Goal: Task Accomplishment & Management: Use online tool/utility

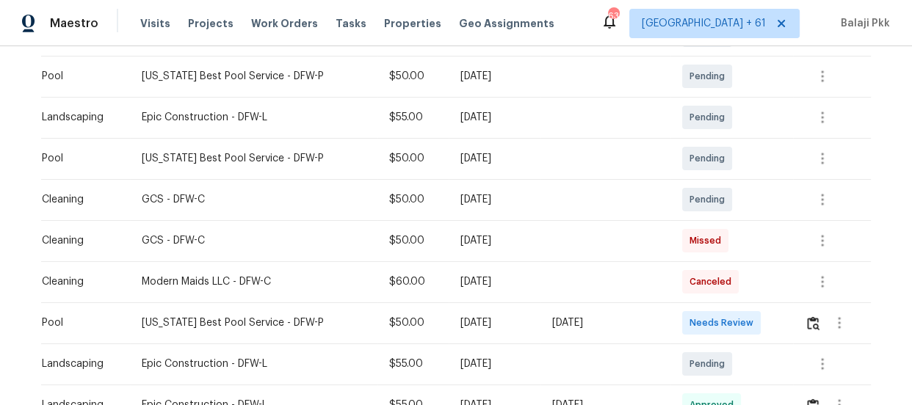
scroll to position [400, 0]
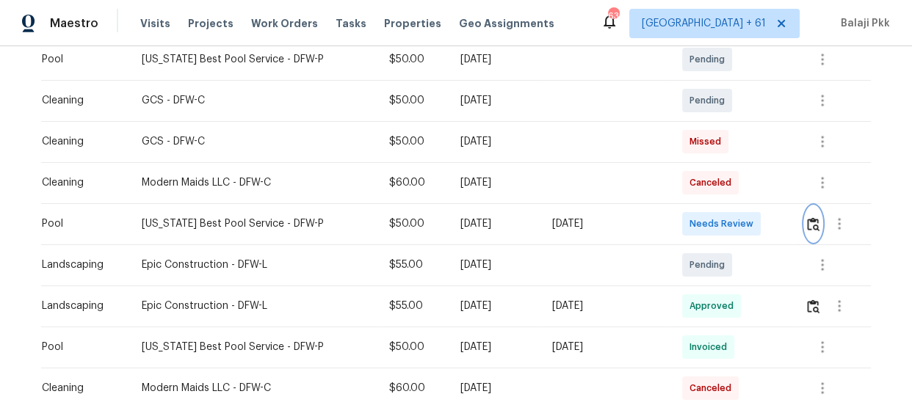
click at [807, 217] on img "button" at bounding box center [813, 224] width 12 height 14
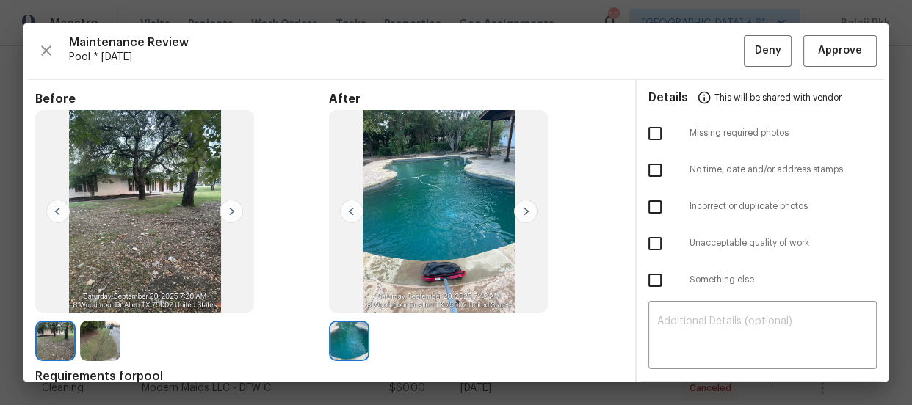
click at [642, 126] on input "checkbox" at bounding box center [654, 133] width 31 height 31
checkbox input "true"
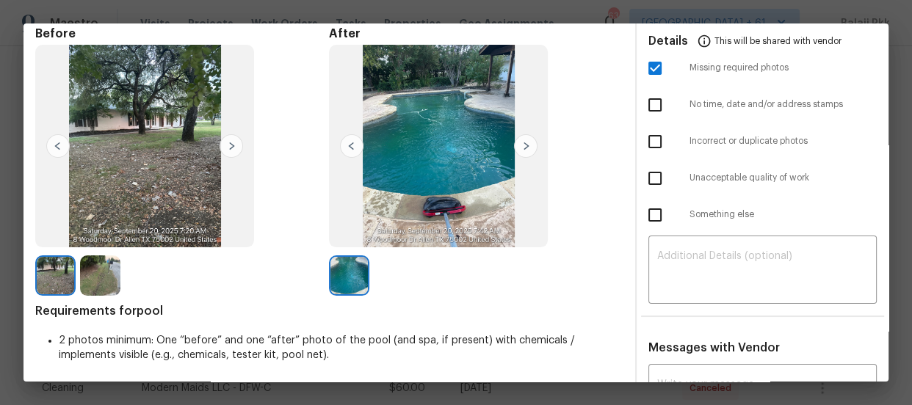
scroll to position [133, 0]
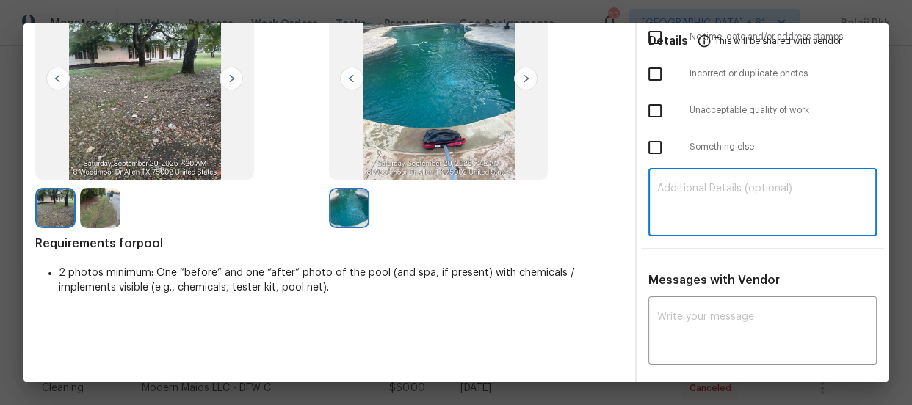
click at [699, 195] on textarea at bounding box center [762, 204] width 211 height 41
paste textarea "Maintenance Audit Team: Hello! Unfortunately, this Pool visit completed on 09/2…"
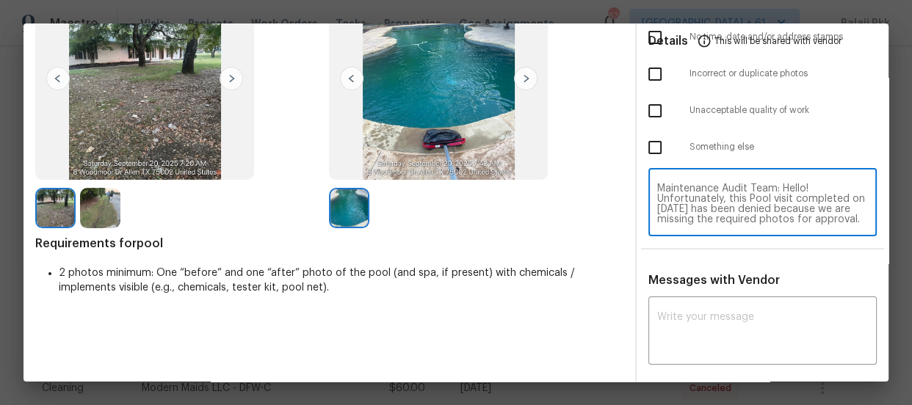
scroll to position [143, 0]
type textarea "Maintenance Audit Team: Hello! Unfortunately, this Pool visit completed on 09/2…"
click at [670, 320] on textarea at bounding box center [762, 332] width 211 height 41
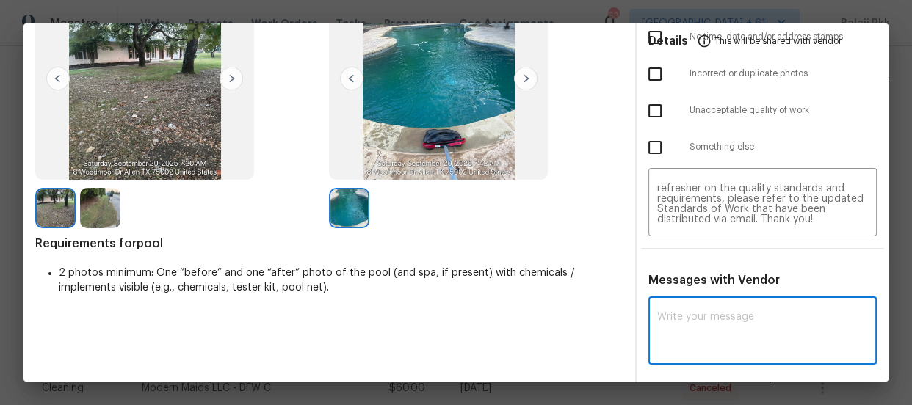
paste textarea "Maintenance Audit Team: Hello! Unfortunately, this Pool visit completed on 09/2…"
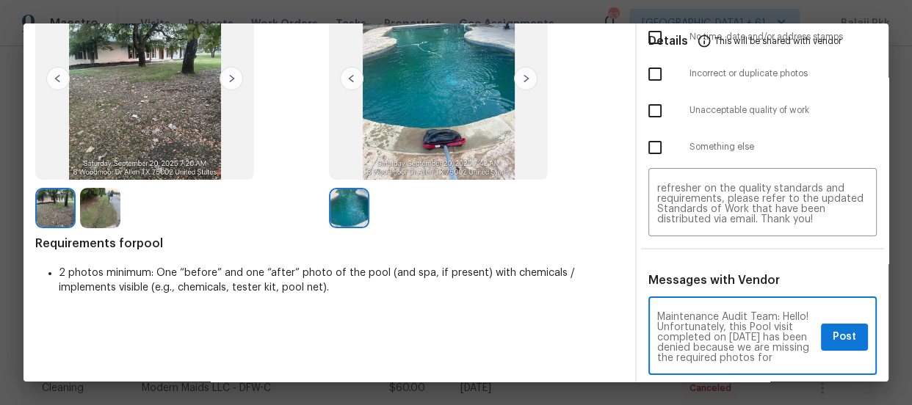
scroll to position [216, 0]
type textarea "Maintenance Audit Team: Hello! Unfortunately, this Pool visit completed on 09/2…"
click at [832, 333] on span "Post" at bounding box center [843, 337] width 23 height 18
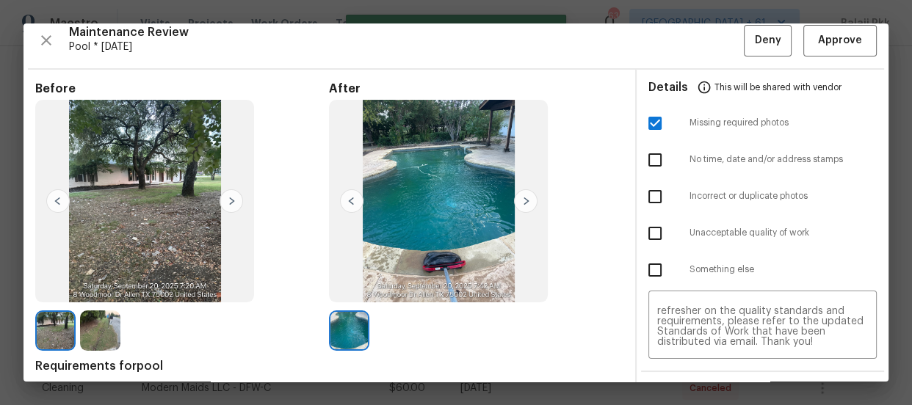
scroll to position [0, 0]
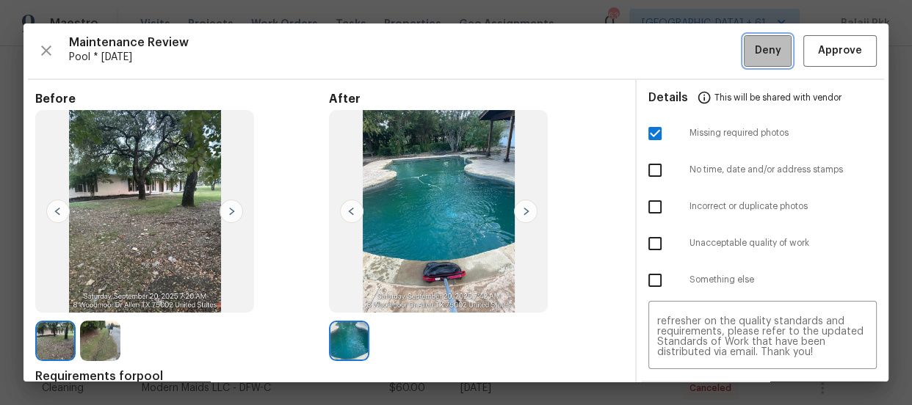
click at [758, 50] on span "Deny" at bounding box center [768, 51] width 26 height 18
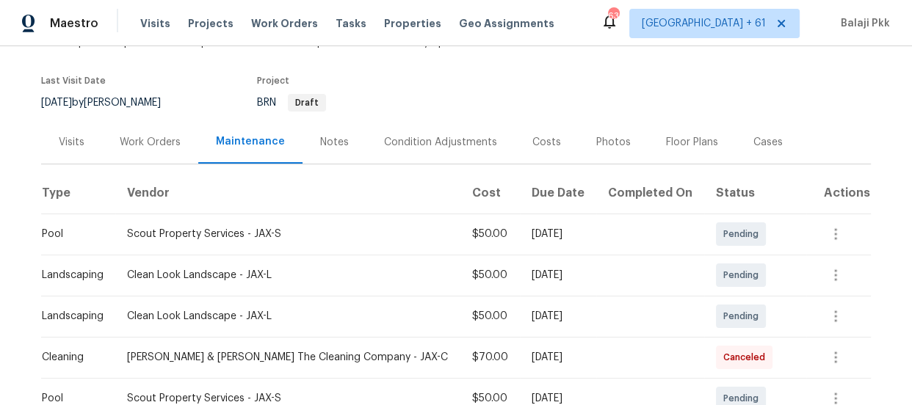
scroll to position [200, 0]
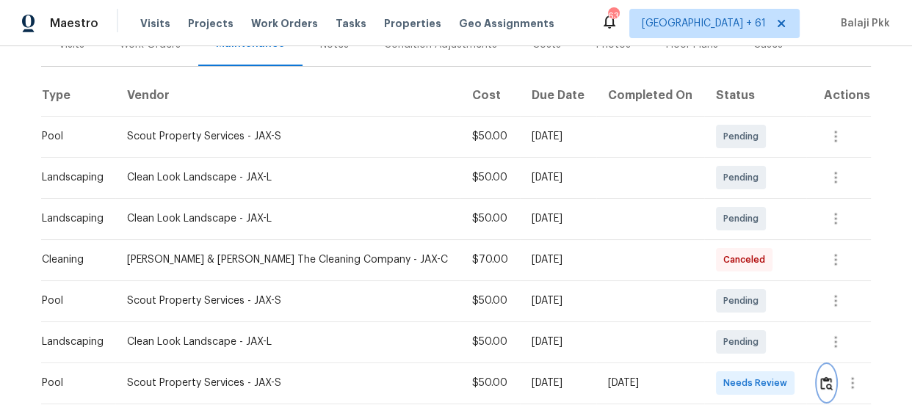
click at [820, 382] on img "button" at bounding box center [826, 384] width 12 height 14
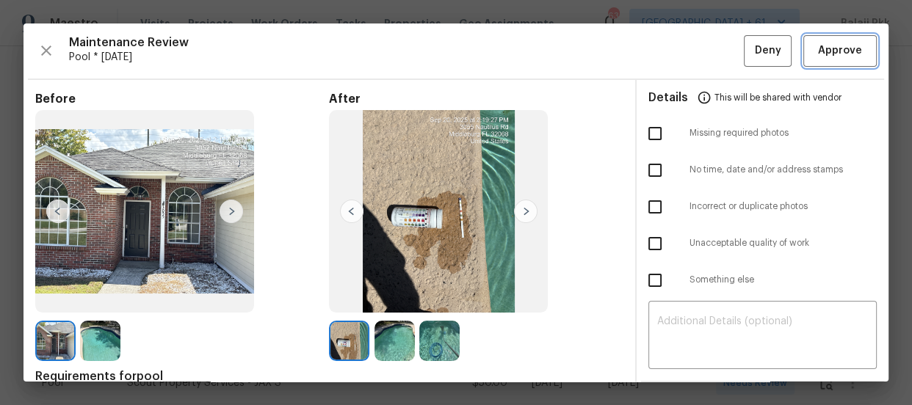
click at [818, 51] on span "Approve" at bounding box center [840, 51] width 44 height 18
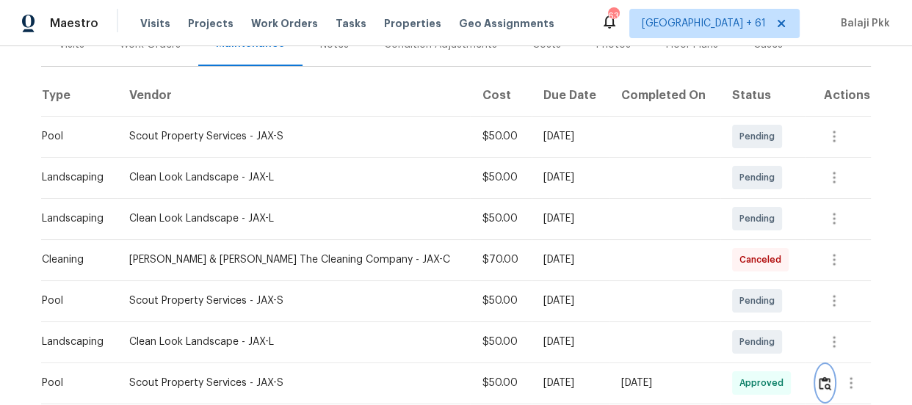
scroll to position [206, 0]
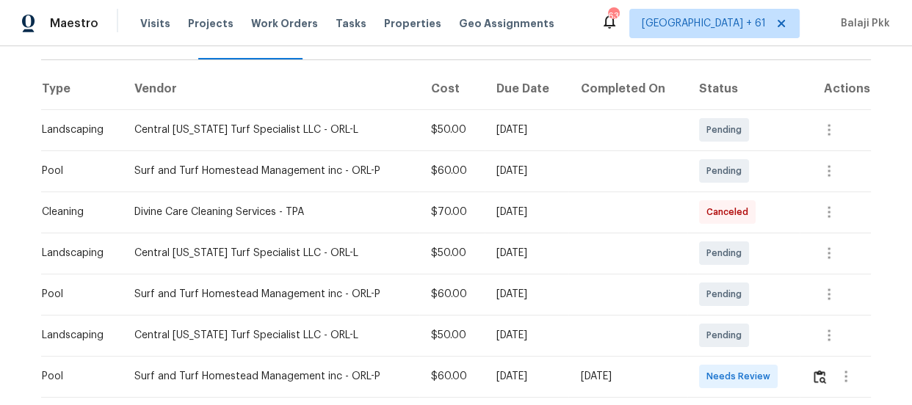
scroll to position [210, 0]
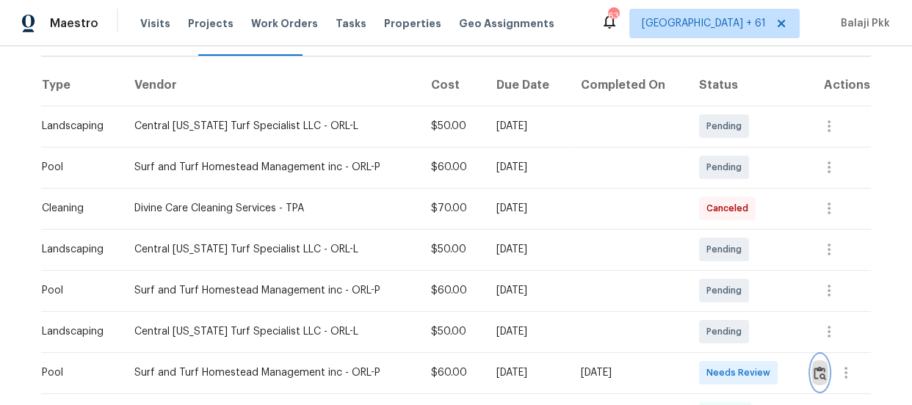
click at [816, 371] on img "button" at bounding box center [819, 373] width 12 height 14
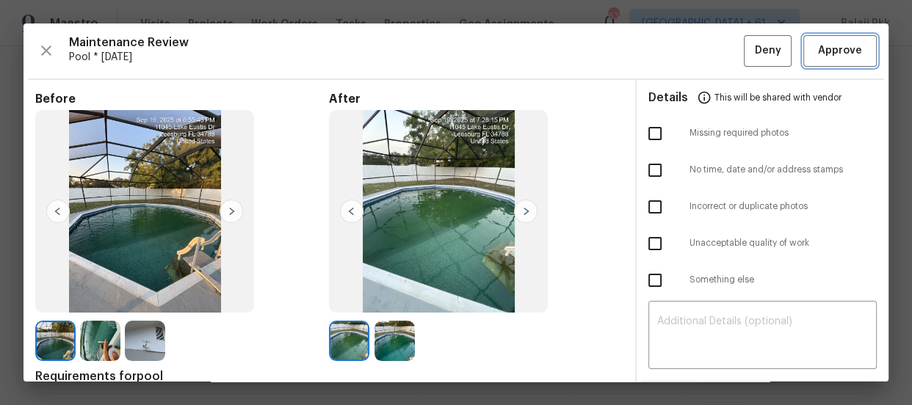
click at [827, 54] on span "Approve" at bounding box center [840, 51] width 44 height 18
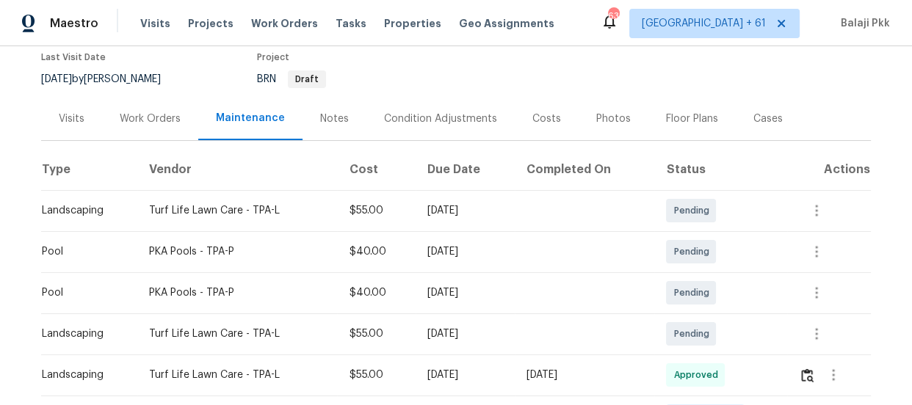
scroll to position [333, 0]
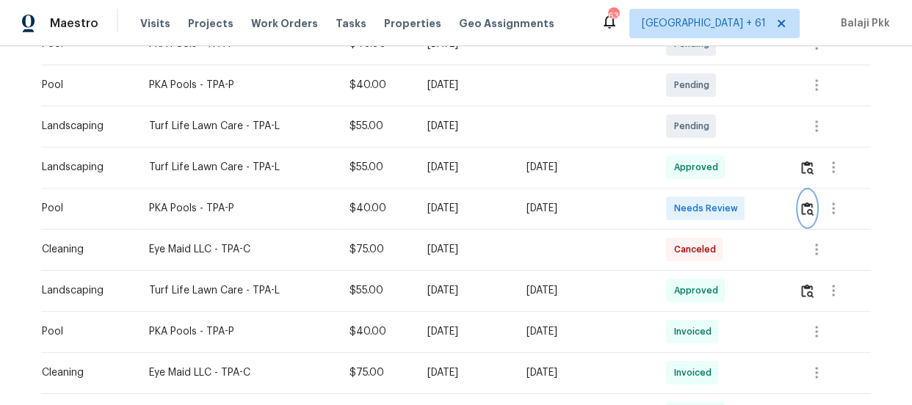
click at [804, 208] on img "button" at bounding box center [807, 209] width 12 height 14
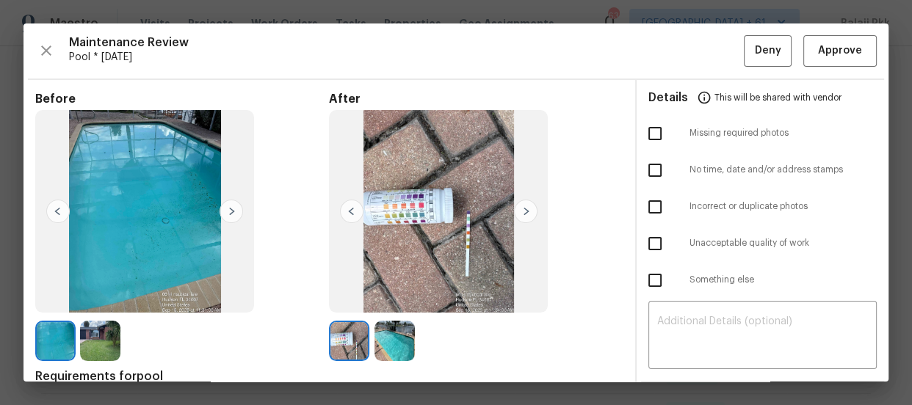
click at [829, 33] on div "Maintenance Review Pool * [DATE] Deny Approve Before After Requirements for poo…" at bounding box center [455, 202] width 865 height 358
click at [829, 34] on div "Maintenance Review Pool * [DATE] Deny Approve Before After Requirements for poo…" at bounding box center [455, 202] width 865 height 358
click at [830, 47] on span "Approve" at bounding box center [840, 51] width 44 height 18
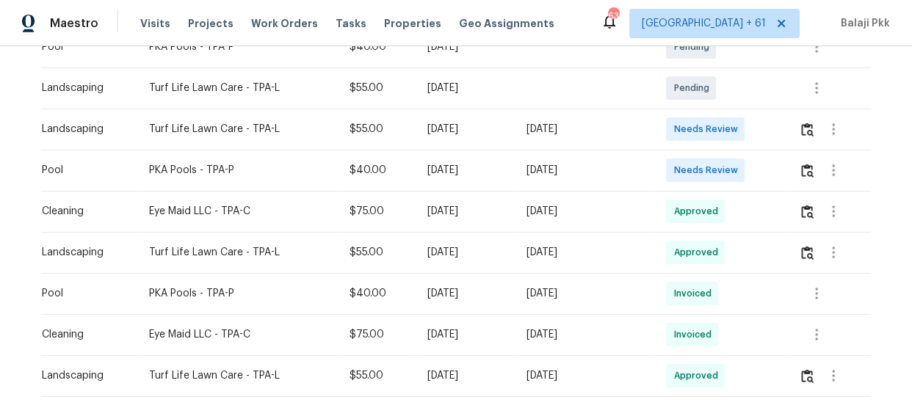
scroll to position [400, 0]
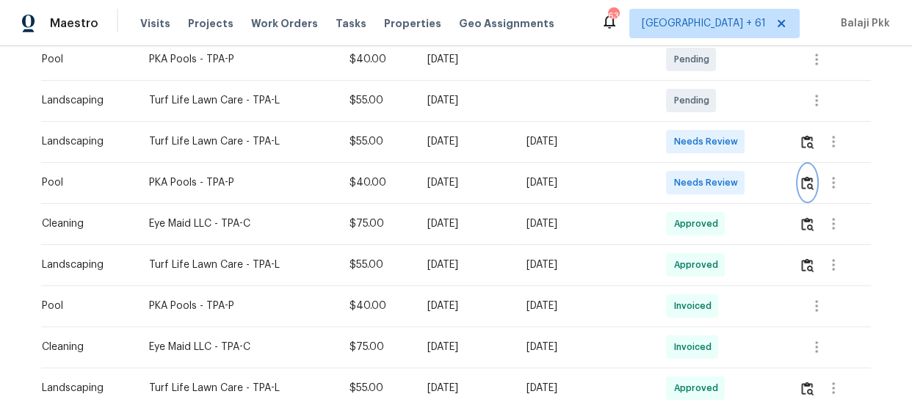
click at [803, 178] on img "button" at bounding box center [807, 183] width 12 height 14
click at [808, 173] on button "button" at bounding box center [807, 182] width 17 height 35
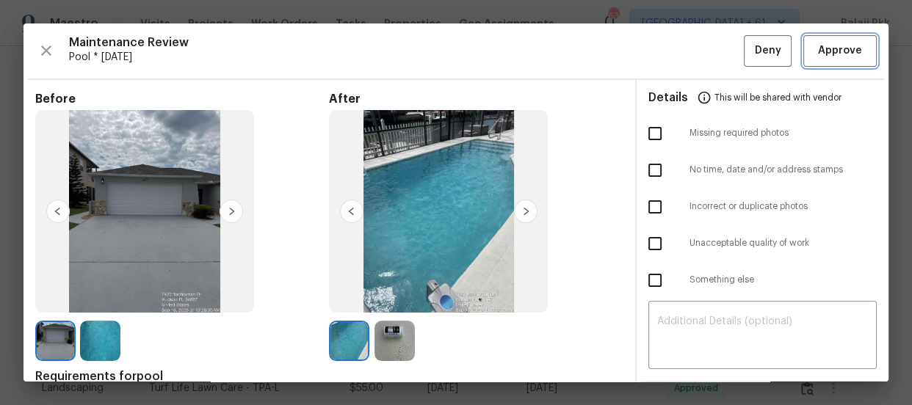
click at [841, 50] on span "Approve" at bounding box center [840, 51] width 44 height 18
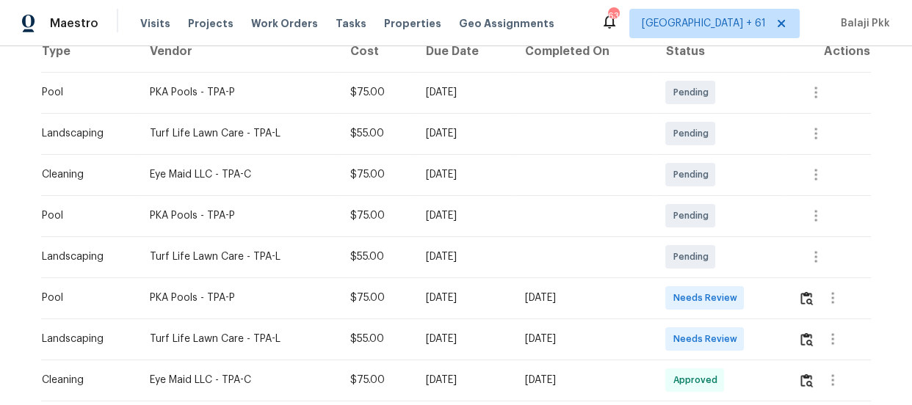
scroll to position [266, 0]
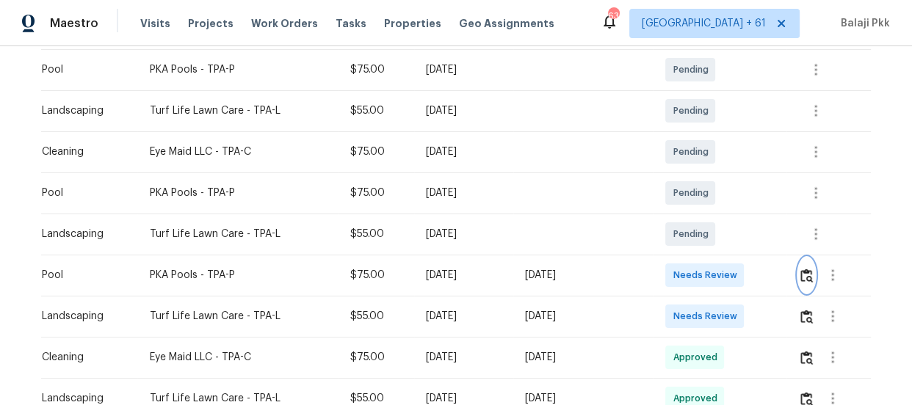
click at [800, 282] on button "button" at bounding box center [806, 275] width 17 height 35
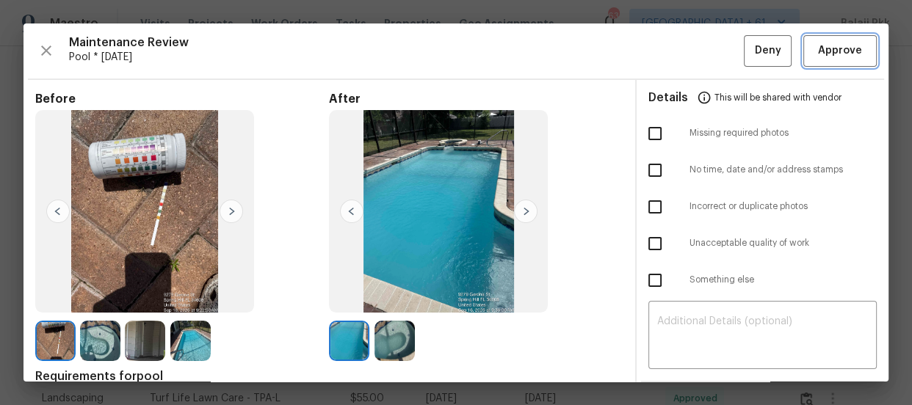
click at [838, 54] on span "Approve" at bounding box center [840, 51] width 44 height 18
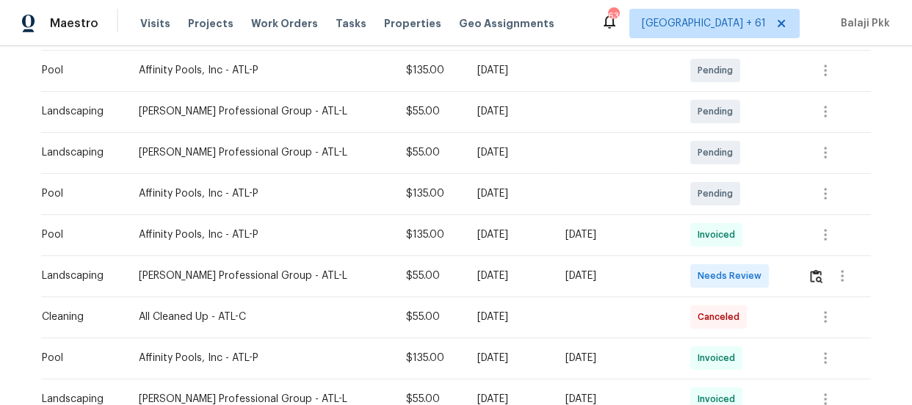
scroll to position [266, 0]
click at [810, 274] on img "button" at bounding box center [816, 276] width 12 height 14
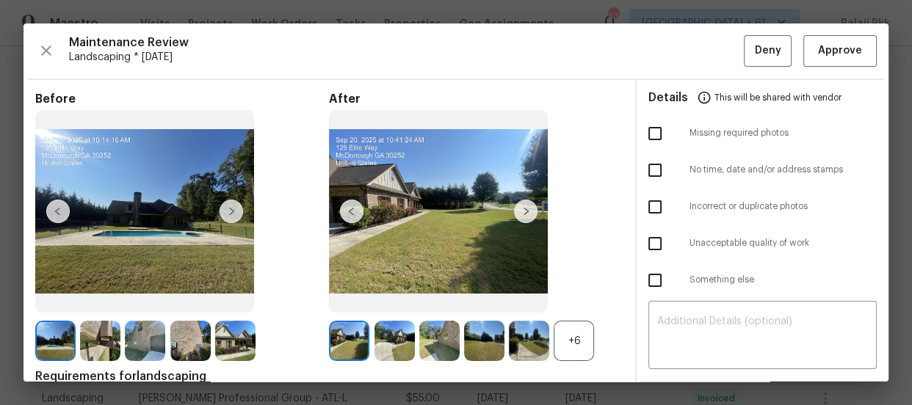
click at [573, 355] on div "+6" at bounding box center [574, 341] width 40 height 40
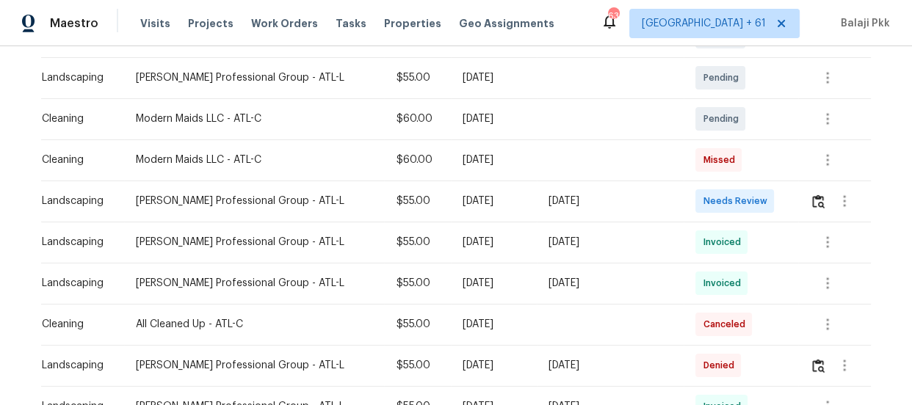
scroll to position [333, 0]
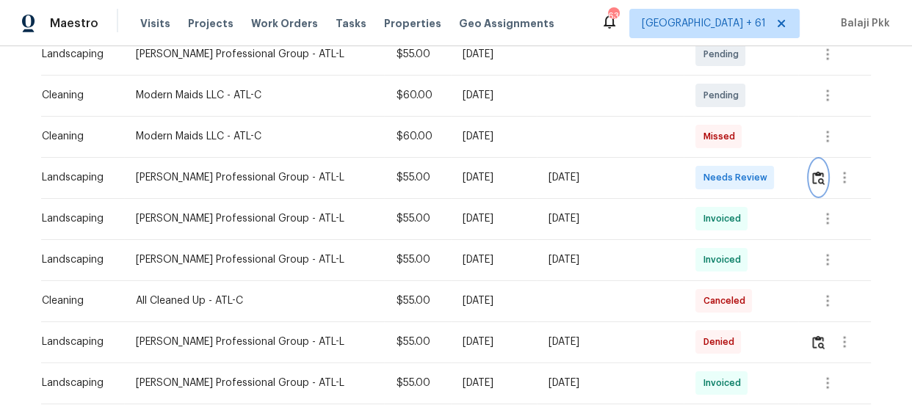
click at [812, 171] on img "button" at bounding box center [818, 178] width 12 height 14
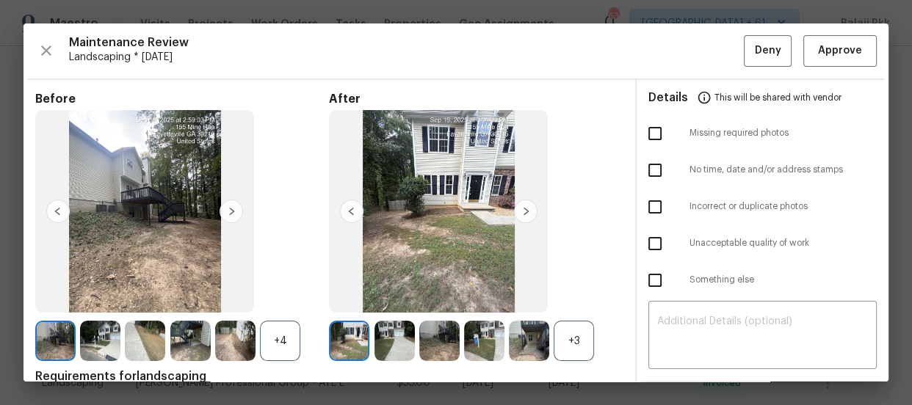
click at [568, 341] on div "+3" at bounding box center [574, 341] width 40 height 40
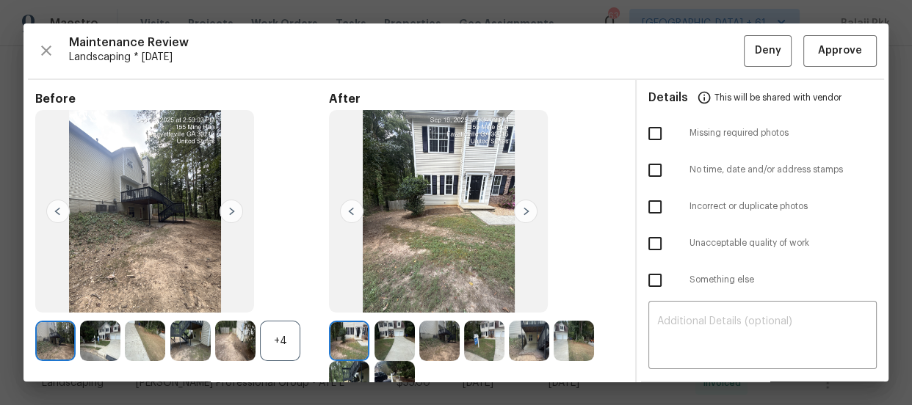
click at [258, 335] on div at bounding box center [237, 341] width 45 height 40
click at [285, 362] on div "Before +4" at bounding box center [182, 247] width 294 height 311
click at [292, 343] on div "+4" at bounding box center [280, 341] width 40 height 40
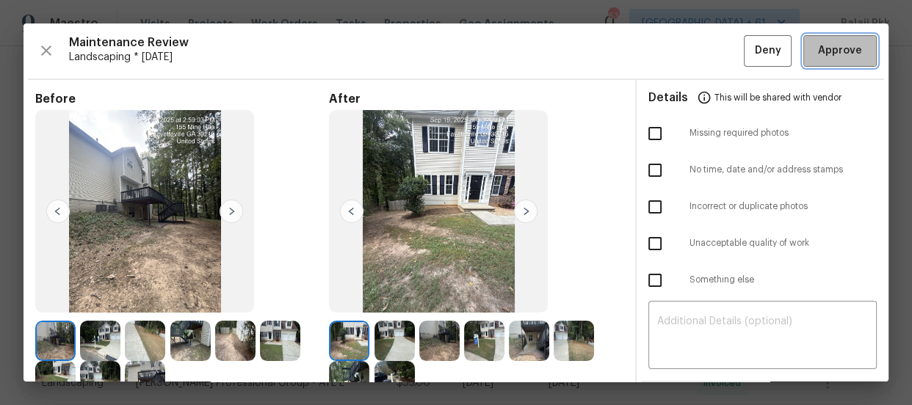
click at [818, 56] on span "Approve" at bounding box center [840, 51] width 44 height 18
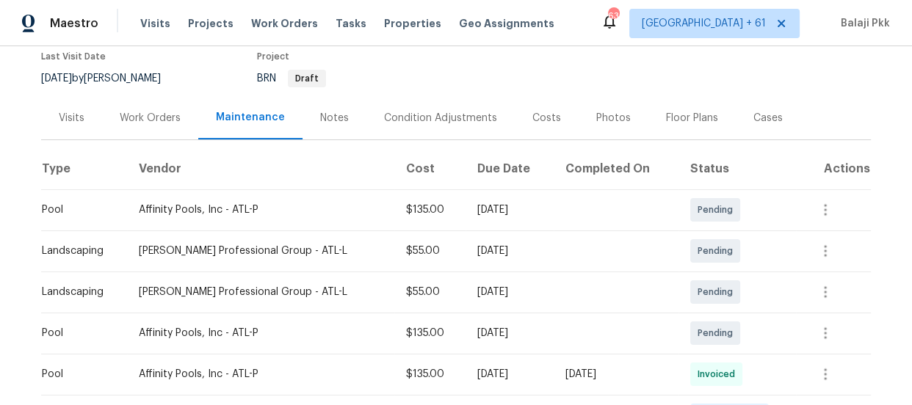
scroll to position [200, 0]
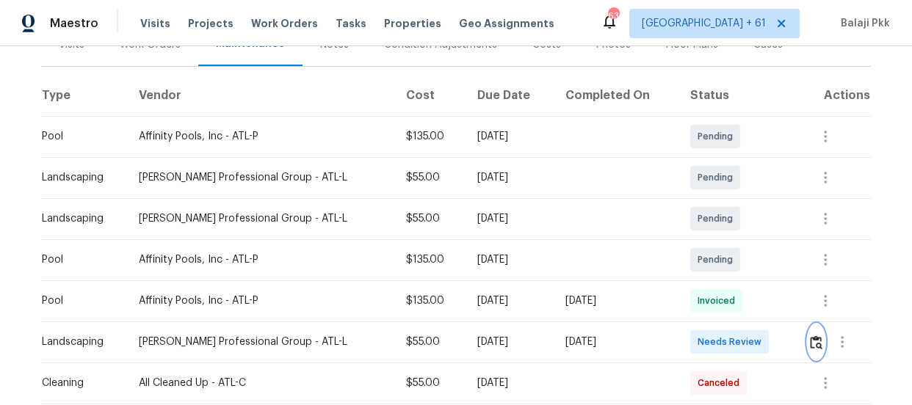
click at [810, 338] on img "button" at bounding box center [816, 342] width 12 height 14
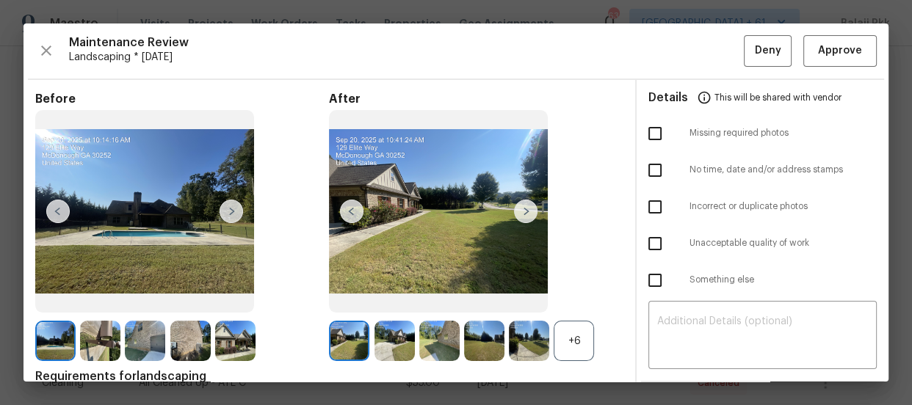
click at [574, 321] on div "+6" at bounding box center [574, 341] width 40 height 40
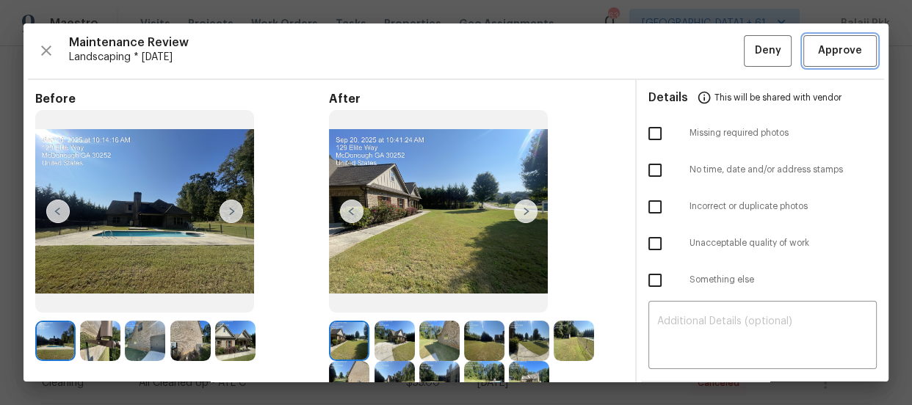
click at [818, 42] on span "Approve" at bounding box center [840, 51] width 44 height 18
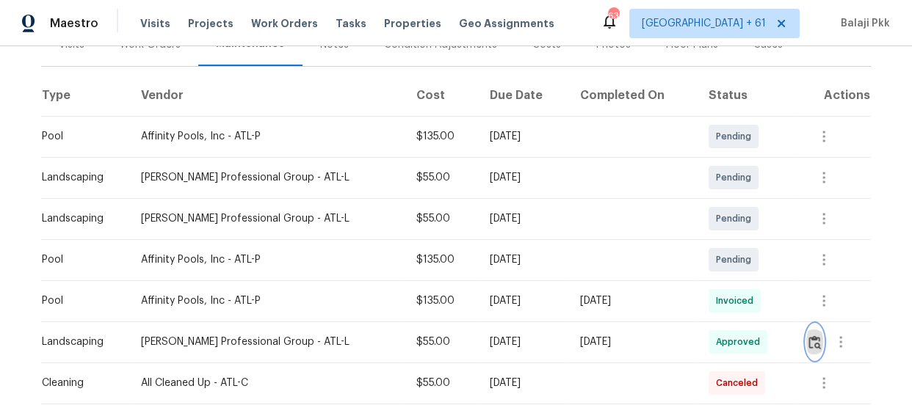
click at [808, 345] on img "button" at bounding box center [814, 342] width 12 height 14
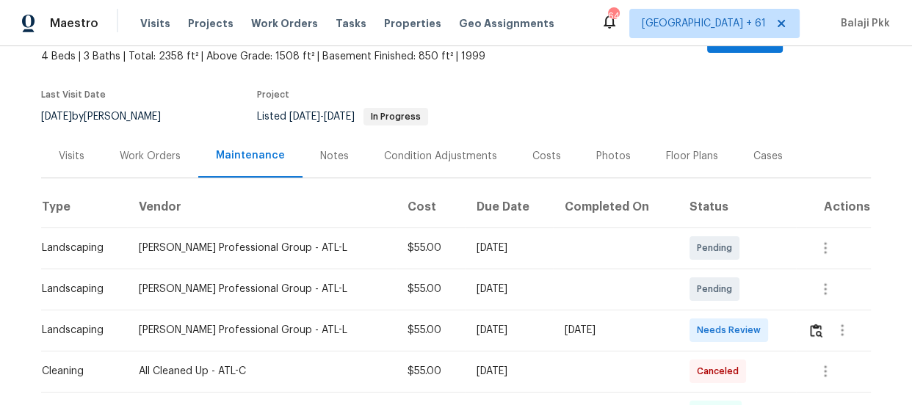
scroll to position [200, 0]
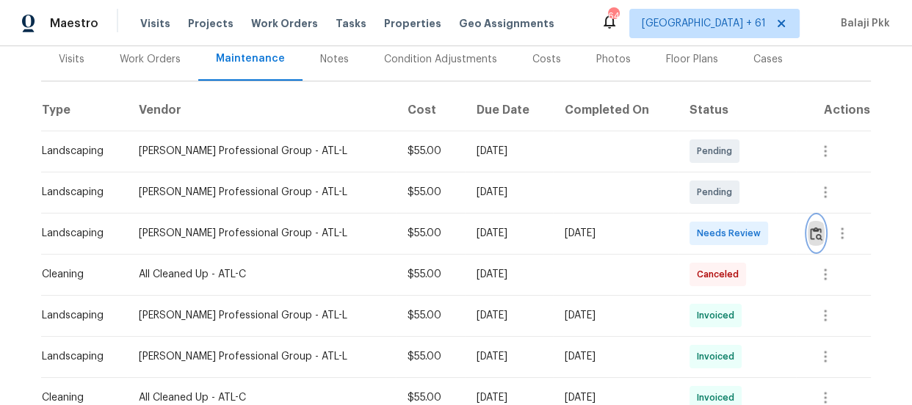
click at [808, 218] on button "button" at bounding box center [816, 233] width 17 height 35
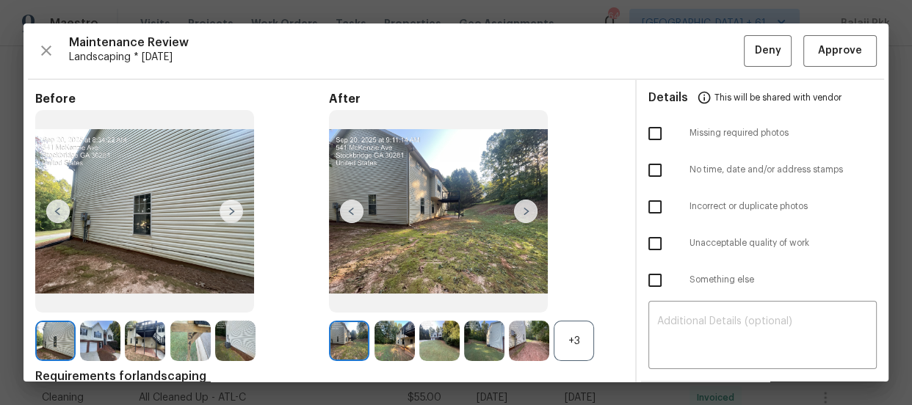
click at [573, 338] on div "+3" at bounding box center [574, 341] width 40 height 40
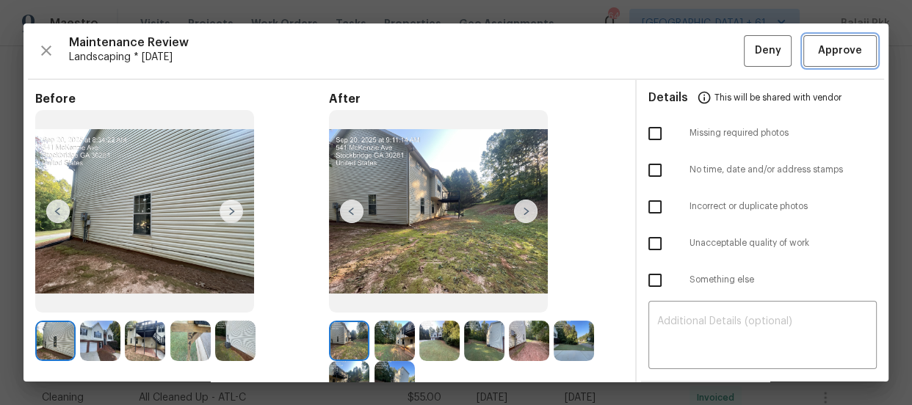
click at [803, 51] on button "Approve" at bounding box center [839, 51] width 73 height 32
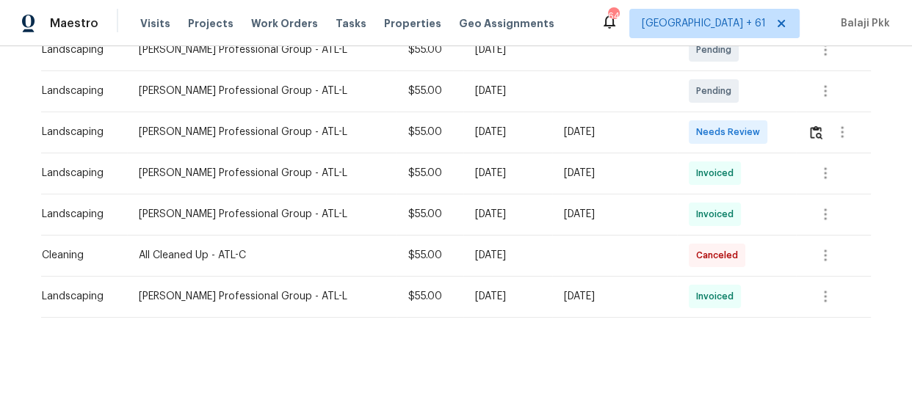
scroll to position [297, 0]
click at [808, 130] on button "button" at bounding box center [816, 131] width 17 height 35
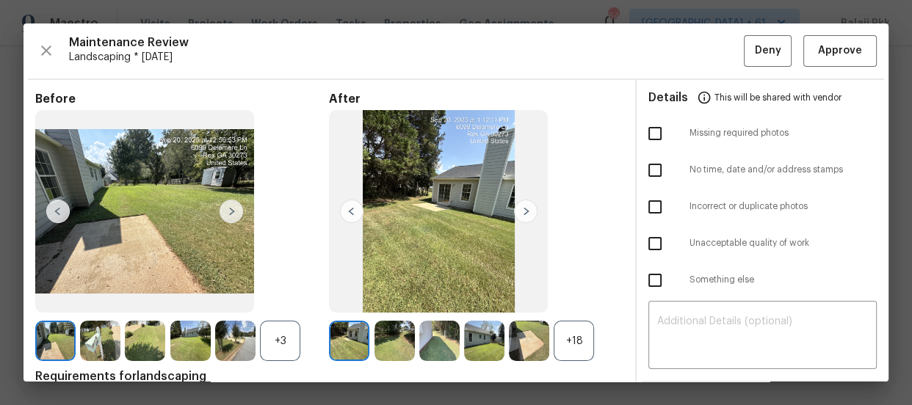
click at [576, 344] on div "+18" at bounding box center [574, 341] width 40 height 40
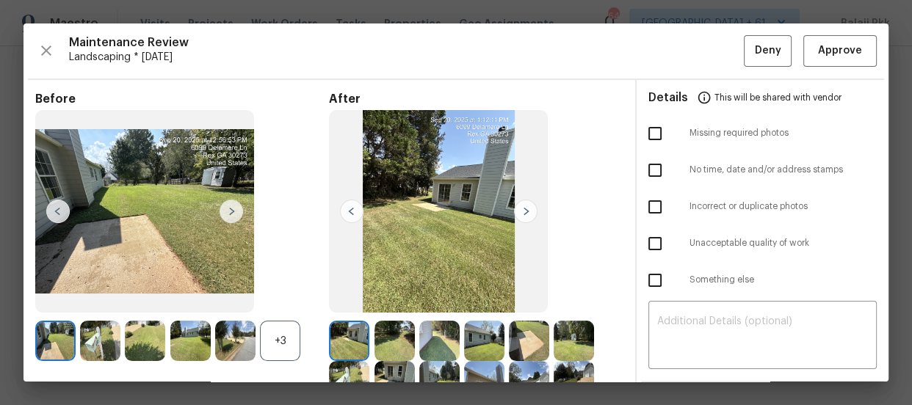
click at [280, 335] on div "+3" at bounding box center [280, 341] width 40 height 40
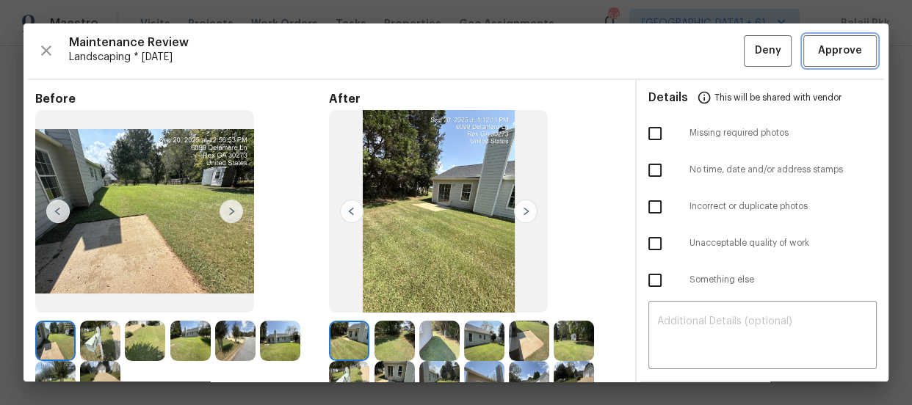
click at [815, 59] on span "Approve" at bounding box center [840, 51] width 50 height 18
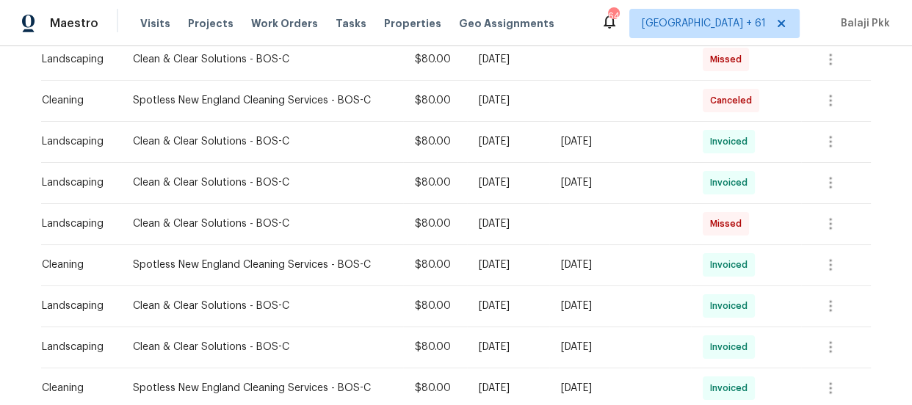
scroll to position [333, 0]
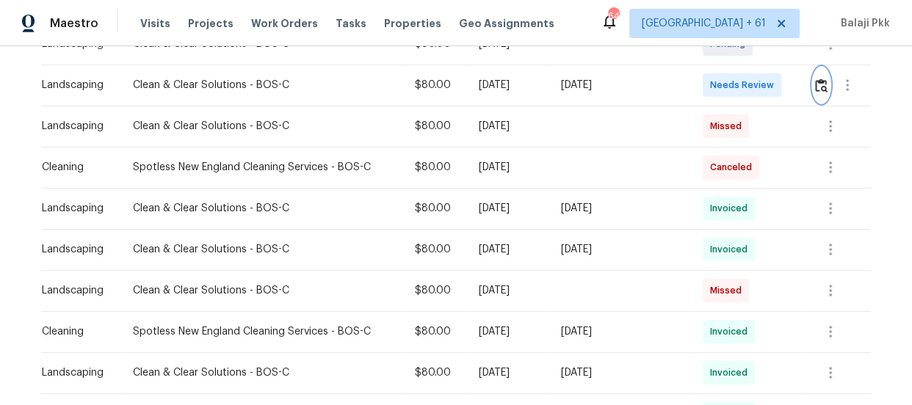
click at [816, 88] on img "button" at bounding box center [821, 86] width 12 height 14
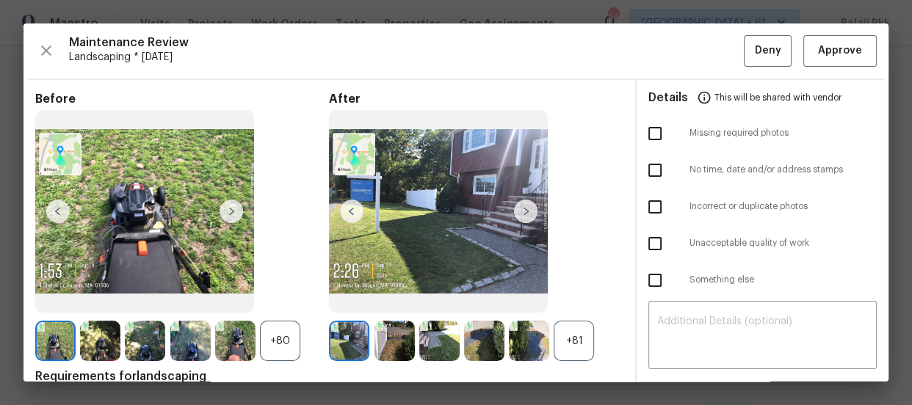
drag, startPoint x: 567, startPoint y: 342, endPoint x: 494, endPoint y: 337, distance: 73.6
click at [568, 342] on div "+81" at bounding box center [574, 341] width 40 height 40
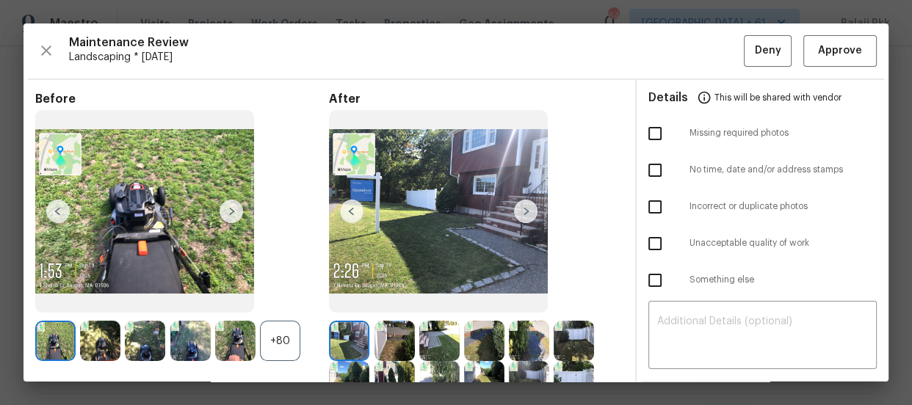
click at [290, 334] on div "+80" at bounding box center [280, 341] width 40 height 40
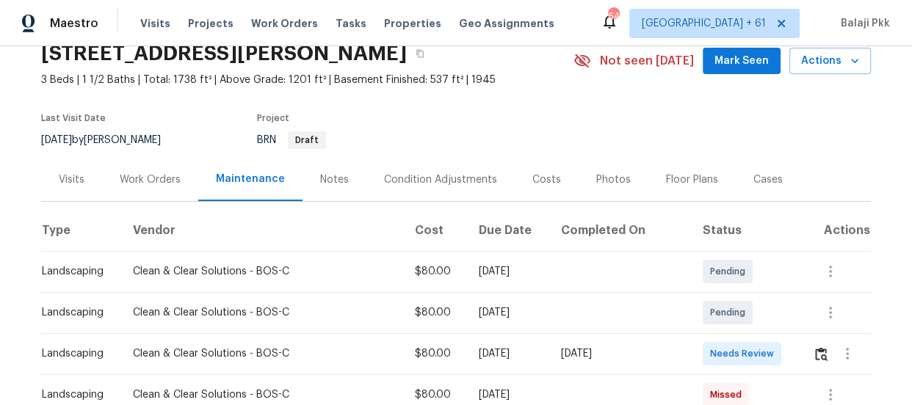
scroll to position [133, 0]
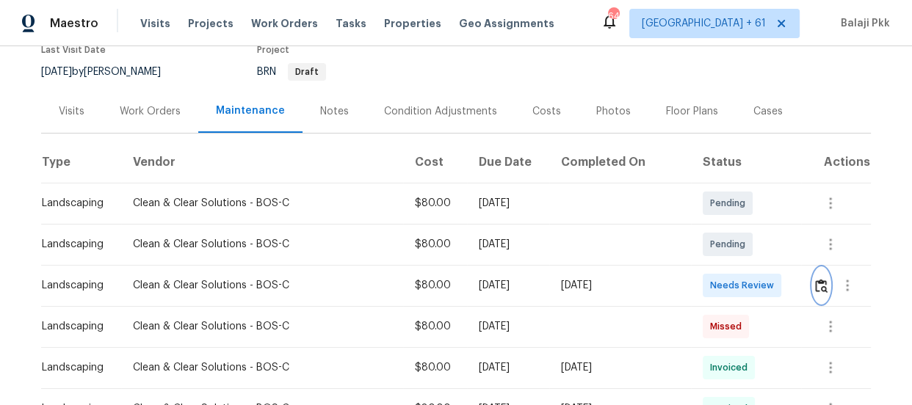
click at [815, 280] on img "button" at bounding box center [821, 286] width 12 height 14
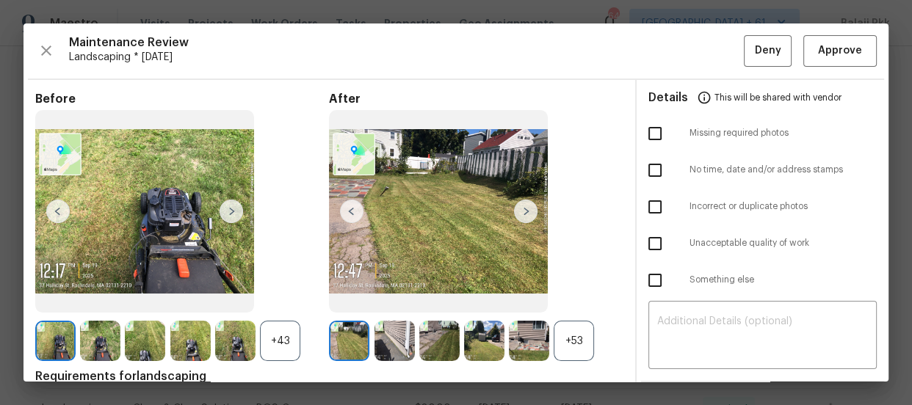
click at [570, 323] on div "+53" at bounding box center [574, 341] width 40 height 40
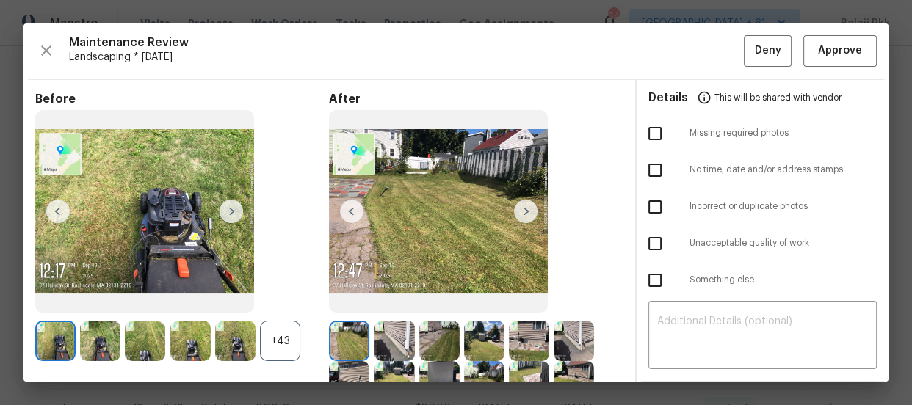
click at [272, 331] on div "+43" at bounding box center [280, 341] width 40 height 40
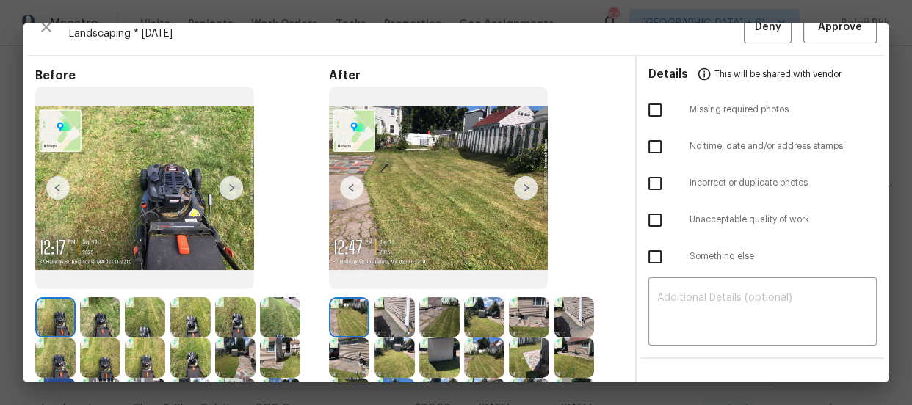
scroll to position [0, 0]
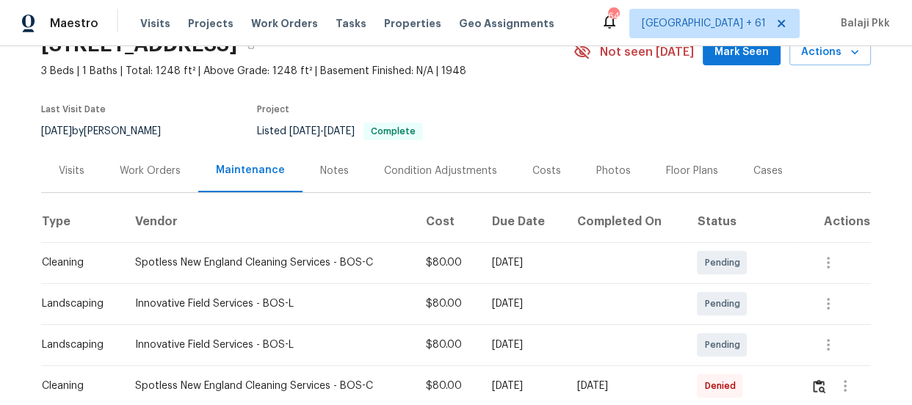
scroll to position [266, 0]
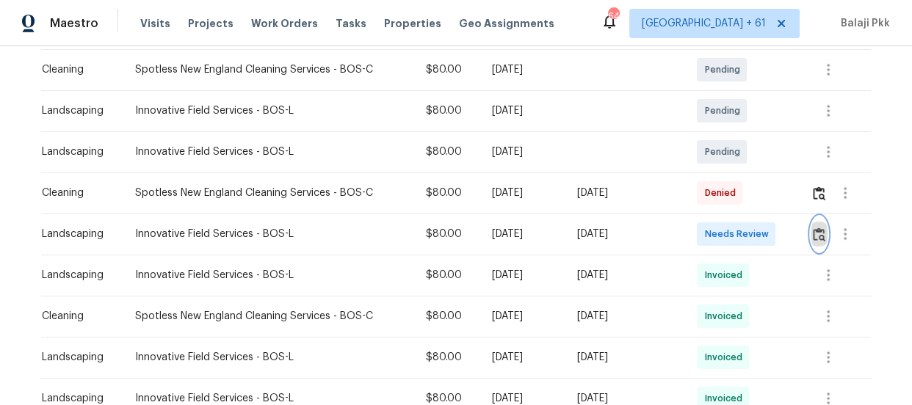
click at [816, 232] on img "button" at bounding box center [819, 235] width 12 height 14
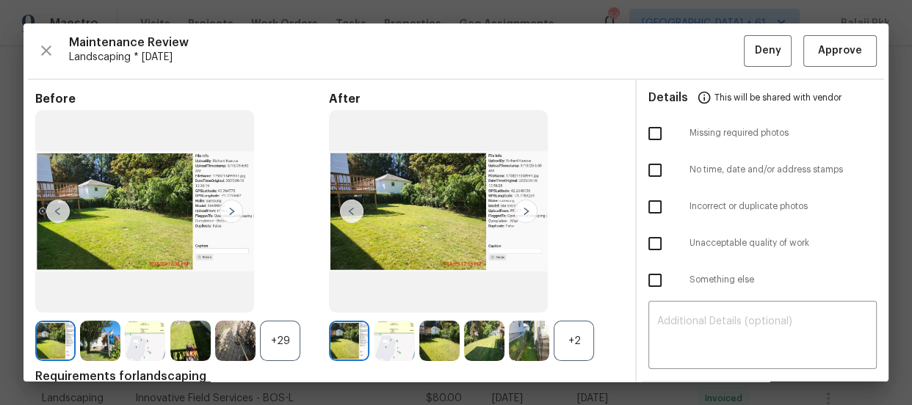
click at [582, 337] on div "+2" at bounding box center [574, 341] width 40 height 40
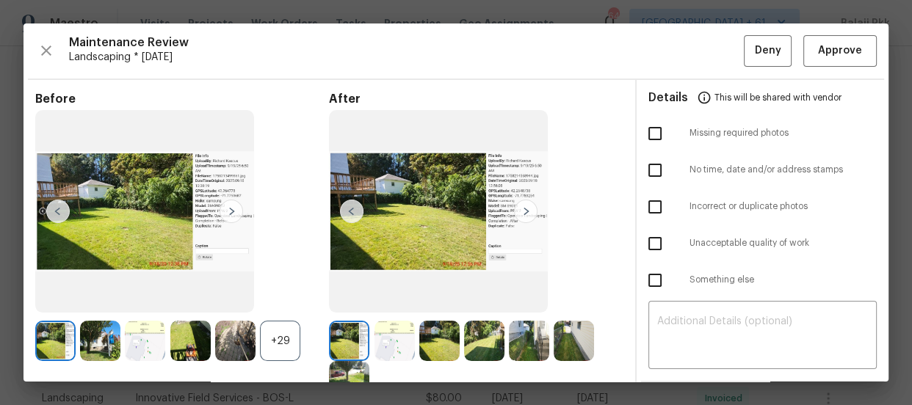
click at [298, 332] on div "+29" at bounding box center [280, 341] width 40 height 40
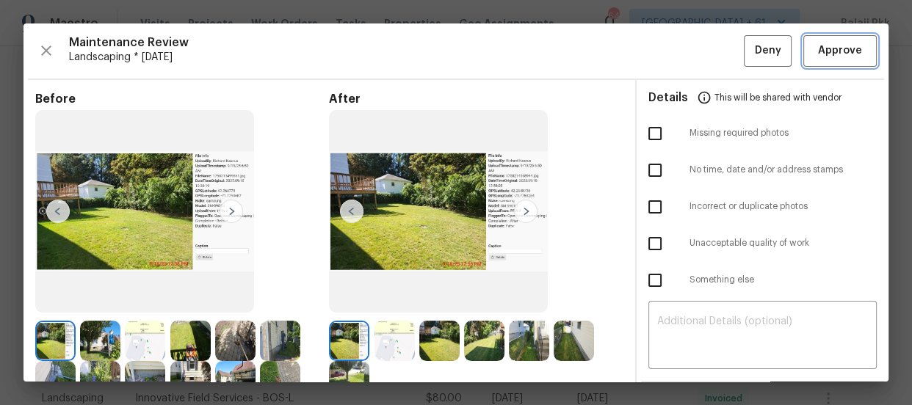
click at [818, 48] on span "Approve" at bounding box center [840, 51] width 44 height 18
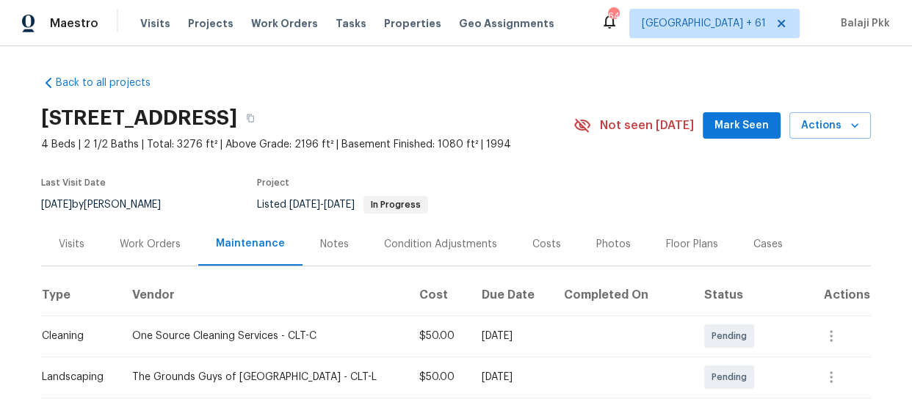
scroll to position [400, 0]
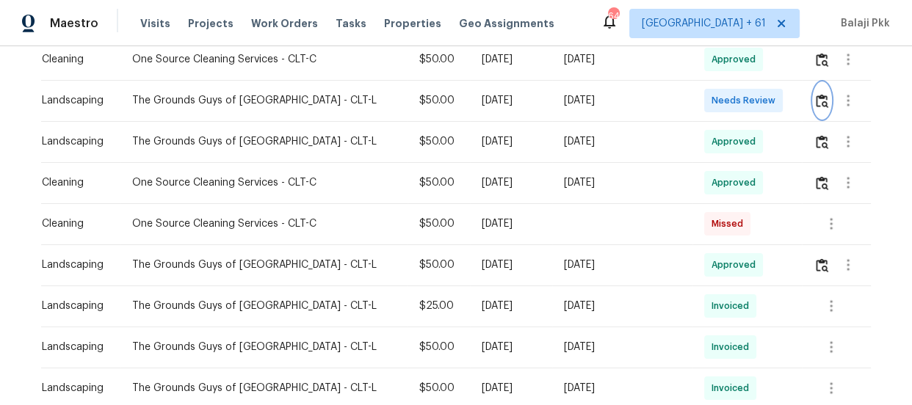
click at [816, 105] on img "button" at bounding box center [822, 101] width 12 height 14
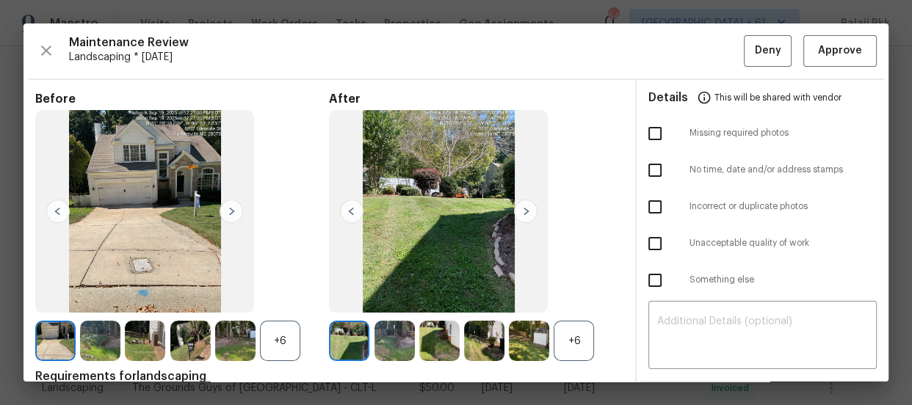
click at [572, 336] on div "+6" at bounding box center [574, 341] width 40 height 40
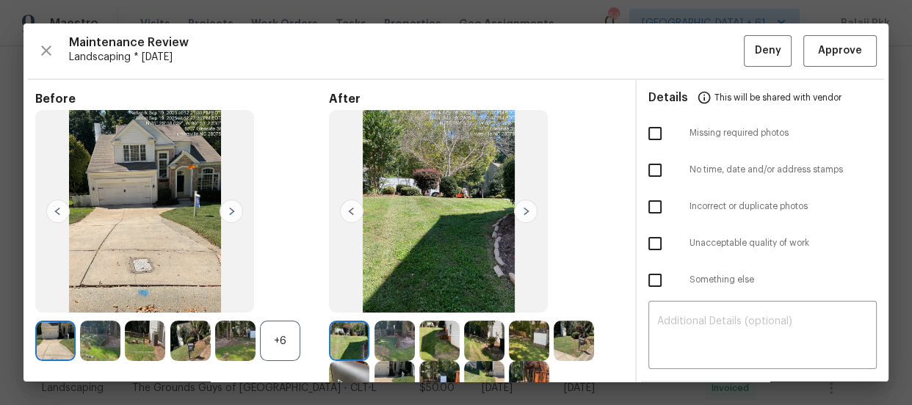
click at [285, 335] on div "+6" at bounding box center [280, 341] width 40 height 40
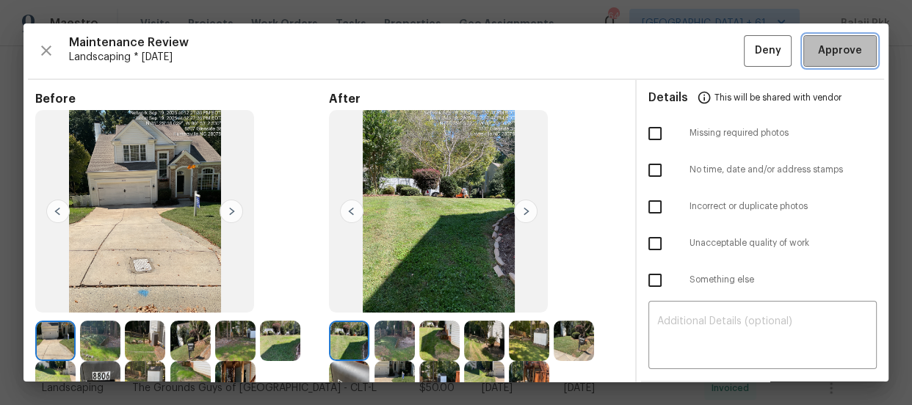
click at [818, 48] on span "Approve" at bounding box center [840, 51] width 44 height 18
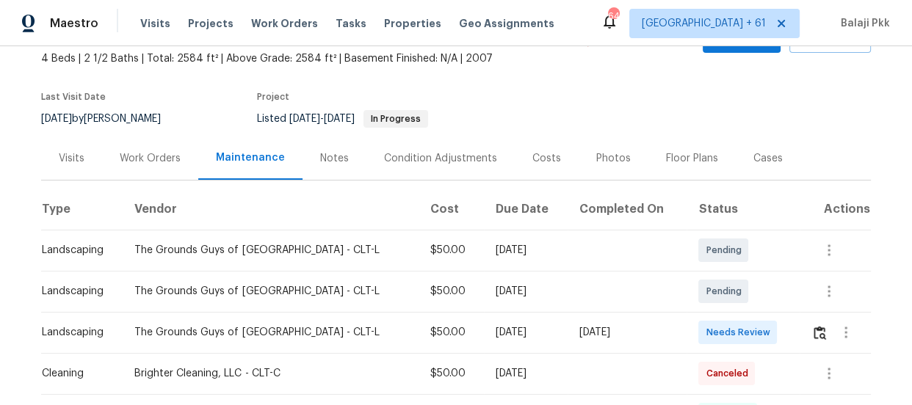
scroll to position [200, 0]
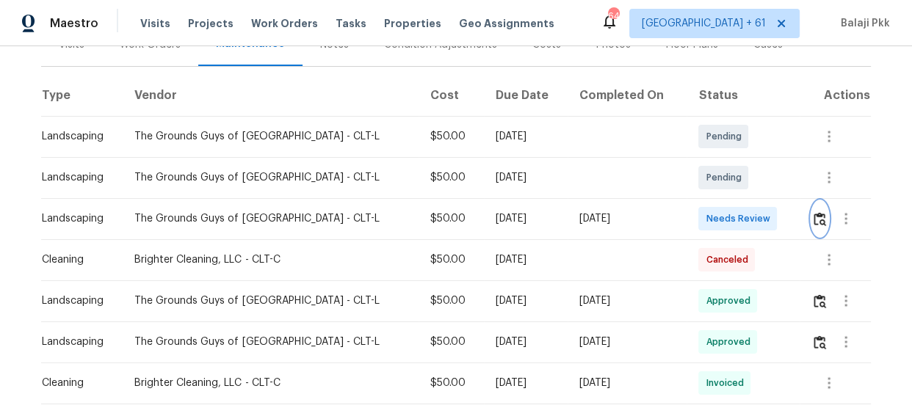
click at [813, 213] on img "button" at bounding box center [819, 219] width 12 height 14
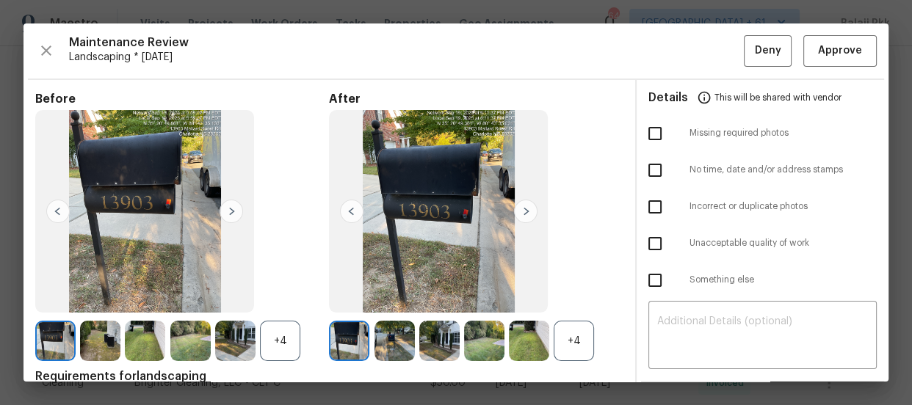
click at [586, 338] on div "+4" at bounding box center [574, 341] width 40 height 40
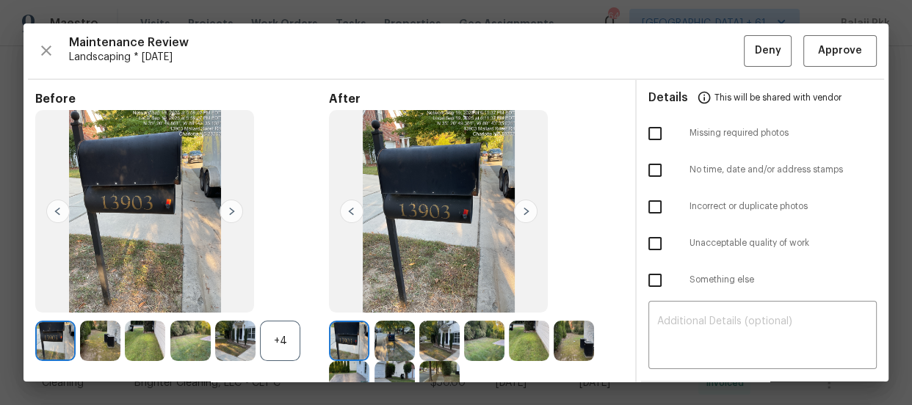
click at [281, 330] on div "+4" at bounding box center [280, 341] width 40 height 40
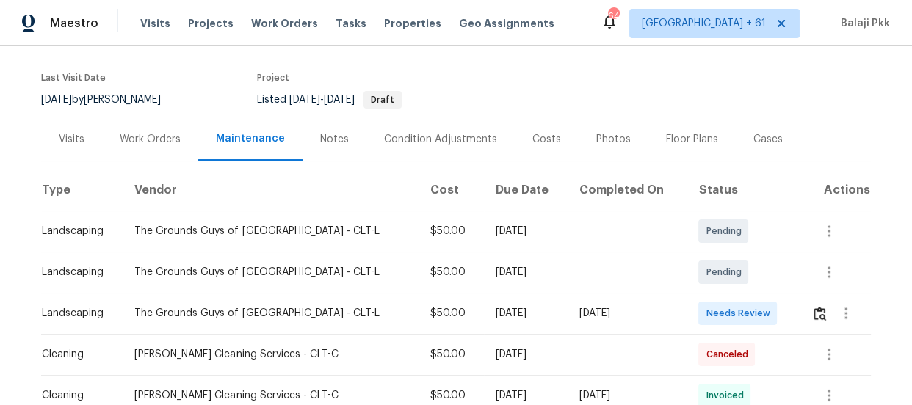
scroll to position [200, 0]
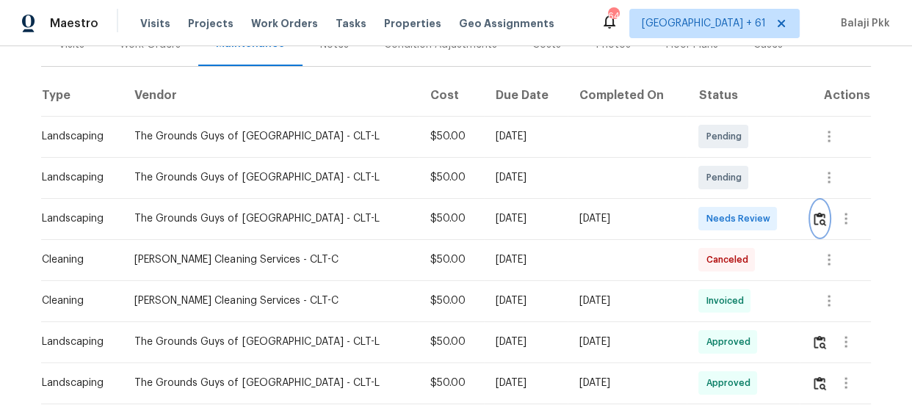
click at [813, 222] on img "button" at bounding box center [819, 219] width 12 height 14
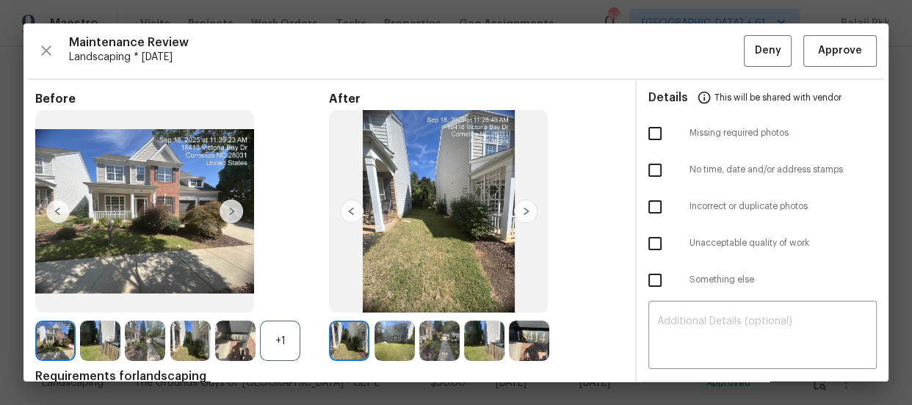
click at [287, 344] on div "+1" at bounding box center [280, 341] width 40 height 40
click at [516, 56] on span "Landscaping * [DATE]" at bounding box center [406, 57] width 675 height 15
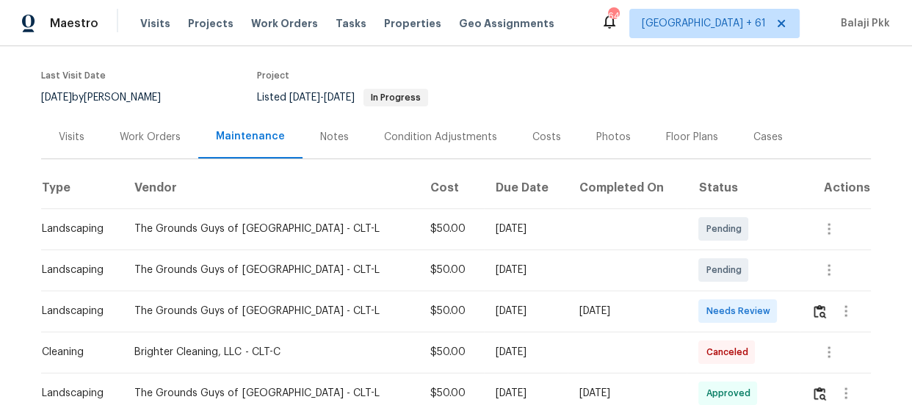
scroll to position [266, 0]
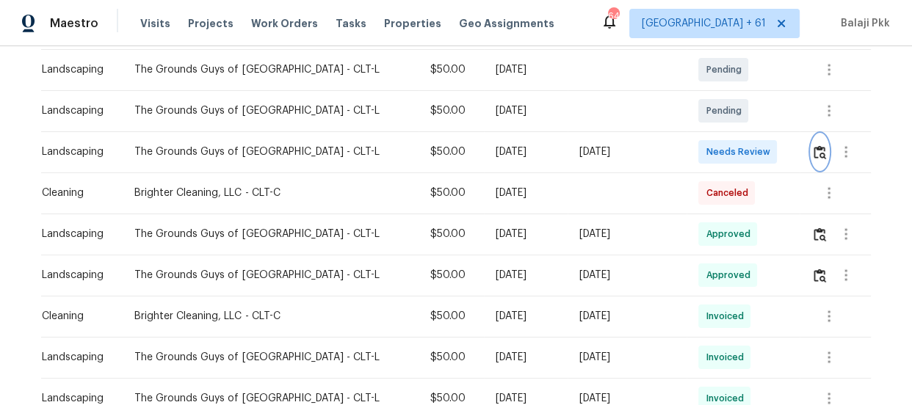
click at [816, 154] on img "button" at bounding box center [819, 152] width 12 height 14
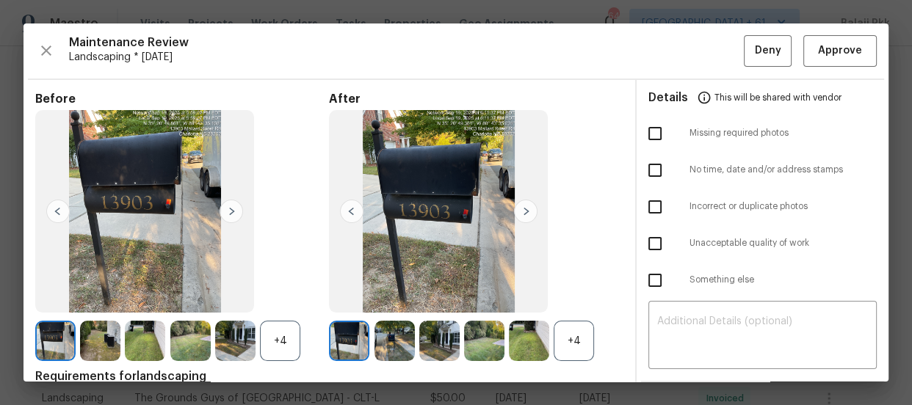
click at [559, 345] on div "+4" at bounding box center [574, 341] width 40 height 40
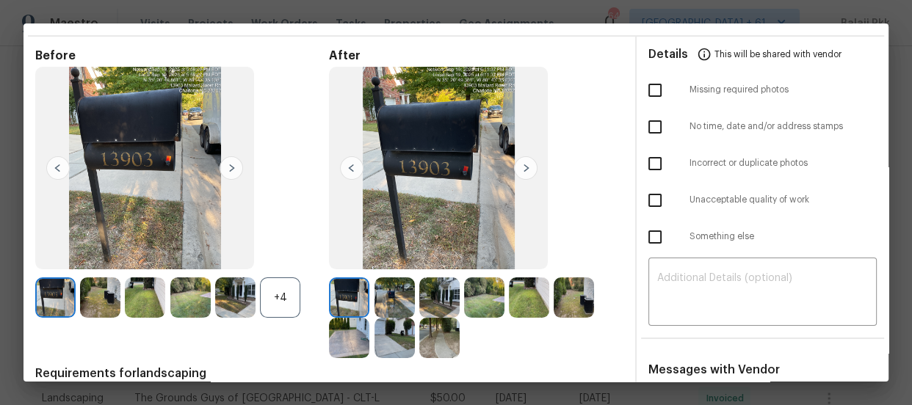
scroll to position [66, 0]
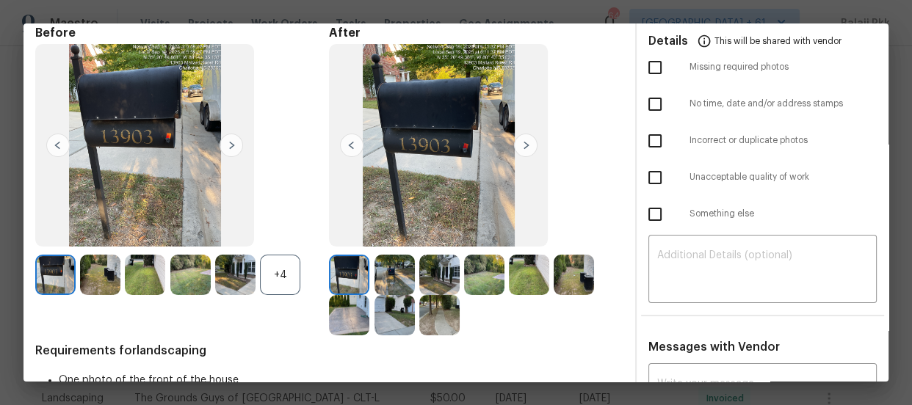
click at [529, 142] on img at bounding box center [525, 145] width 23 height 23
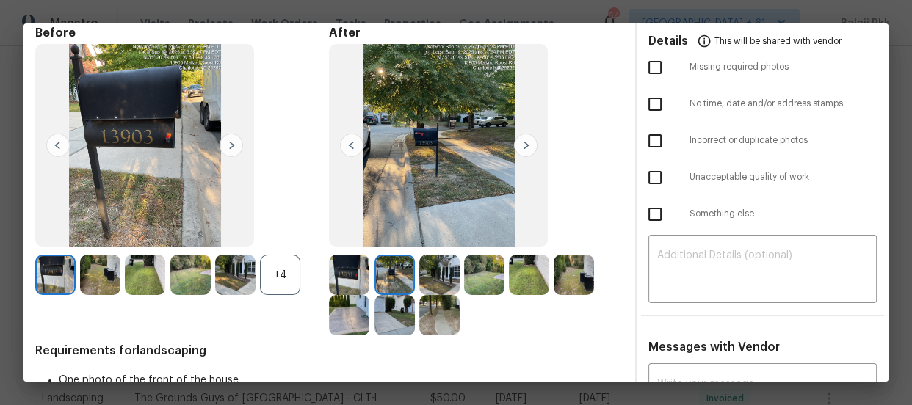
click at [529, 142] on img at bounding box center [525, 145] width 23 height 23
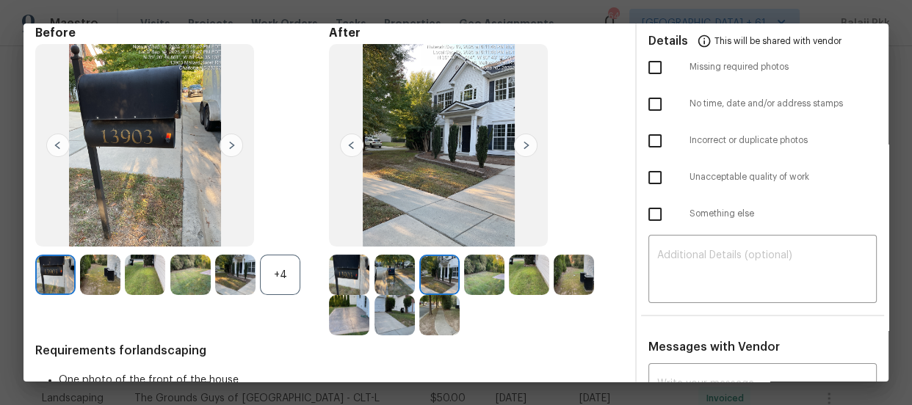
click at [529, 142] on img at bounding box center [525, 145] width 23 height 23
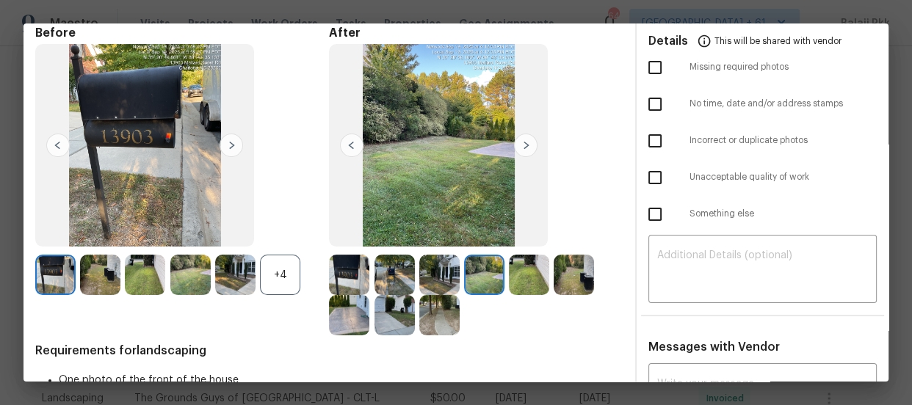
click at [529, 142] on img at bounding box center [525, 145] width 23 height 23
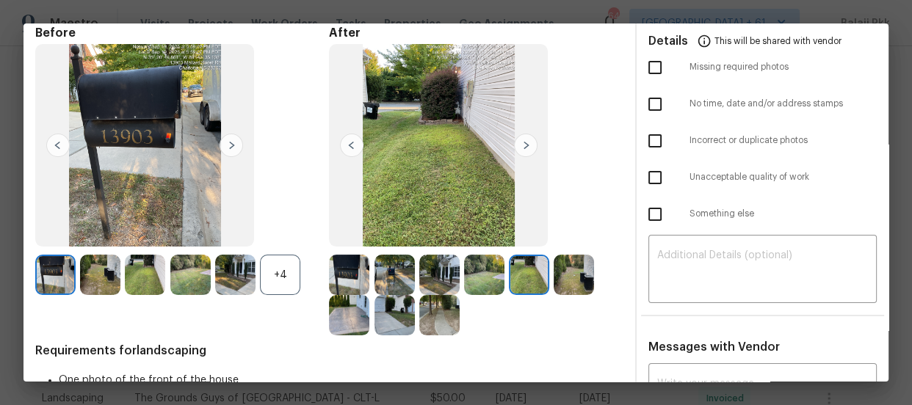
click at [529, 142] on img at bounding box center [525, 145] width 23 height 23
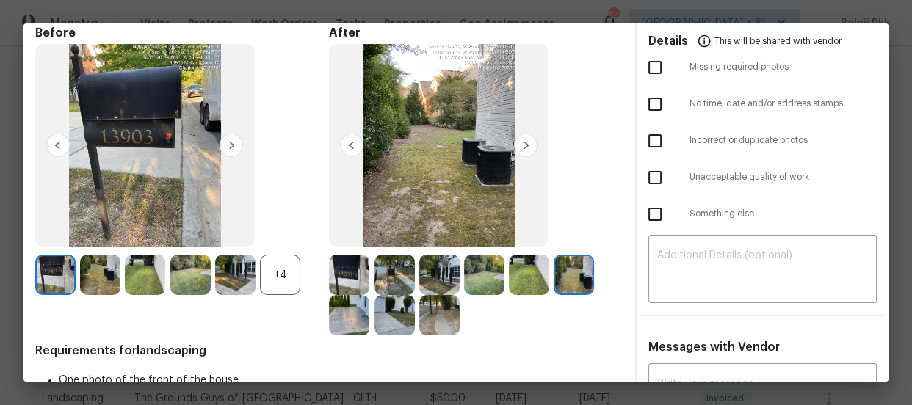
click at [529, 142] on img at bounding box center [525, 145] width 23 height 23
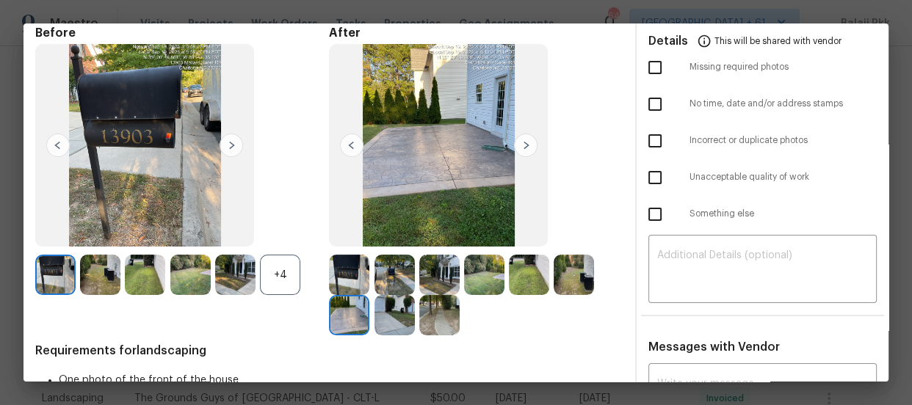
click at [529, 142] on img at bounding box center [525, 145] width 23 height 23
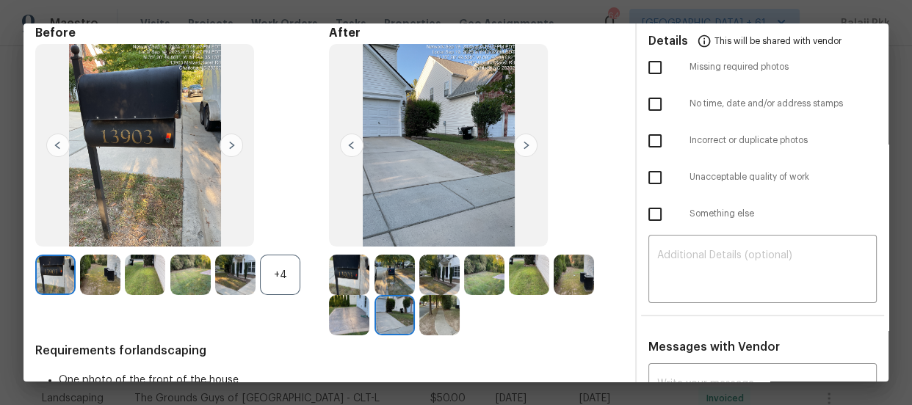
click at [529, 142] on img at bounding box center [525, 145] width 23 height 23
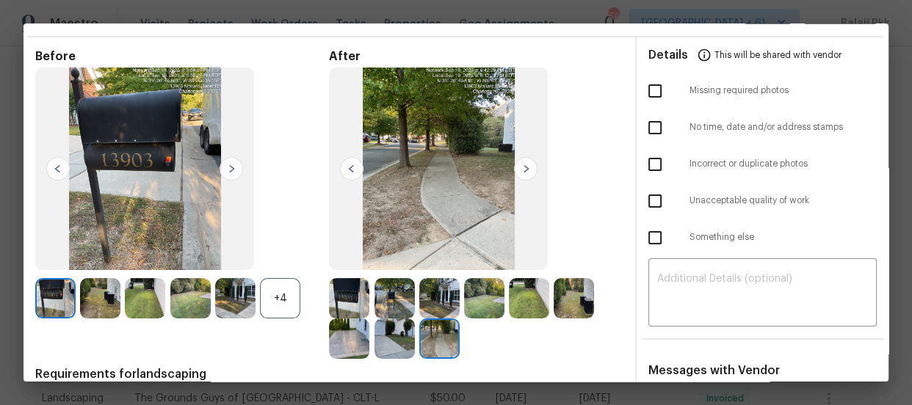
scroll to position [0, 0]
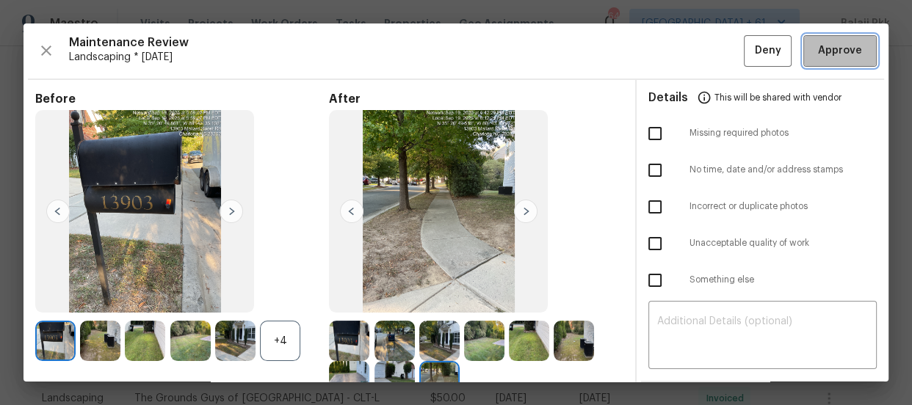
click at [818, 47] on span "Approve" at bounding box center [840, 51] width 44 height 18
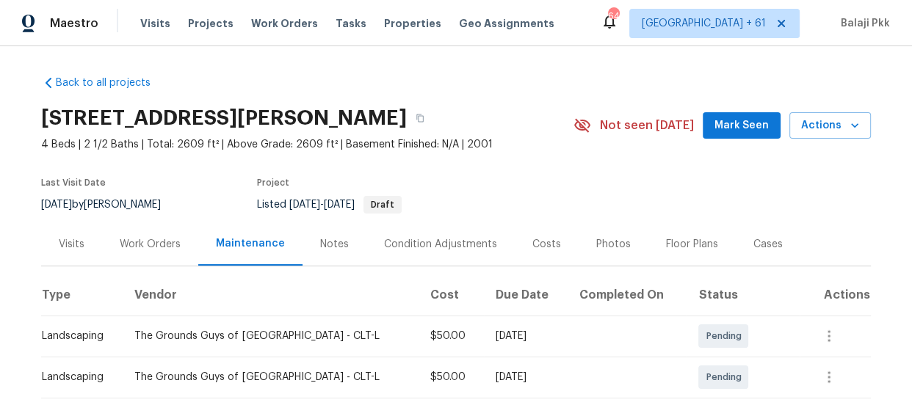
scroll to position [333, 0]
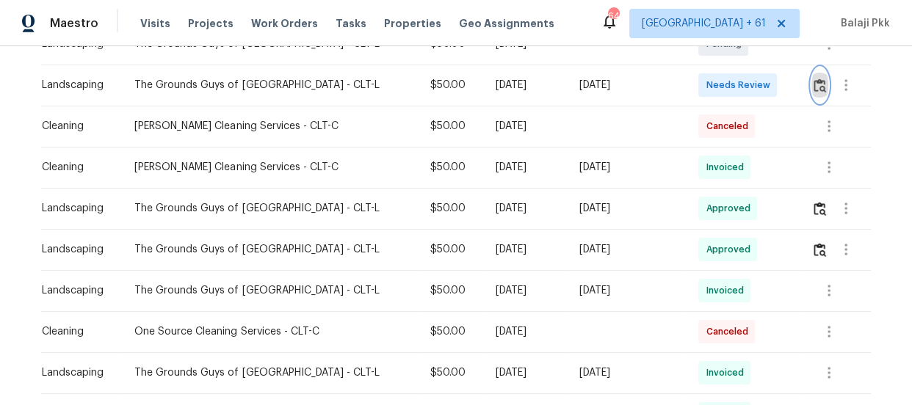
click at [813, 80] on img "button" at bounding box center [819, 86] width 12 height 14
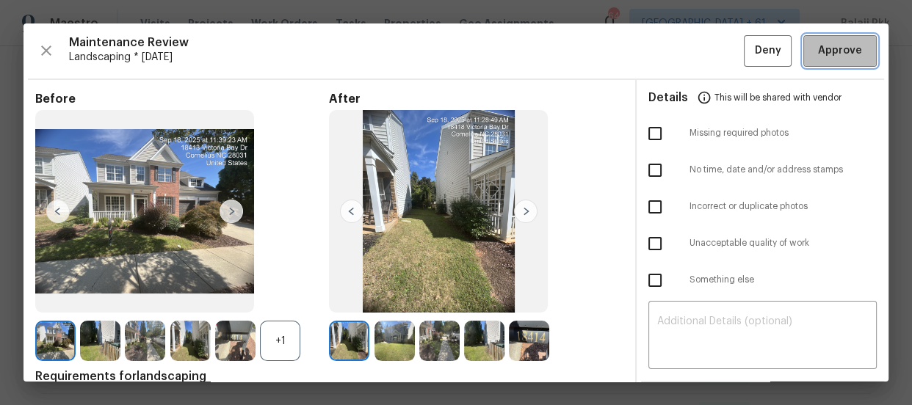
click at [807, 36] on button "Approve" at bounding box center [839, 51] width 73 height 32
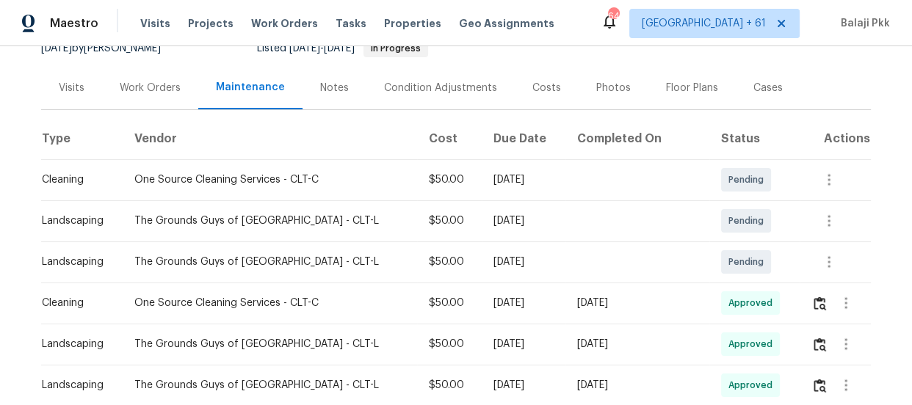
scroll to position [133, 0]
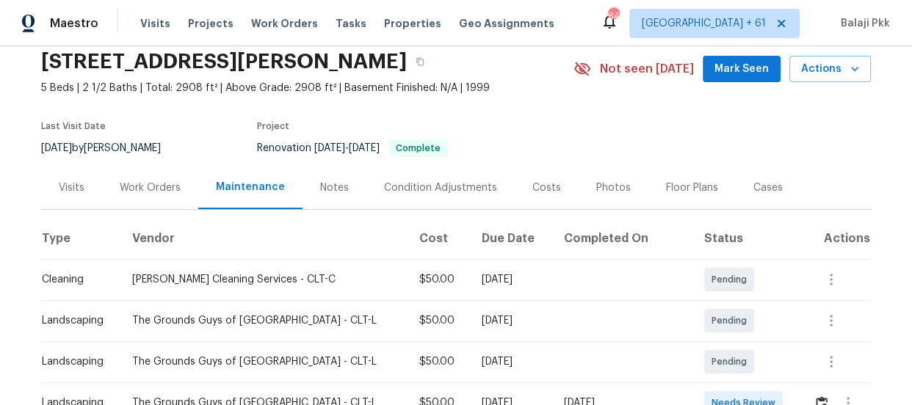
scroll to position [200, 0]
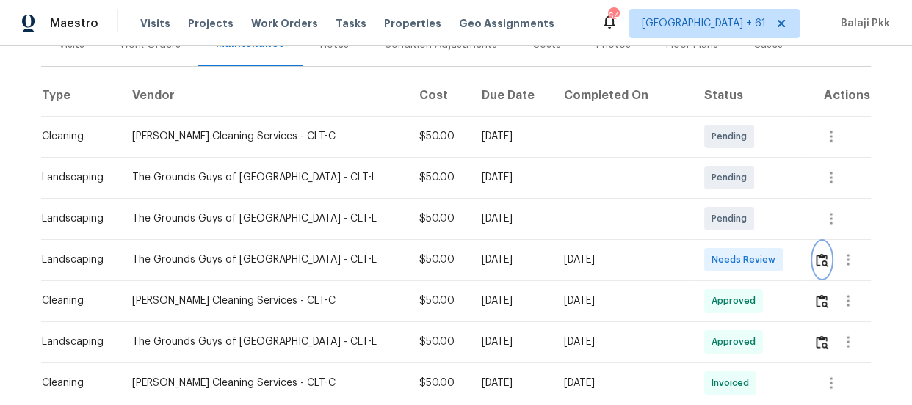
click at [816, 261] on img "button" at bounding box center [822, 260] width 12 height 14
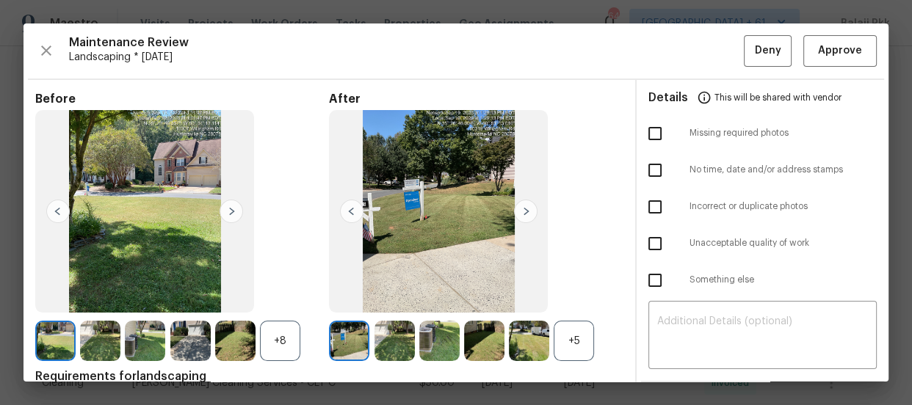
click at [585, 340] on div "+5" at bounding box center [574, 341] width 40 height 40
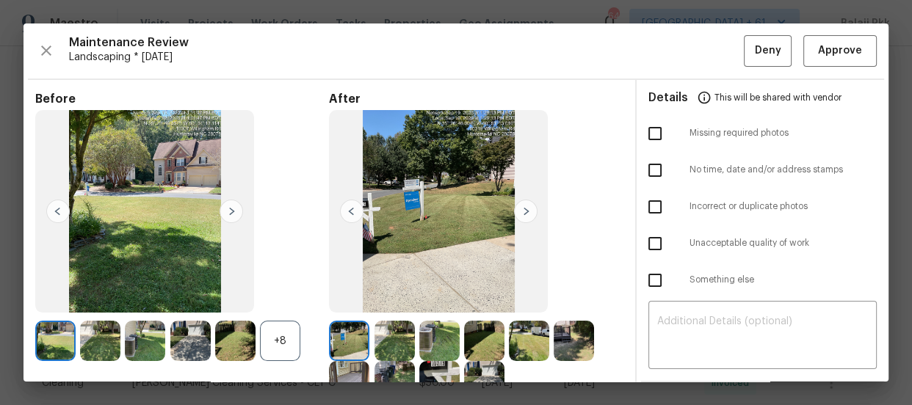
click at [287, 339] on div "+8" at bounding box center [280, 341] width 40 height 40
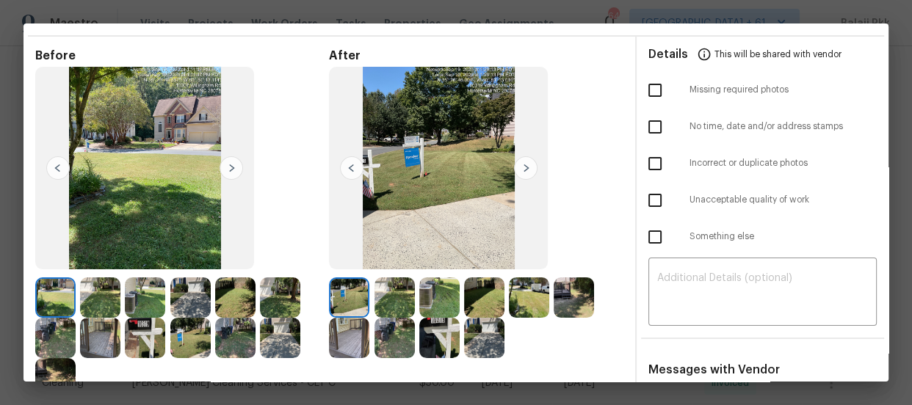
scroll to position [66, 0]
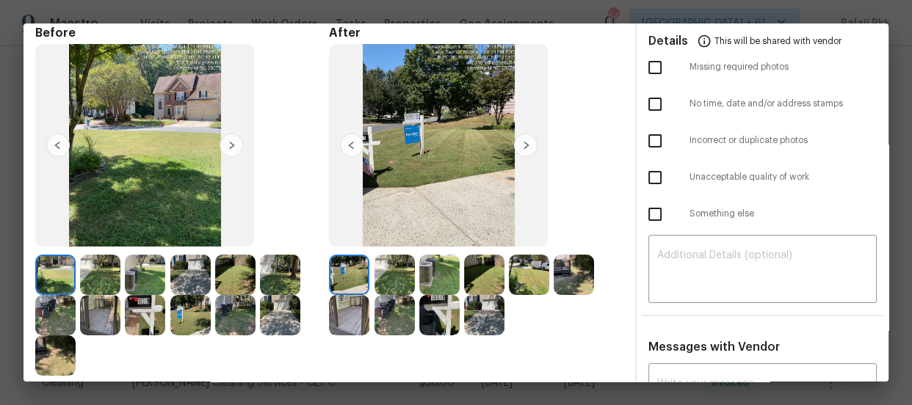
click at [521, 147] on img at bounding box center [525, 145] width 23 height 23
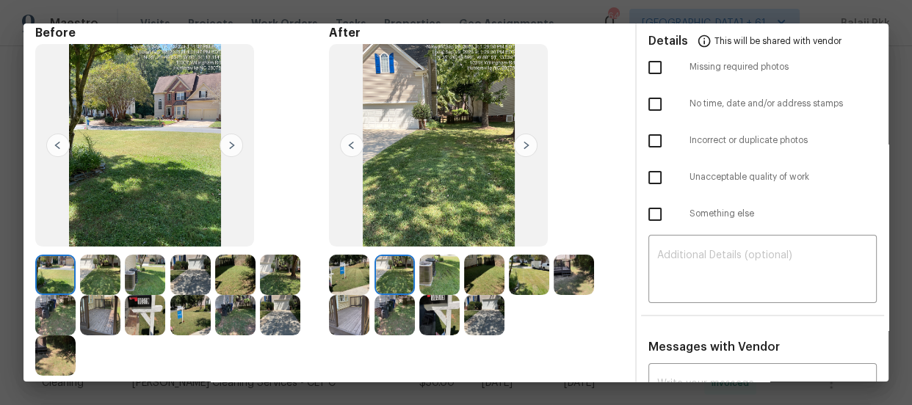
click at [521, 147] on img at bounding box center [525, 145] width 23 height 23
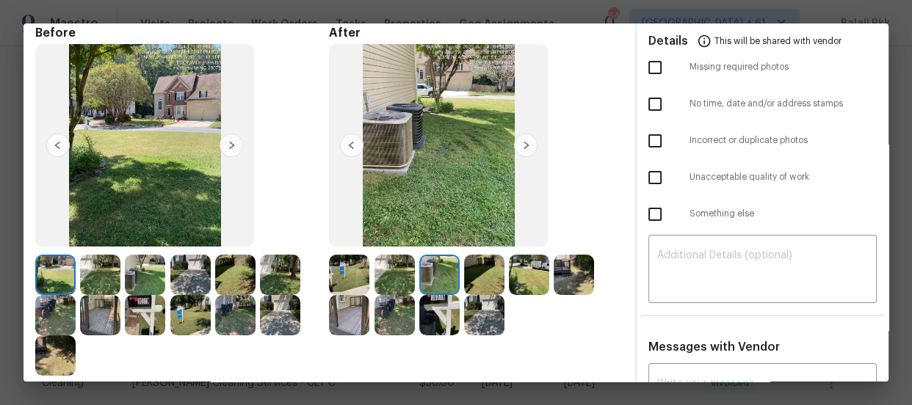
click at [521, 147] on img at bounding box center [525, 145] width 23 height 23
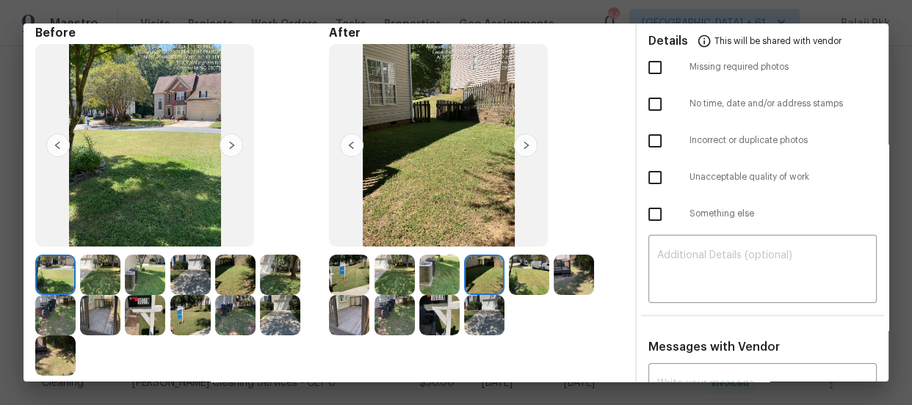
click at [521, 147] on img at bounding box center [525, 145] width 23 height 23
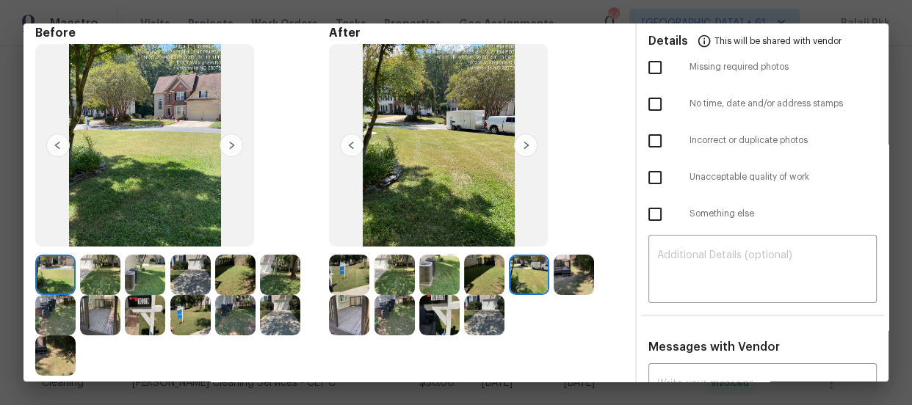
click at [521, 147] on img at bounding box center [525, 145] width 23 height 23
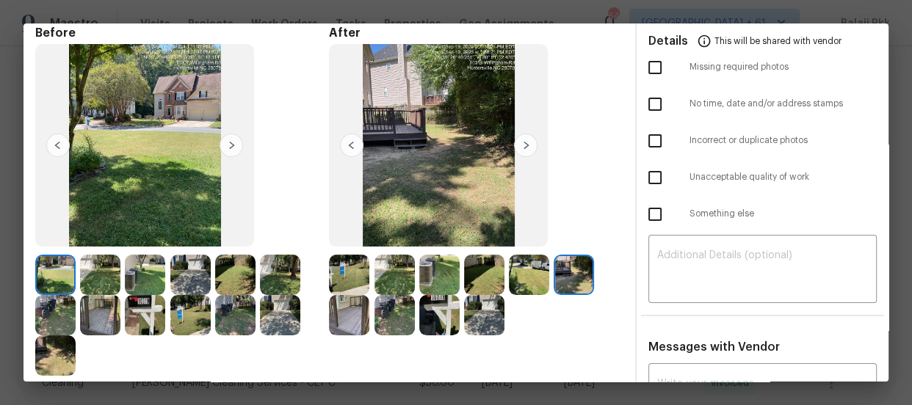
click at [521, 147] on img at bounding box center [525, 145] width 23 height 23
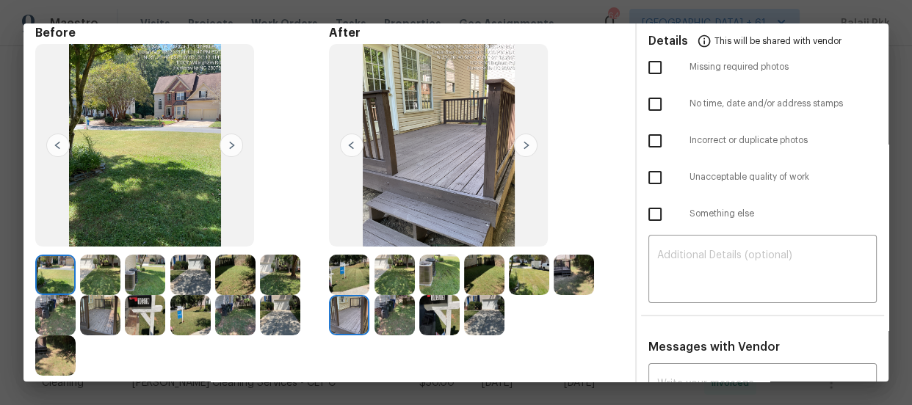
click at [521, 147] on img at bounding box center [525, 145] width 23 height 23
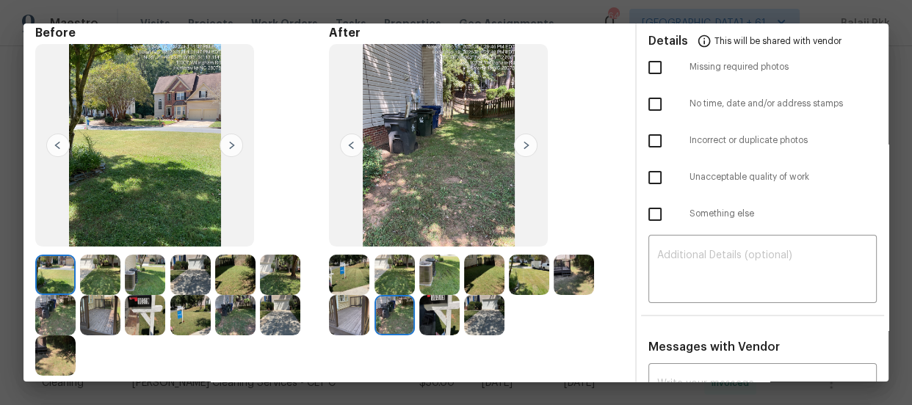
click at [521, 147] on img at bounding box center [525, 145] width 23 height 23
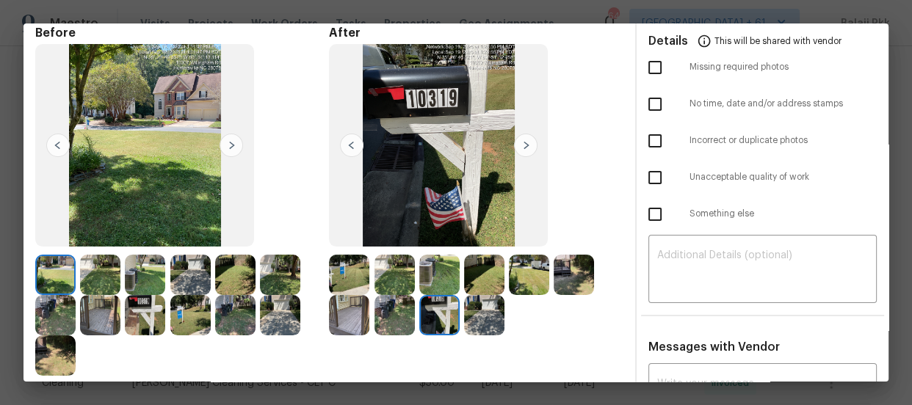
click at [521, 147] on img at bounding box center [525, 145] width 23 height 23
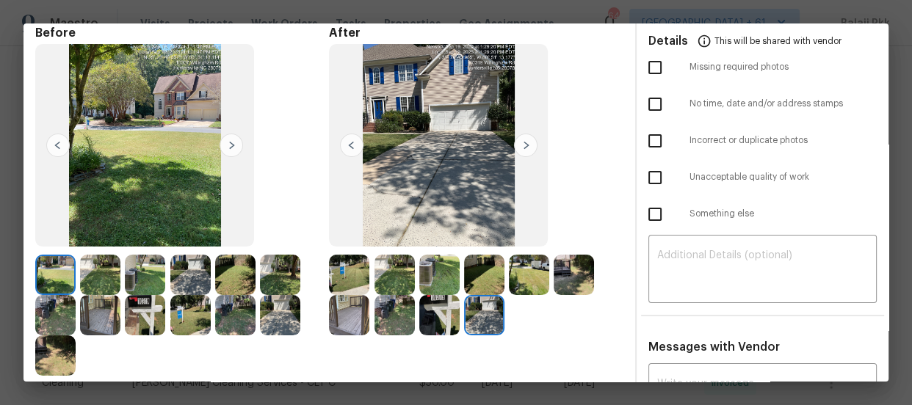
click at [521, 147] on img at bounding box center [525, 145] width 23 height 23
click at [341, 253] on div "After" at bounding box center [476, 201] width 294 height 351
click at [341, 257] on img at bounding box center [349, 275] width 40 height 40
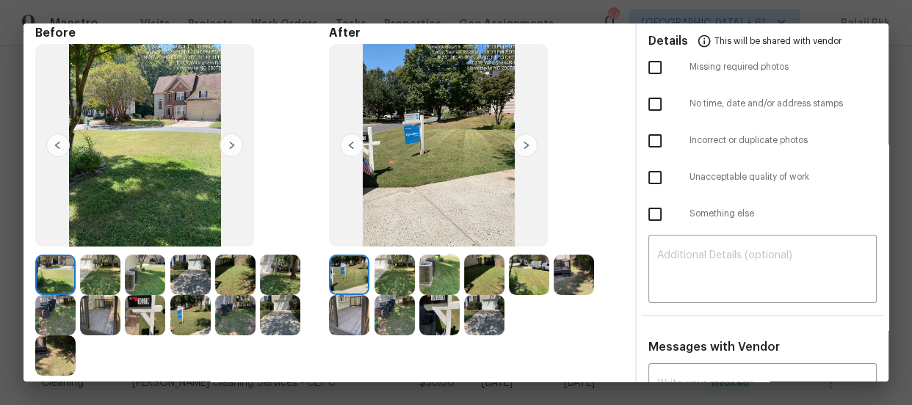
click at [523, 147] on img at bounding box center [525, 145] width 23 height 23
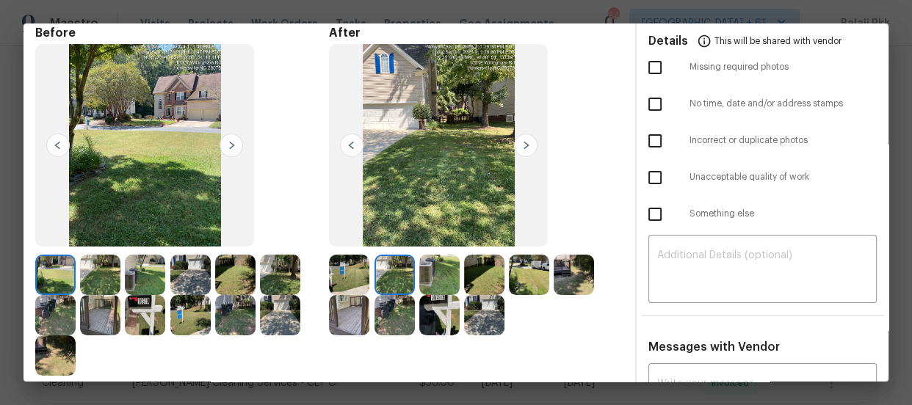
click at [514, 137] on img at bounding box center [525, 145] width 23 height 23
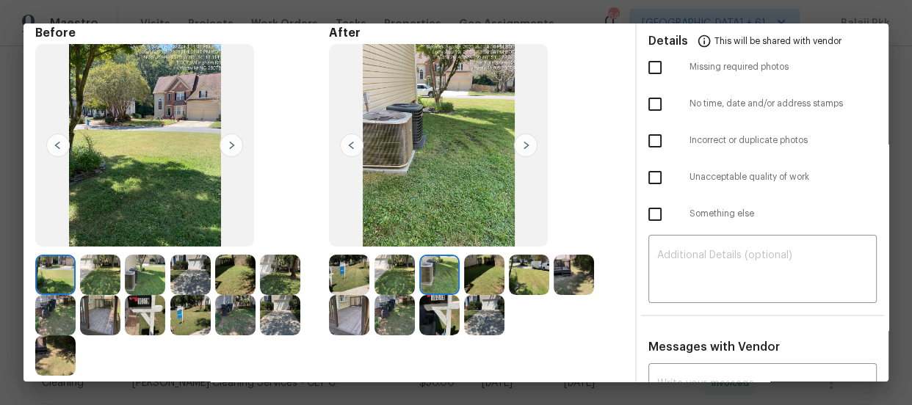
click at [514, 137] on img at bounding box center [525, 145] width 23 height 23
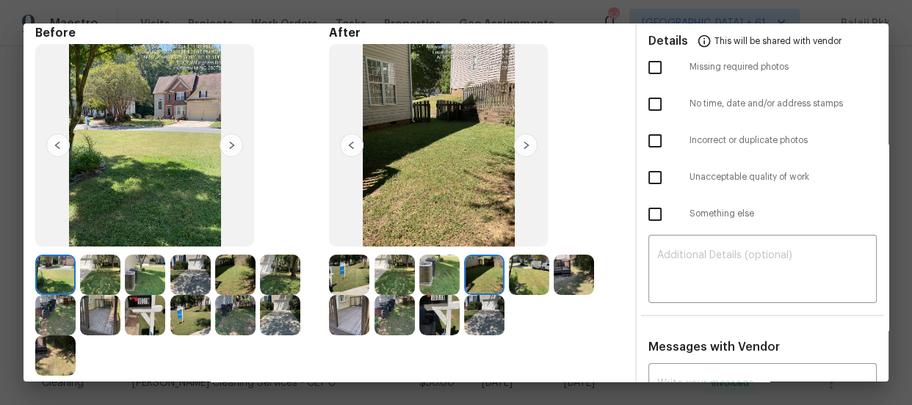
click at [514, 137] on img at bounding box center [525, 145] width 23 height 23
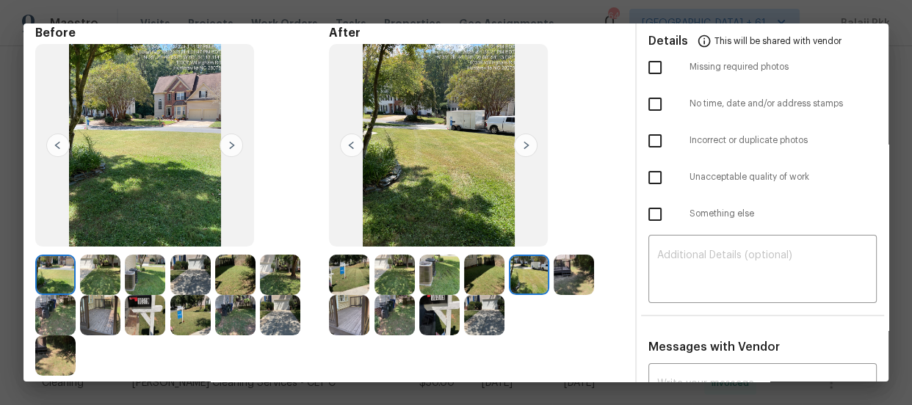
click at [514, 137] on img at bounding box center [525, 145] width 23 height 23
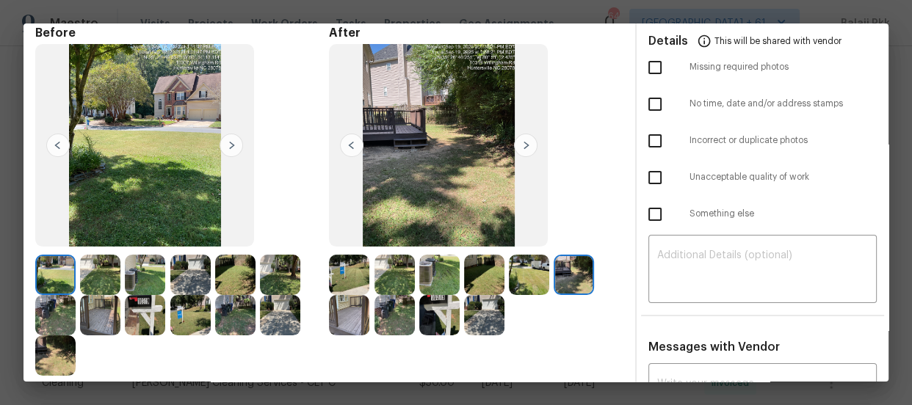
click at [514, 137] on img at bounding box center [525, 145] width 23 height 23
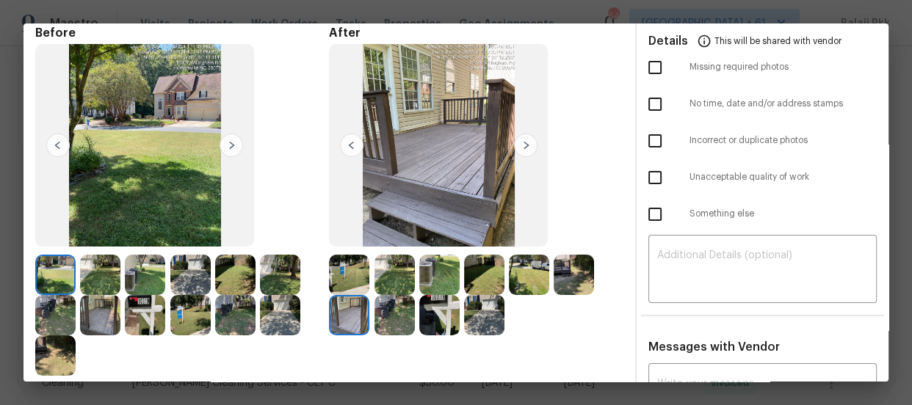
click at [514, 137] on img at bounding box center [525, 145] width 23 height 23
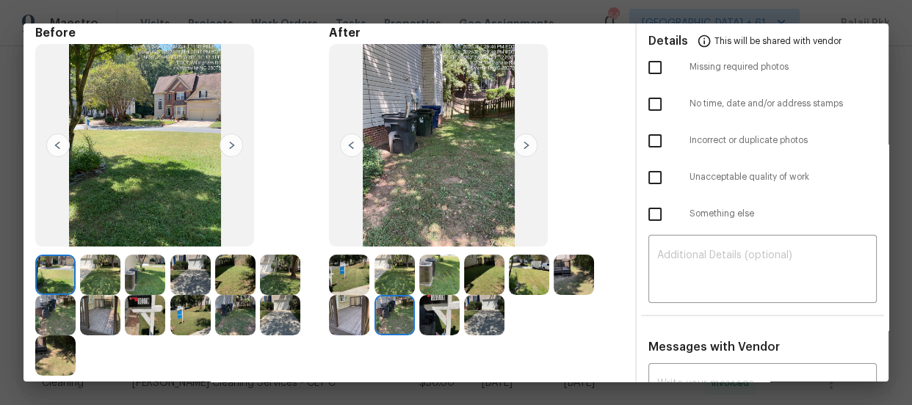
click at [514, 137] on img at bounding box center [525, 145] width 23 height 23
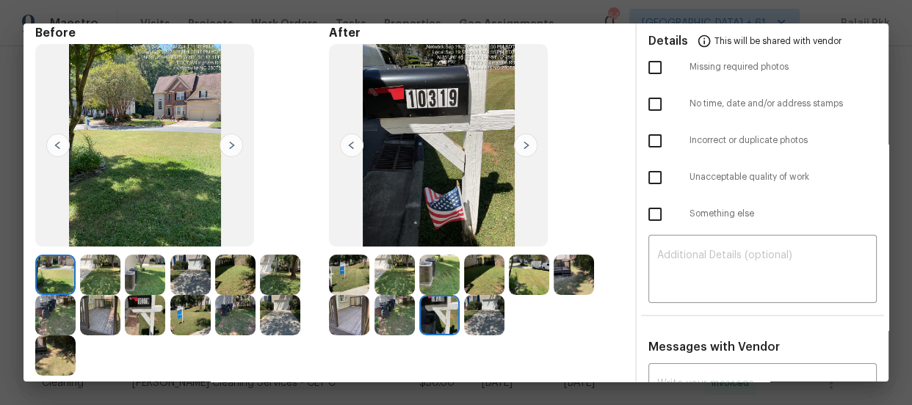
click at [517, 146] on img at bounding box center [525, 145] width 23 height 23
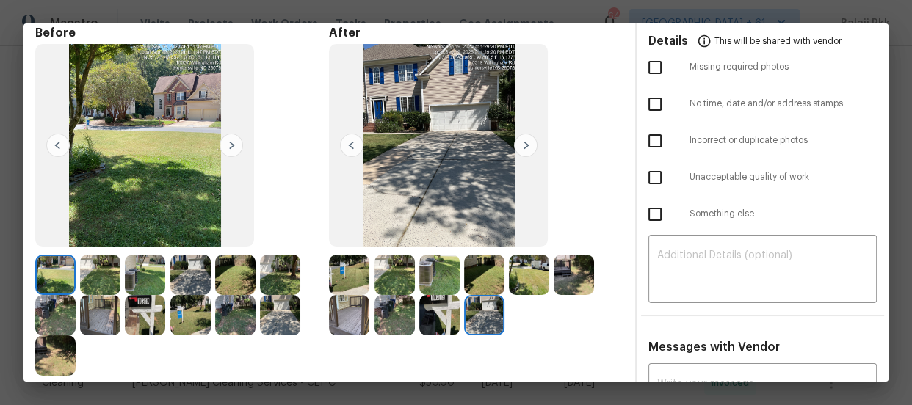
click at [347, 152] on img at bounding box center [351, 145] width 23 height 23
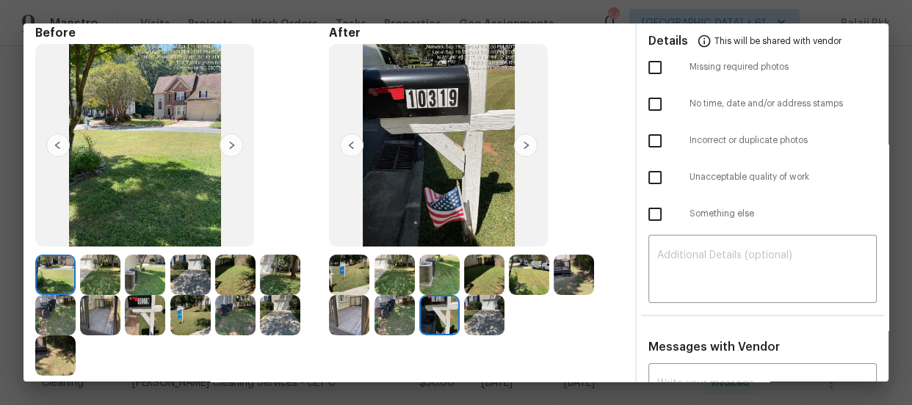
click at [347, 152] on img at bounding box center [351, 145] width 23 height 23
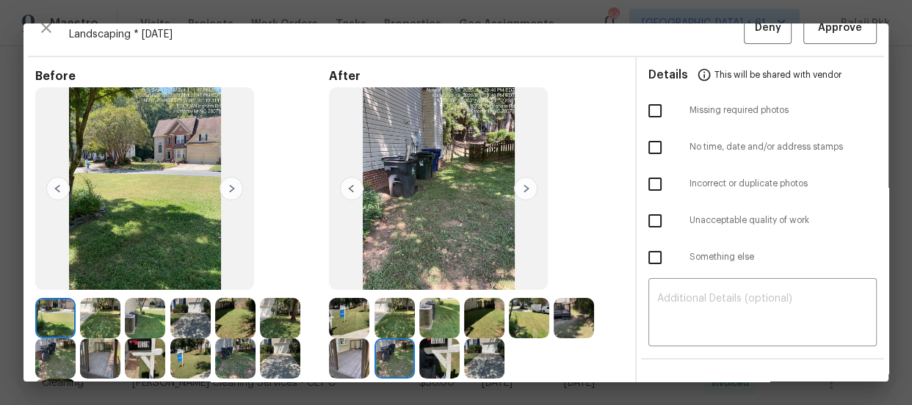
scroll to position [0, 0]
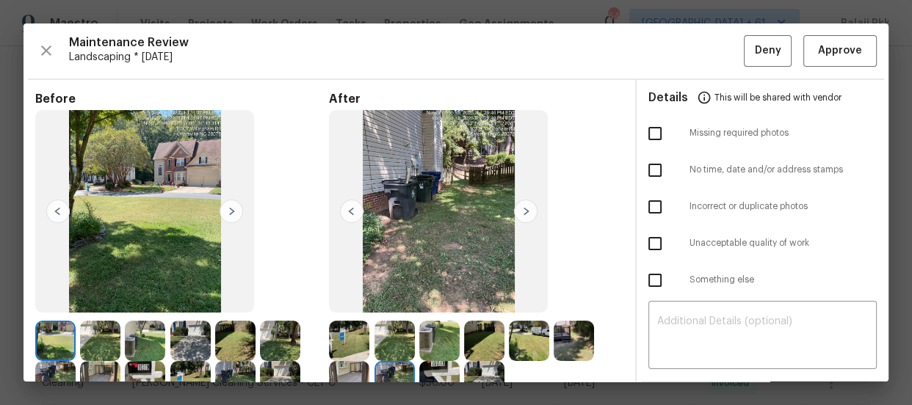
click at [866, 37] on div "Maintenance Review Landscaping * [DATE] Deny Approve Before After Requirements …" at bounding box center [455, 202] width 865 height 358
click at [852, 43] on span "Approve" at bounding box center [840, 51] width 50 height 18
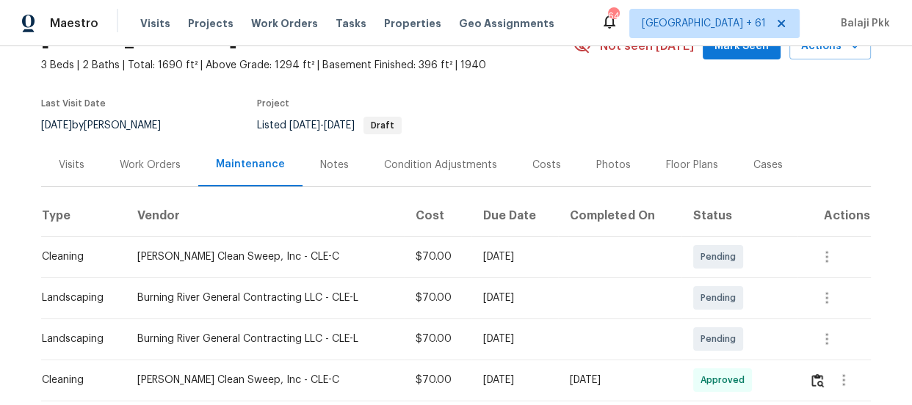
scroll to position [200, 0]
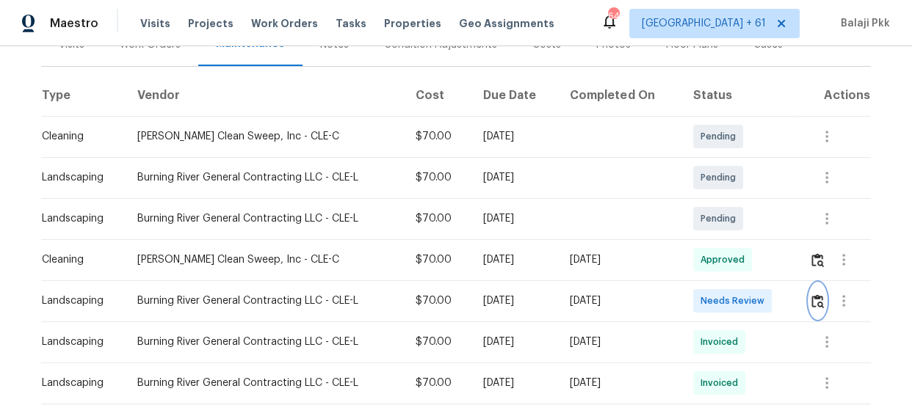
click at [811, 301] on img "button" at bounding box center [817, 301] width 12 height 14
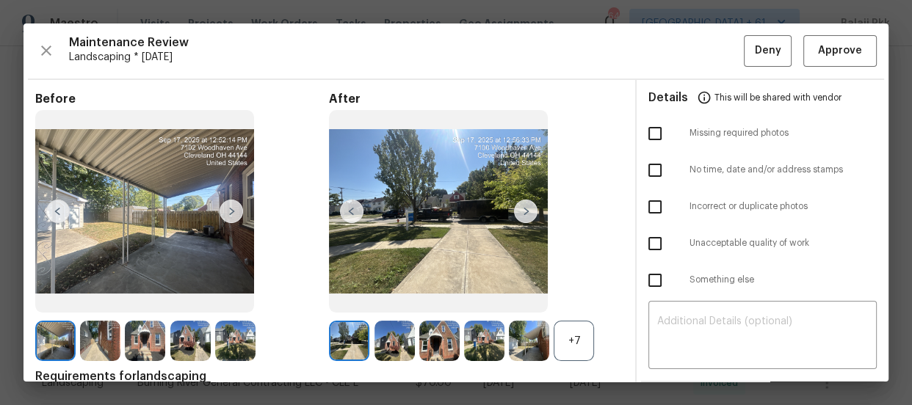
click at [565, 327] on div "+7" at bounding box center [574, 341] width 40 height 40
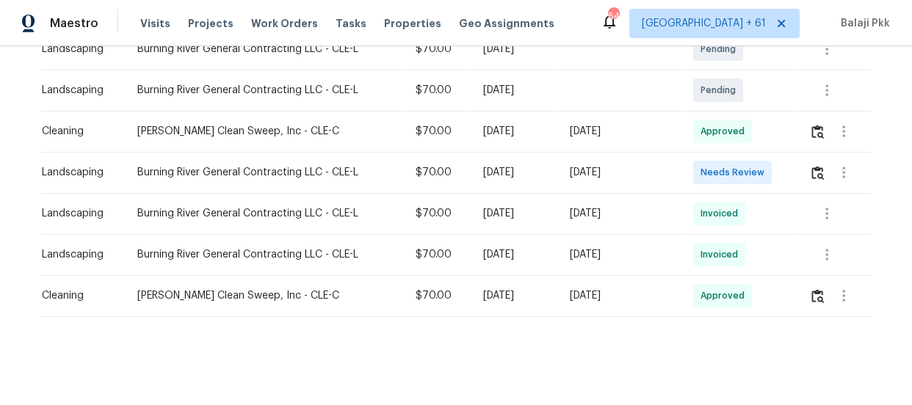
scroll to position [333, 0]
click img "button"
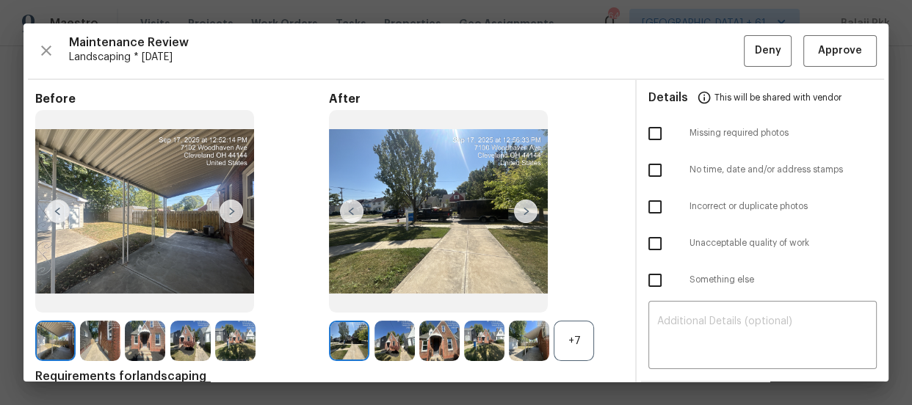
click div "+7"
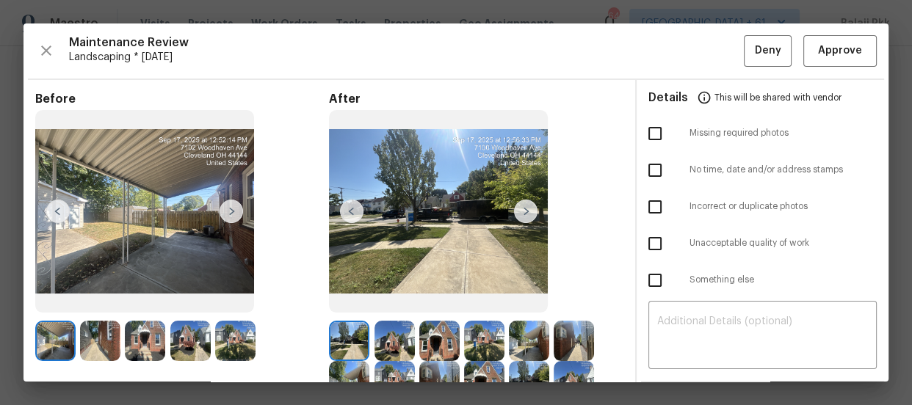
click img
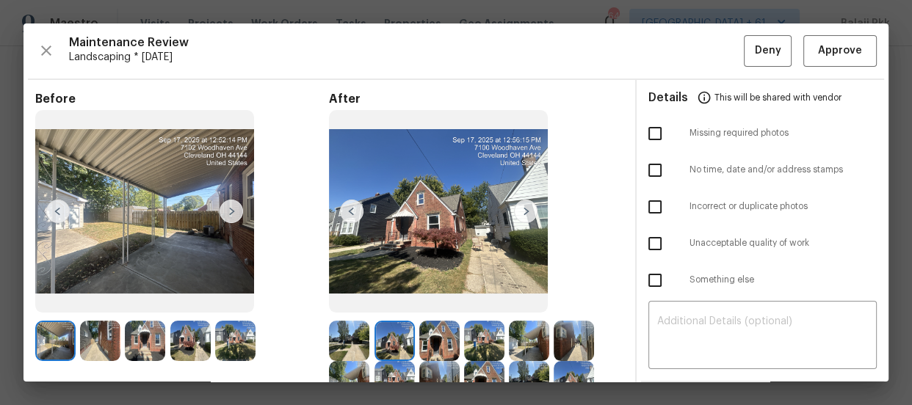
click img
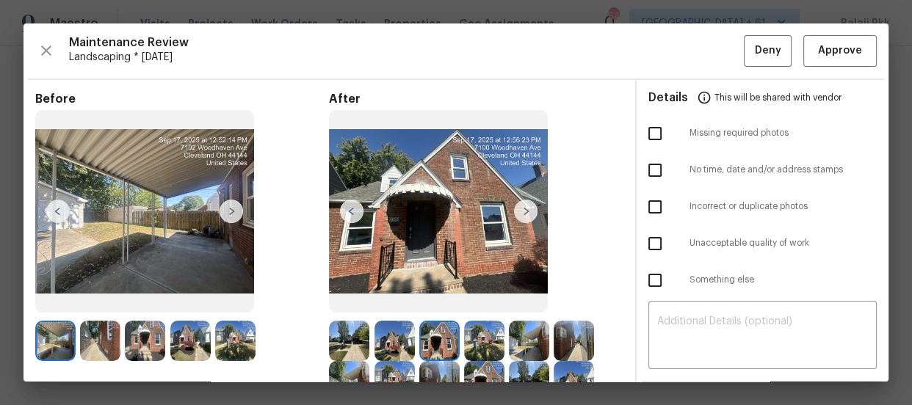
click img
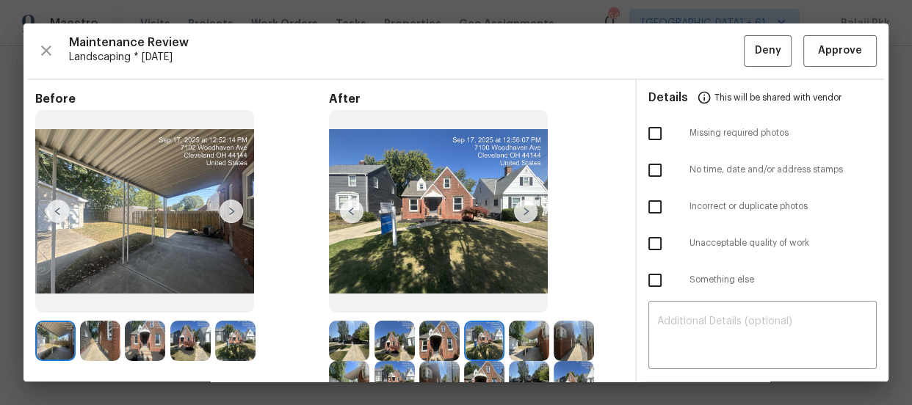
click img
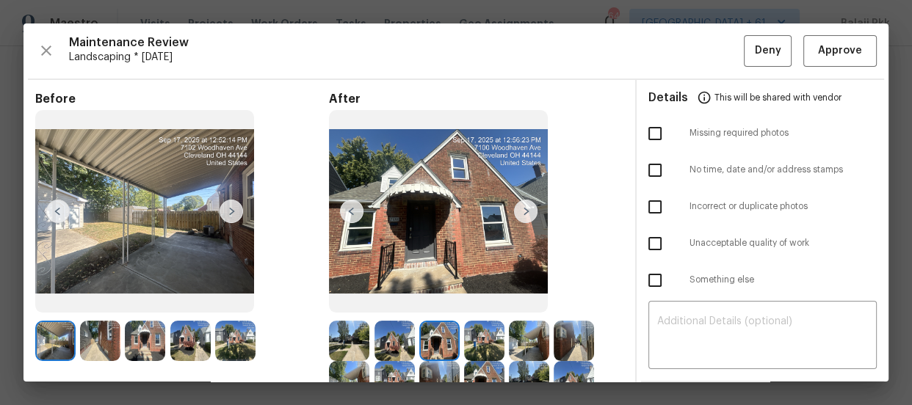
click img
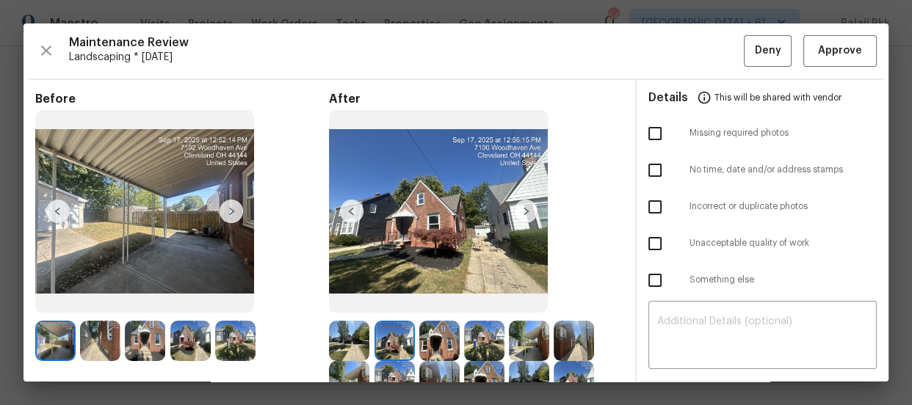
click img
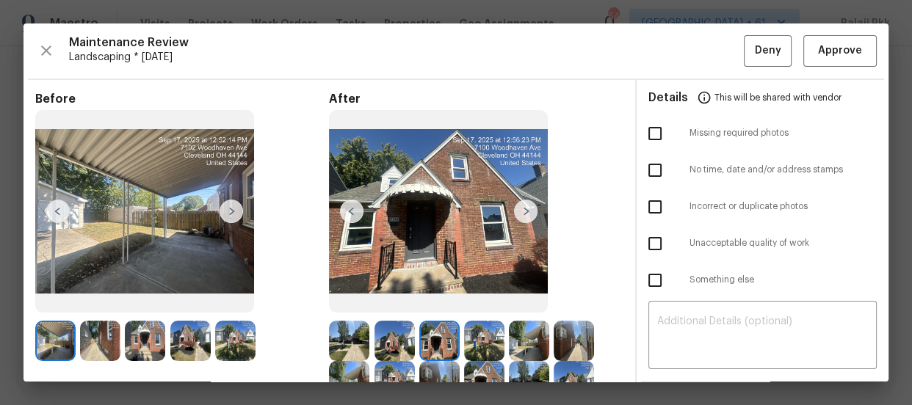
click img
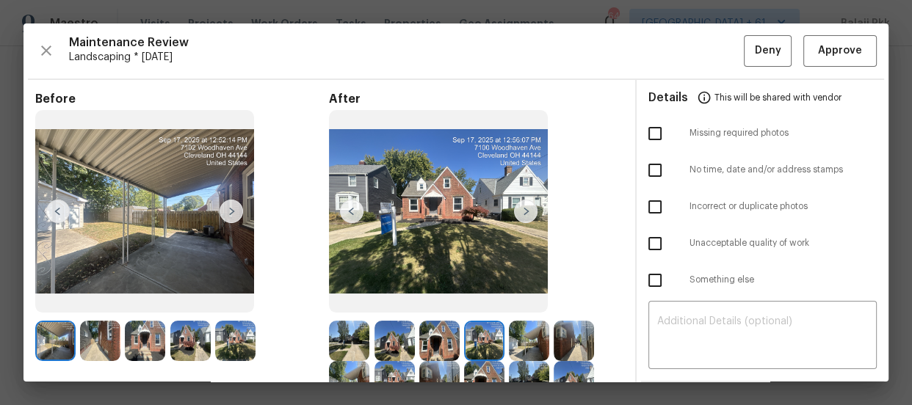
click img
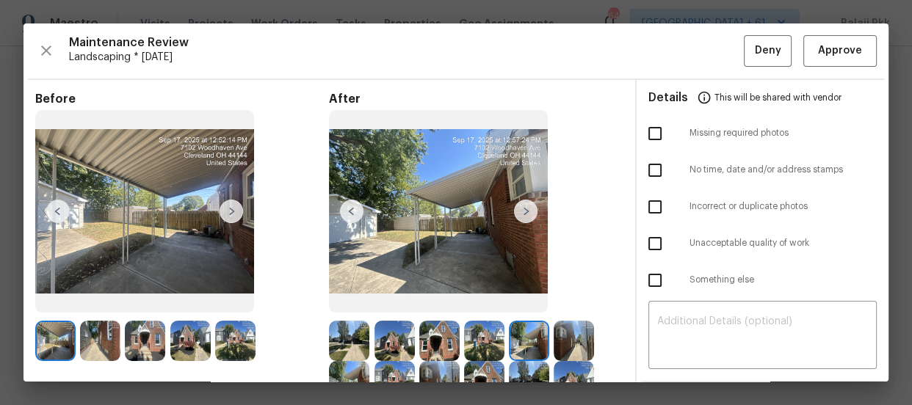
click img
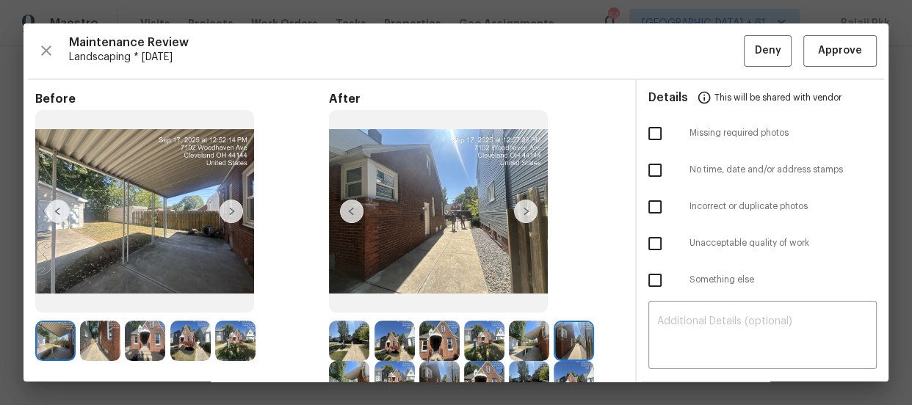
click img
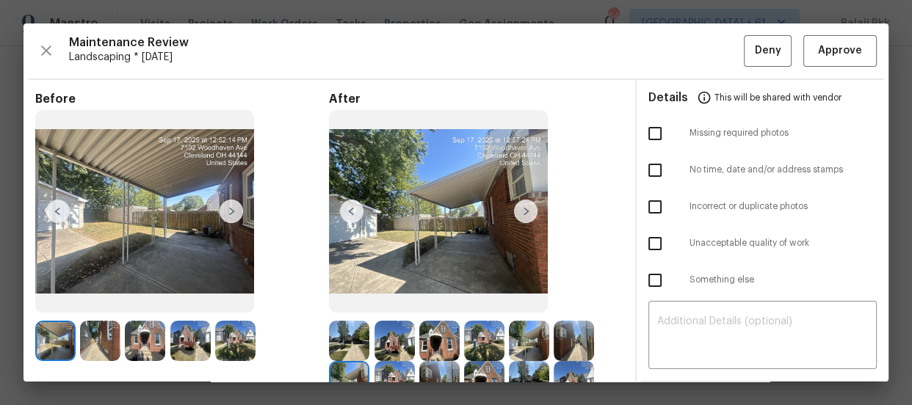
click img
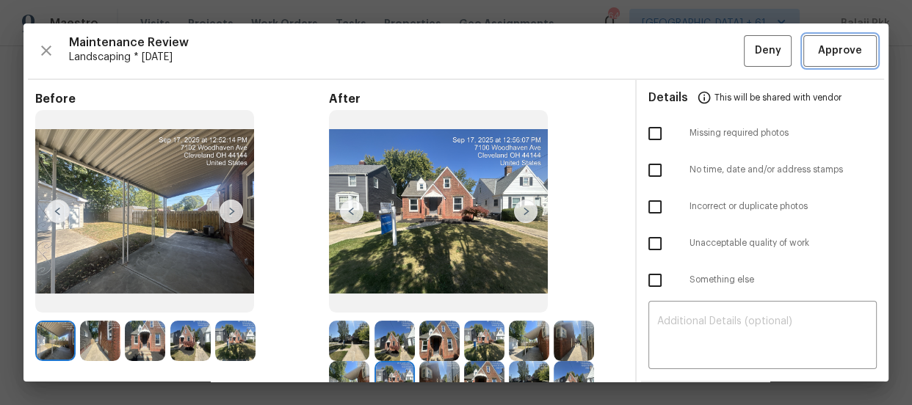
click span "Approve"
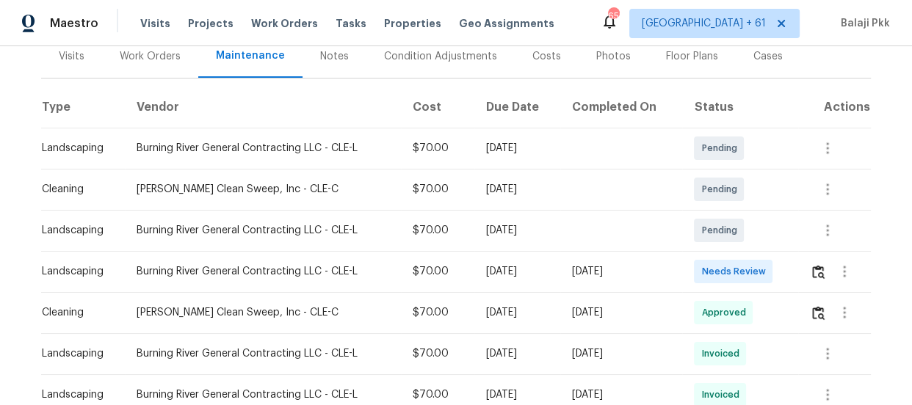
scroll to position [200, 0]
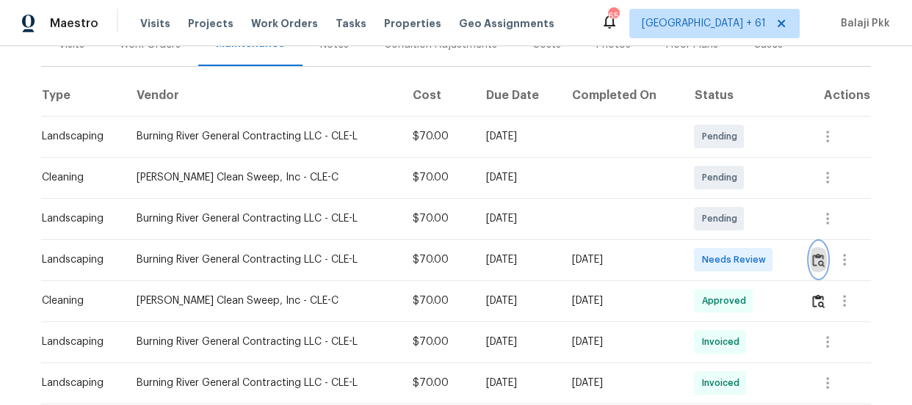
click at [815, 264] on img "button" at bounding box center [818, 260] width 12 height 14
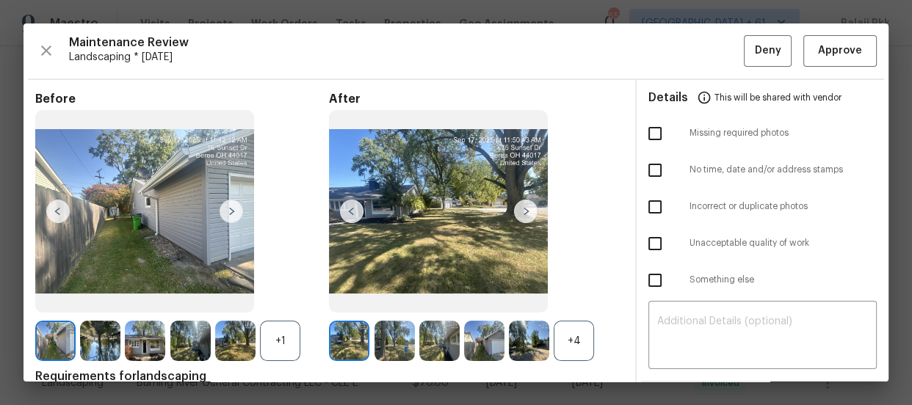
click at [576, 353] on div "+4" at bounding box center [574, 341] width 40 height 40
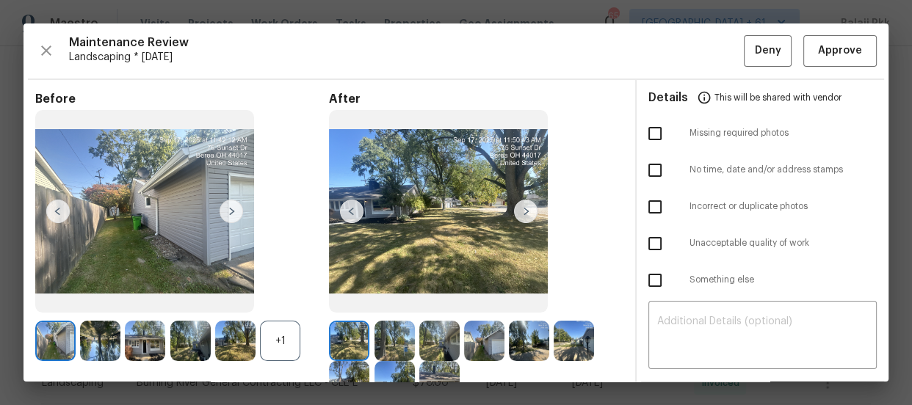
click at [286, 343] on div "+1" at bounding box center [280, 341] width 40 height 40
click at [822, 41] on button "Approve" at bounding box center [839, 51] width 73 height 32
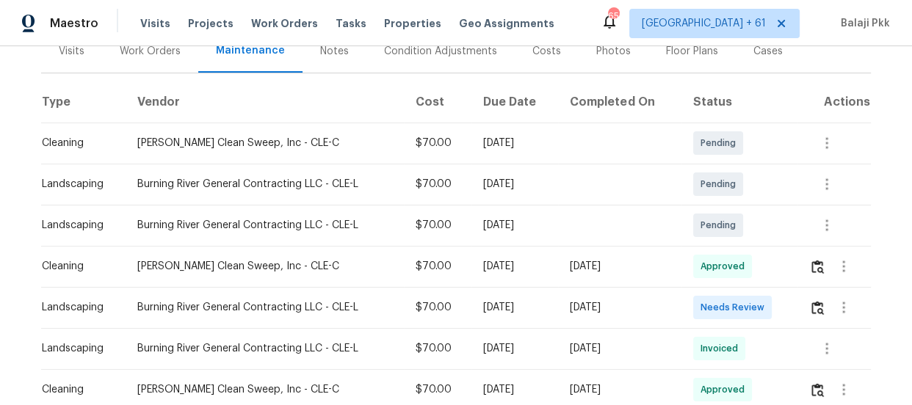
scroll to position [200, 0]
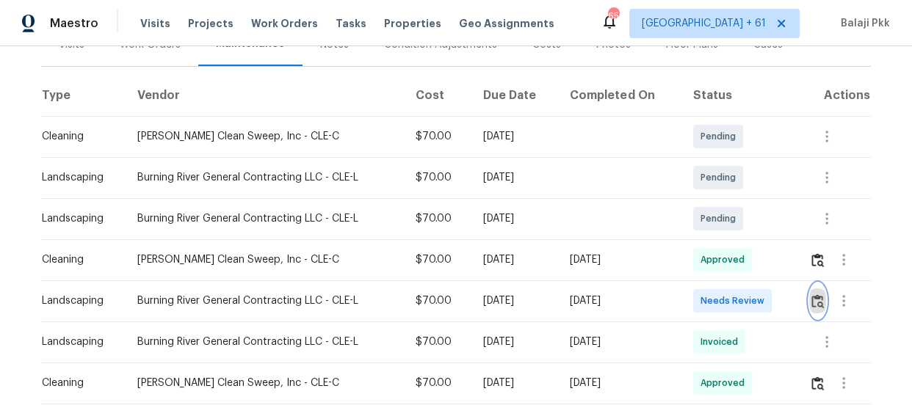
click at [812, 299] on img "button" at bounding box center [817, 301] width 12 height 14
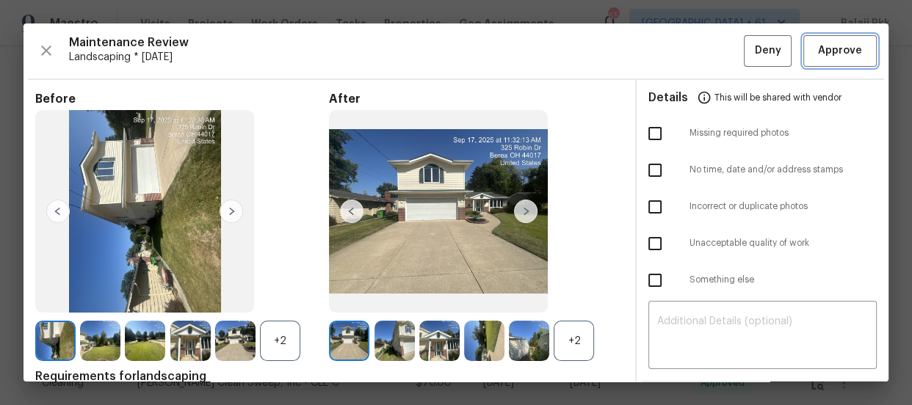
click at [818, 49] on span "Approve" at bounding box center [840, 51] width 44 height 18
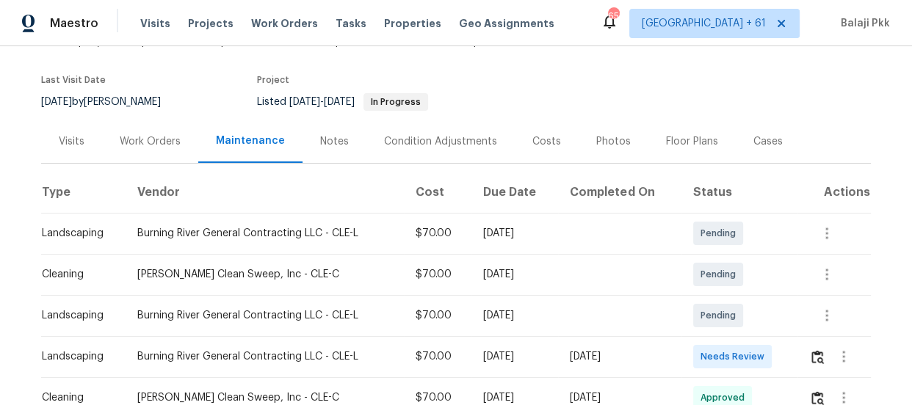
scroll to position [266, 0]
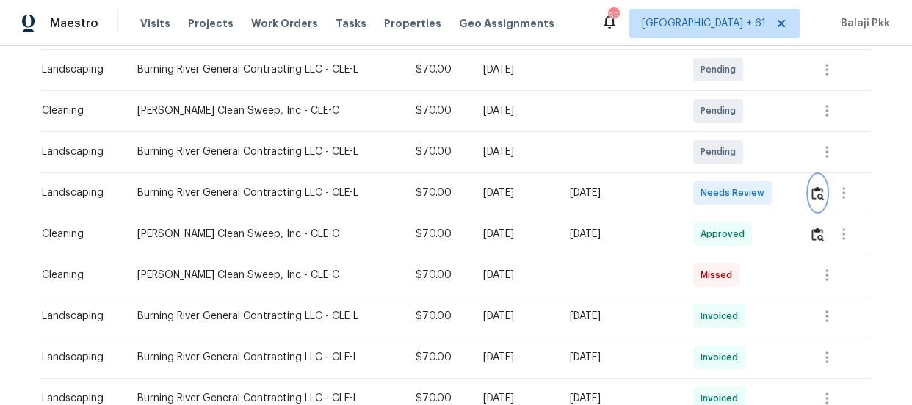
click at [817, 198] on img "button" at bounding box center [817, 193] width 12 height 14
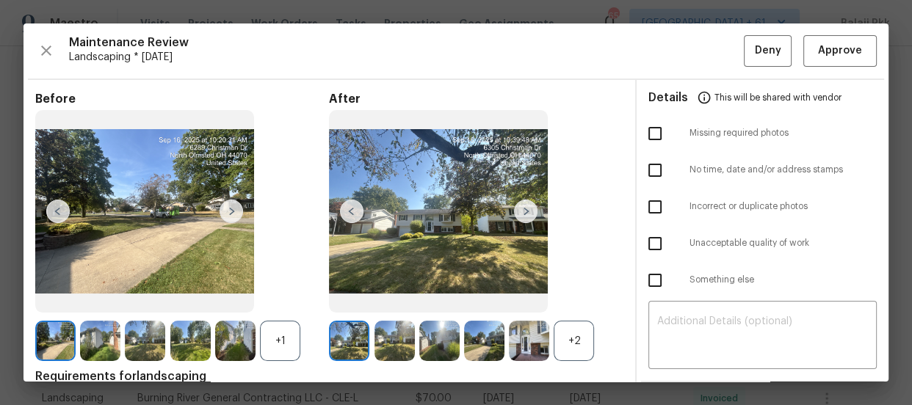
click at [558, 344] on div "+2" at bounding box center [574, 341] width 40 height 40
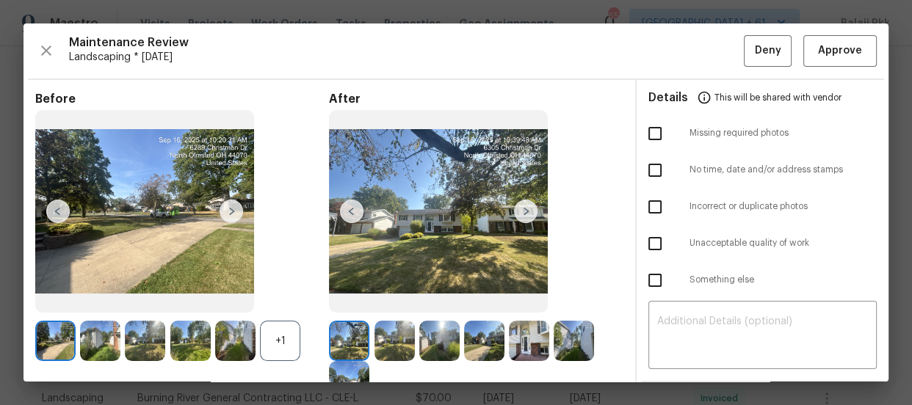
click at [297, 340] on div "+1" at bounding box center [280, 341] width 40 height 40
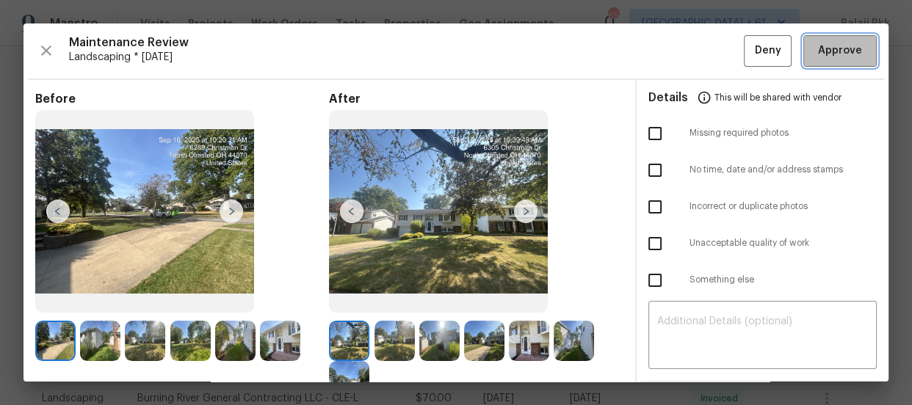
click at [818, 55] on span "Approve" at bounding box center [840, 51] width 44 height 18
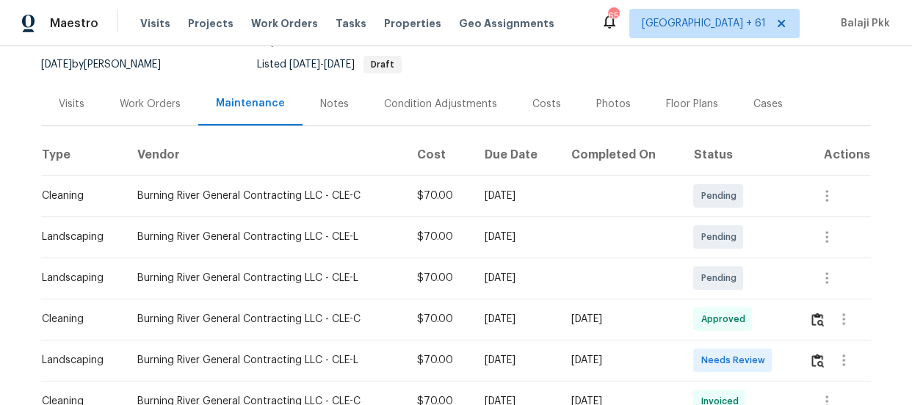
scroll to position [400, 0]
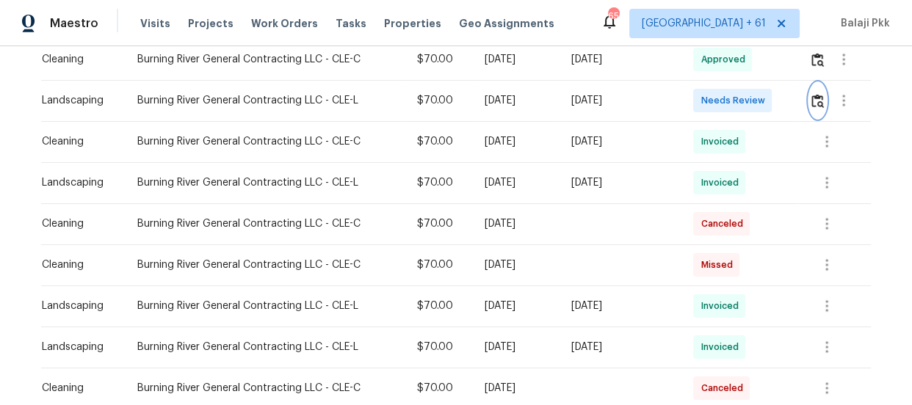
click at [811, 96] on img "button" at bounding box center [817, 101] width 12 height 14
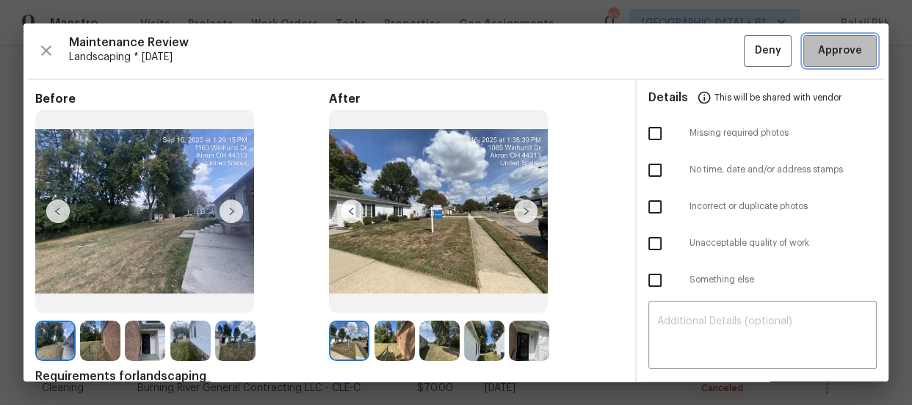
click at [803, 52] on button "Approve" at bounding box center [839, 51] width 73 height 32
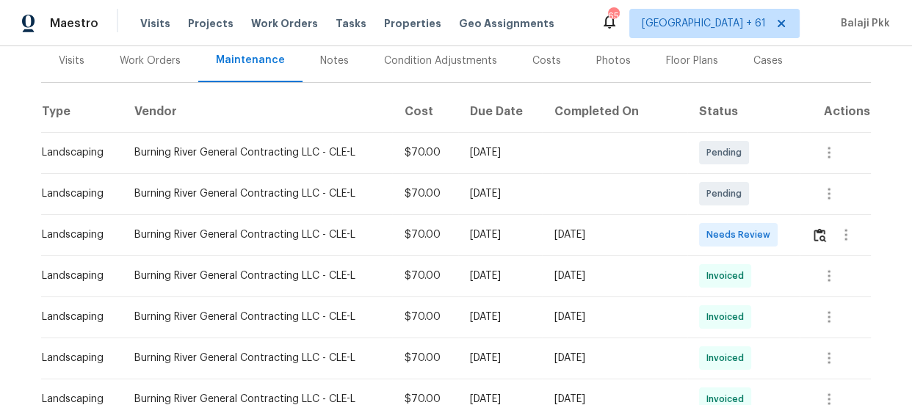
scroll to position [200, 0]
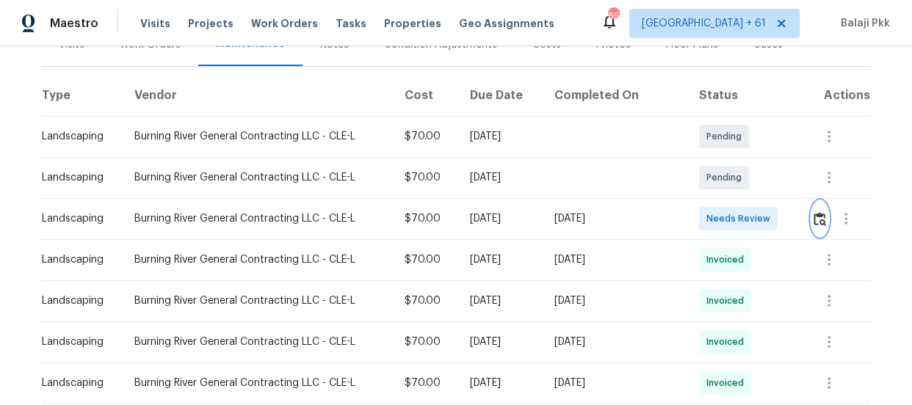
click at [813, 216] on img "button" at bounding box center [819, 219] width 12 height 14
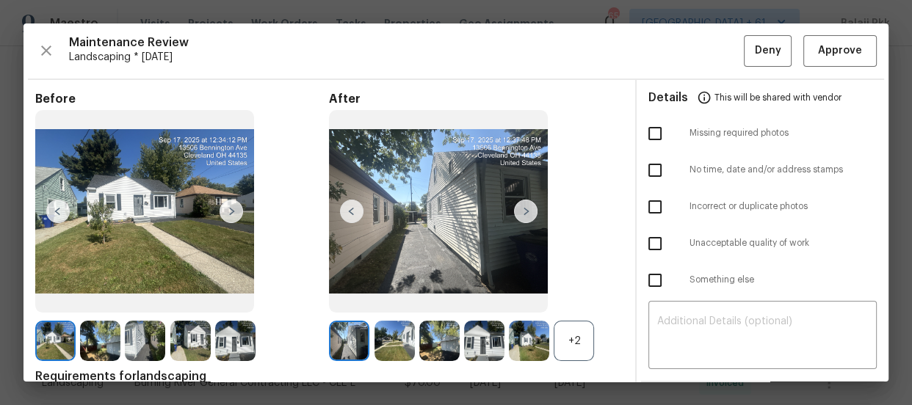
click at [573, 352] on div "+2" at bounding box center [574, 341] width 40 height 40
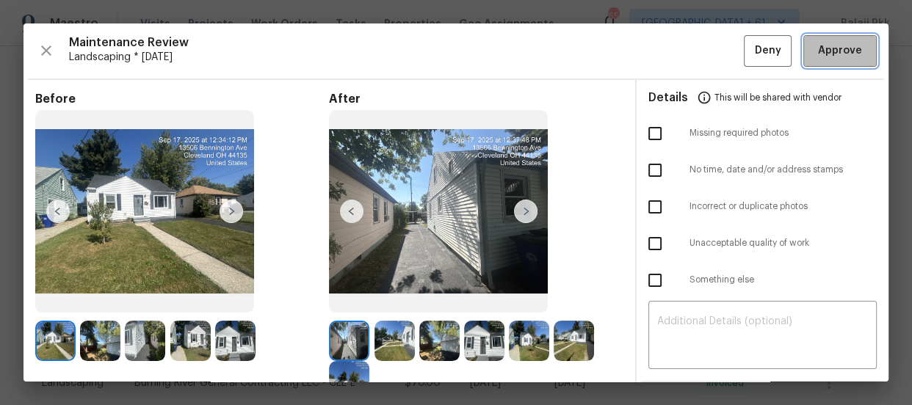
click at [813, 60] on button "Approve" at bounding box center [839, 51] width 73 height 32
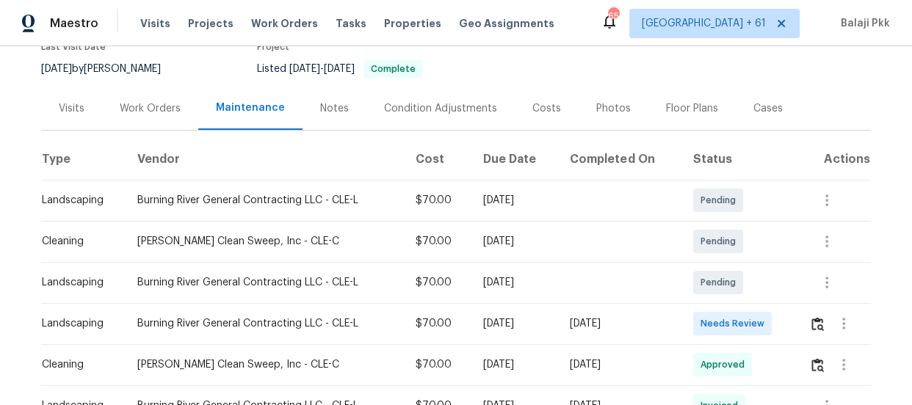
scroll to position [266, 0]
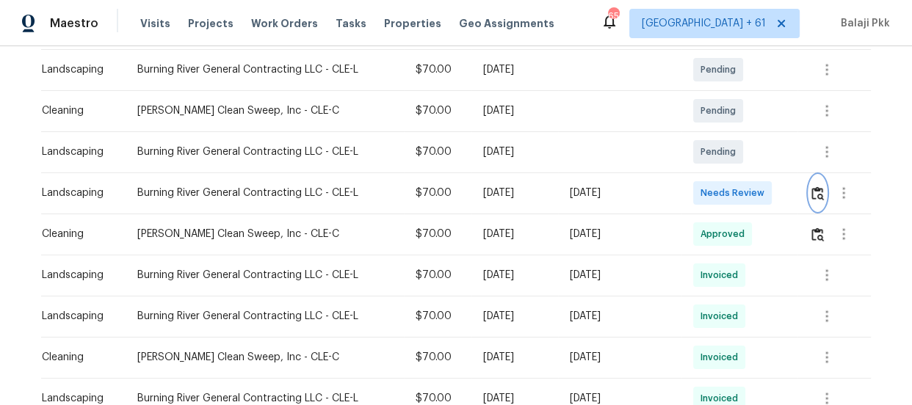
click at [811, 188] on img "button" at bounding box center [817, 193] width 12 height 14
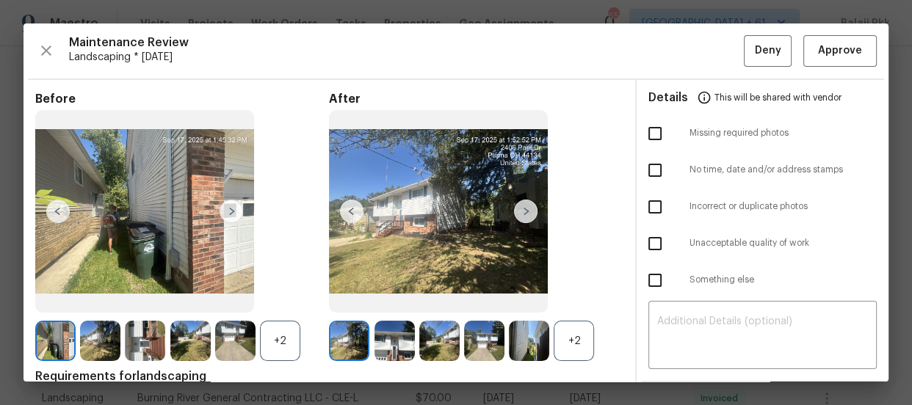
click at [578, 338] on div "+2" at bounding box center [574, 341] width 40 height 40
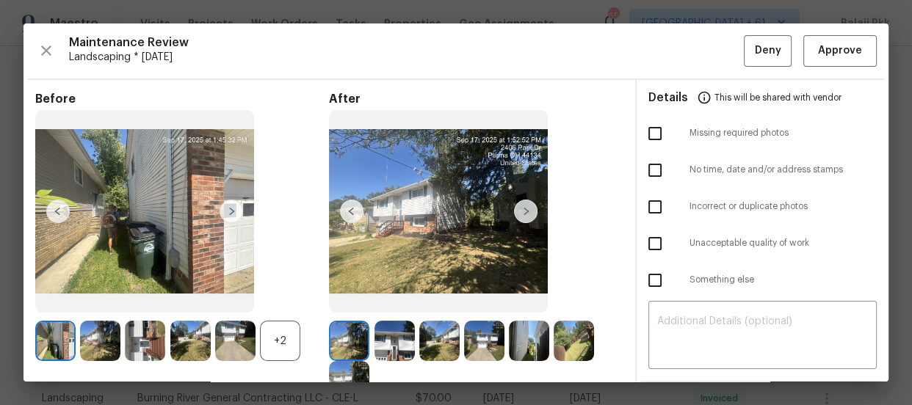
click at [283, 343] on div "+2" at bounding box center [280, 341] width 40 height 40
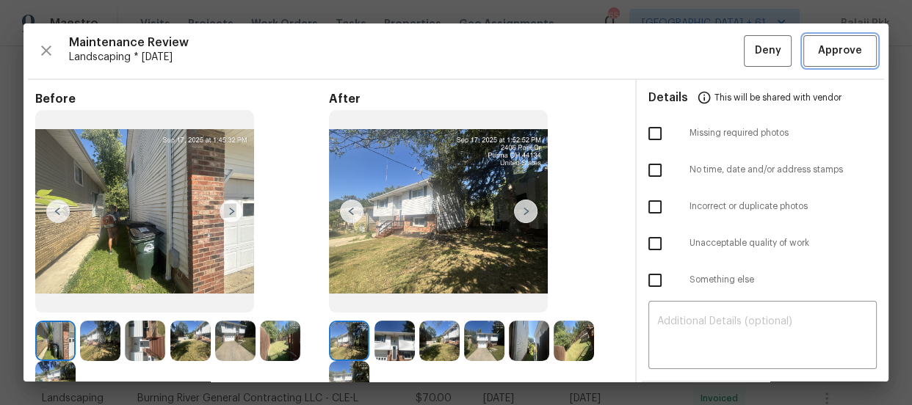
click at [820, 40] on button "Approve" at bounding box center [839, 51] width 73 height 32
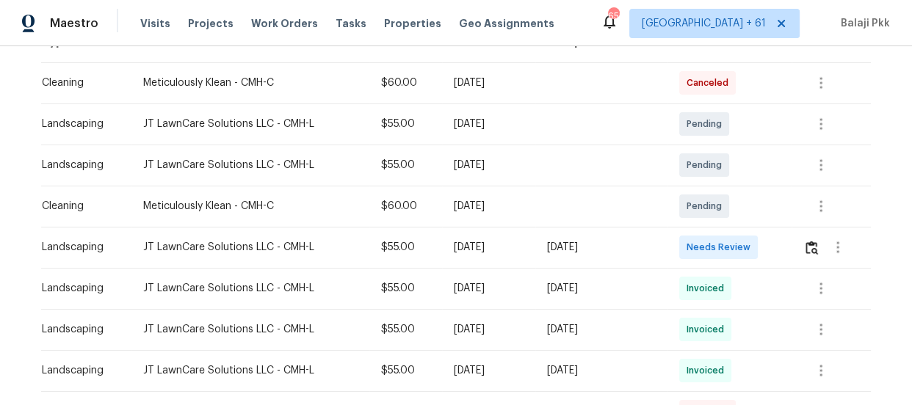
scroll to position [277, 0]
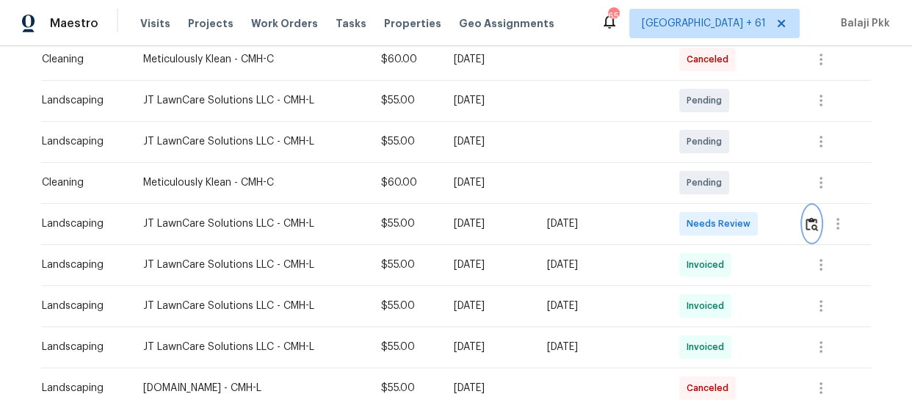
click at [808, 220] on img "button" at bounding box center [811, 224] width 12 height 14
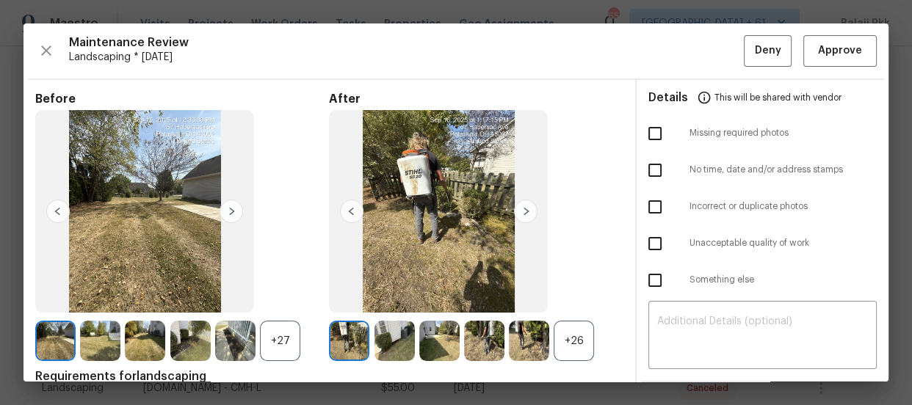
click at [573, 334] on div "+26" at bounding box center [574, 341] width 40 height 40
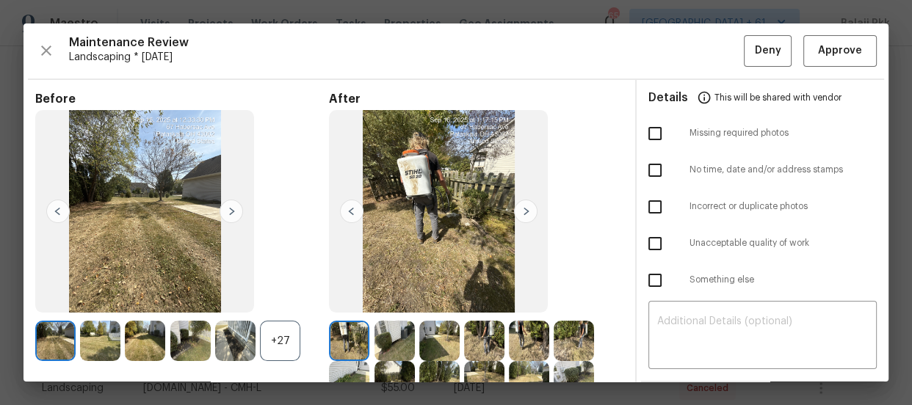
click at [278, 334] on div "+27" at bounding box center [280, 341] width 40 height 40
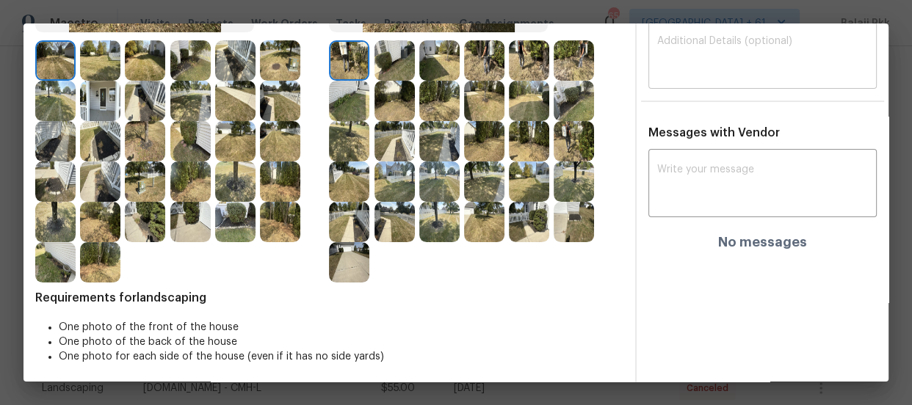
scroll to position [0, 0]
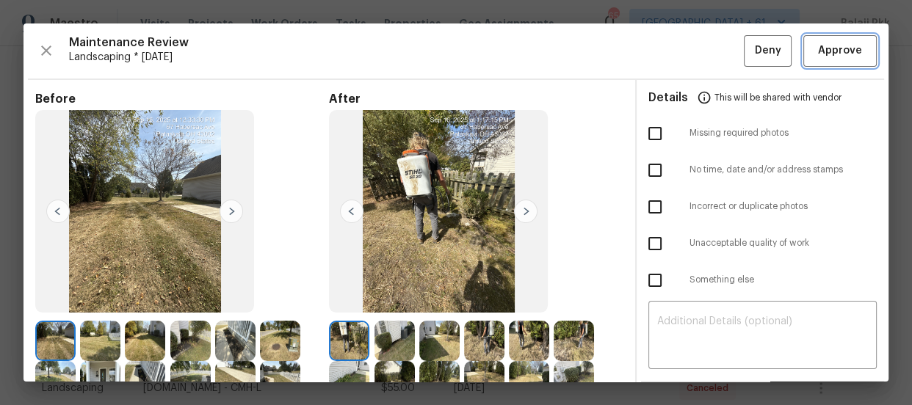
click at [803, 40] on button "Approve" at bounding box center [839, 51] width 73 height 32
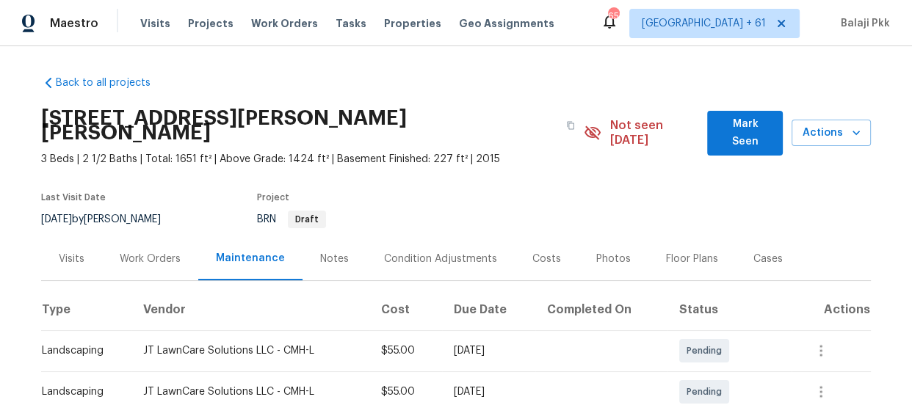
scroll to position [200, 0]
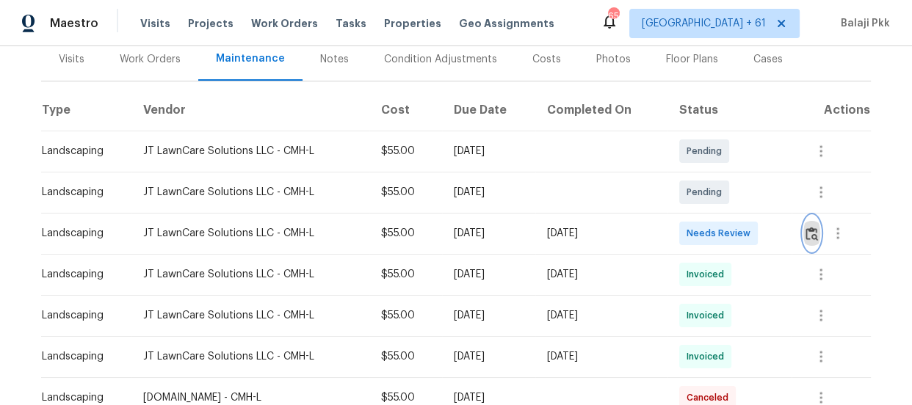
click at [808, 227] on img "button" at bounding box center [811, 234] width 12 height 14
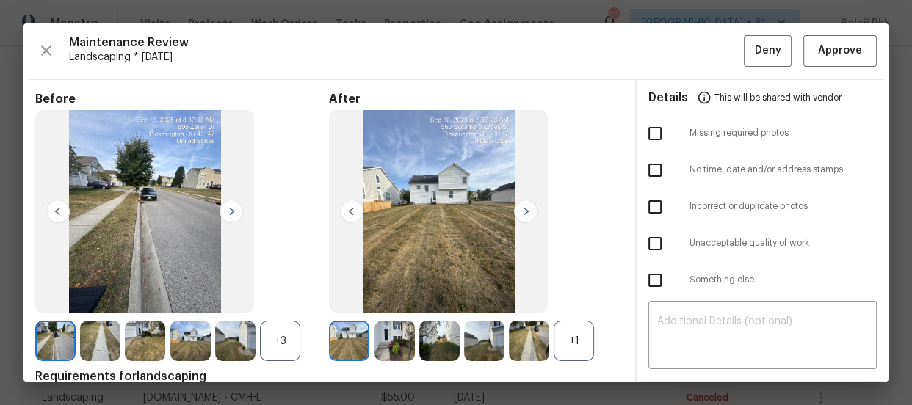
click at [567, 341] on div "+1" at bounding box center [574, 341] width 40 height 40
click at [277, 327] on div "+3" at bounding box center [280, 341] width 40 height 40
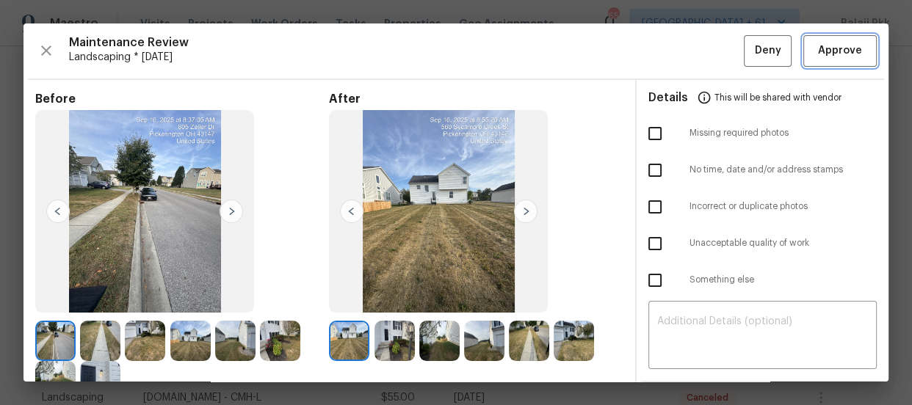
click at [815, 42] on span "Approve" at bounding box center [840, 51] width 50 height 18
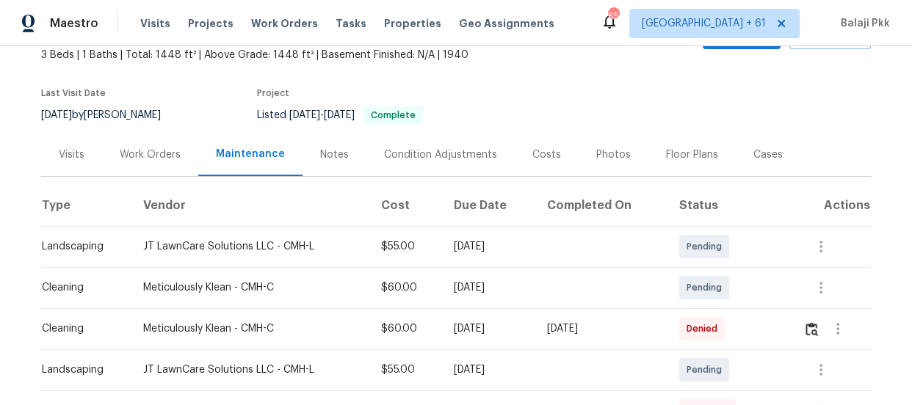
scroll to position [200, 0]
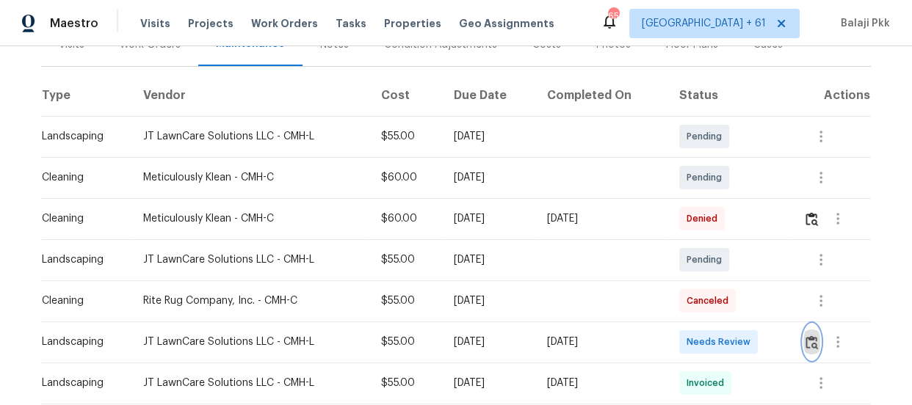
click at [808, 331] on button "button" at bounding box center [811, 341] width 17 height 35
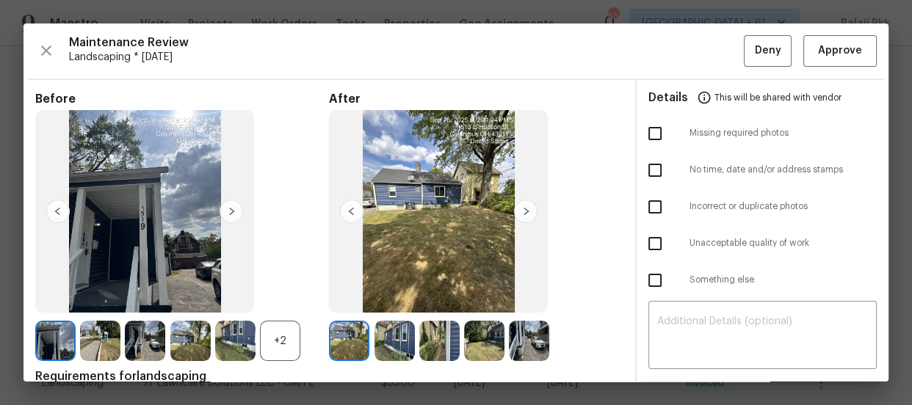
click at [291, 339] on div "+2" at bounding box center [280, 341] width 40 height 40
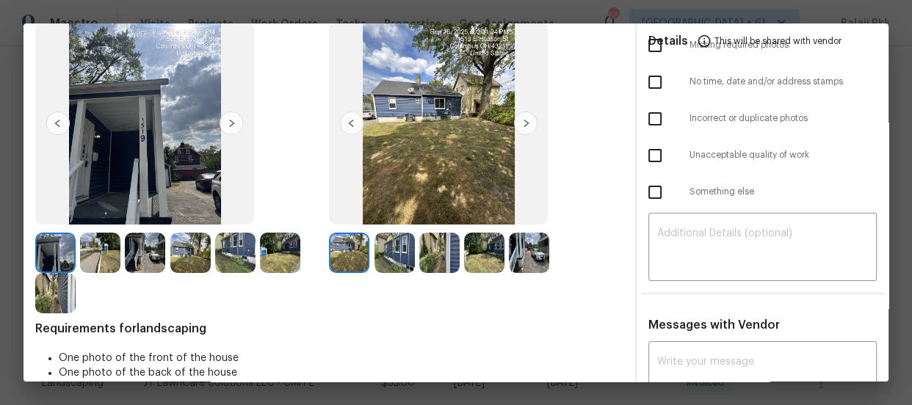
scroll to position [25, 0]
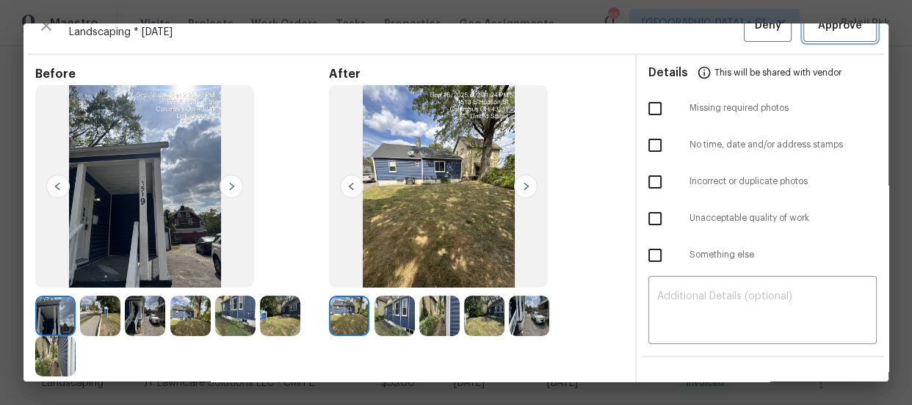
click at [808, 35] on button "Approve" at bounding box center [839, 26] width 73 height 32
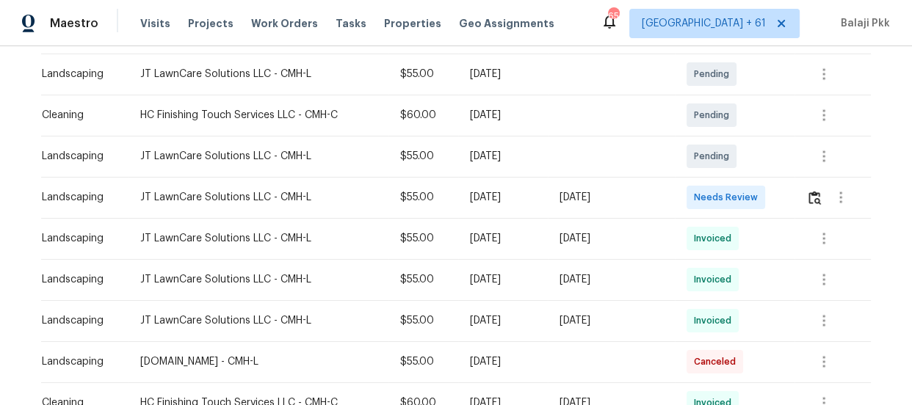
scroll to position [266, 0]
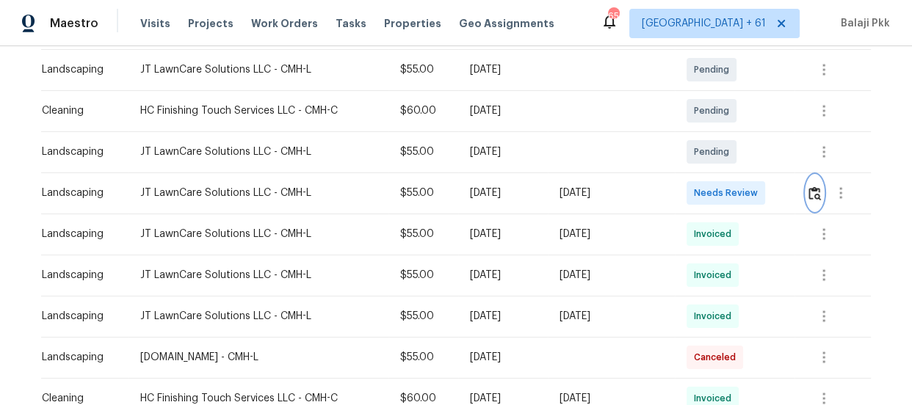
click at [815, 192] on img "button" at bounding box center [814, 193] width 12 height 14
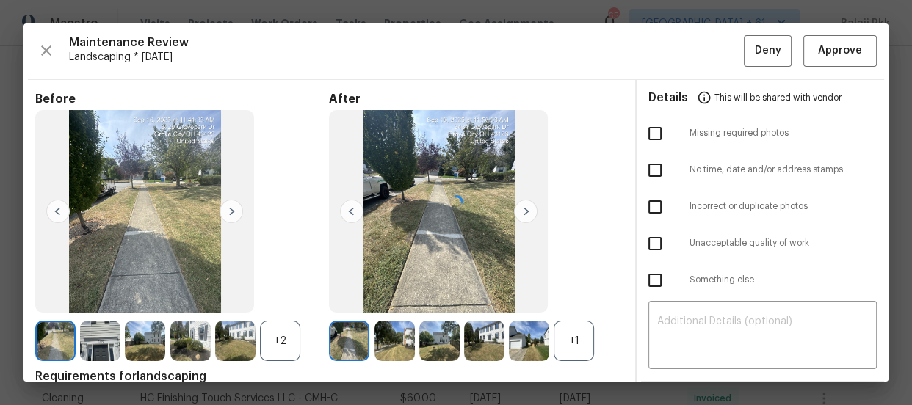
click at [559, 327] on div at bounding box center [455, 202] width 865 height 358
click at [580, 346] on div at bounding box center [455, 202] width 865 height 358
click at [286, 346] on div at bounding box center [455, 202] width 865 height 358
click at [848, 46] on span "Approve" at bounding box center [840, 51] width 44 height 18
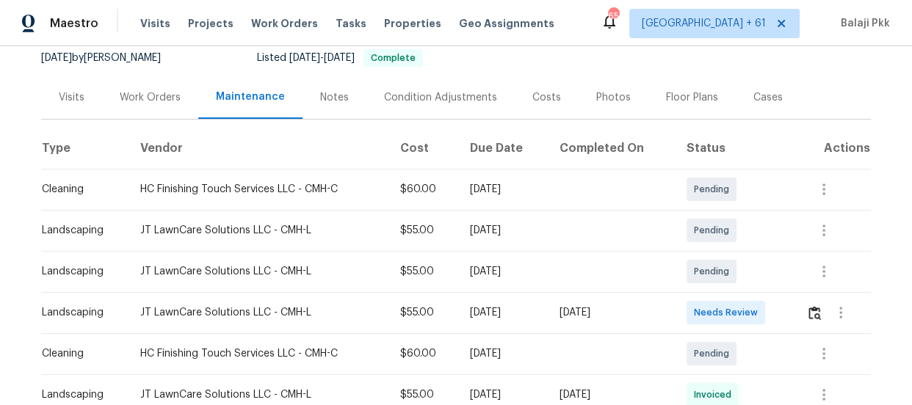
scroll to position [333, 0]
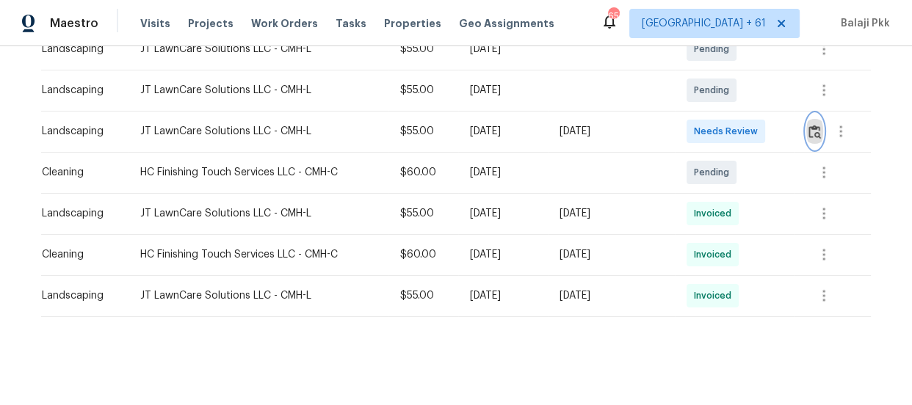
click at [808, 125] on img "button" at bounding box center [814, 132] width 12 height 14
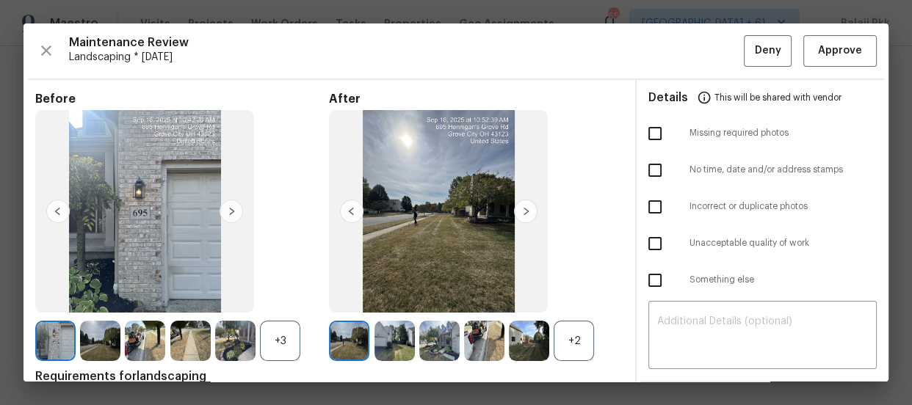
click at [576, 344] on div "+2" at bounding box center [574, 341] width 40 height 40
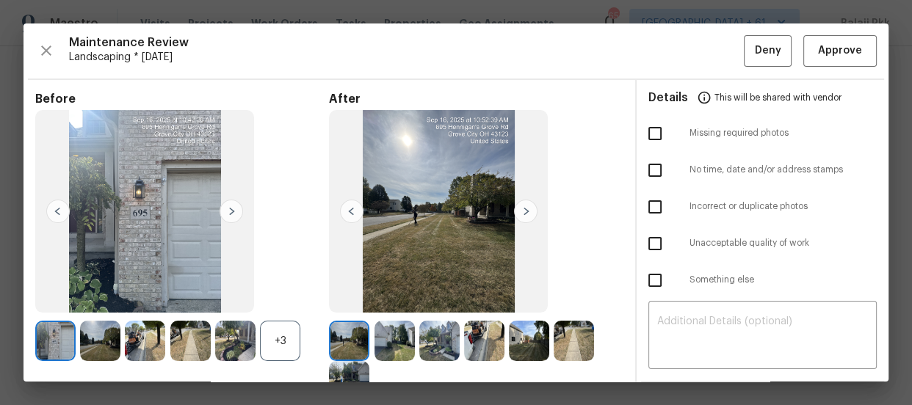
click at [291, 341] on div "+3" at bounding box center [280, 341] width 40 height 40
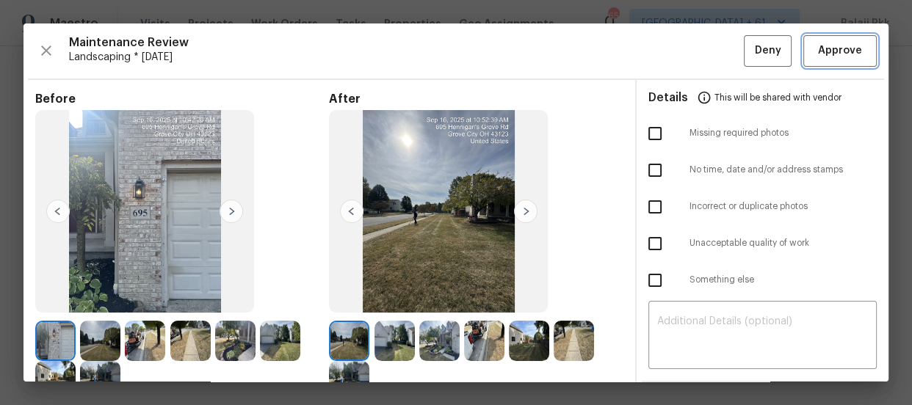
click at [821, 47] on span "Approve" at bounding box center [840, 51] width 44 height 18
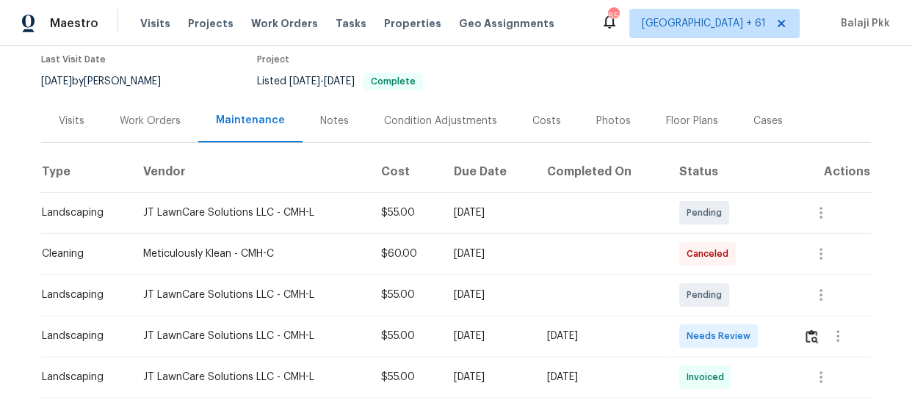
scroll to position [257, 0]
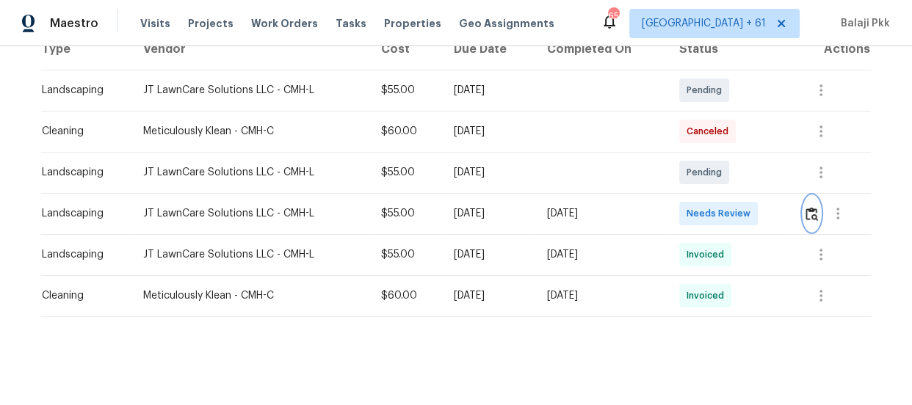
click at [810, 207] on img "button" at bounding box center [811, 214] width 12 height 14
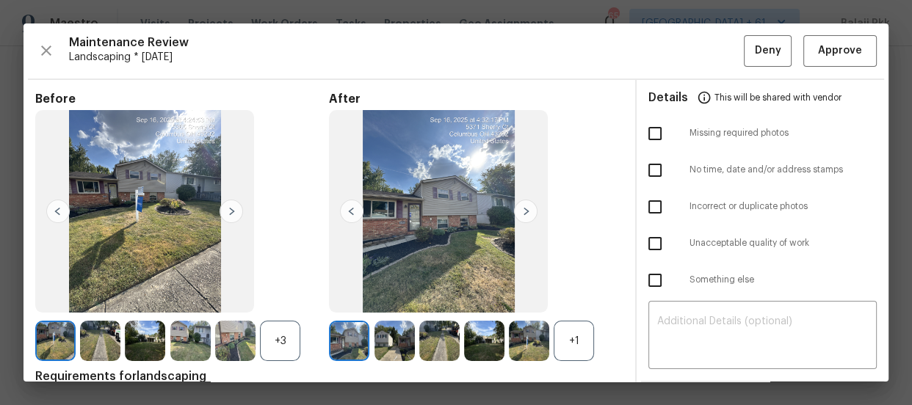
click at [571, 331] on div "+1" at bounding box center [574, 341] width 40 height 40
click at [286, 330] on div "+3" at bounding box center [280, 341] width 40 height 40
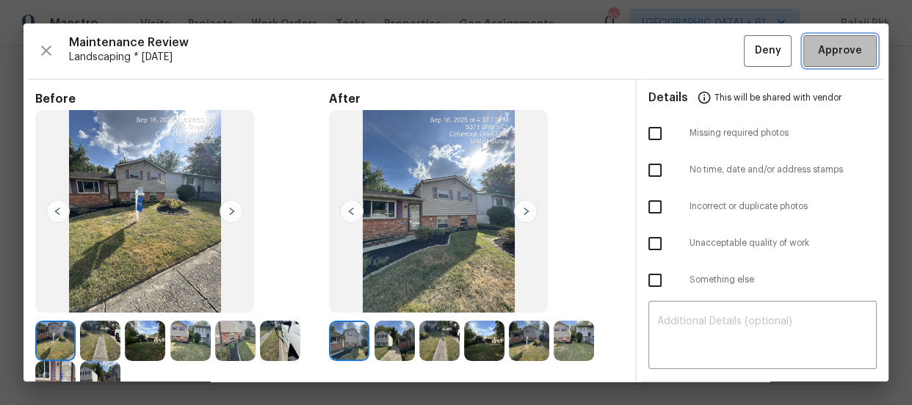
click at [818, 47] on span "Approve" at bounding box center [840, 51] width 44 height 18
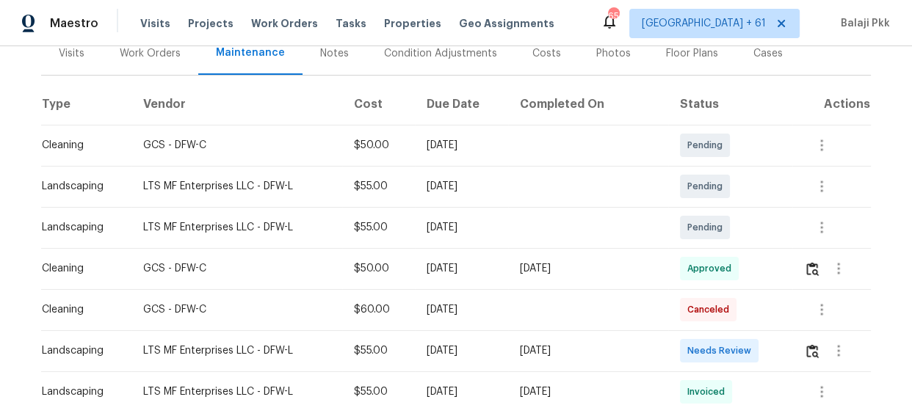
scroll to position [200, 0]
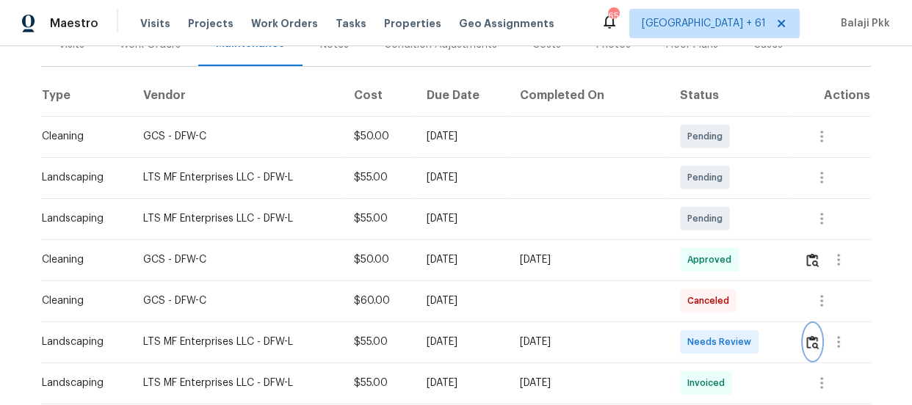
click at [808, 341] on img "button" at bounding box center [812, 342] width 12 height 14
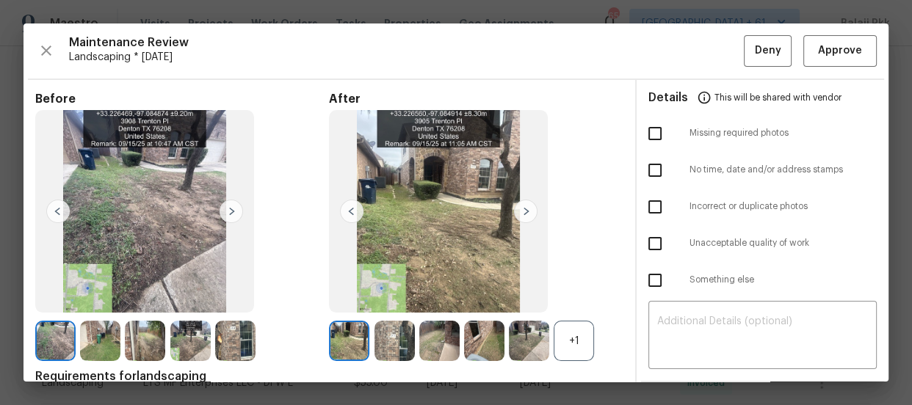
click at [578, 339] on div "+1" at bounding box center [574, 341] width 40 height 40
click at [832, 47] on span "Approve" at bounding box center [840, 51] width 44 height 18
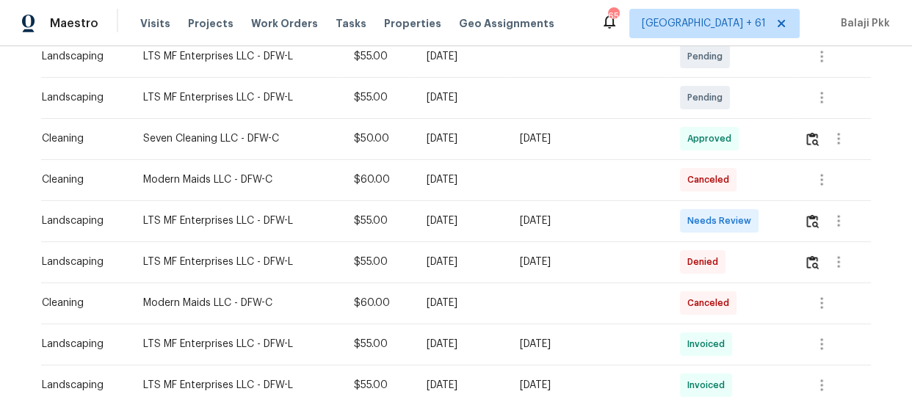
scroll to position [333, 0]
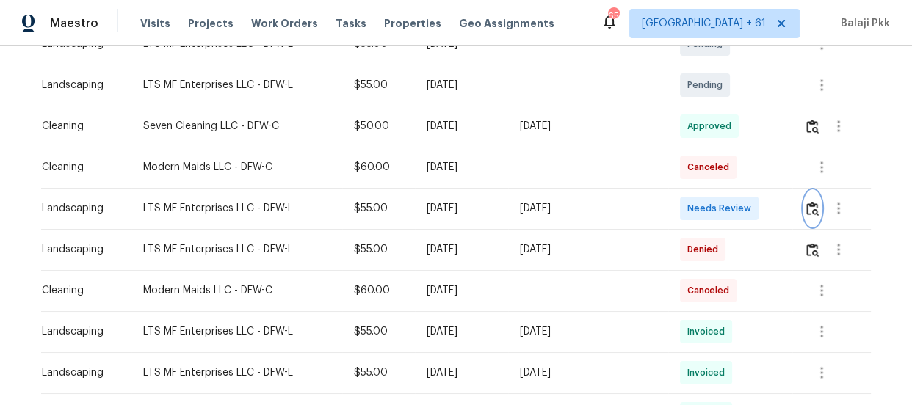
click at [811, 209] on img "button" at bounding box center [812, 209] width 12 height 14
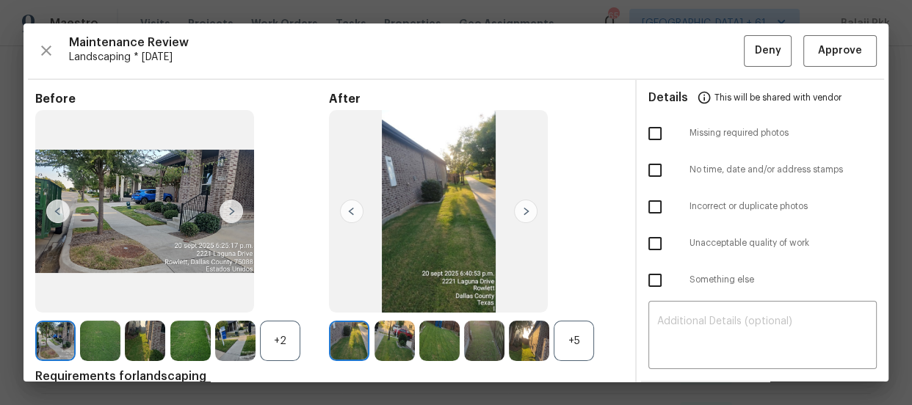
click at [556, 332] on div "+5" at bounding box center [574, 341] width 40 height 40
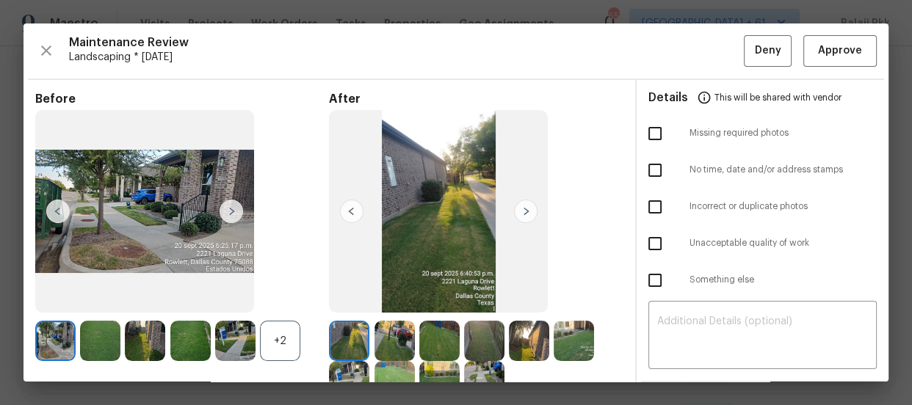
click at [260, 324] on div "+2" at bounding box center [280, 341] width 40 height 40
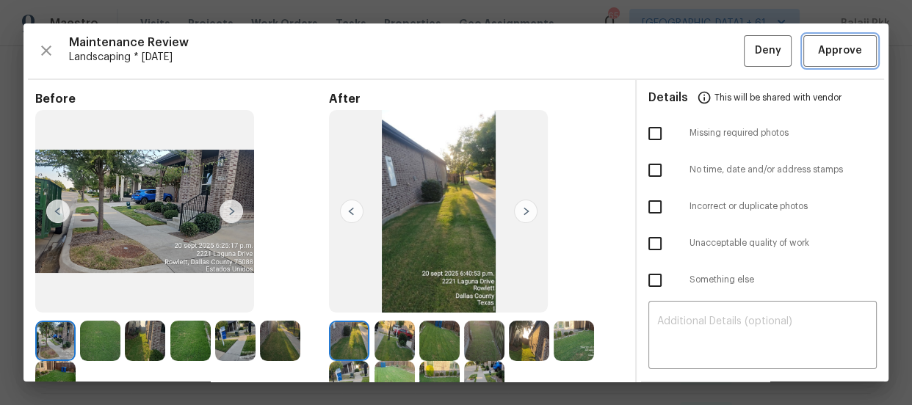
click at [815, 43] on span "Approve" at bounding box center [840, 51] width 50 height 18
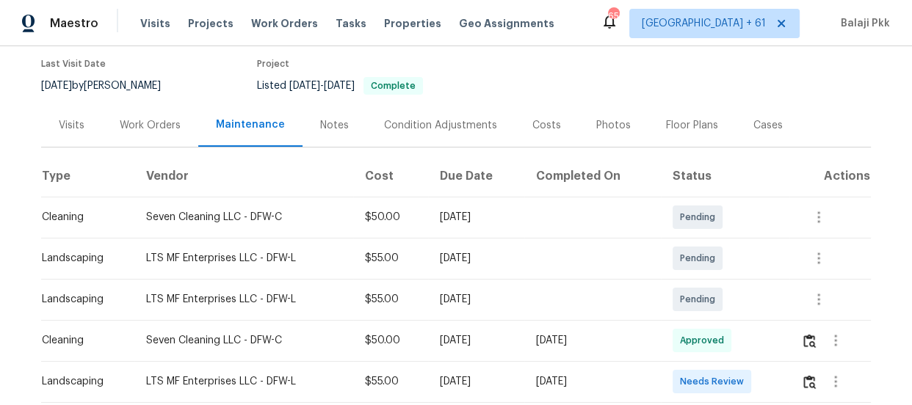
scroll to position [200, 0]
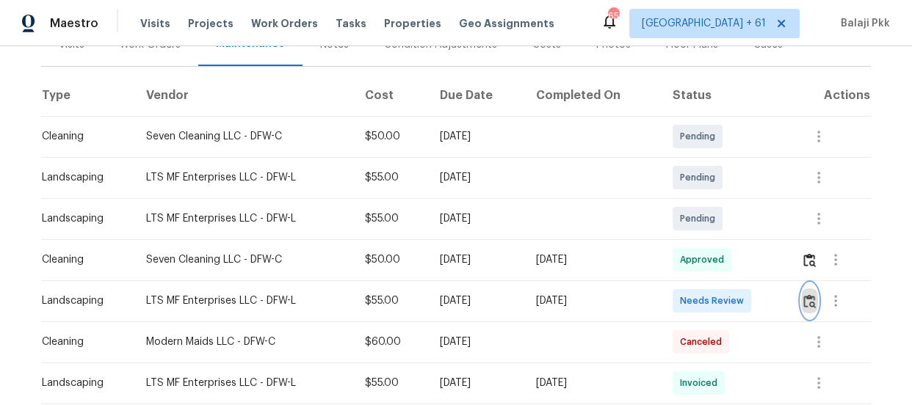
click at [809, 305] on img "button" at bounding box center [809, 301] width 12 height 14
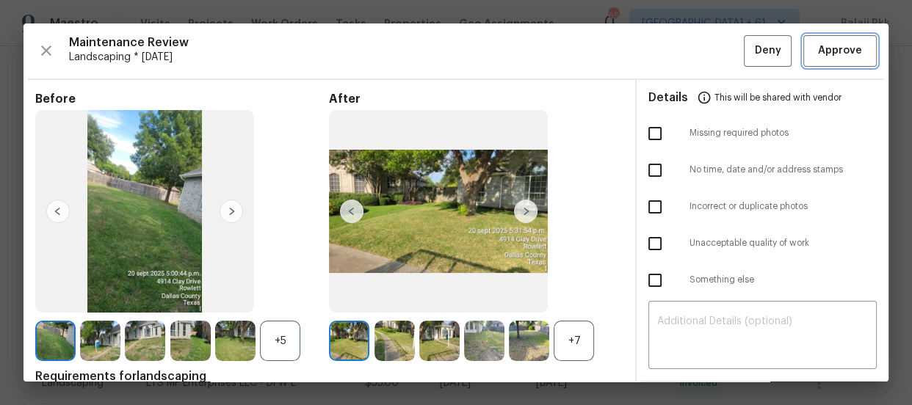
click at [826, 44] on span "Approve" at bounding box center [840, 51] width 44 height 18
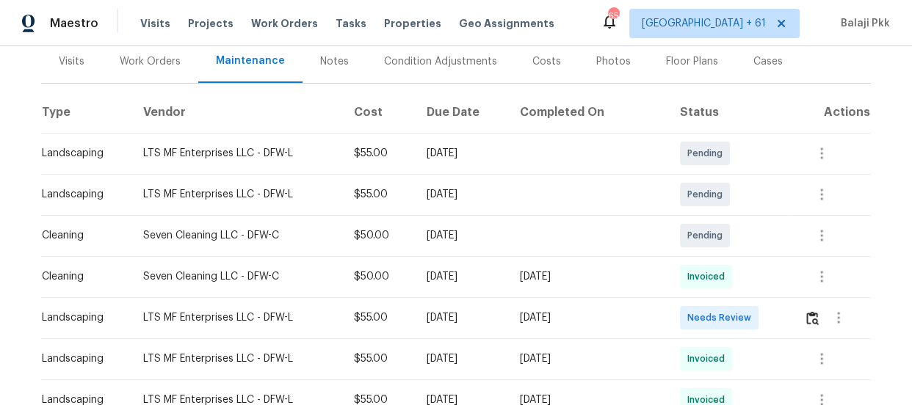
scroll to position [200, 0]
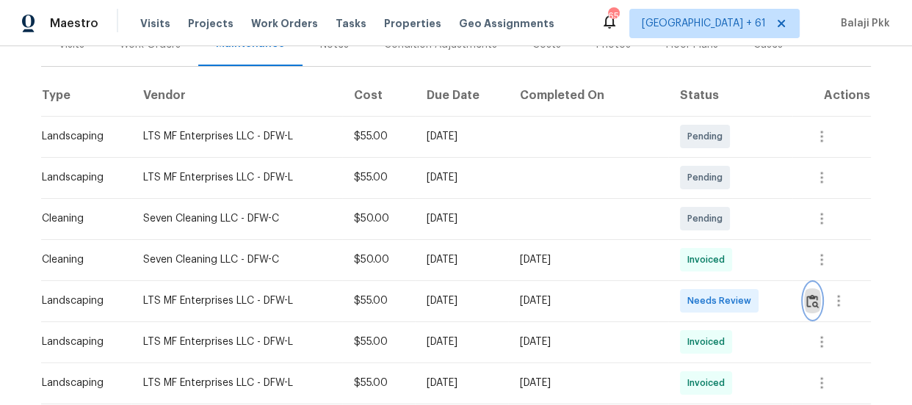
click at [810, 301] on img "button" at bounding box center [812, 301] width 12 height 14
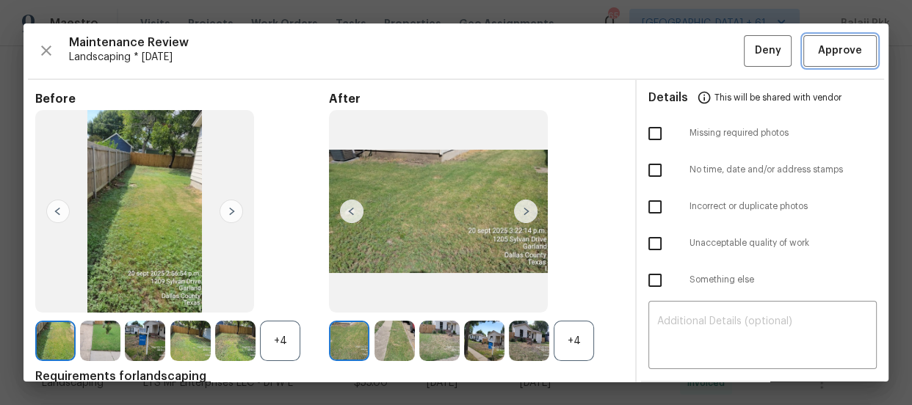
click at [818, 51] on span "Approve" at bounding box center [840, 51] width 44 height 18
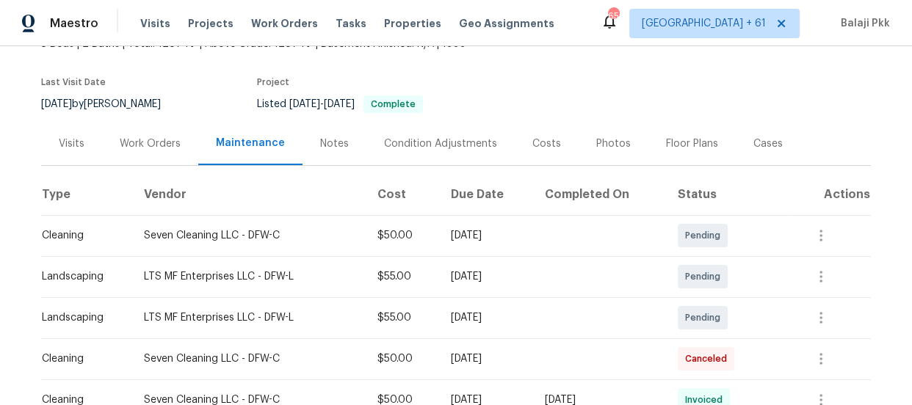
scroll to position [200, 0]
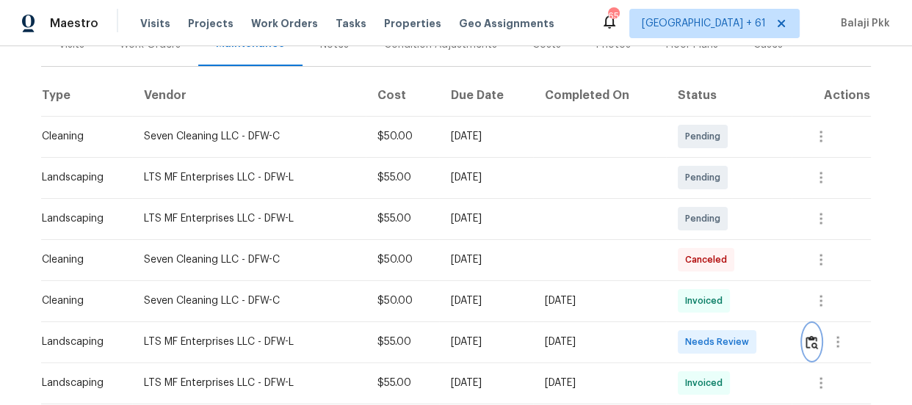
click at [810, 338] on img "button" at bounding box center [811, 342] width 12 height 14
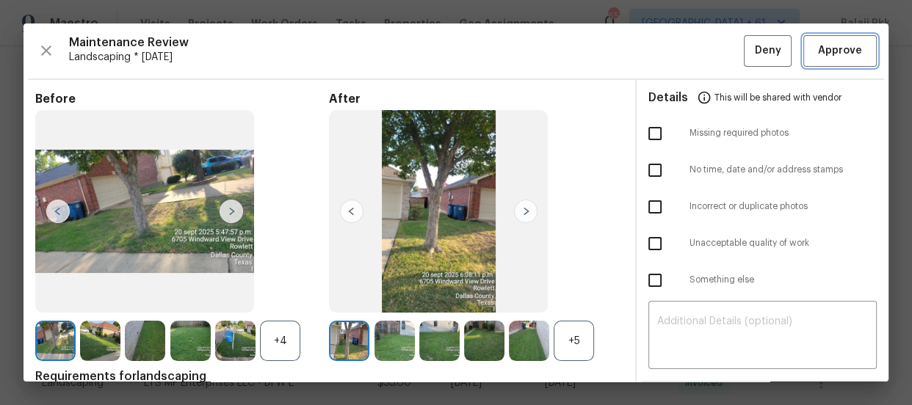
click at [821, 46] on span "Approve" at bounding box center [840, 51] width 44 height 18
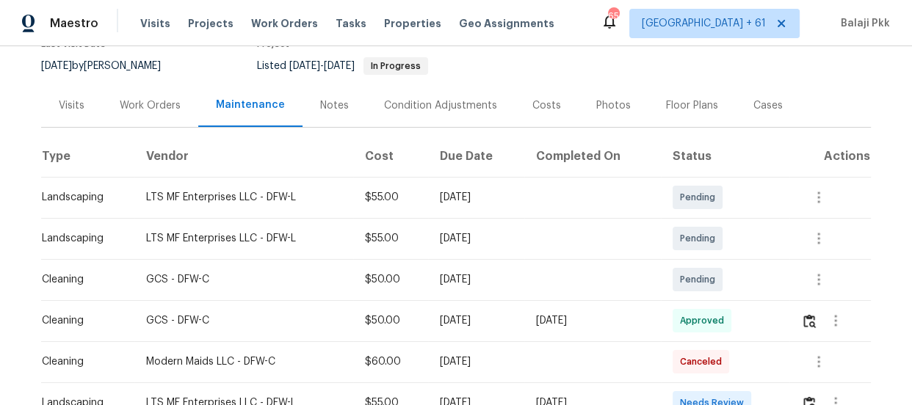
scroll to position [333, 0]
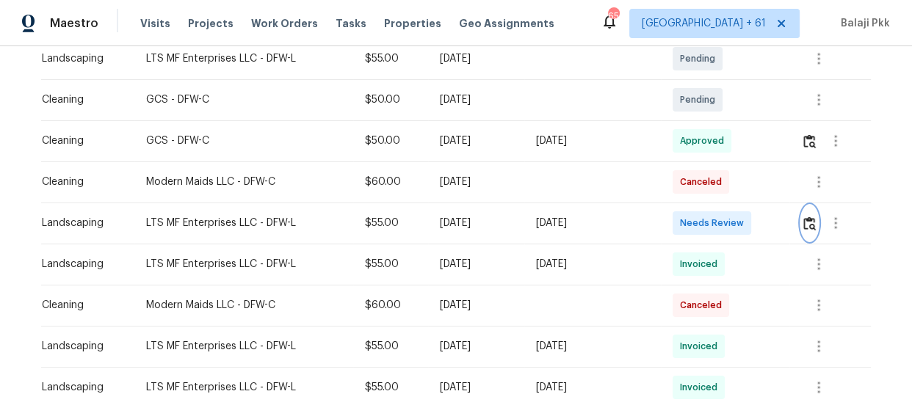
click at [803, 217] on img "button" at bounding box center [809, 224] width 12 height 14
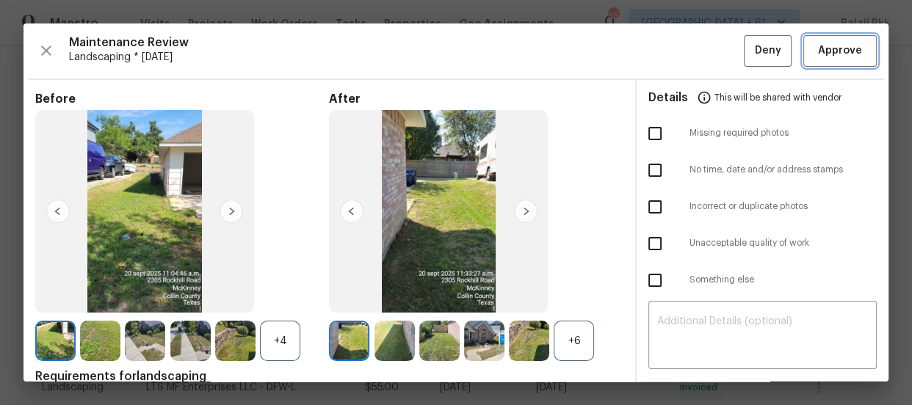
click at [815, 43] on span "Approve" at bounding box center [840, 51] width 50 height 18
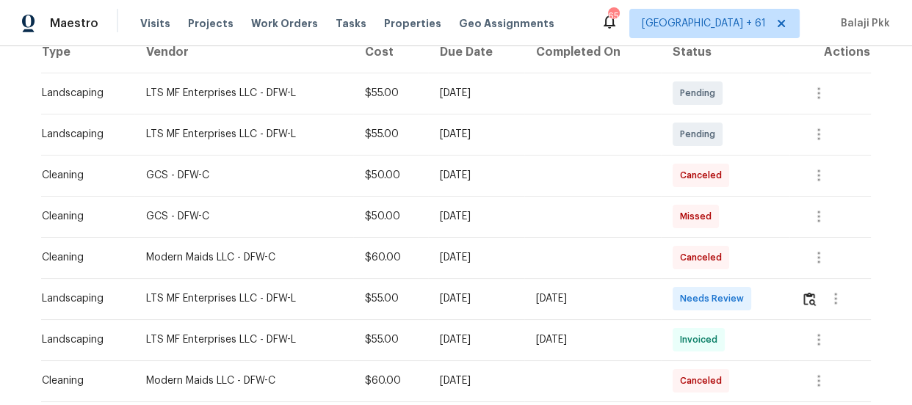
scroll to position [266, 0]
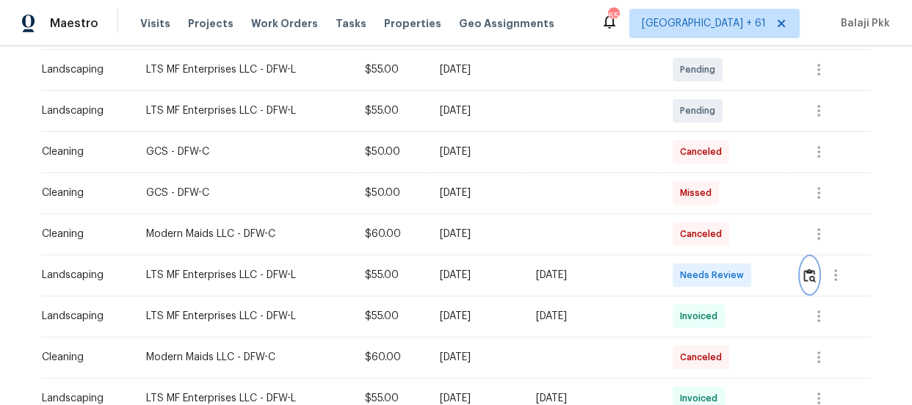
click at [805, 277] on img "button" at bounding box center [809, 276] width 12 height 14
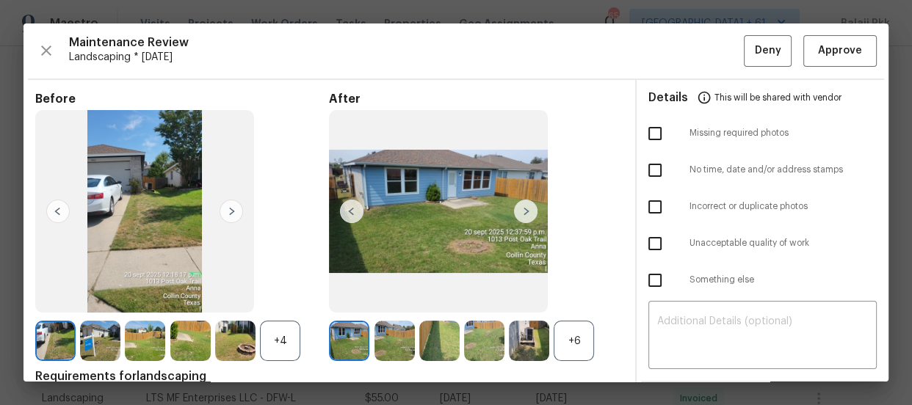
click at [559, 344] on div "+6" at bounding box center [574, 341] width 40 height 40
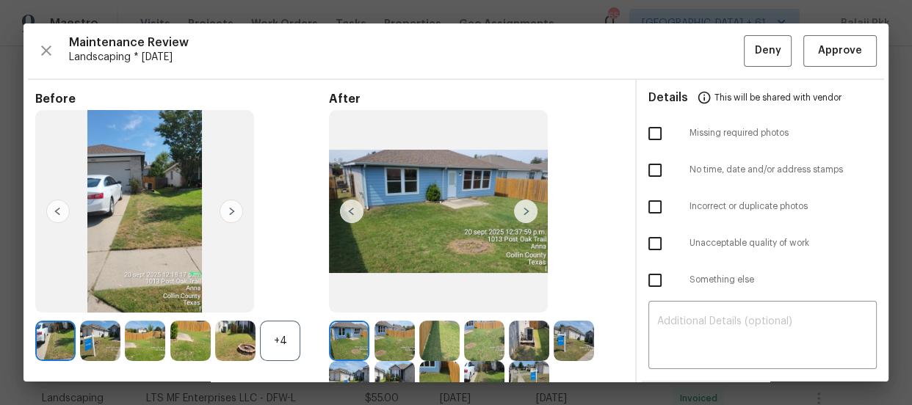
click at [267, 340] on div "+4" at bounding box center [280, 341] width 40 height 40
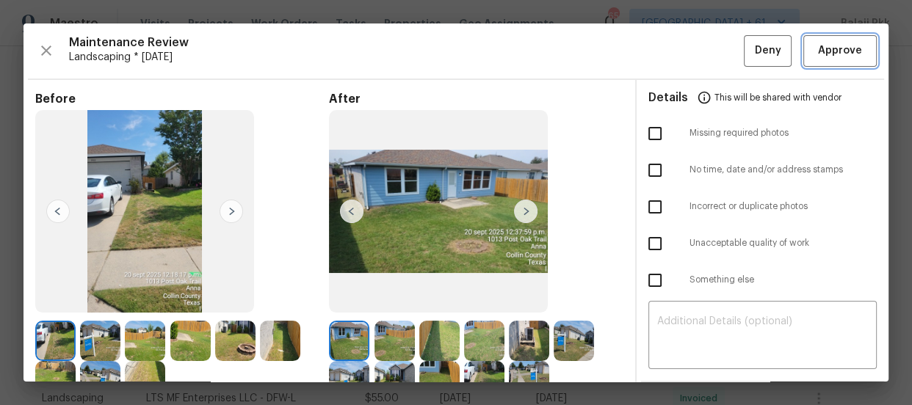
click at [822, 47] on span "Approve" at bounding box center [840, 51] width 44 height 18
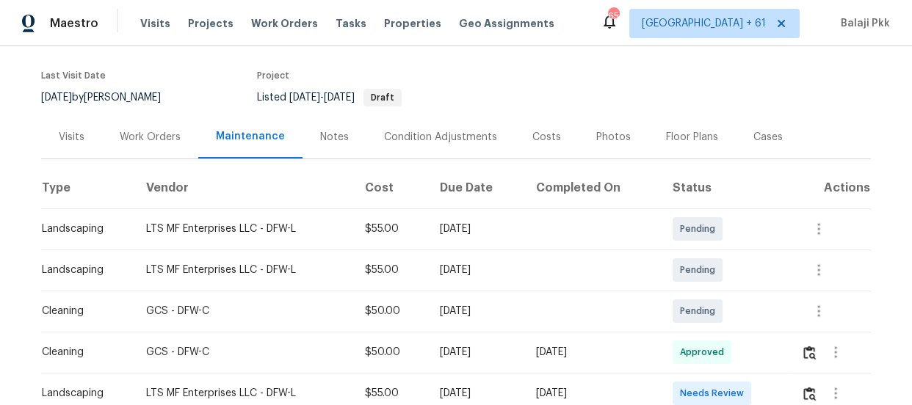
scroll to position [266, 0]
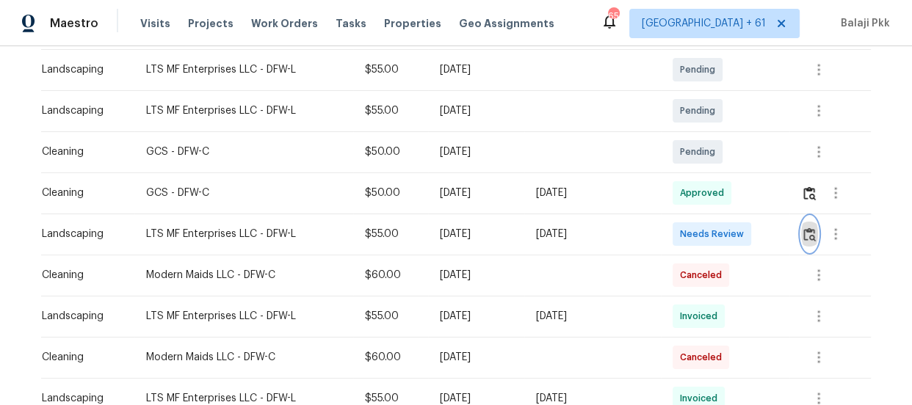
click at [807, 229] on img "button" at bounding box center [809, 235] width 12 height 14
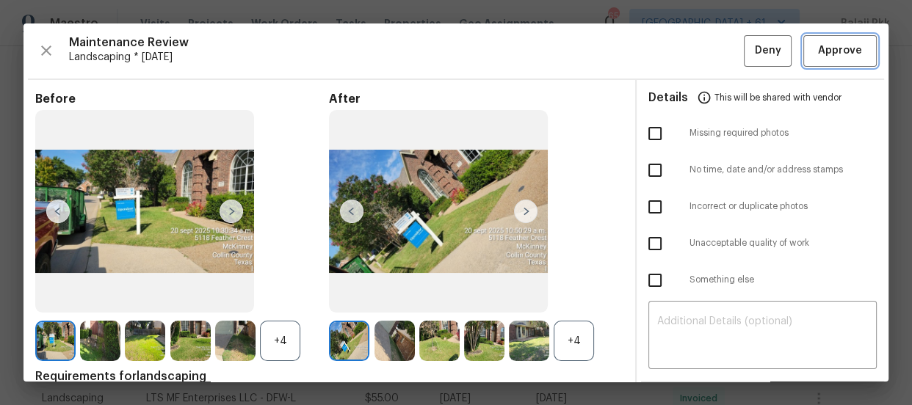
click at [829, 53] on span "Approve" at bounding box center [840, 51] width 44 height 18
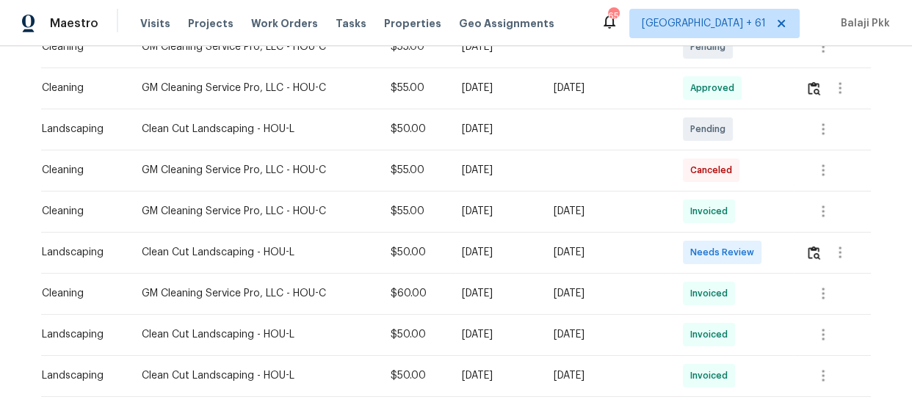
scroll to position [333, 0]
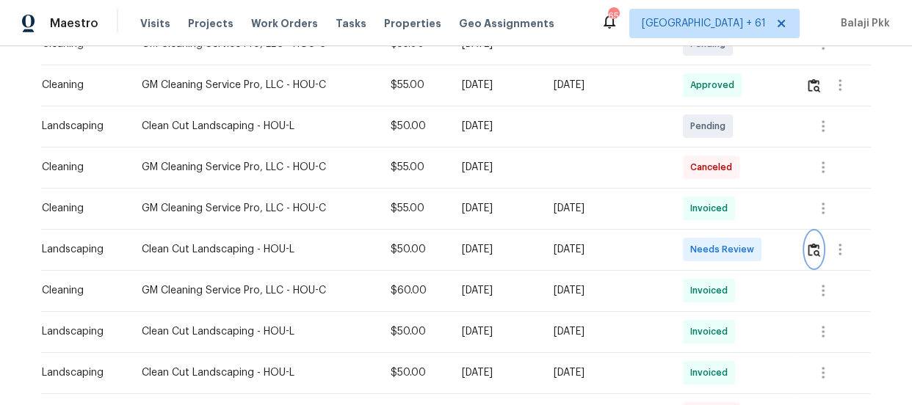
click at [810, 250] on img "button" at bounding box center [814, 250] width 12 height 14
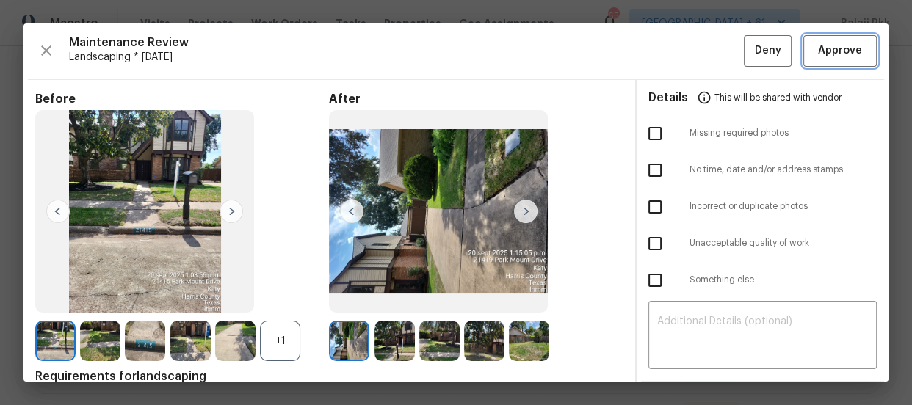
click at [830, 56] on span "Approve" at bounding box center [840, 51] width 44 height 18
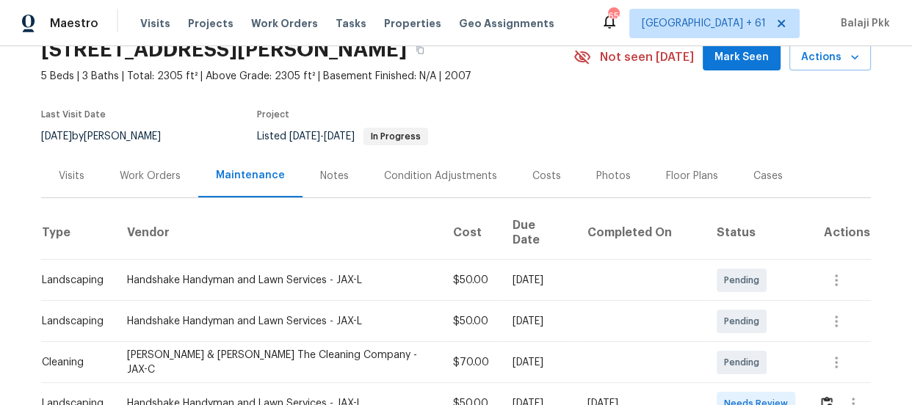
scroll to position [266, 0]
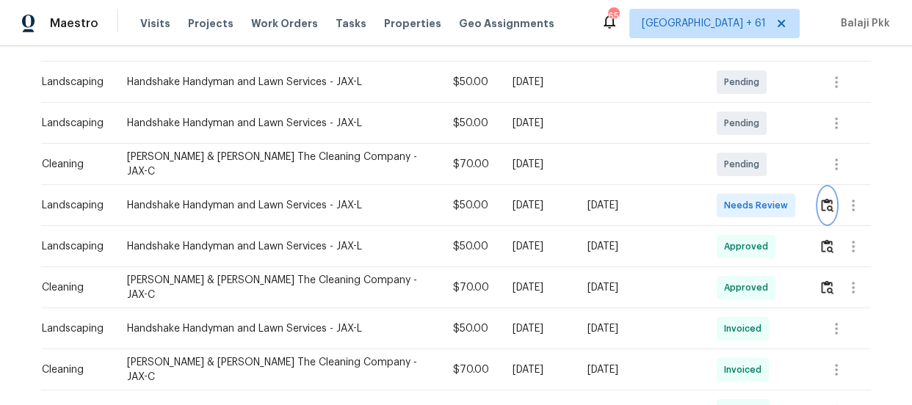
click at [821, 198] on img "button" at bounding box center [827, 205] width 12 height 14
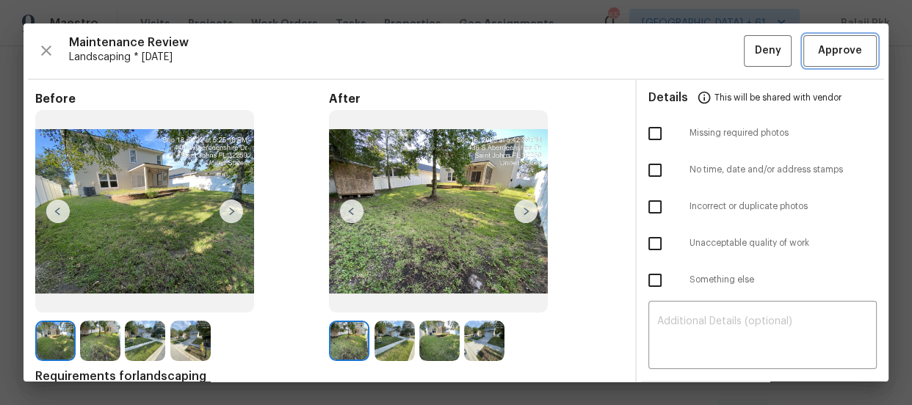
click at [803, 37] on button "Approve" at bounding box center [839, 51] width 73 height 32
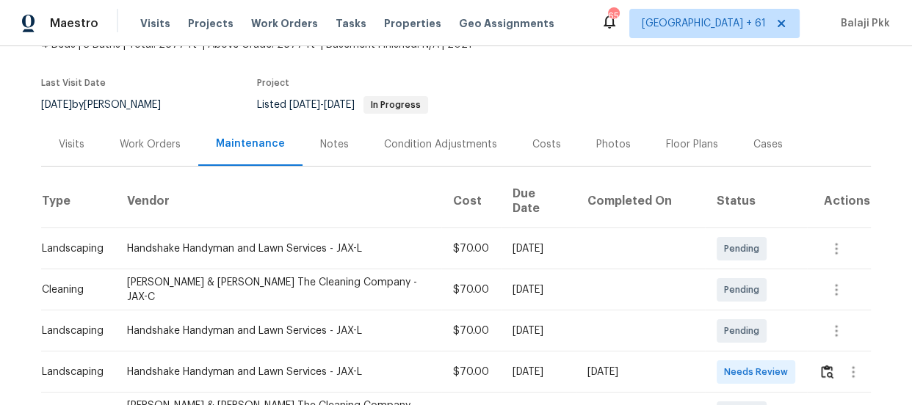
scroll to position [200, 0]
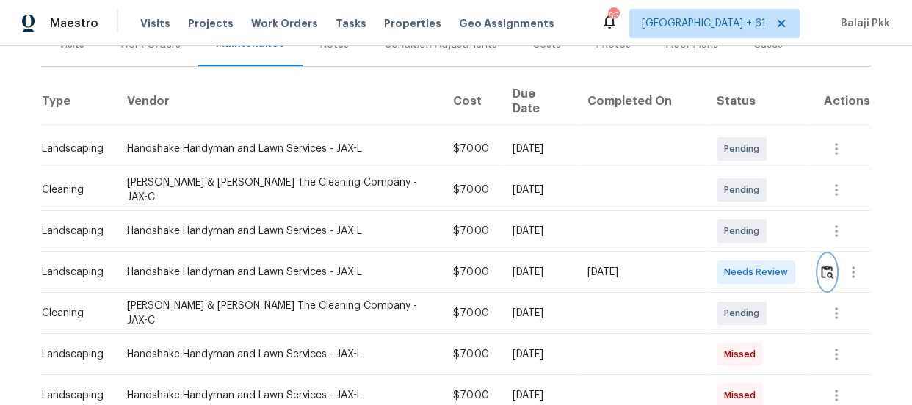
click at [821, 265] on img "button" at bounding box center [827, 272] width 12 height 14
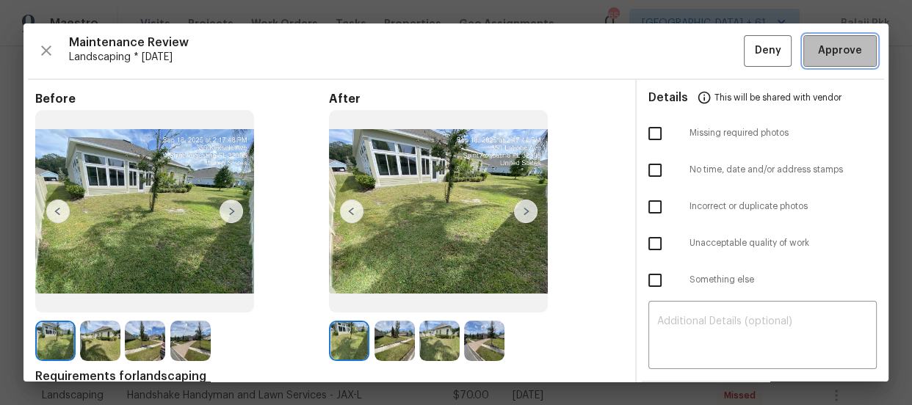
click at [814, 40] on button "Approve" at bounding box center [839, 51] width 73 height 32
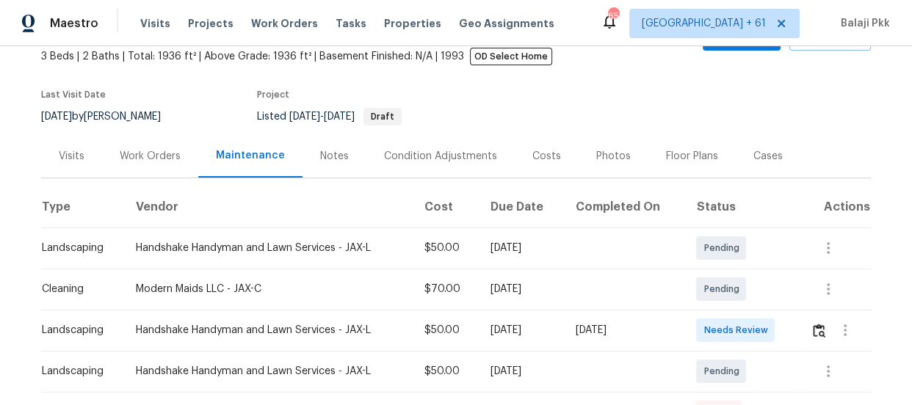
scroll to position [200, 0]
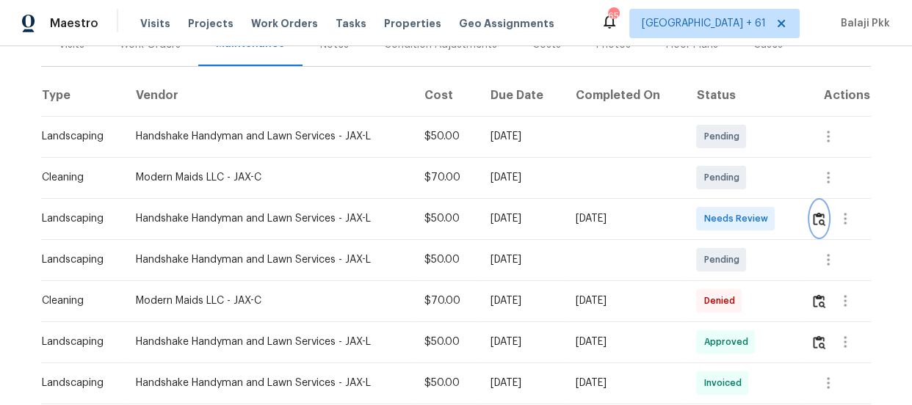
click at [813, 217] on img "button" at bounding box center [819, 219] width 12 height 14
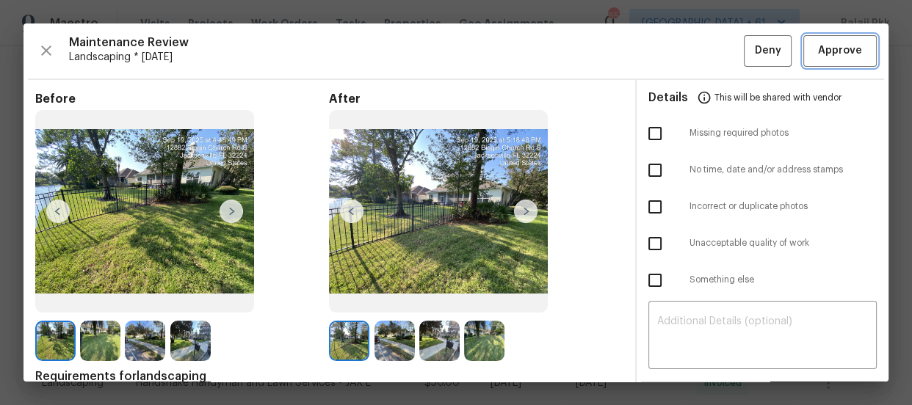
click at [818, 48] on span "Approve" at bounding box center [840, 51] width 44 height 18
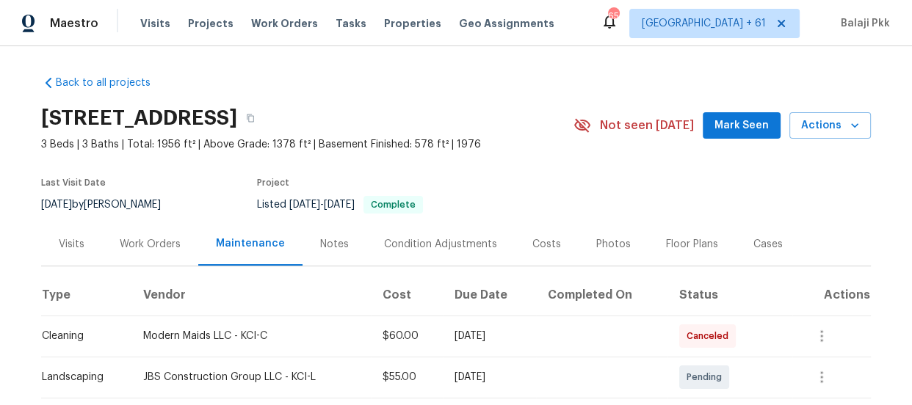
scroll to position [266, 0]
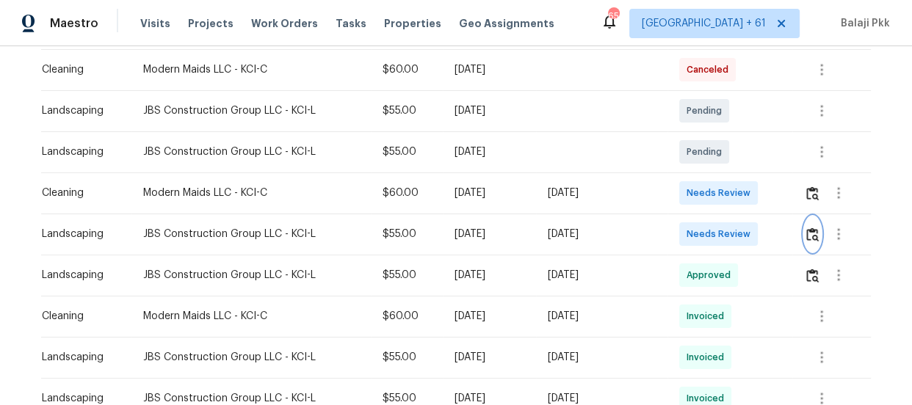
click at [809, 230] on img "button" at bounding box center [812, 235] width 12 height 14
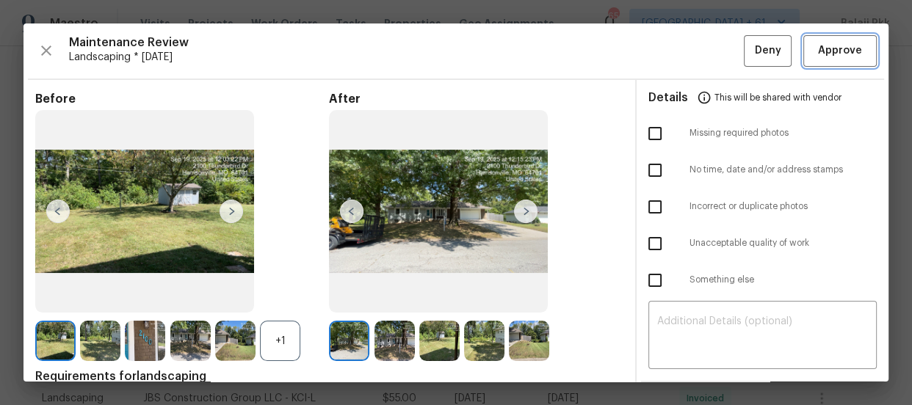
click at [845, 45] on span "Approve" at bounding box center [840, 51] width 44 height 18
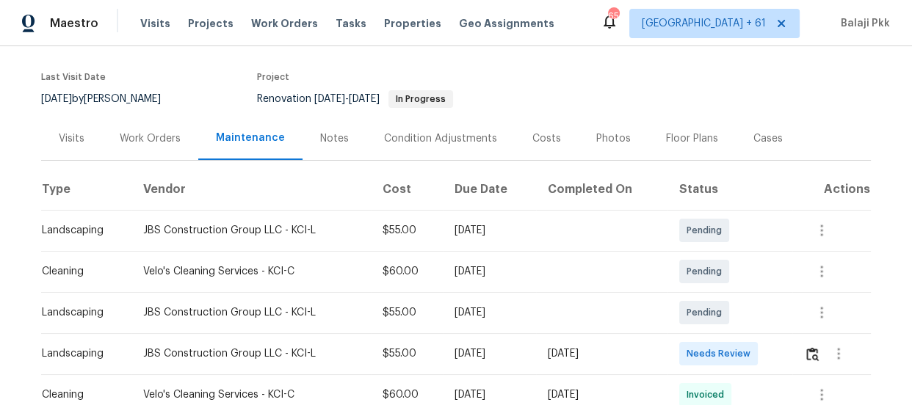
scroll to position [266, 0]
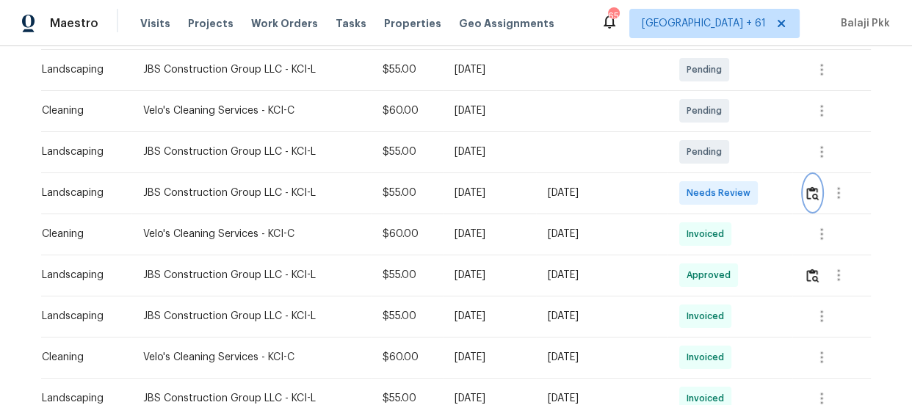
click at [806, 197] on img "button" at bounding box center [812, 193] width 12 height 14
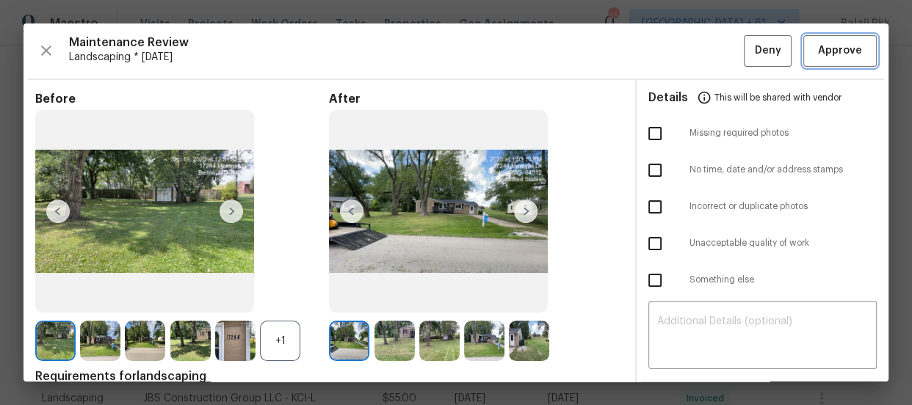
click at [818, 43] on span "Approve" at bounding box center [840, 51] width 44 height 18
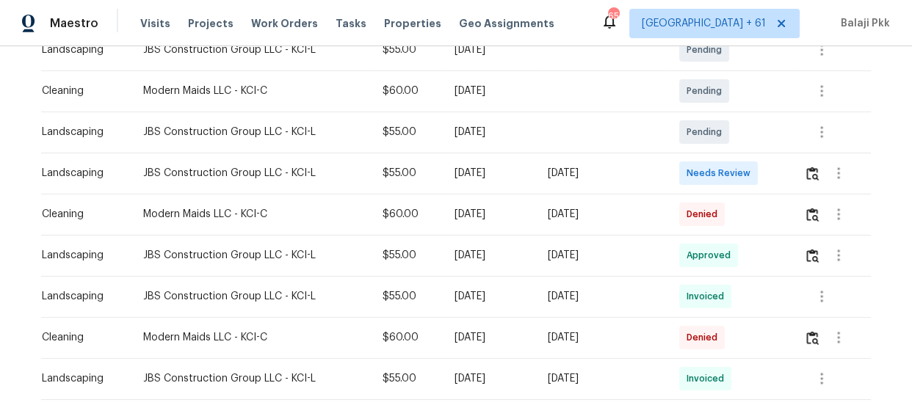
scroll to position [333, 0]
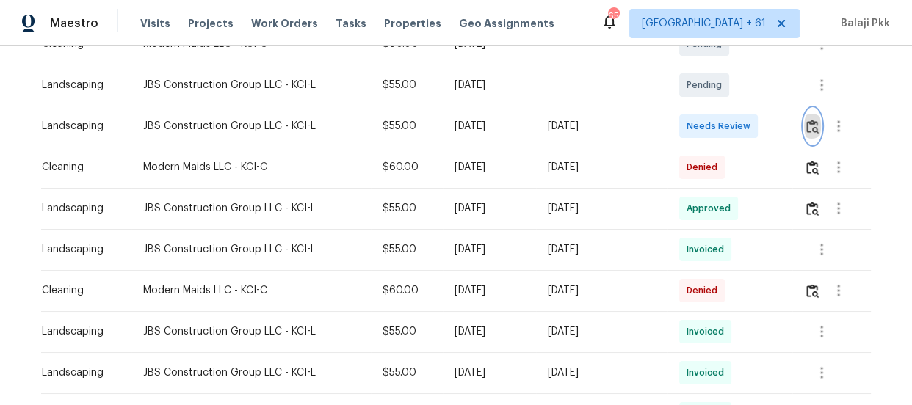
click at [810, 133] on button "button" at bounding box center [812, 126] width 17 height 35
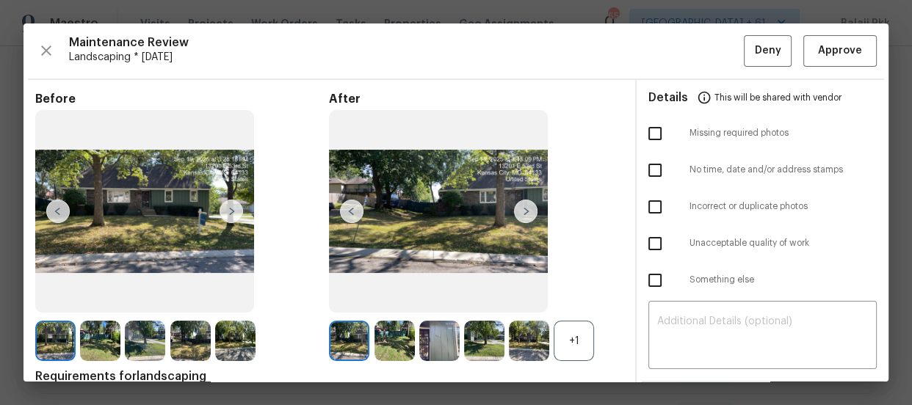
click at [567, 344] on div "+1" at bounding box center [574, 341] width 40 height 40
click at [827, 46] on span "Approve" at bounding box center [840, 51] width 44 height 18
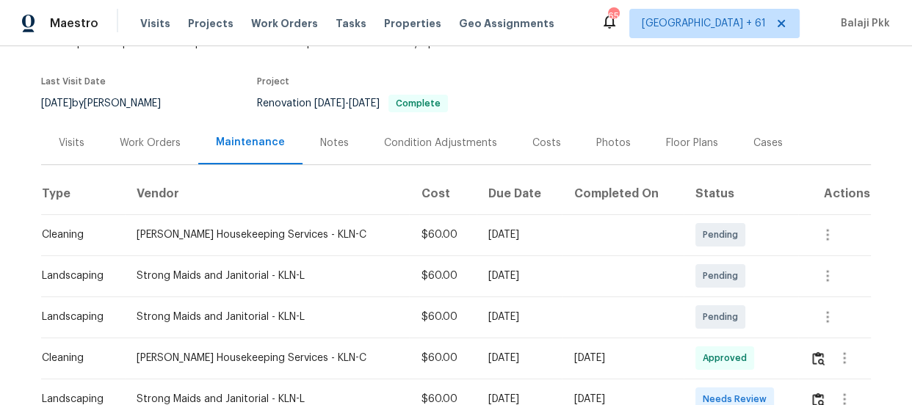
scroll to position [266, 0]
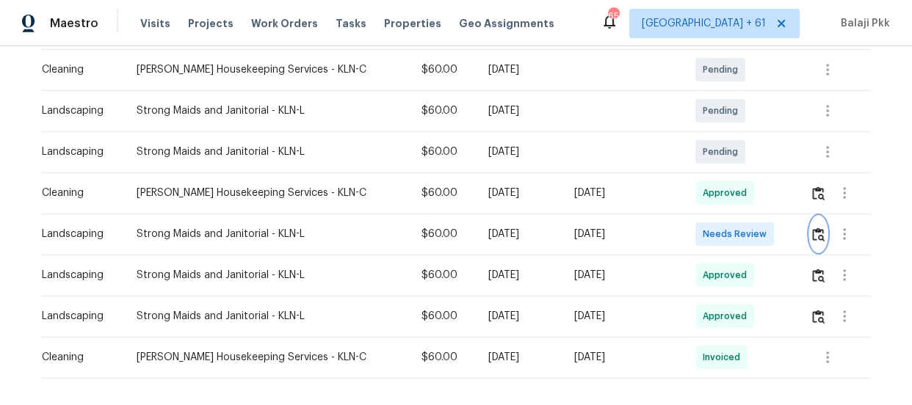
click at [812, 229] on img "button" at bounding box center [818, 235] width 12 height 14
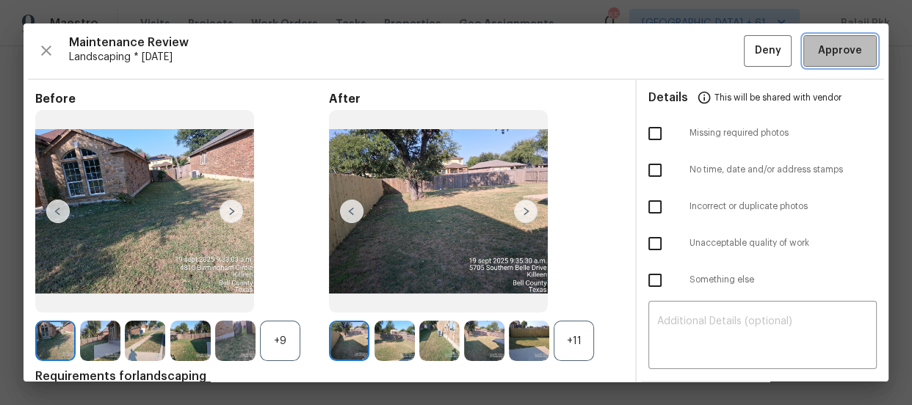
click at [830, 46] on span "Approve" at bounding box center [840, 51] width 44 height 18
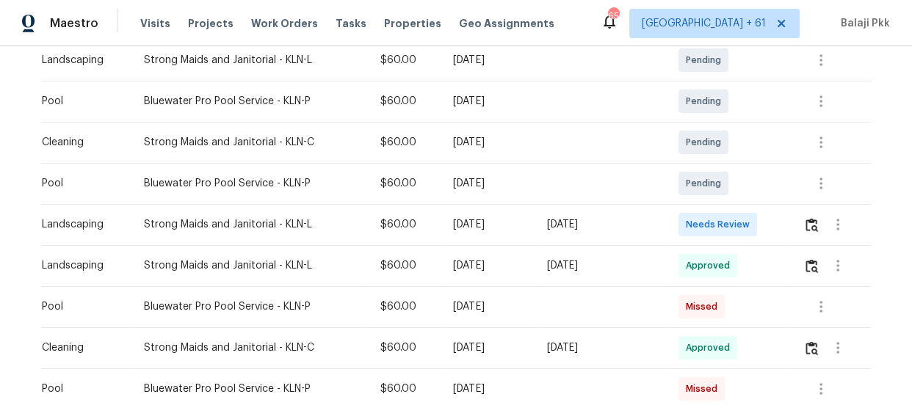
scroll to position [400, 0]
click at [805, 223] on img "button" at bounding box center [811, 224] width 12 height 14
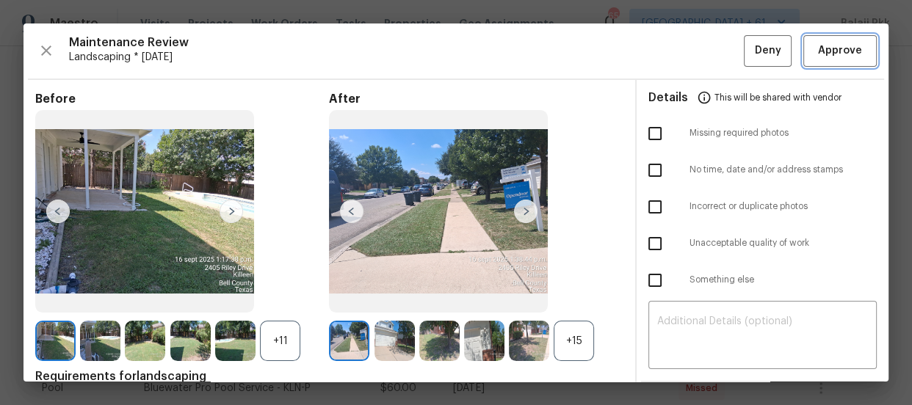
click at [821, 44] on span "Approve" at bounding box center [840, 51] width 44 height 18
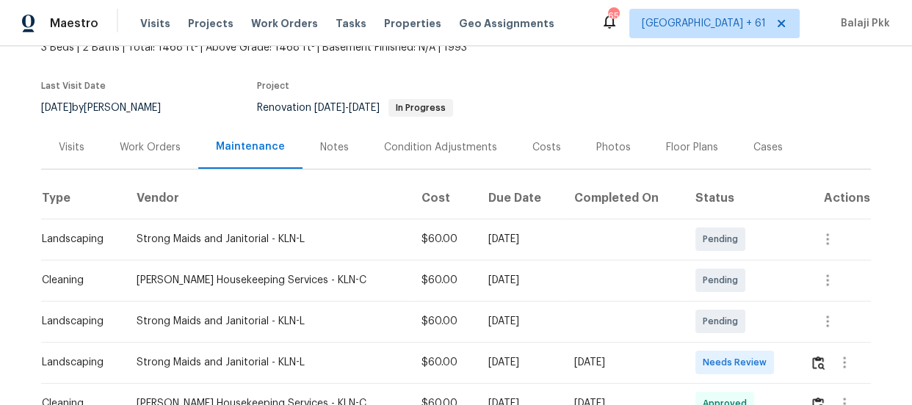
scroll to position [200, 0]
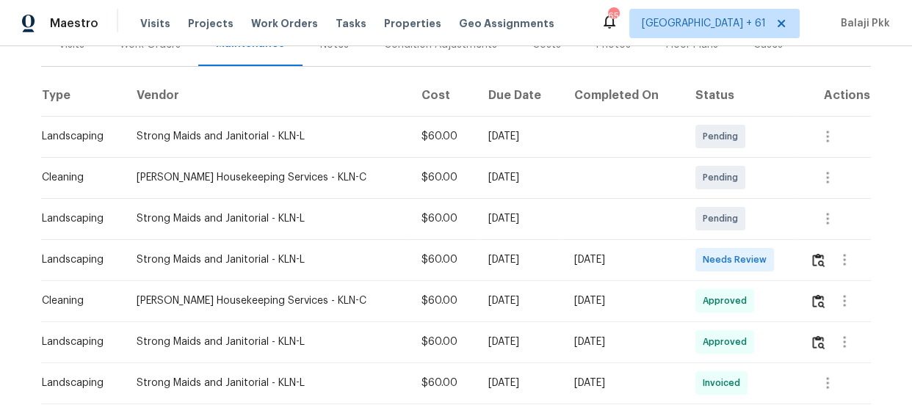
click at [799, 255] on td at bounding box center [834, 259] width 73 height 41
click at [810, 257] on div at bounding box center [840, 259] width 60 height 35
click at [810, 258] on div at bounding box center [840, 259] width 60 height 35
click at [812, 258] on img "button" at bounding box center [818, 260] width 12 height 14
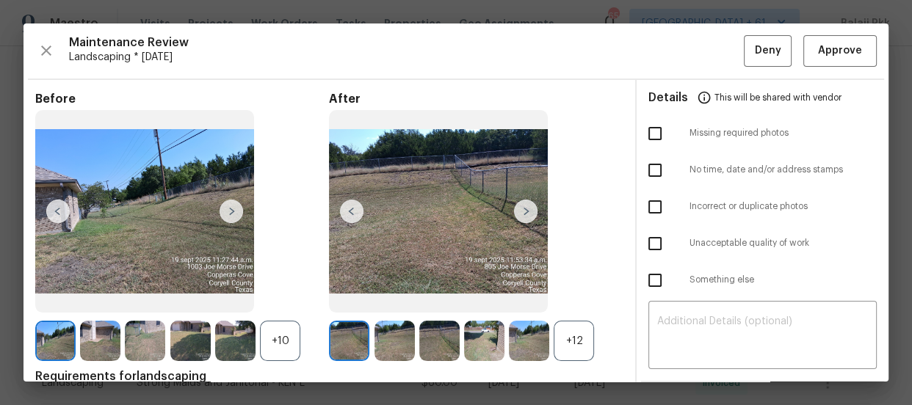
drag, startPoint x: 559, startPoint y: 335, endPoint x: 507, endPoint y: 330, distance: 52.5
click at [559, 335] on div "+12" at bounding box center [574, 341] width 40 height 40
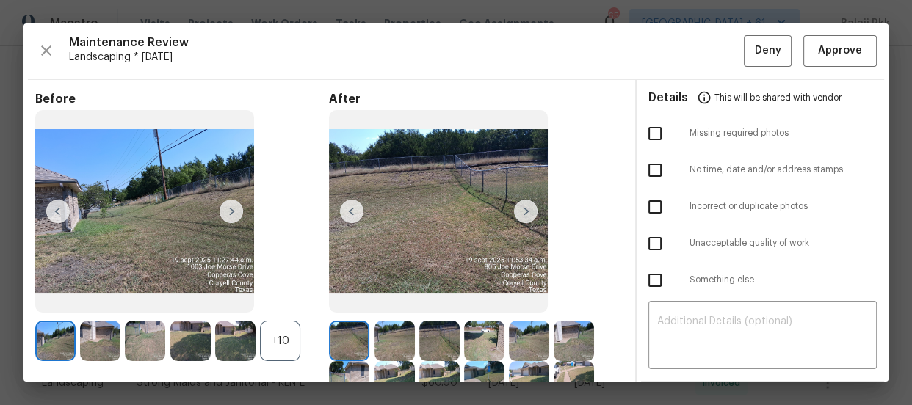
click at [284, 342] on div "+10" at bounding box center [280, 341] width 40 height 40
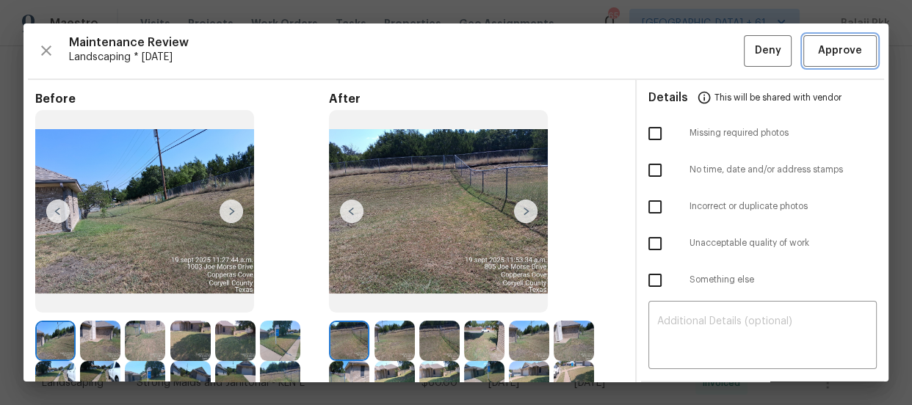
click at [822, 54] on span "Approve" at bounding box center [840, 51] width 44 height 18
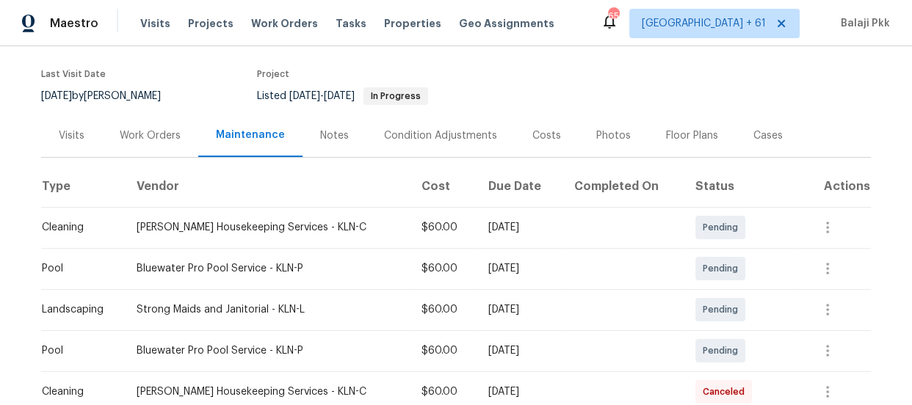
scroll to position [333, 0]
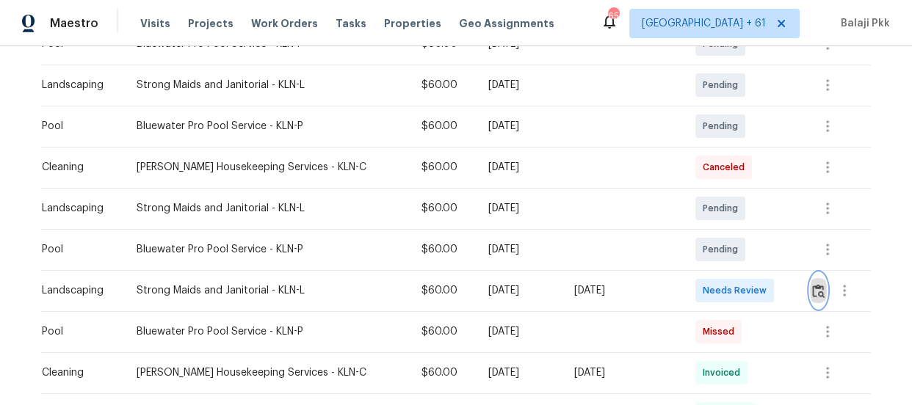
click at [812, 286] on img "button" at bounding box center [818, 291] width 12 height 14
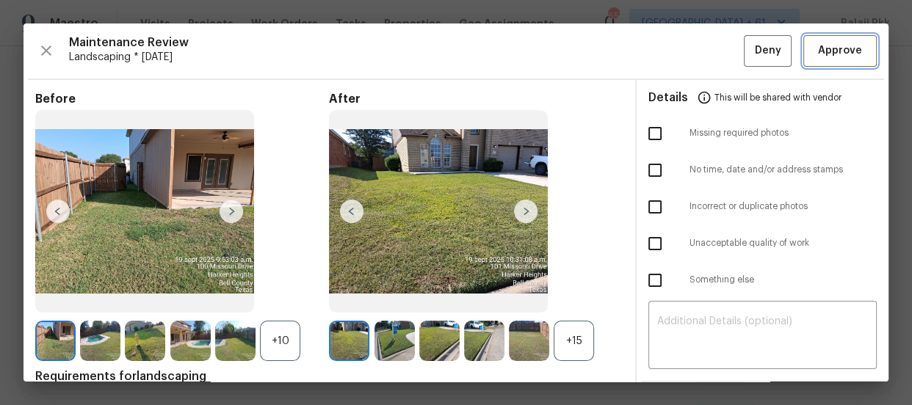
click at [818, 56] on span "Approve" at bounding box center [840, 51] width 44 height 18
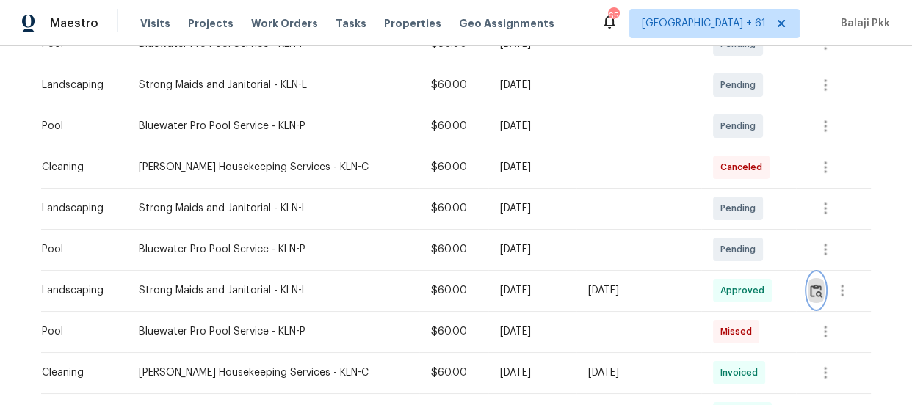
click at [810, 291] on img "button" at bounding box center [816, 291] width 12 height 14
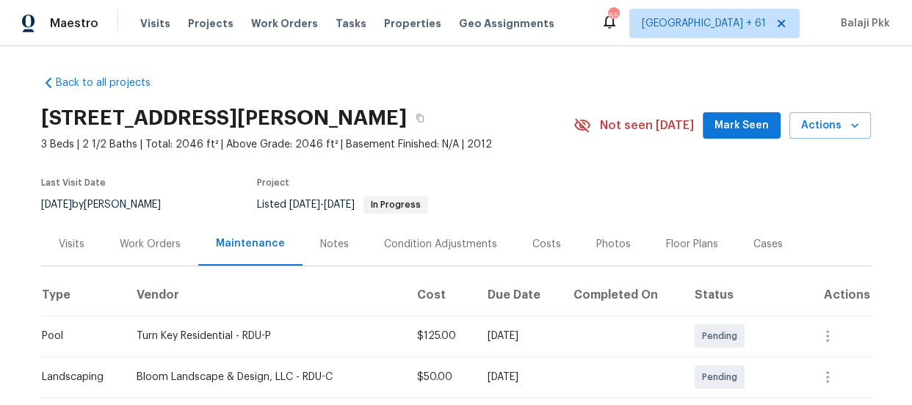
scroll to position [266, 0]
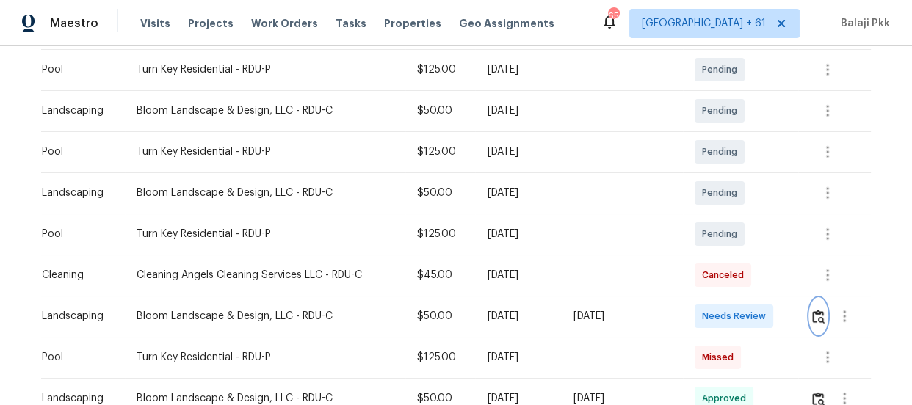
click at [814, 310] on img "button" at bounding box center [818, 317] width 12 height 14
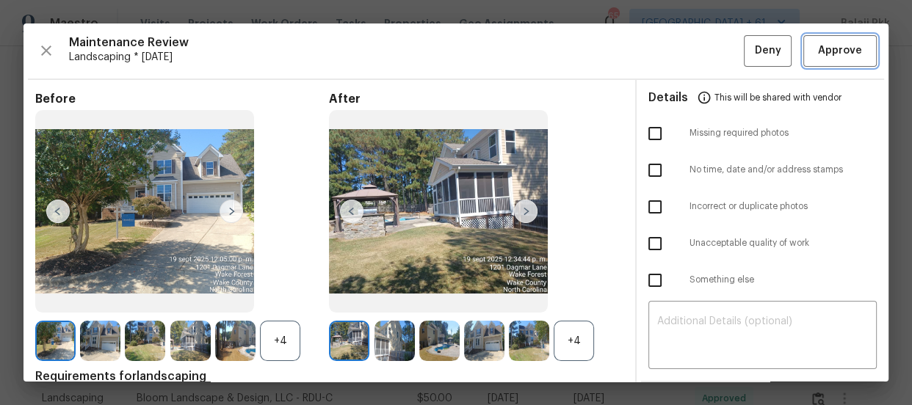
click at [818, 46] on span "Approve" at bounding box center [840, 51] width 44 height 18
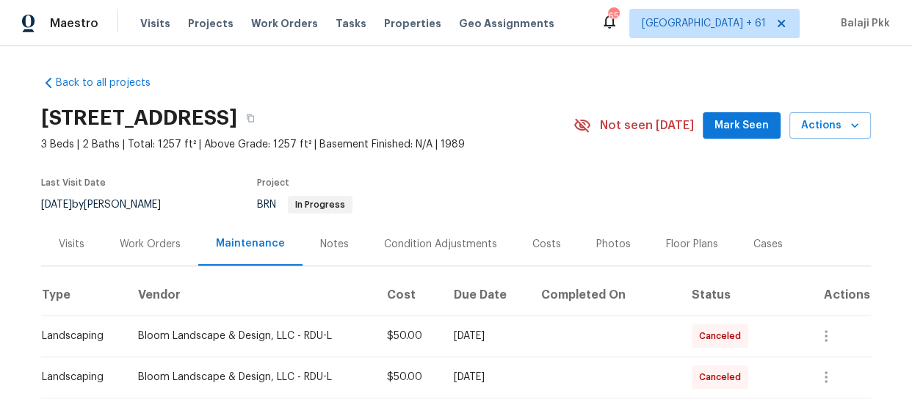
scroll to position [266, 0]
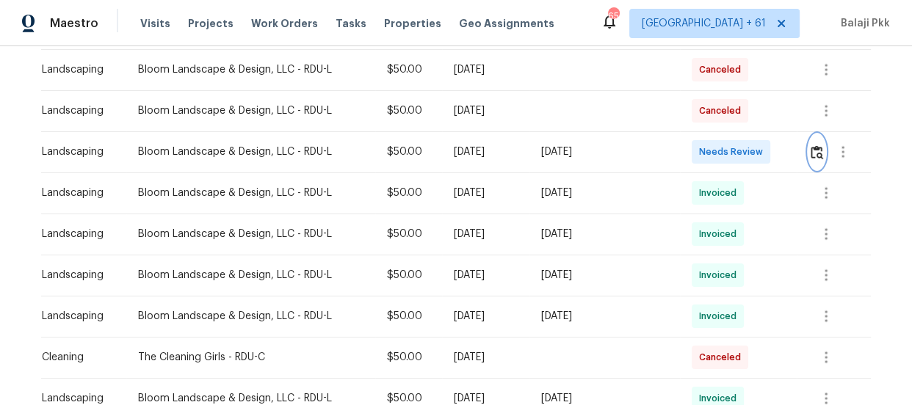
click at [813, 148] on img "button" at bounding box center [816, 152] width 12 height 14
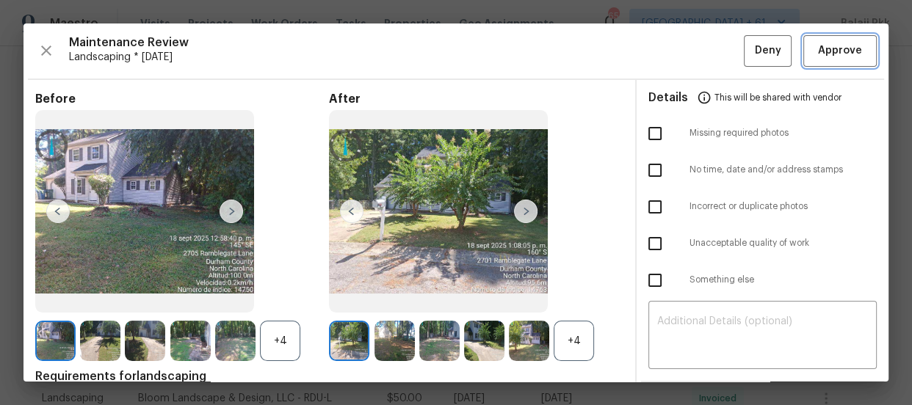
drag, startPoint x: 819, startPoint y: 56, endPoint x: 807, endPoint y: 37, distance: 22.4
click at [819, 57] on span "Approve" at bounding box center [840, 51] width 44 height 18
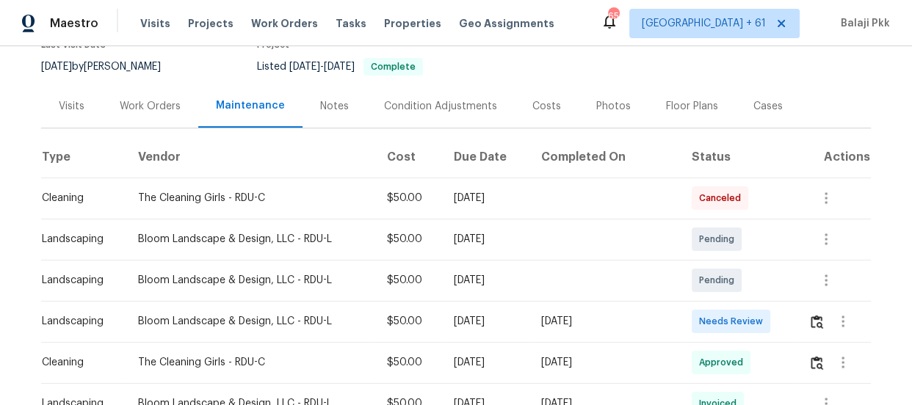
scroll to position [333, 0]
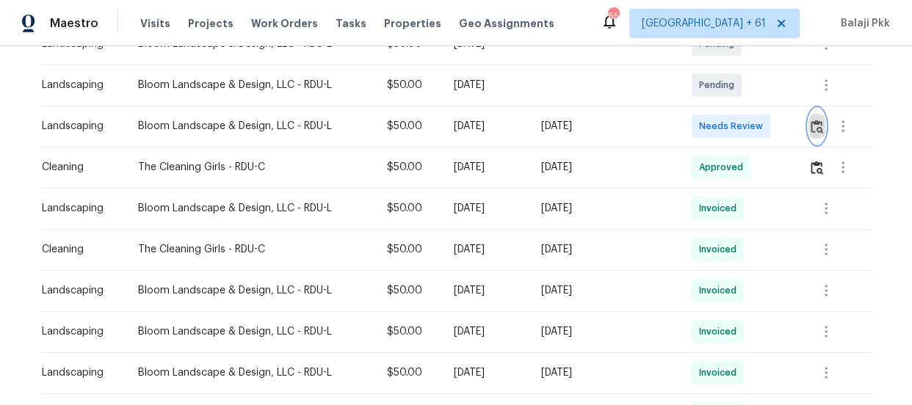
click at [813, 124] on img "button" at bounding box center [816, 127] width 12 height 14
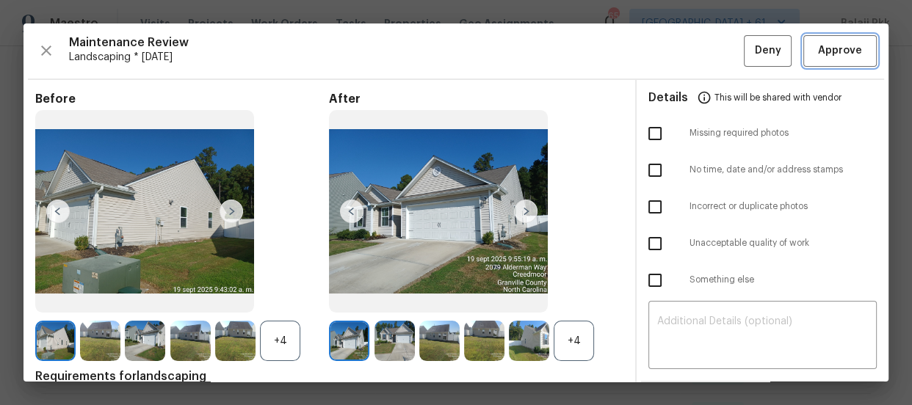
click at [818, 43] on span "Approve" at bounding box center [840, 51] width 44 height 18
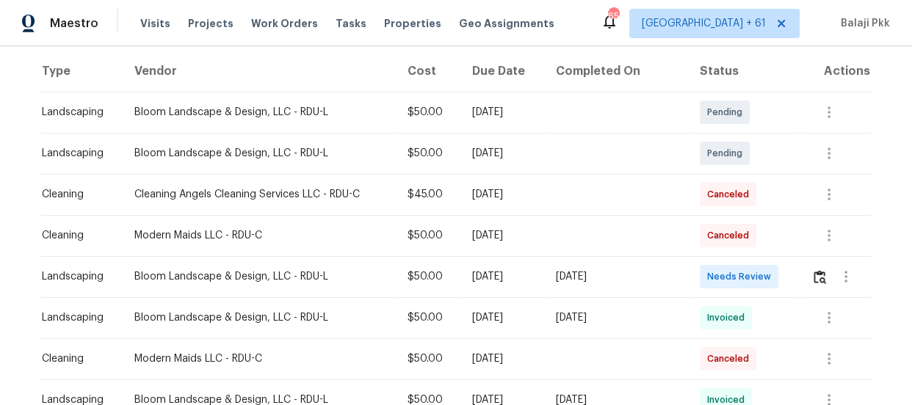
scroll to position [333, 0]
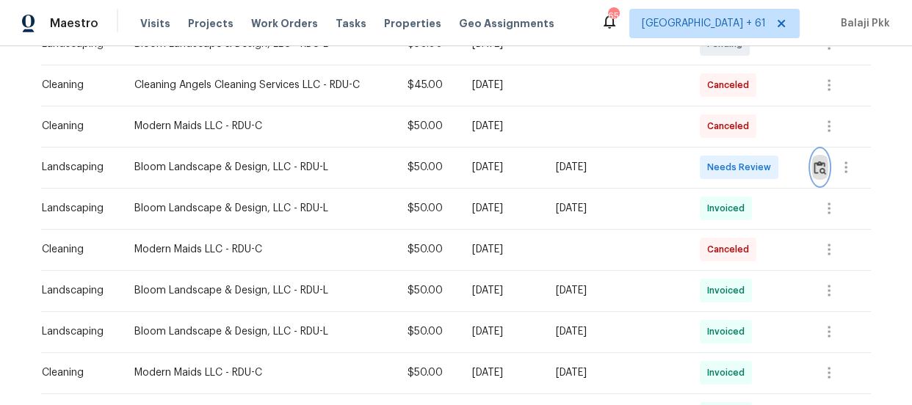
click at [819, 170] on img "button" at bounding box center [819, 168] width 12 height 14
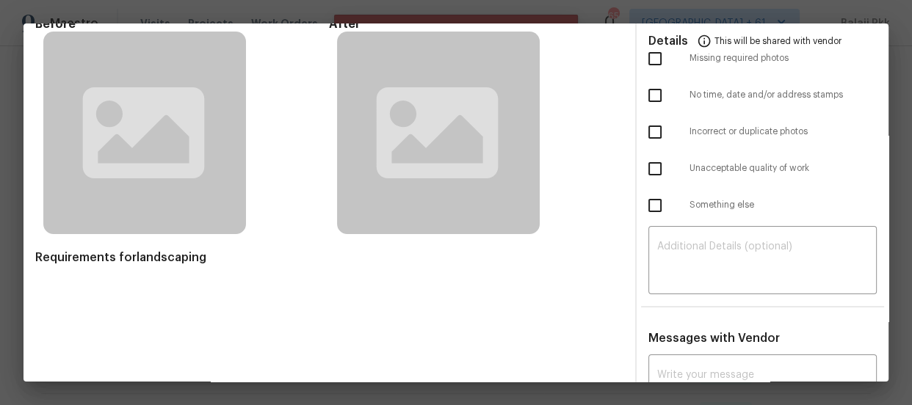
scroll to position [0, 0]
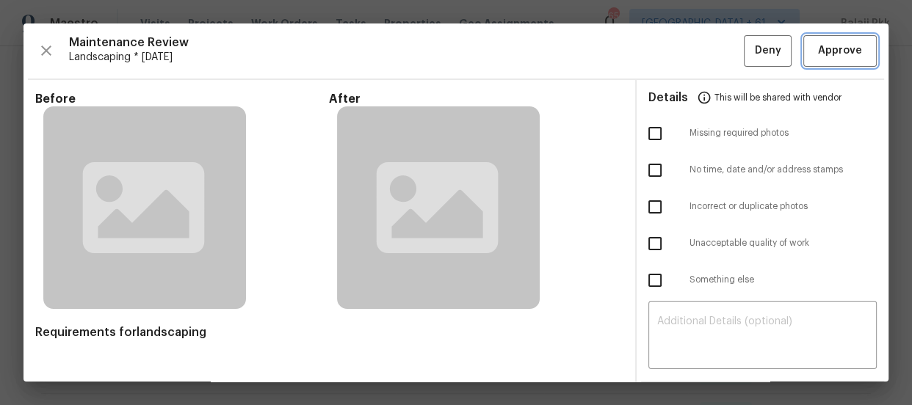
click at [820, 48] on span "Approve" at bounding box center [840, 51] width 44 height 18
click at [818, 46] on span "Approve" at bounding box center [840, 51] width 44 height 18
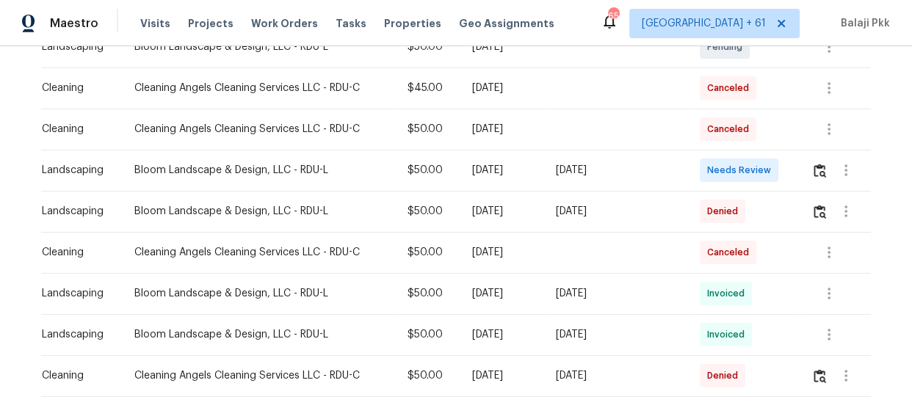
scroll to position [333, 0]
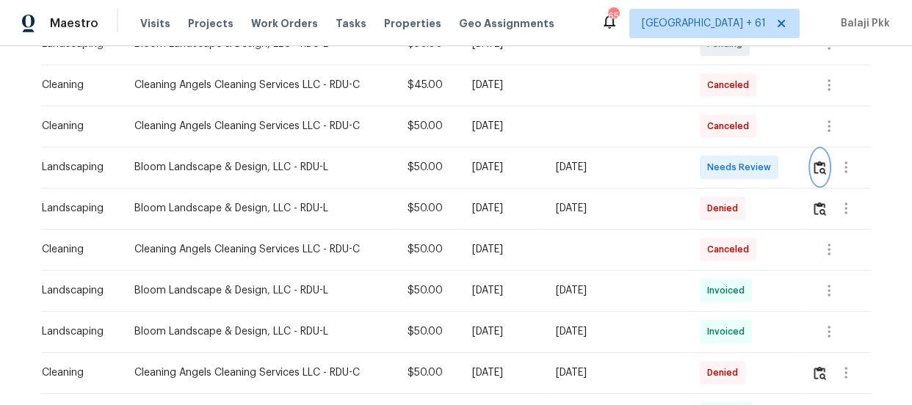
click at [813, 169] on img "button" at bounding box center [819, 168] width 12 height 14
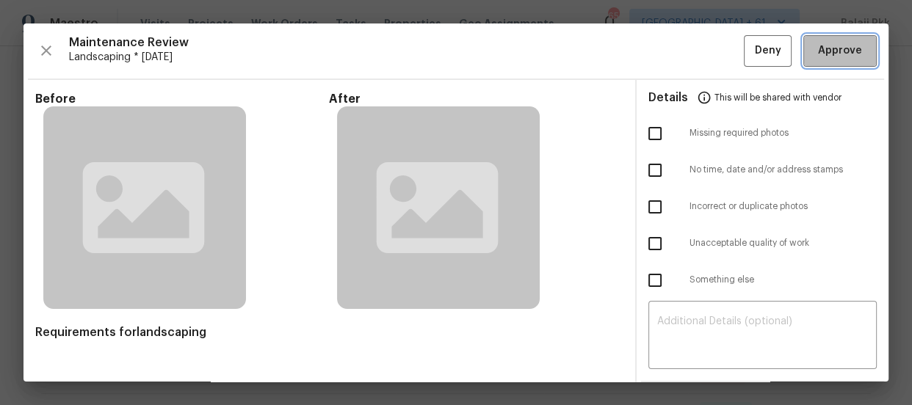
click at [833, 43] on span "Approve" at bounding box center [840, 51] width 44 height 18
click at [810, 37] on button "Approve" at bounding box center [839, 51] width 73 height 32
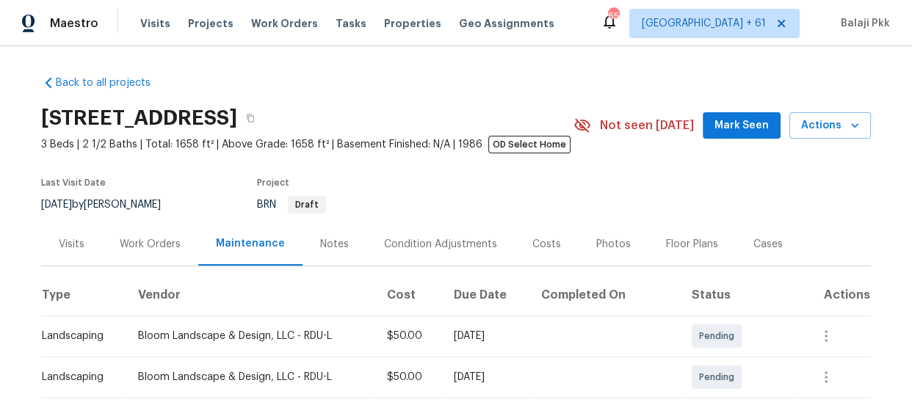
scroll to position [200, 0]
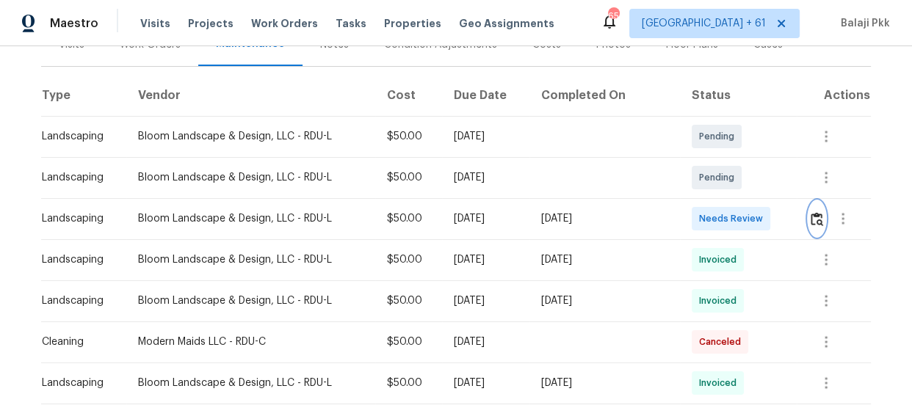
click at [811, 219] on img "button" at bounding box center [816, 219] width 12 height 14
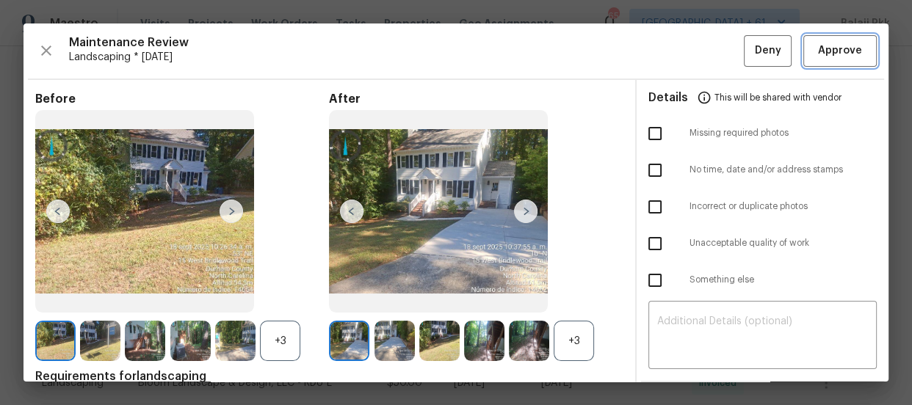
click at [818, 52] on span "Approve" at bounding box center [840, 51] width 44 height 18
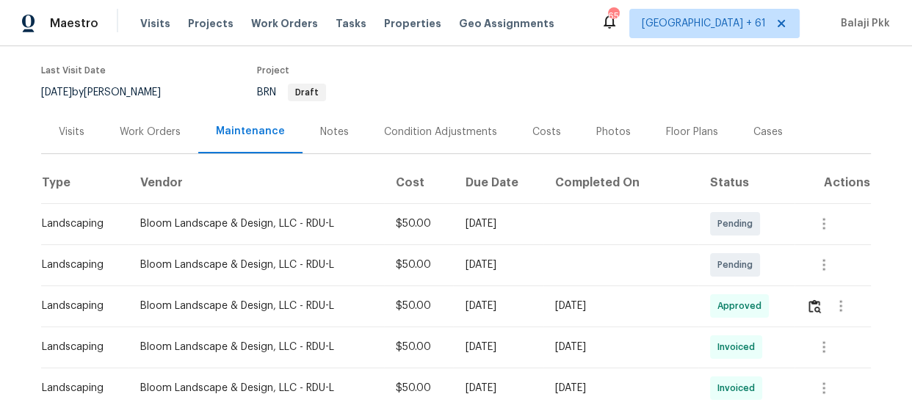
scroll to position [133, 0]
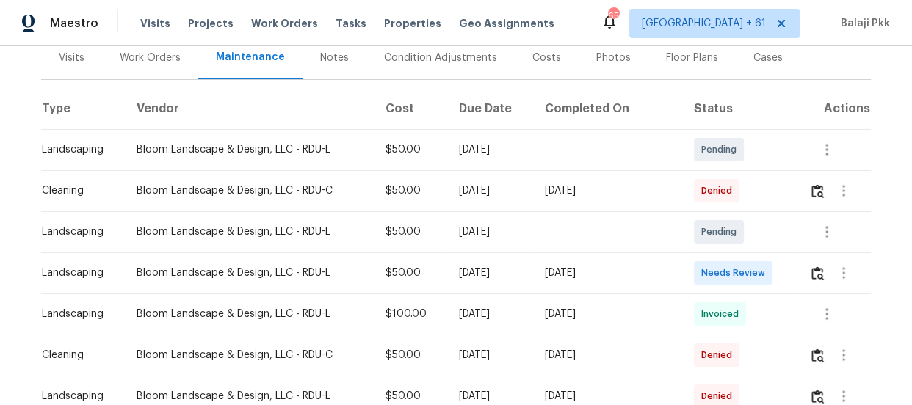
scroll to position [210, 0]
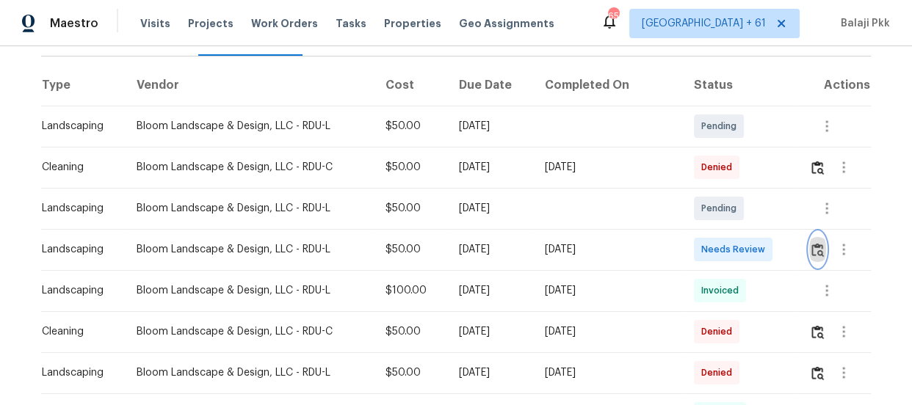
click at [813, 244] on img "button" at bounding box center [817, 250] width 12 height 14
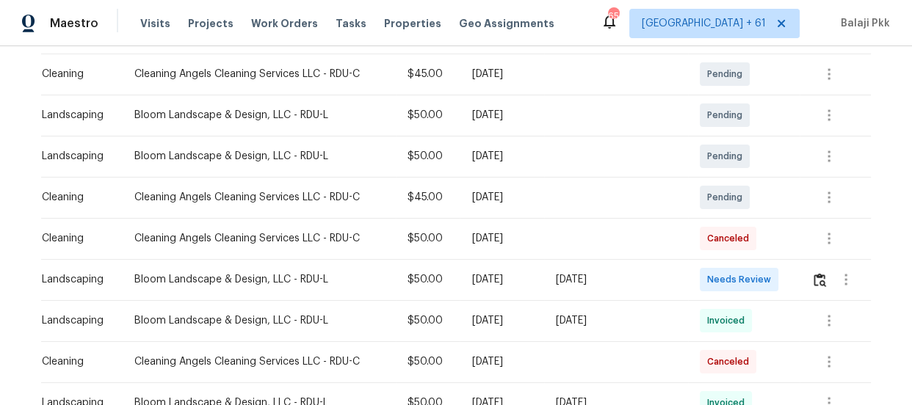
scroll to position [266, 0]
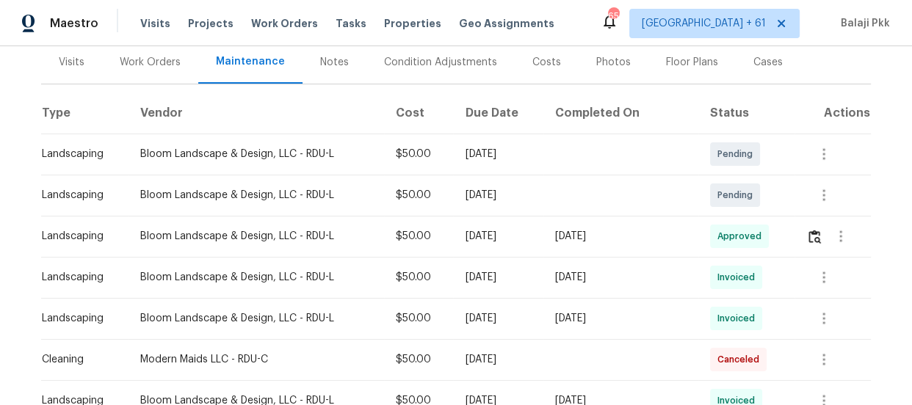
scroll to position [200, 0]
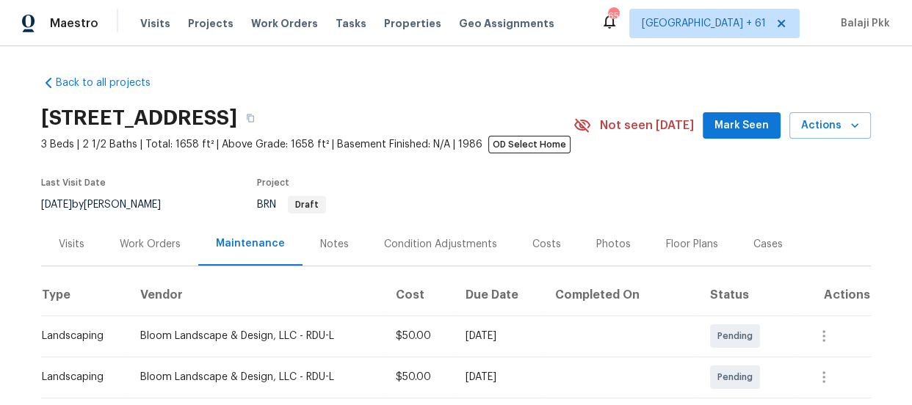
scroll to position [266, 0]
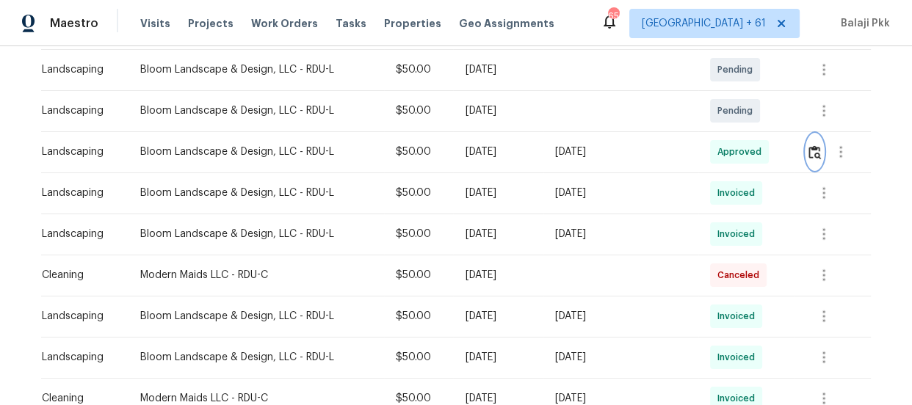
click at [809, 147] on img "button" at bounding box center [814, 152] width 12 height 14
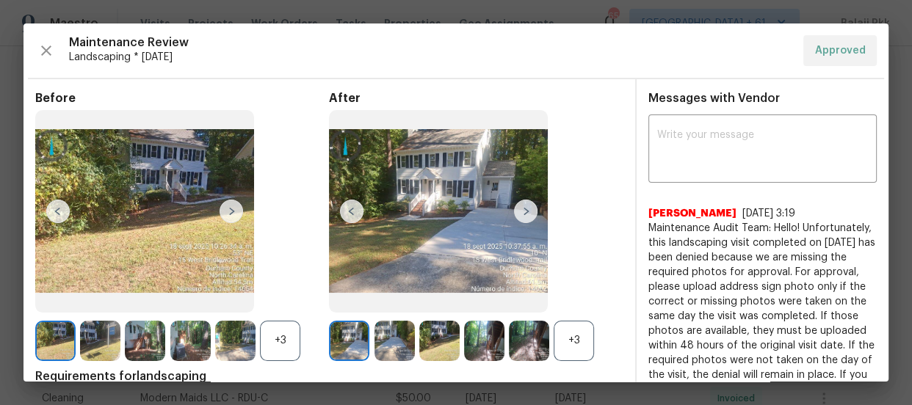
click at [563, 335] on div "+3" at bounding box center [574, 341] width 40 height 40
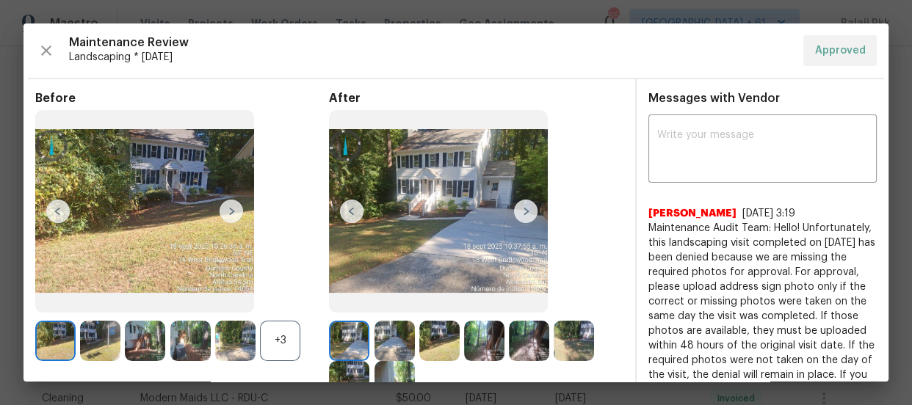
click at [539, 61] on span "Landscaping * Mon, Sep 15" at bounding box center [430, 57] width 722 height 15
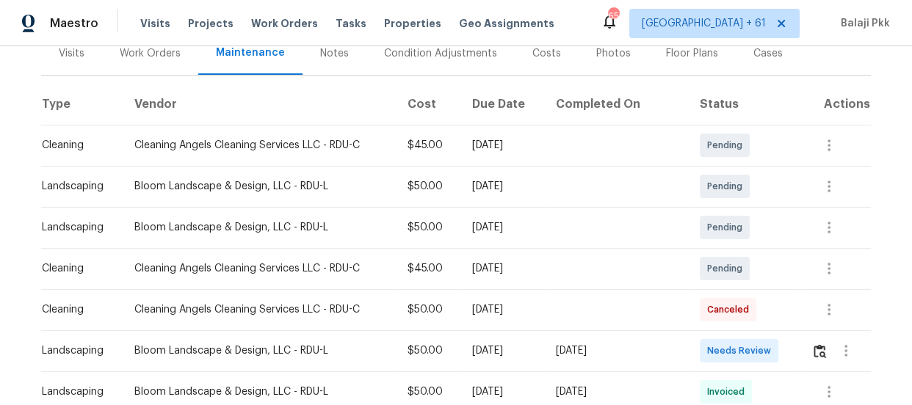
scroll to position [200, 0]
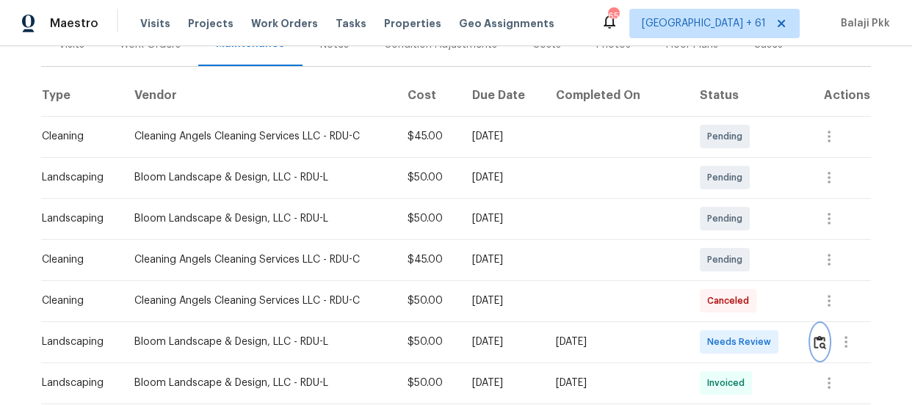
click at [813, 342] on img "button" at bounding box center [819, 342] width 12 height 14
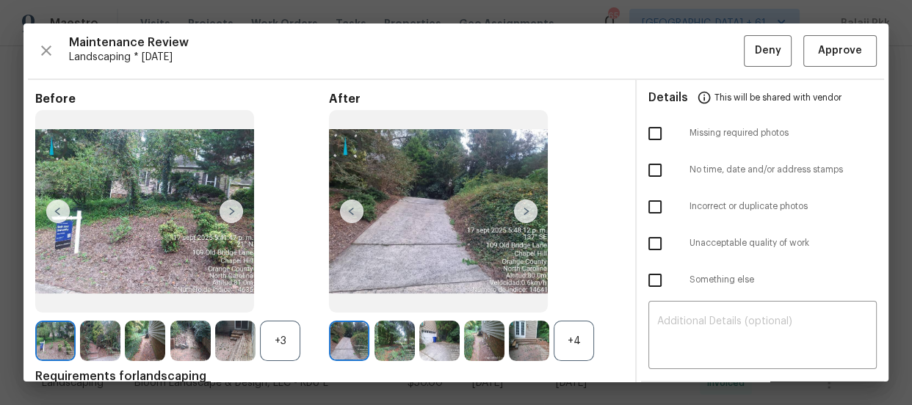
click at [589, 340] on div "+4" at bounding box center [574, 341] width 40 height 40
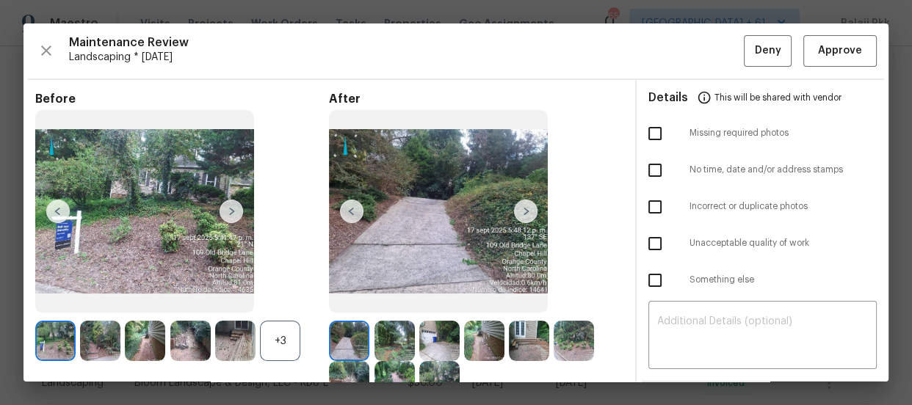
click at [294, 347] on div "+3" at bounding box center [280, 341] width 40 height 40
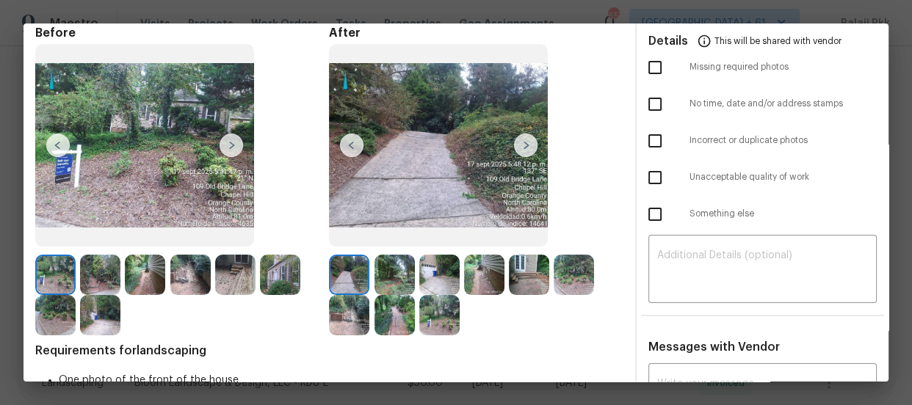
click at [523, 147] on img at bounding box center [525, 145] width 23 height 23
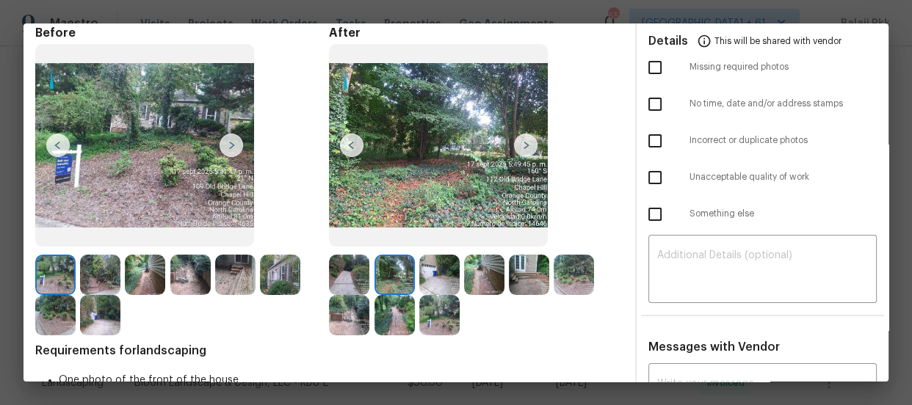
click at [523, 147] on img at bounding box center [525, 145] width 23 height 23
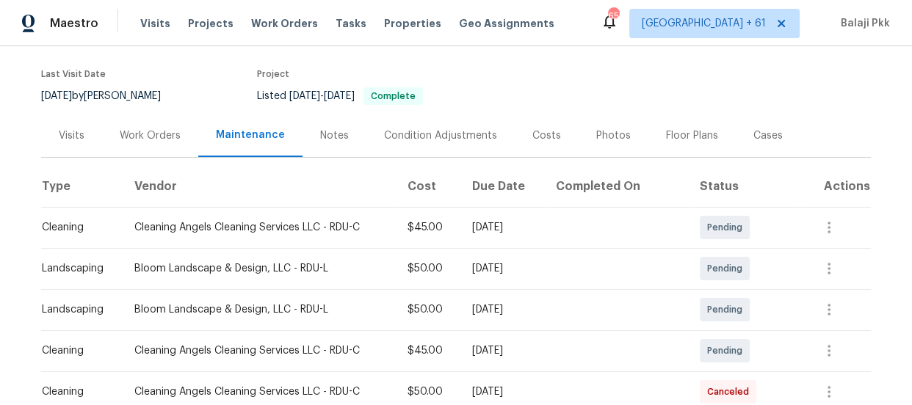
scroll to position [200, 0]
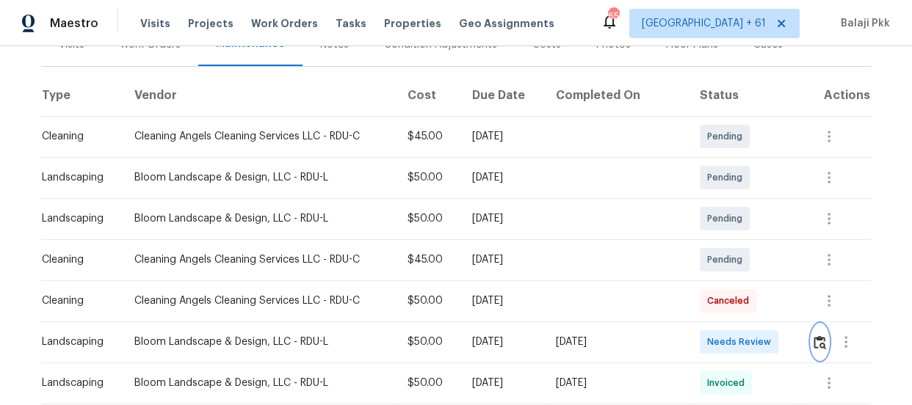
click at [813, 337] on img "button" at bounding box center [819, 342] width 12 height 14
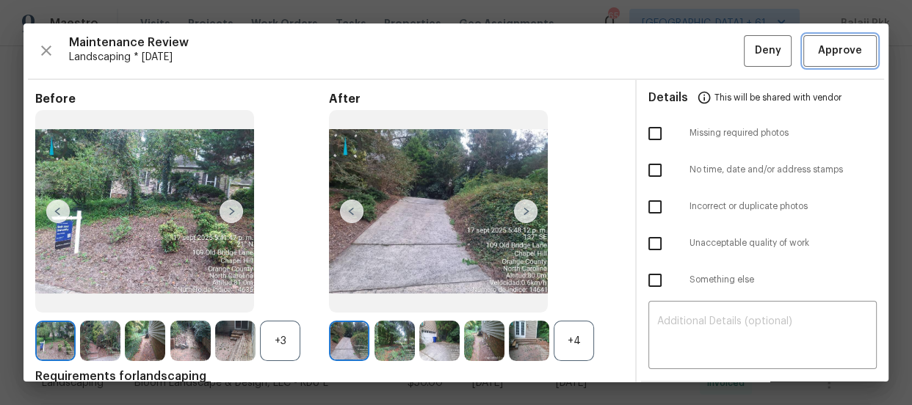
click at [819, 44] on span "Approve" at bounding box center [840, 51] width 44 height 18
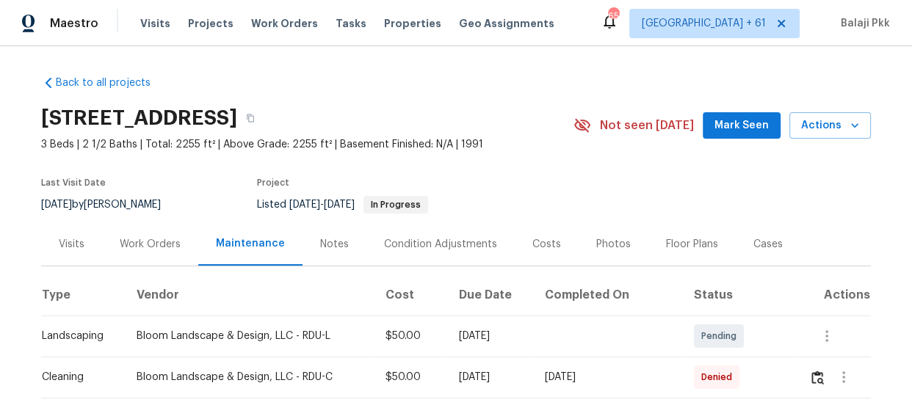
scroll to position [266, 0]
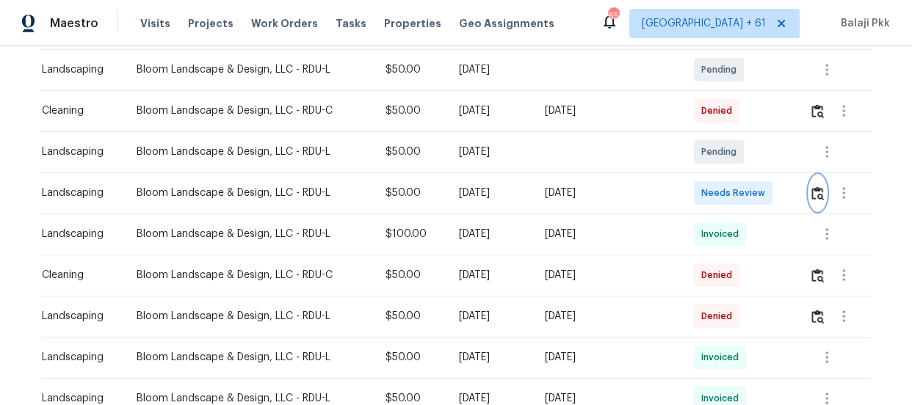
click at [815, 195] on img "button" at bounding box center [817, 193] width 12 height 14
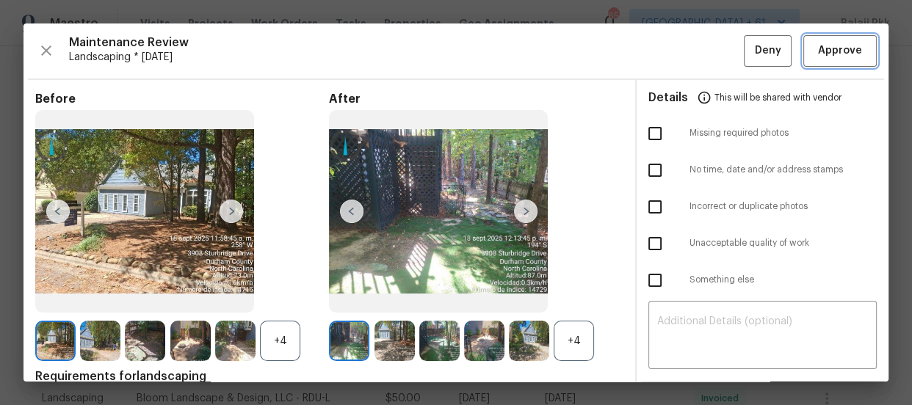
click at [818, 43] on span "Approve" at bounding box center [840, 51] width 44 height 18
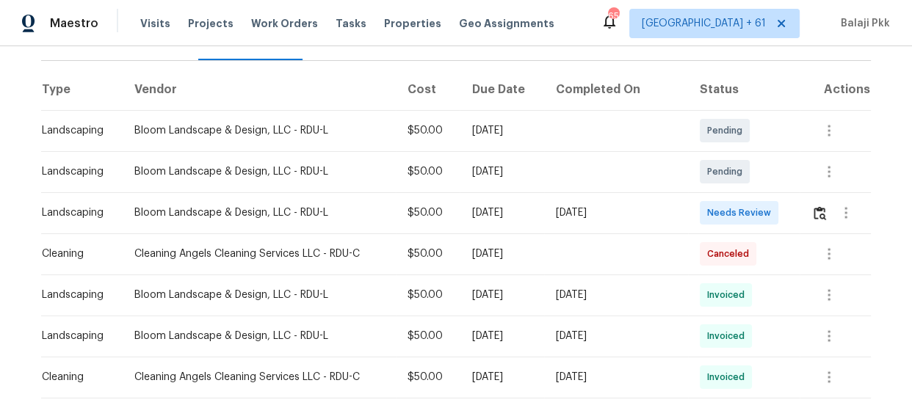
scroll to position [210, 0]
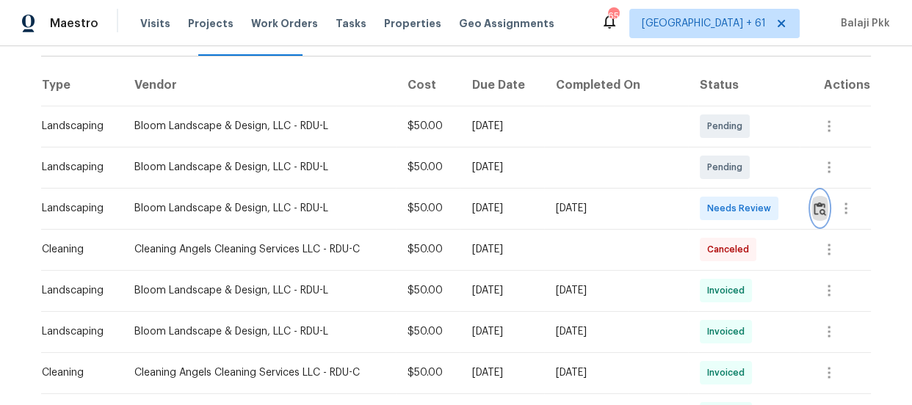
click at [816, 203] on img "button" at bounding box center [819, 209] width 12 height 14
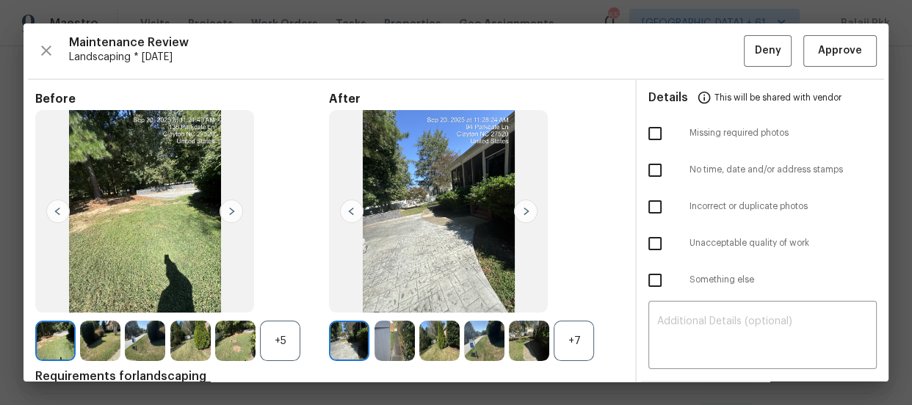
click at [570, 335] on div "+7" at bounding box center [574, 341] width 40 height 40
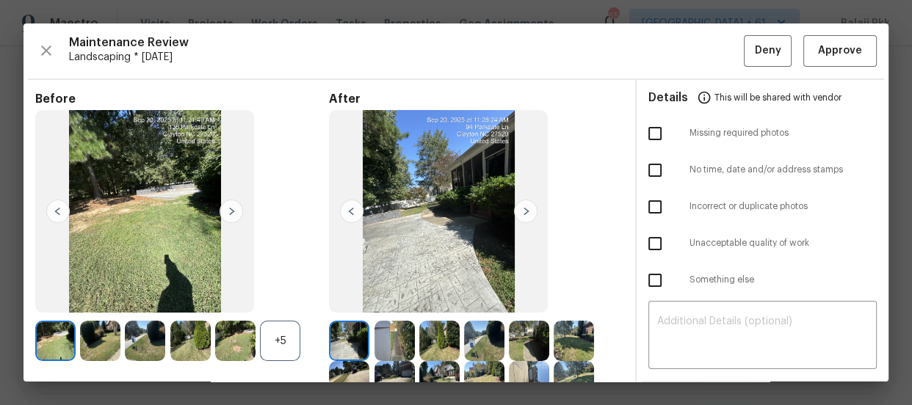
click at [280, 335] on div "+5" at bounding box center [280, 341] width 40 height 40
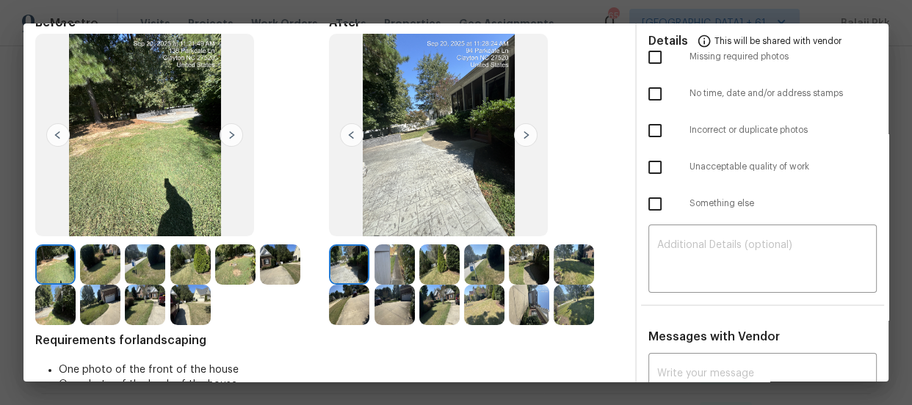
scroll to position [0, 0]
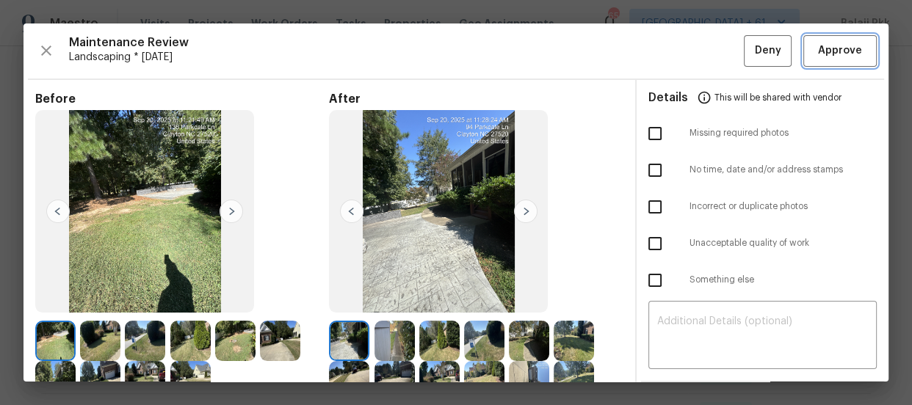
click at [821, 48] on span "Approve" at bounding box center [840, 51] width 44 height 18
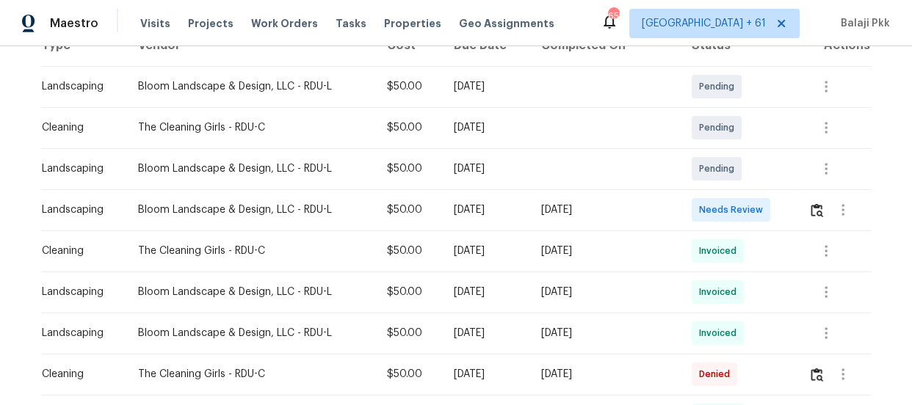
scroll to position [333, 0]
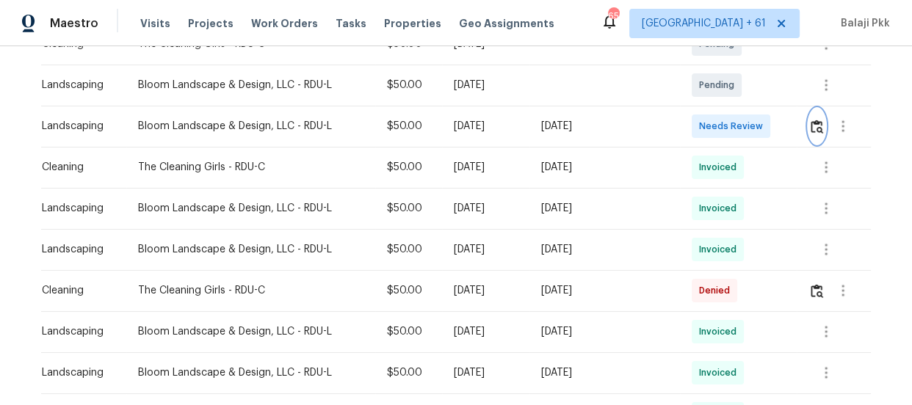
click at [813, 120] on img "button" at bounding box center [816, 127] width 12 height 14
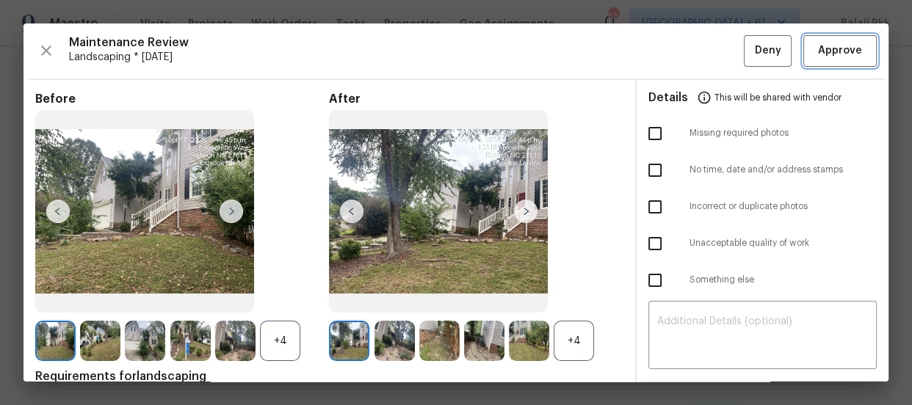
click at [843, 46] on span "Approve" at bounding box center [840, 51] width 44 height 18
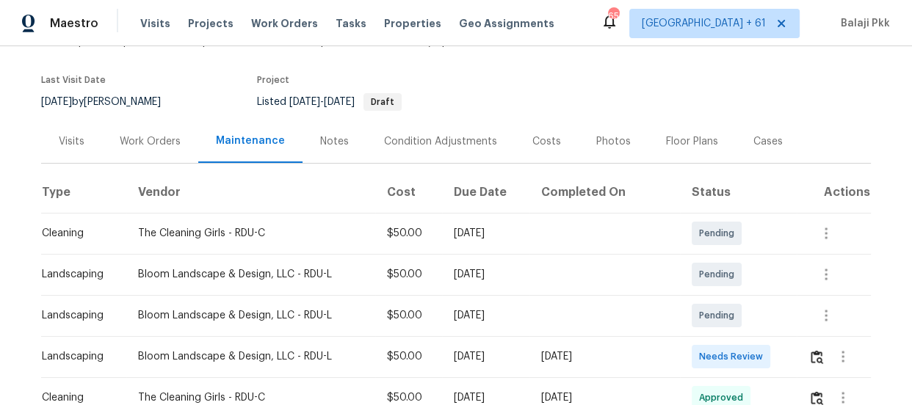
scroll to position [266, 0]
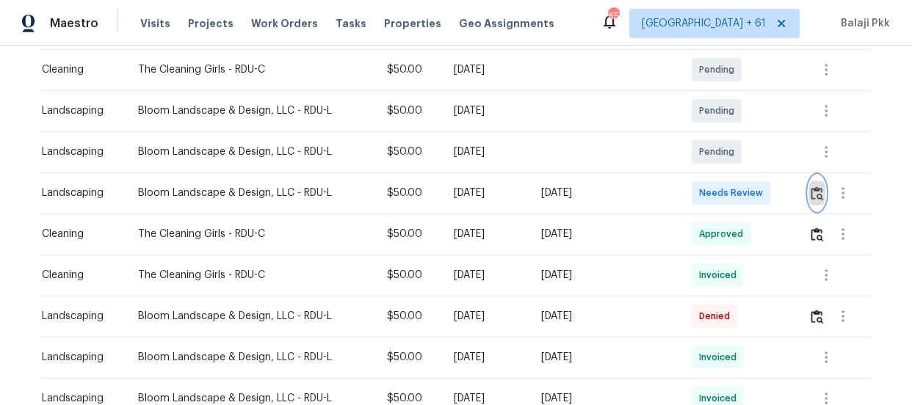
click at [810, 194] on img "button" at bounding box center [816, 193] width 12 height 14
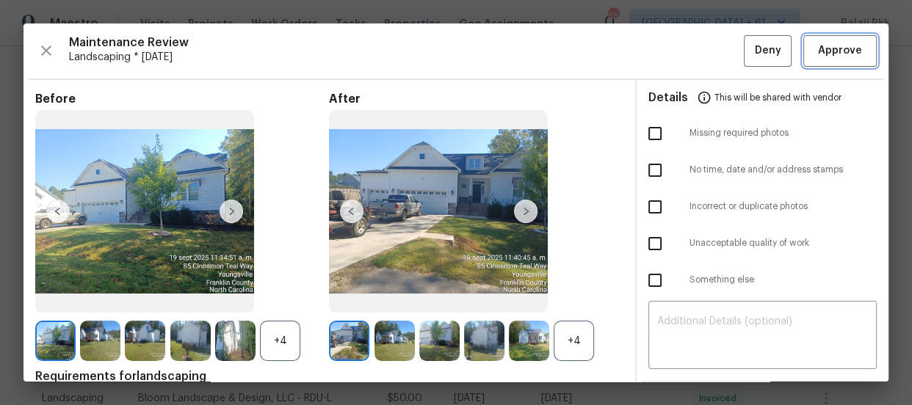
click at [818, 47] on span "Approve" at bounding box center [840, 51] width 44 height 18
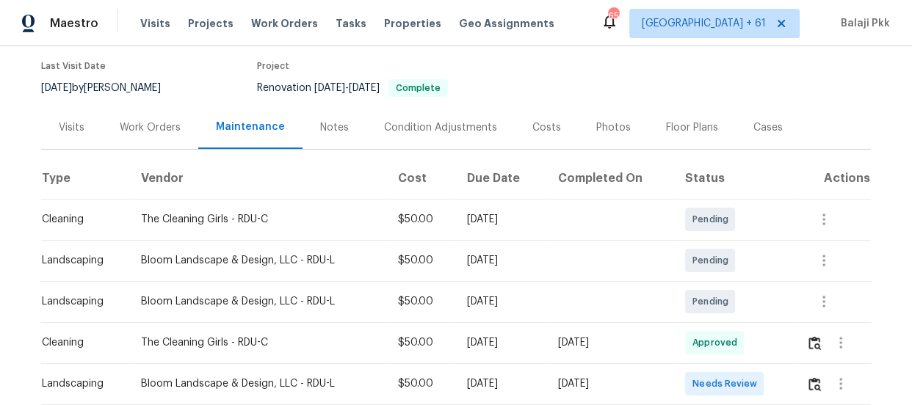
scroll to position [333, 0]
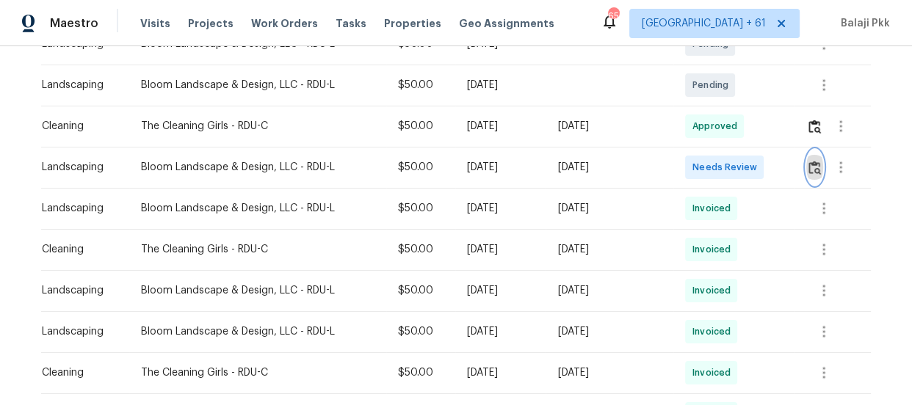
click at [808, 164] on img "button" at bounding box center [814, 168] width 12 height 14
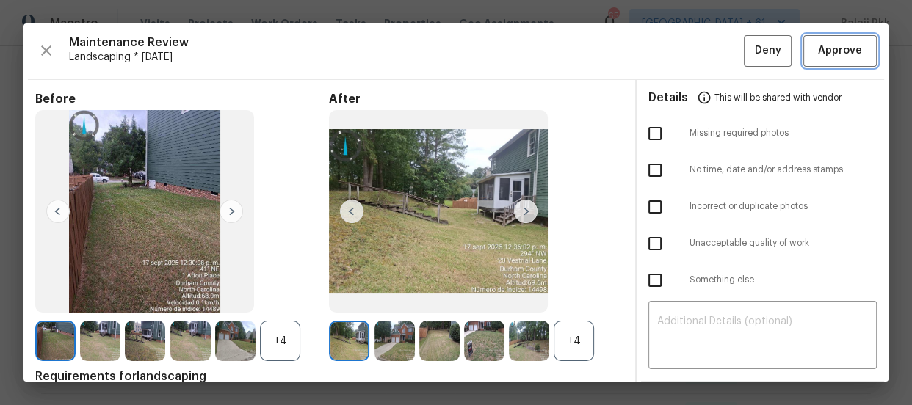
click at [827, 43] on span "Approve" at bounding box center [840, 51] width 44 height 18
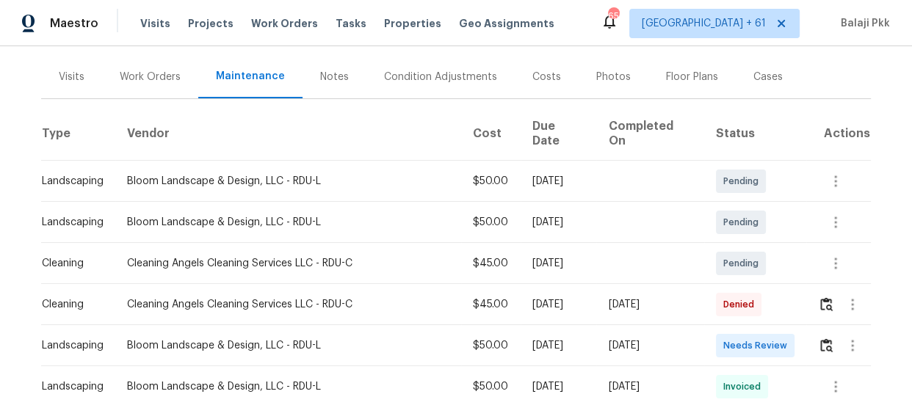
scroll to position [200, 0]
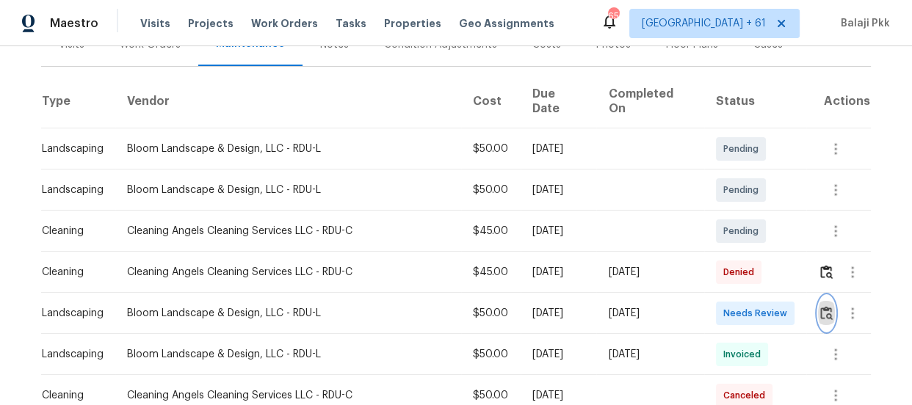
click at [820, 306] on img "button" at bounding box center [826, 313] width 12 height 14
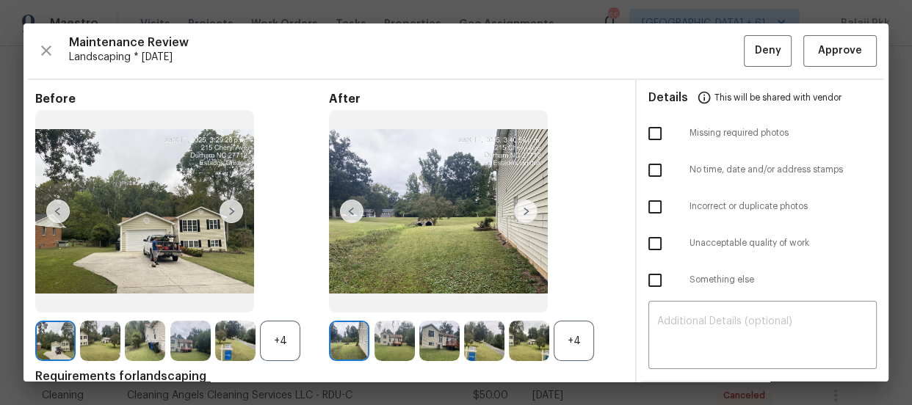
click at [581, 343] on div "+4" at bounding box center [574, 341] width 40 height 40
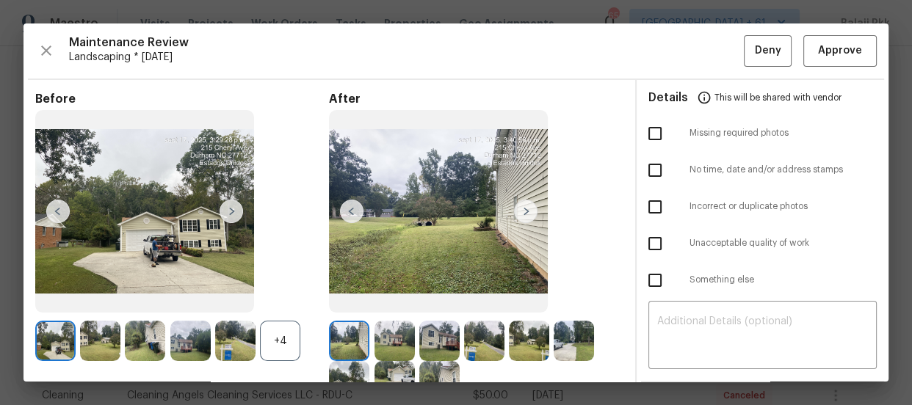
click at [280, 352] on div "+4" at bounding box center [280, 341] width 40 height 40
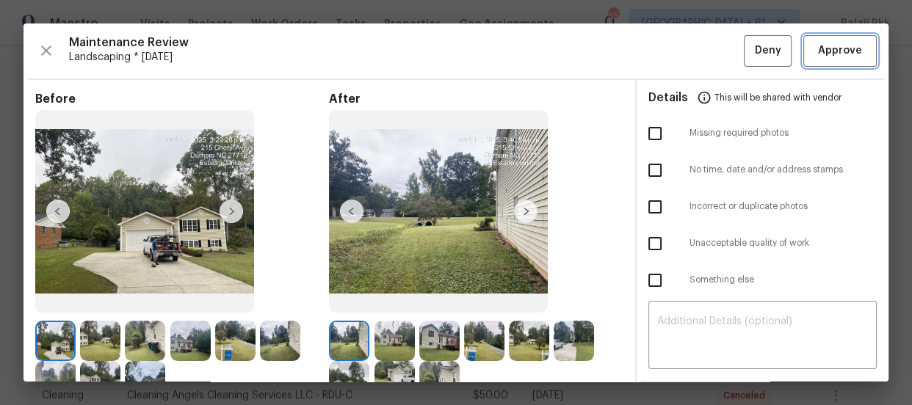
click at [823, 54] on span "Approve" at bounding box center [840, 51] width 44 height 18
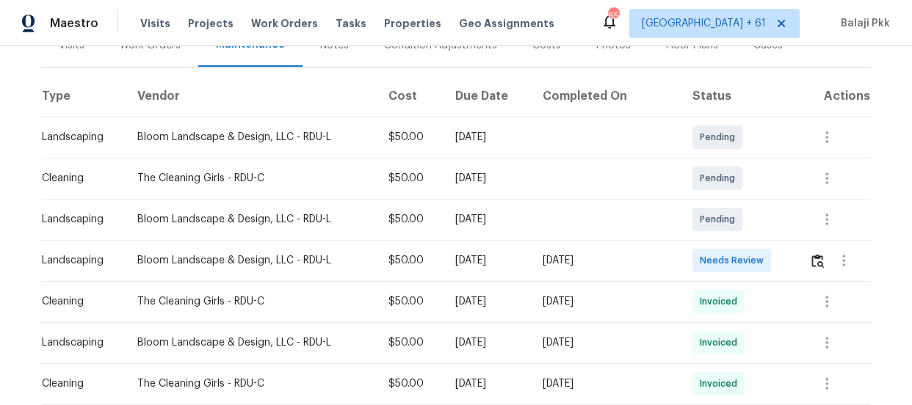
scroll to position [200, 0]
click at [809, 258] on button "button" at bounding box center [817, 259] width 17 height 35
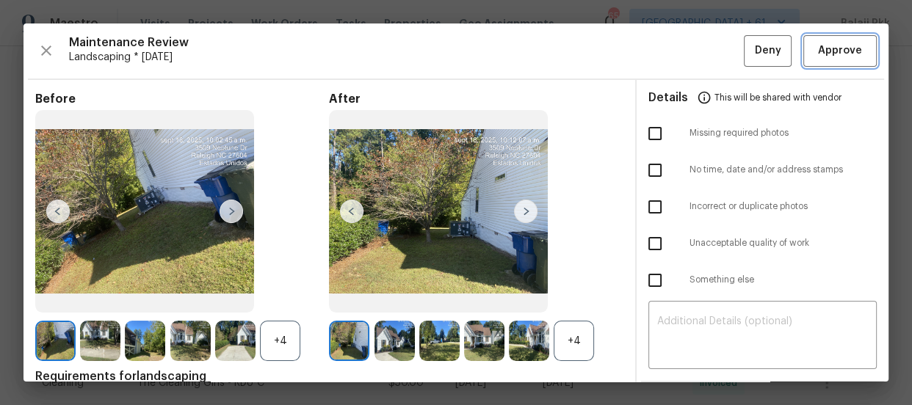
click at [818, 42] on span "Approve" at bounding box center [840, 51] width 44 height 18
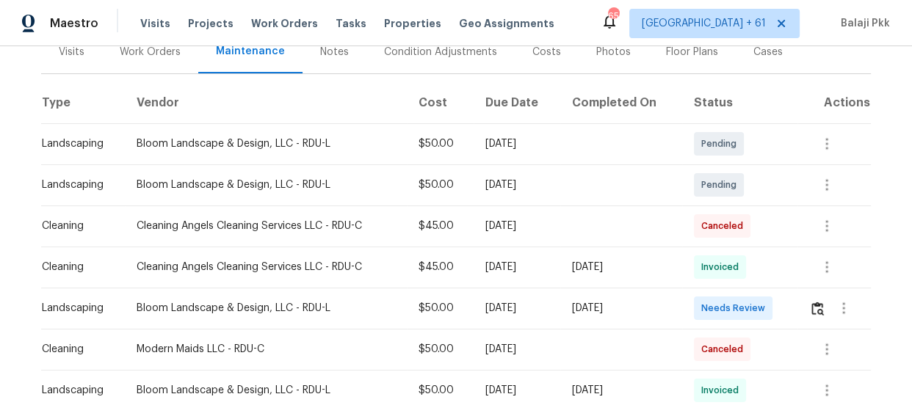
scroll to position [200, 0]
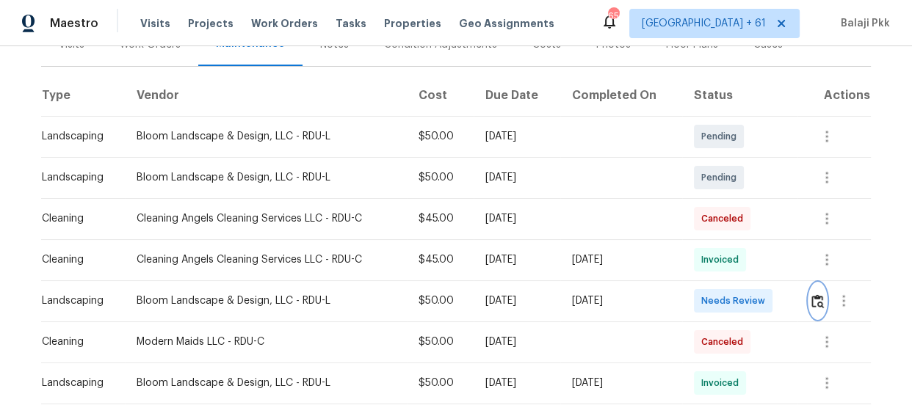
click at [816, 303] on img "button" at bounding box center [817, 301] width 12 height 14
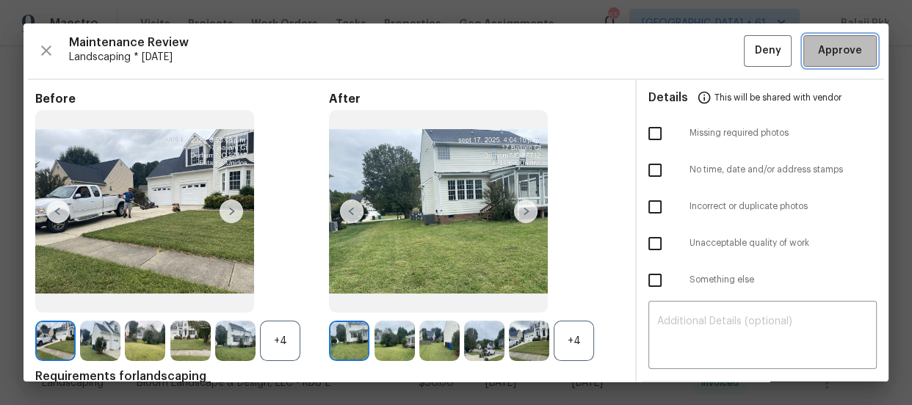
click at [821, 51] on span "Approve" at bounding box center [840, 51] width 44 height 18
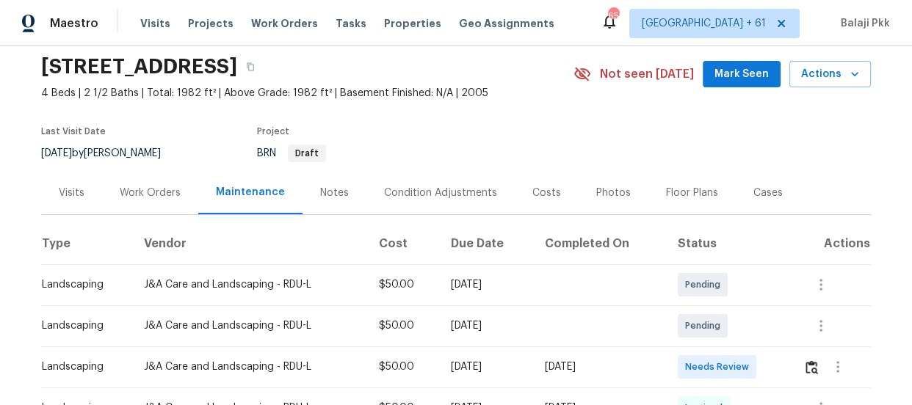
scroll to position [200, 0]
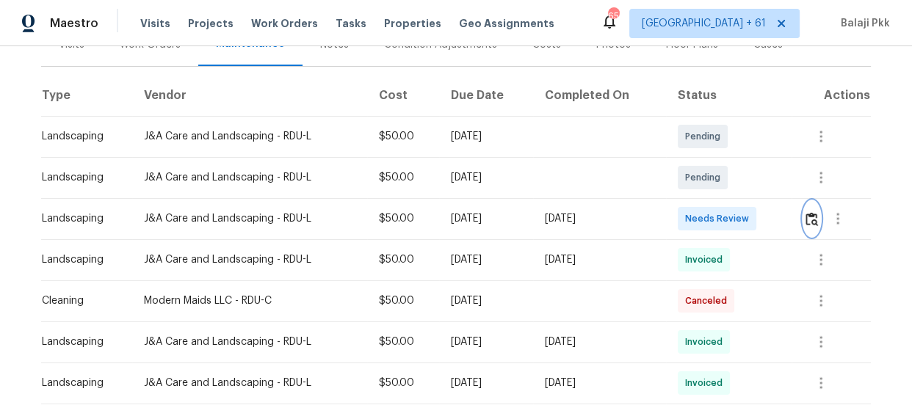
click at [808, 222] on img "button" at bounding box center [811, 219] width 12 height 14
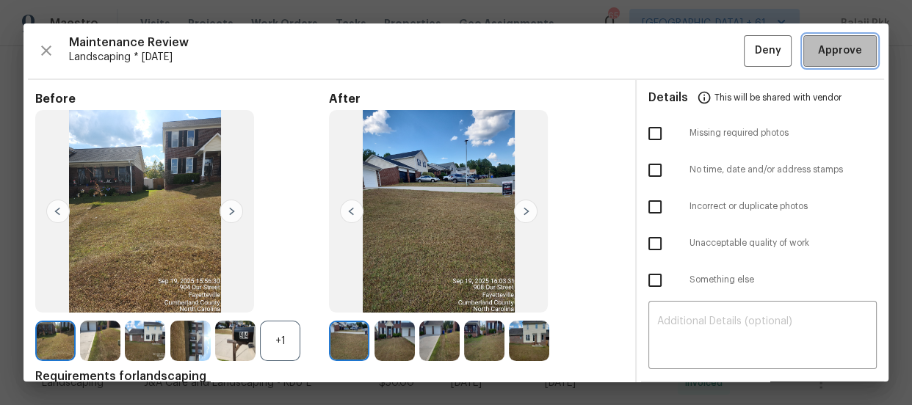
click at [830, 55] on span "Approve" at bounding box center [840, 51] width 44 height 18
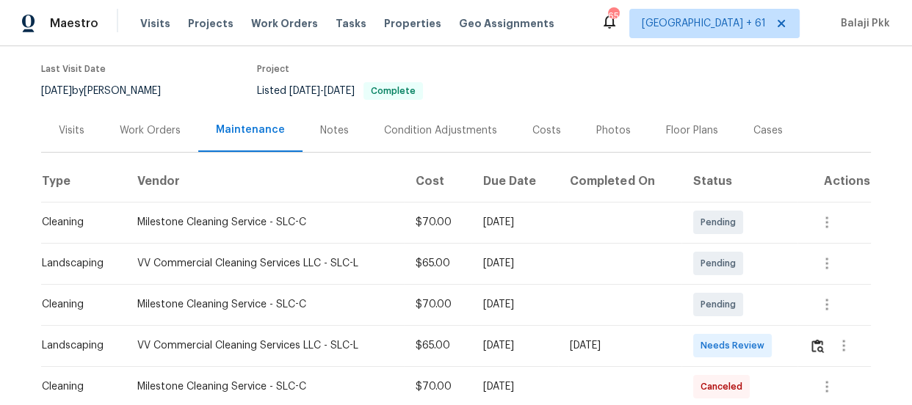
scroll to position [266, 0]
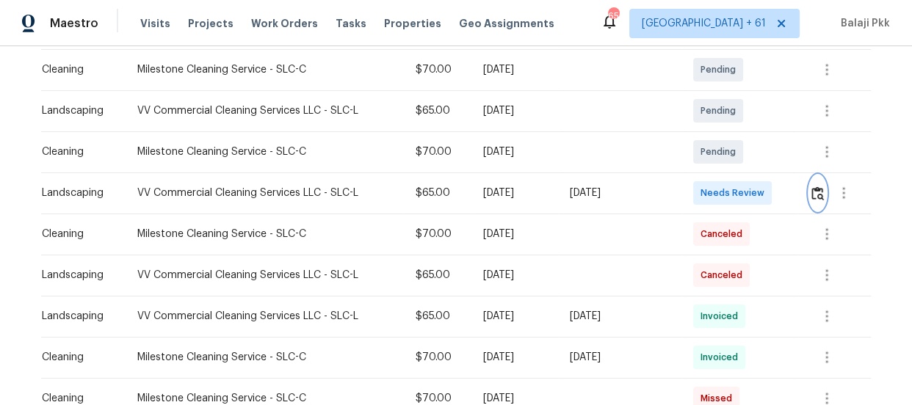
click at [811, 198] on img "button" at bounding box center [817, 193] width 12 height 14
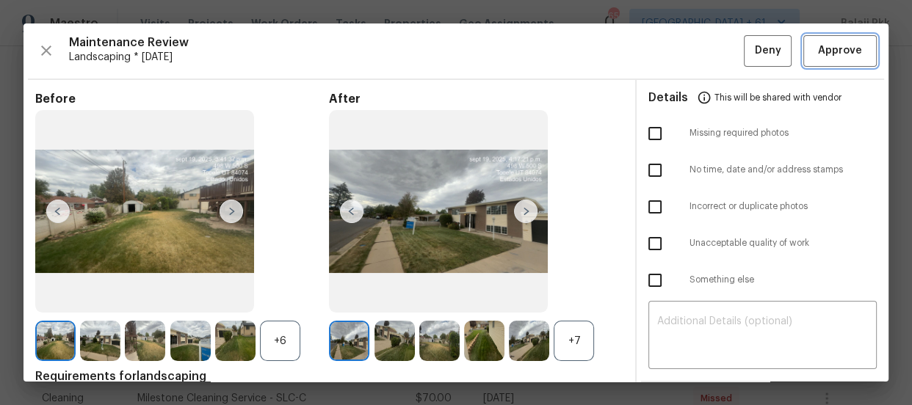
click at [822, 44] on span "Approve" at bounding box center [840, 51] width 44 height 18
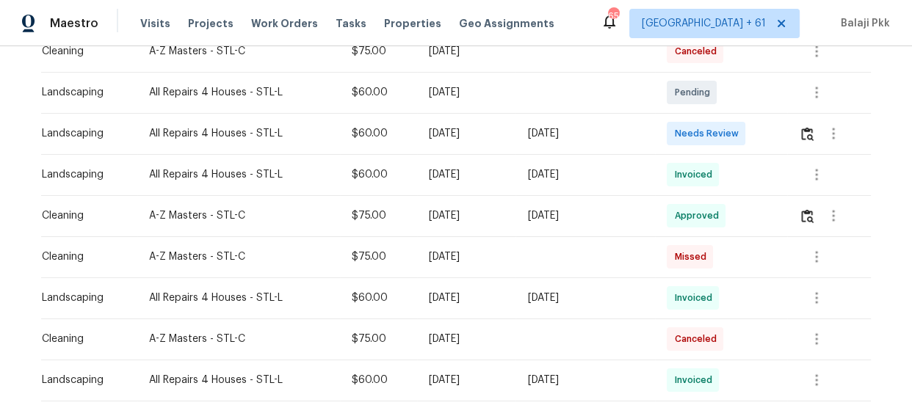
scroll to position [333, 0]
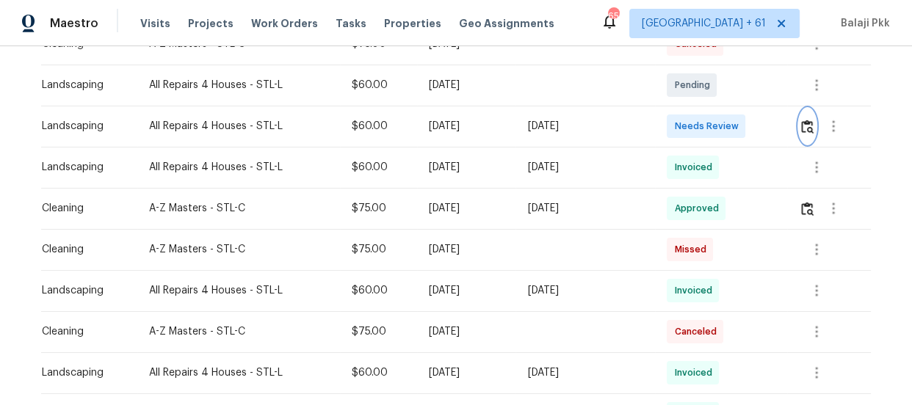
click at [807, 128] on img "button" at bounding box center [807, 127] width 12 height 14
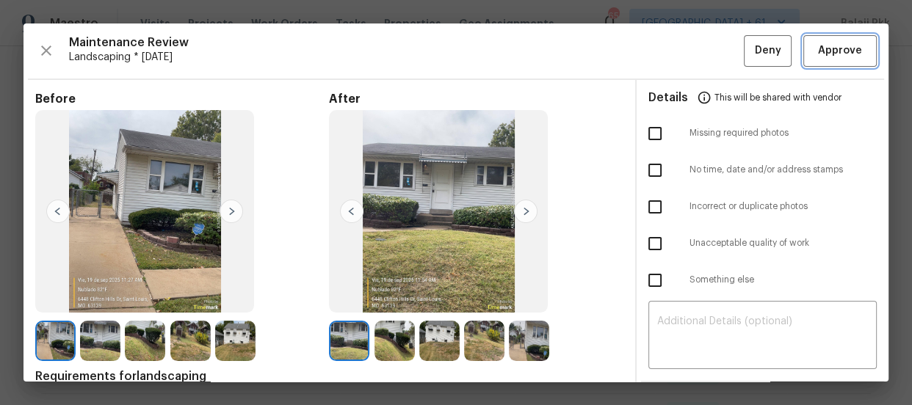
click at [825, 50] on span "Approve" at bounding box center [840, 51] width 44 height 18
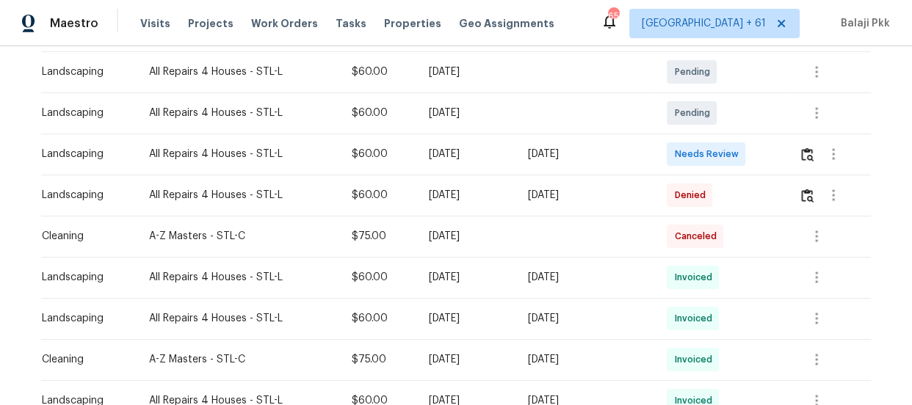
scroll to position [266, 0]
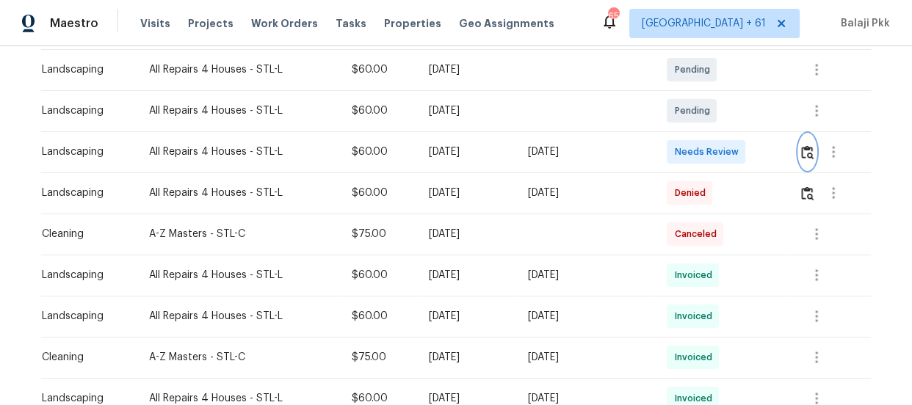
click at [804, 153] on img "button" at bounding box center [807, 152] width 12 height 14
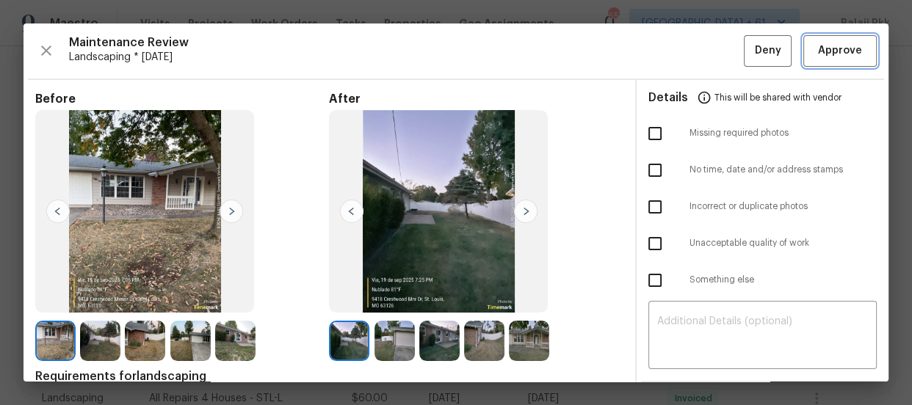
click at [819, 50] on span "Approve" at bounding box center [840, 51] width 44 height 18
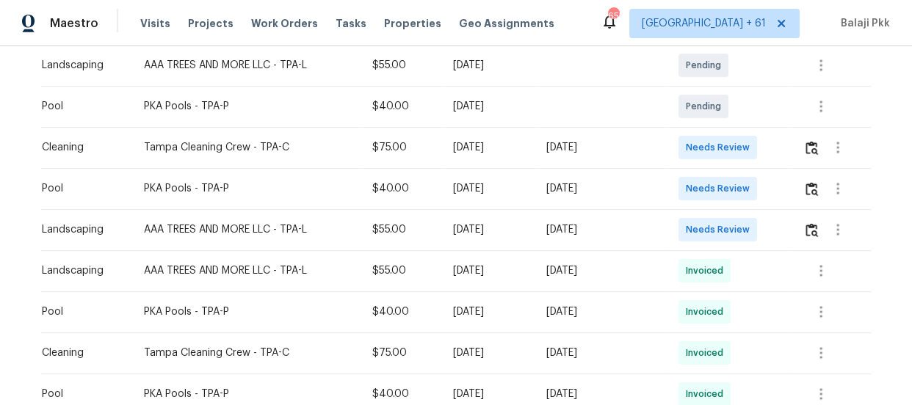
scroll to position [400, 0]
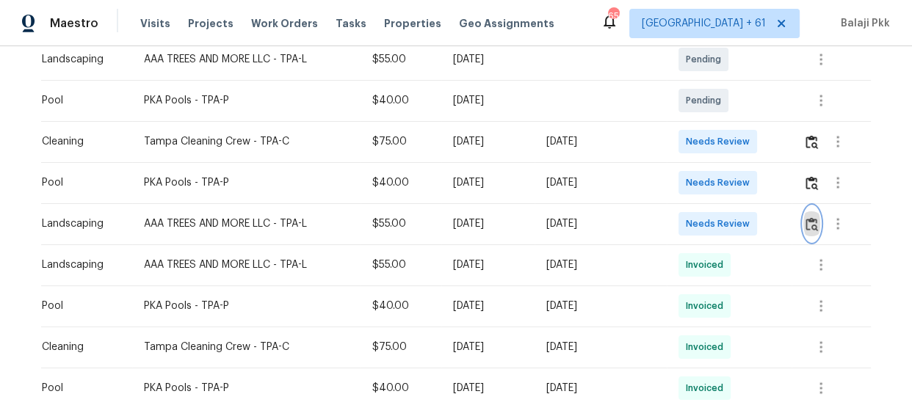
click at [806, 221] on img "button" at bounding box center [811, 224] width 12 height 14
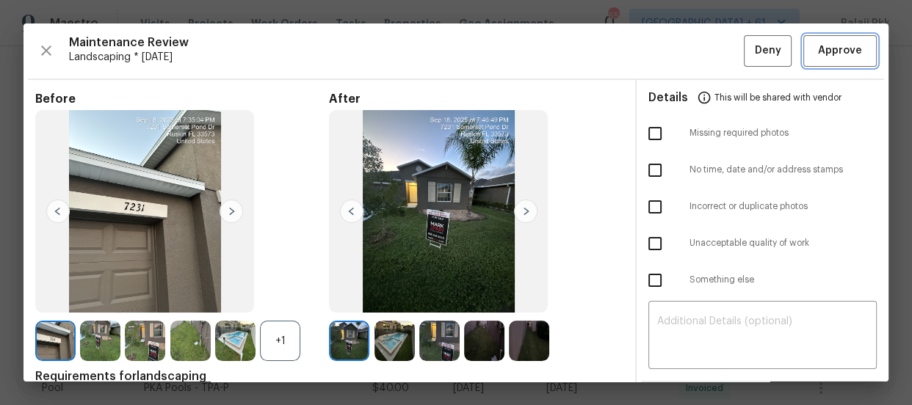
click at [826, 48] on span "Approve" at bounding box center [840, 51] width 44 height 18
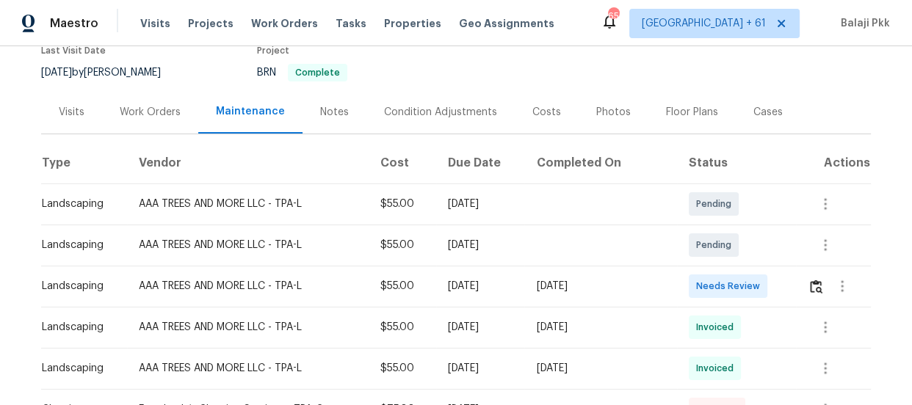
scroll to position [266, 0]
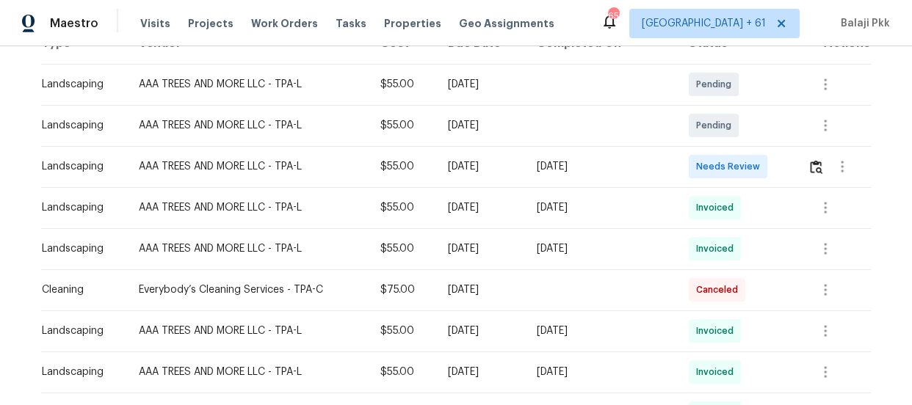
click at [800, 159] on td at bounding box center [833, 166] width 75 height 41
click at [827, 152] on button "button" at bounding box center [841, 166] width 35 height 35
click at [809, 150] on li "Message vendor" at bounding box center [848, 151] width 103 height 24
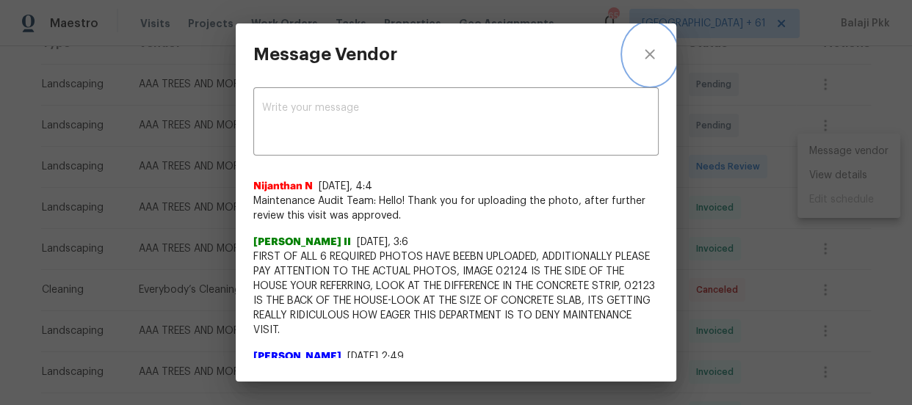
click at [644, 58] on icon "close" at bounding box center [650, 55] width 18 height 18
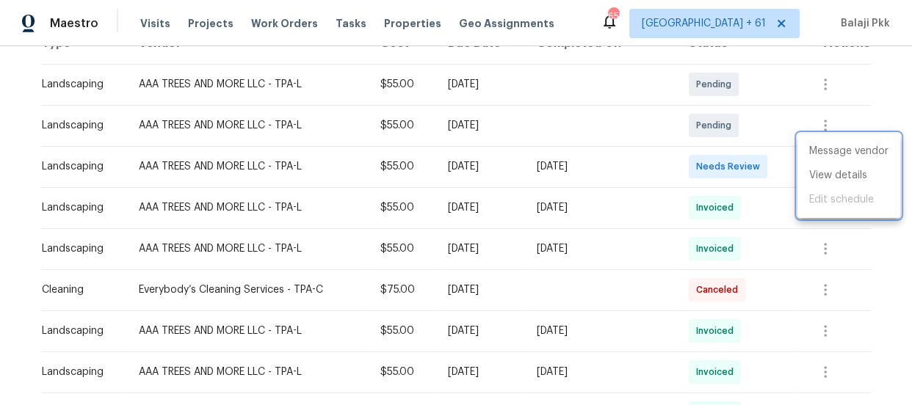
click at [774, 137] on div at bounding box center [456, 202] width 912 height 405
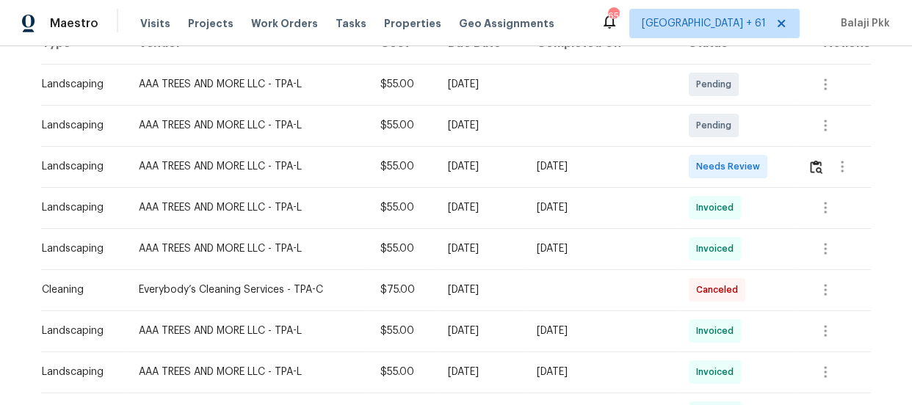
click at [798, 151] on td at bounding box center [833, 166] width 75 height 41
click at [810, 160] on img "button" at bounding box center [816, 167] width 12 height 14
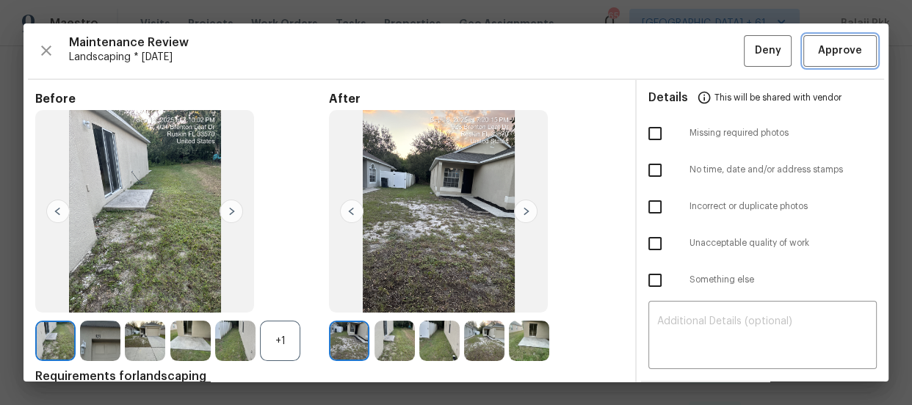
click at [808, 59] on button "Approve" at bounding box center [839, 51] width 73 height 32
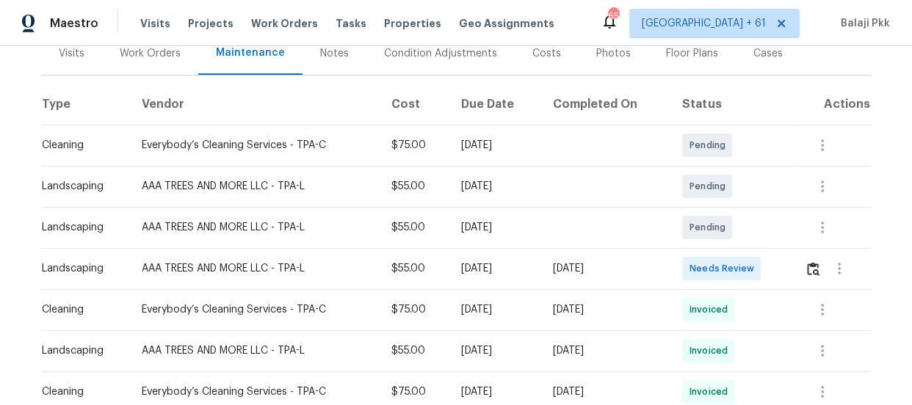
scroll to position [333, 0]
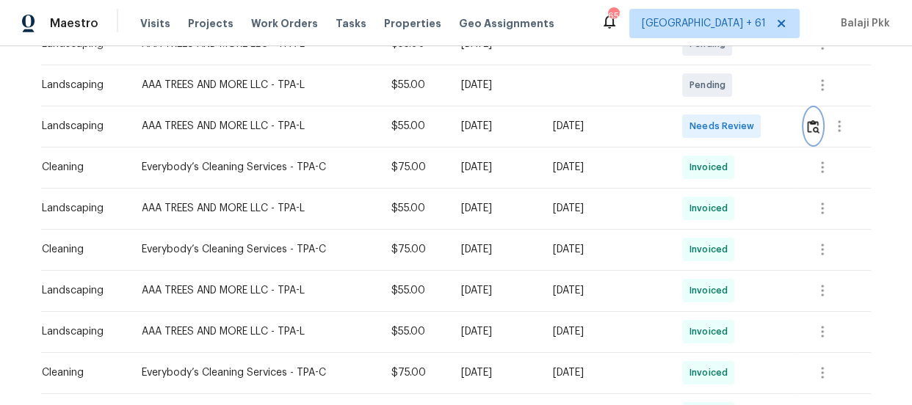
click at [812, 125] on img "button" at bounding box center [813, 127] width 12 height 14
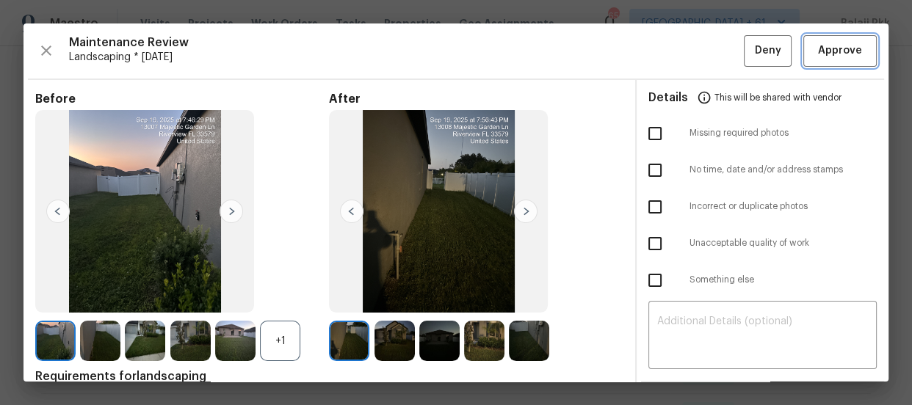
click at [854, 40] on button "Approve" at bounding box center [839, 51] width 73 height 32
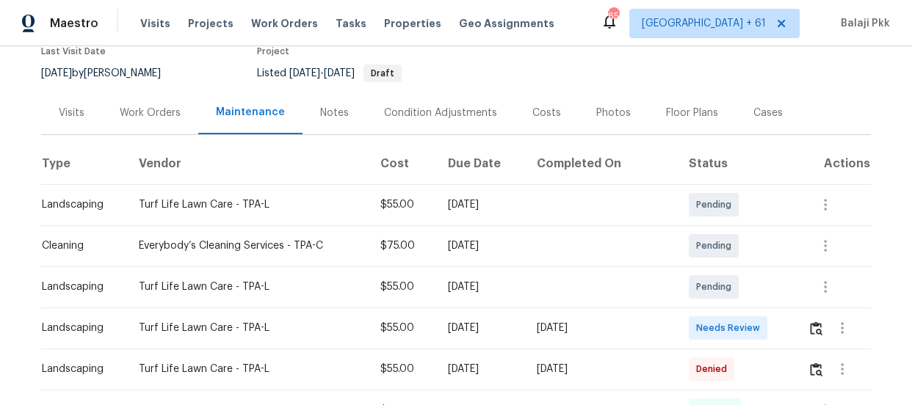
scroll to position [266, 0]
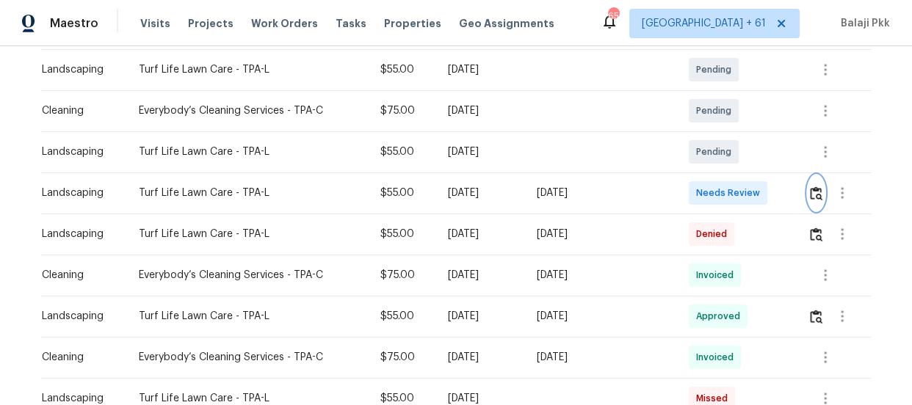
click at [810, 194] on img "button" at bounding box center [816, 193] width 12 height 14
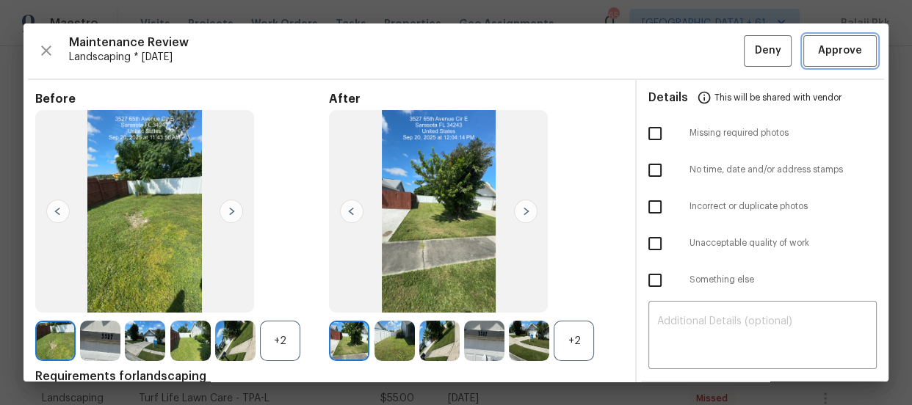
click at [818, 46] on span "Approve" at bounding box center [840, 51] width 44 height 18
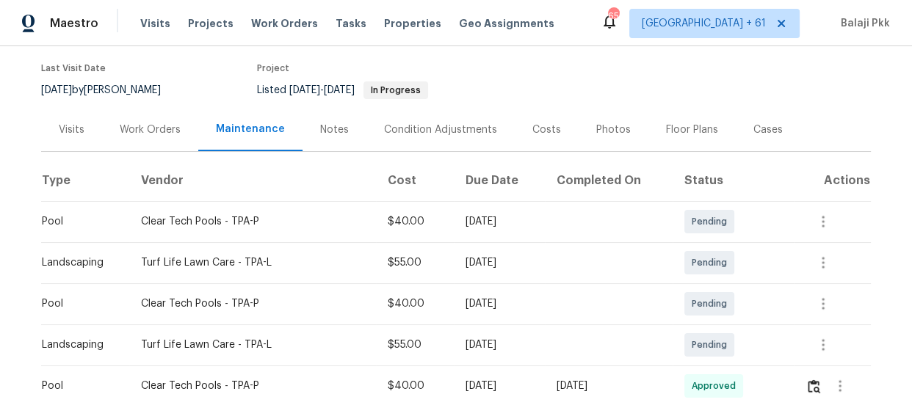
scroll to position [333, 0]
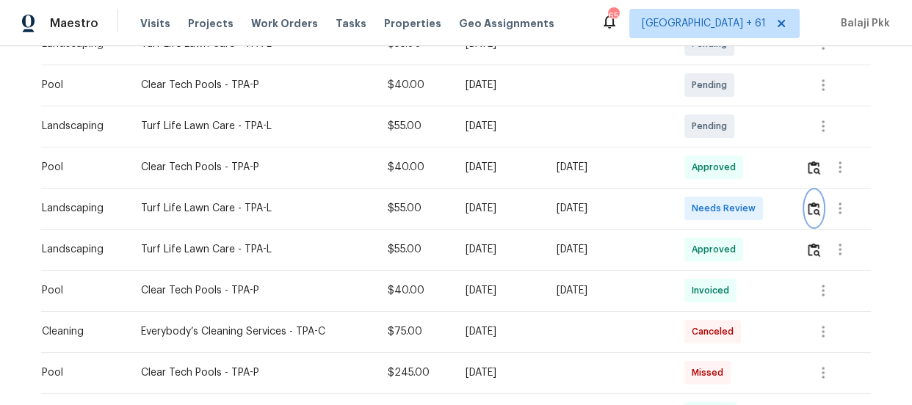
click at [808, 211] on img "button" at bounding box center [814, 209] width 12 height 14
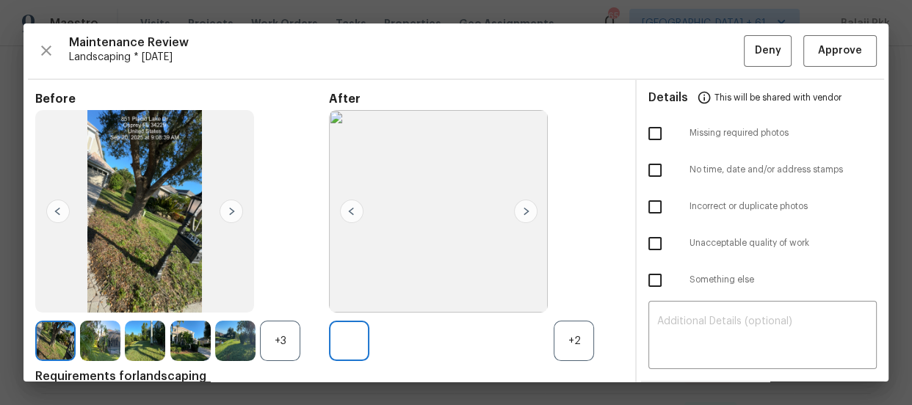
click at [573, 333] on div "+2" at bounding box center [574, 341] width 40 height 40
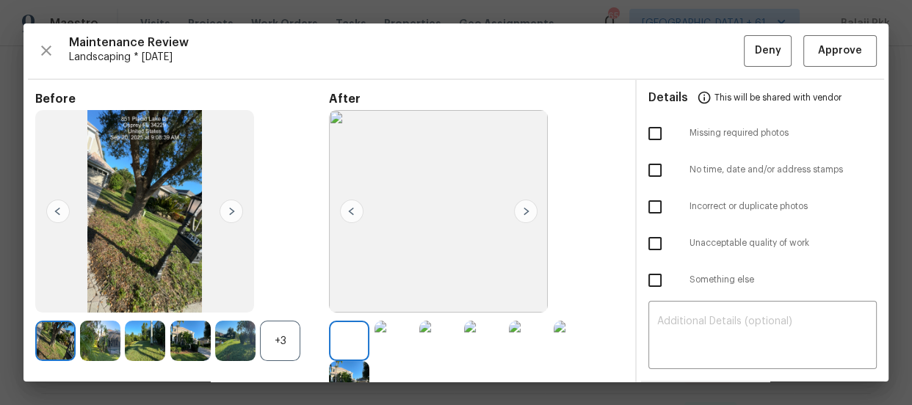
click at [295, 355] on div "+3" at bounding box center [280, 341] width 40 height 40
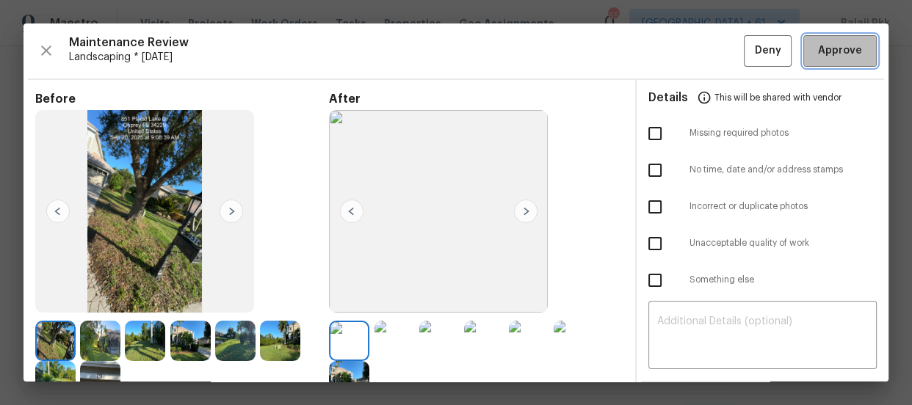
click at [821, 46] on span "Approve" at bounding box center [840, 51] width 44 height 18
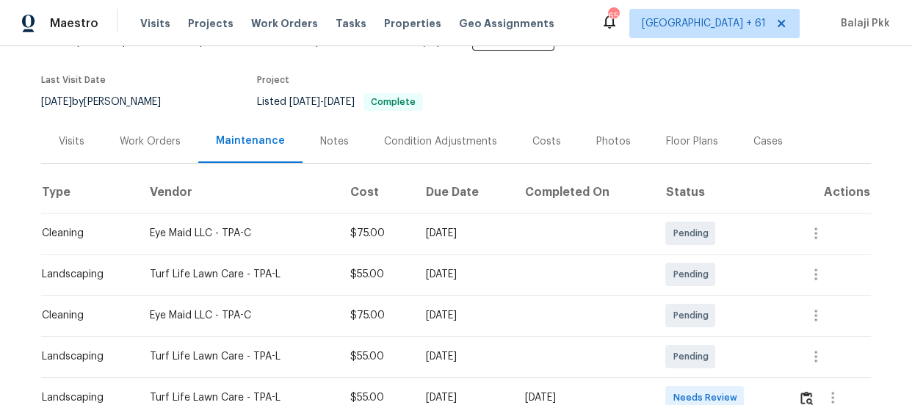
scroll to position [266, 0]
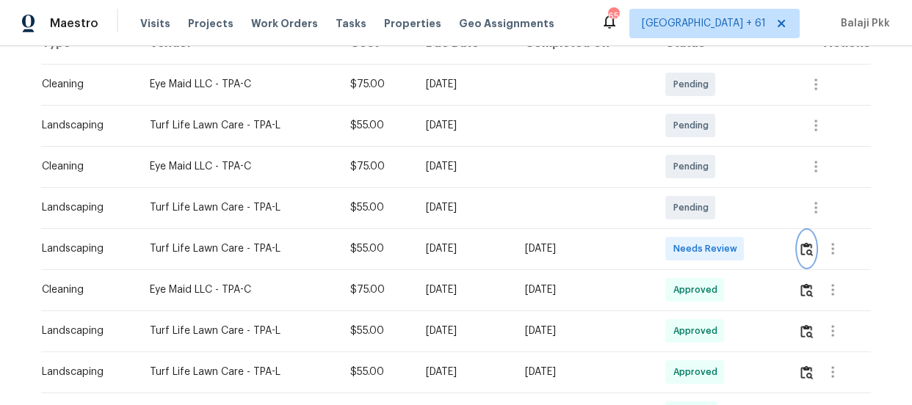
click at [810, 242] on img "button" at bounding box center [806, 249] width 12 height 14
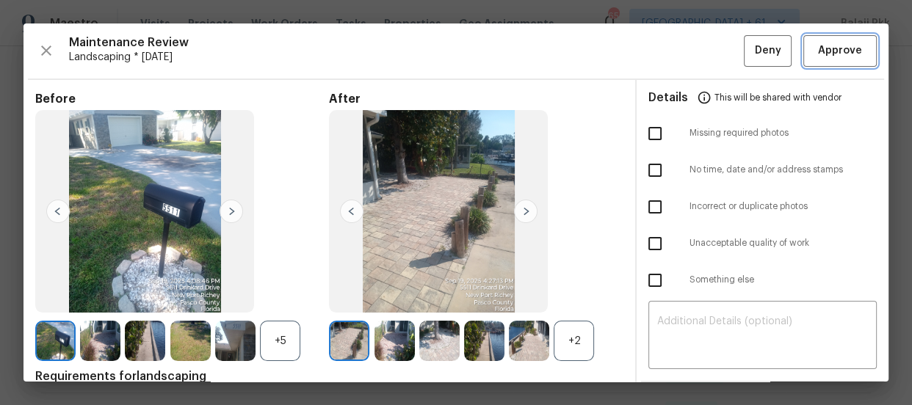
click at [818, 53] on span "Approve" at bounding box center [840, 51] width 44 height 18
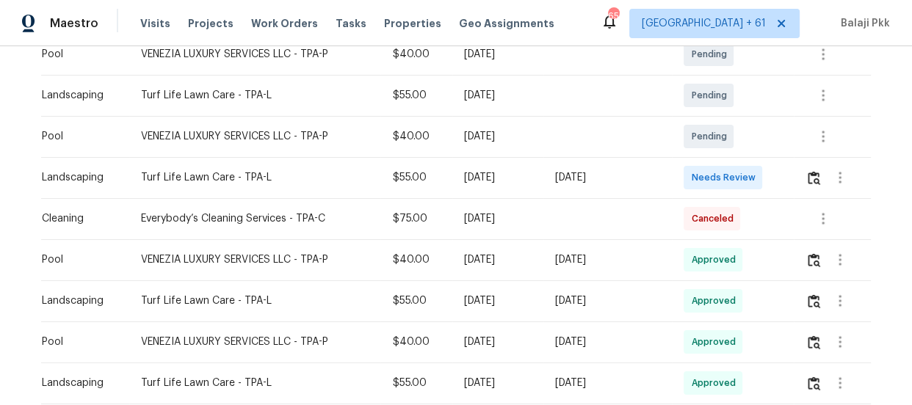
scroll to position [400, 0]
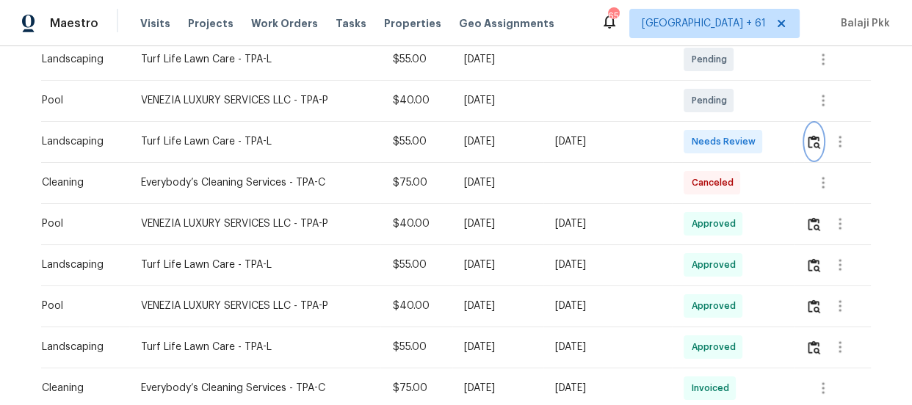
click at [808, 142] on img "button" at bounding box center [814, 142] width 12 height 14
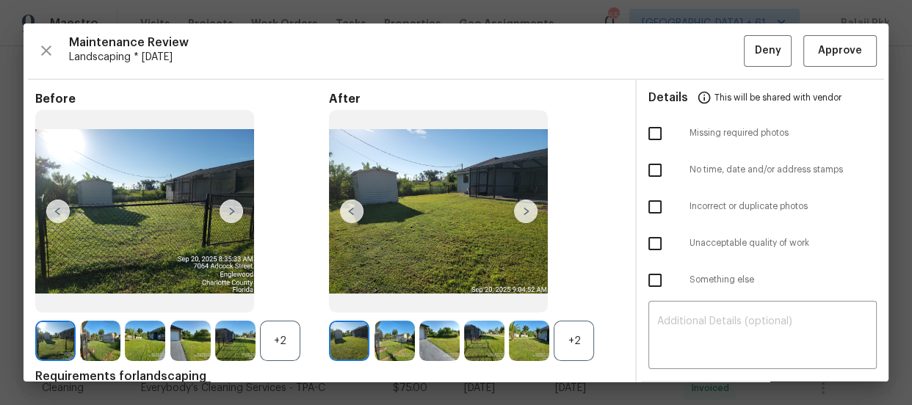
click at [562, 327] on div "+2" at bounding box center [574, 341] width 40 height 40
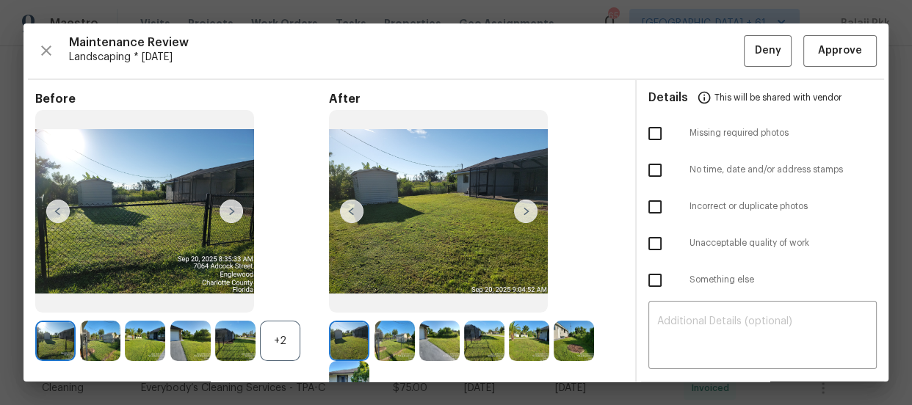
click at [279, 330] on div "+2" at bounding box center [280, 341] width 40 height 40
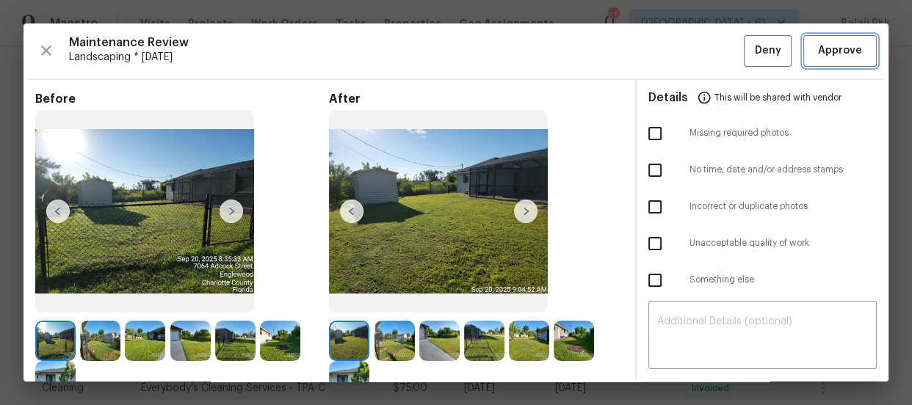
click at [818, 43] on span "Approve" at bounding box center [840, 51] width 44 height 18
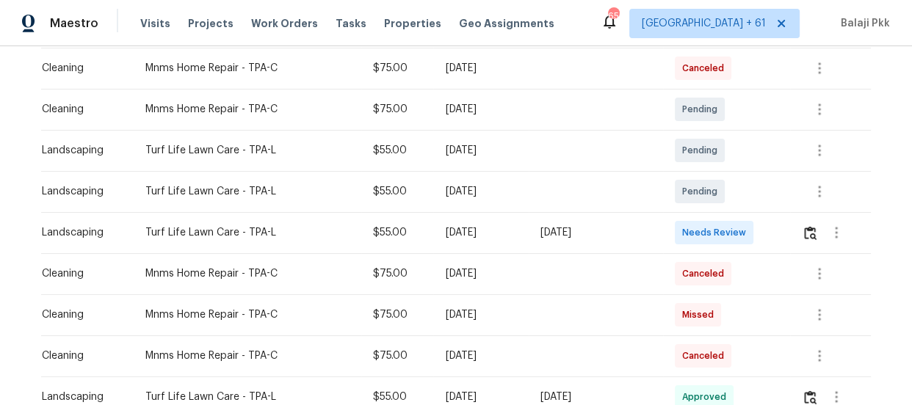
scroll to position [333, 0]
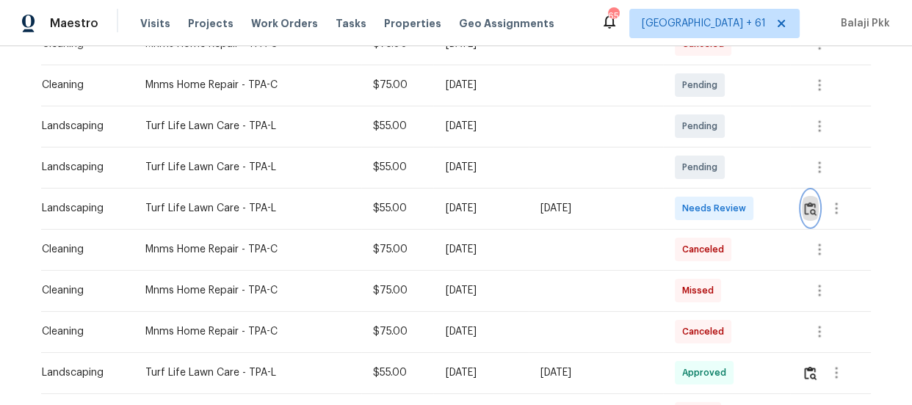
click at [808, 209] on img "button" at bounding box center [810, 209] width 12 height 14
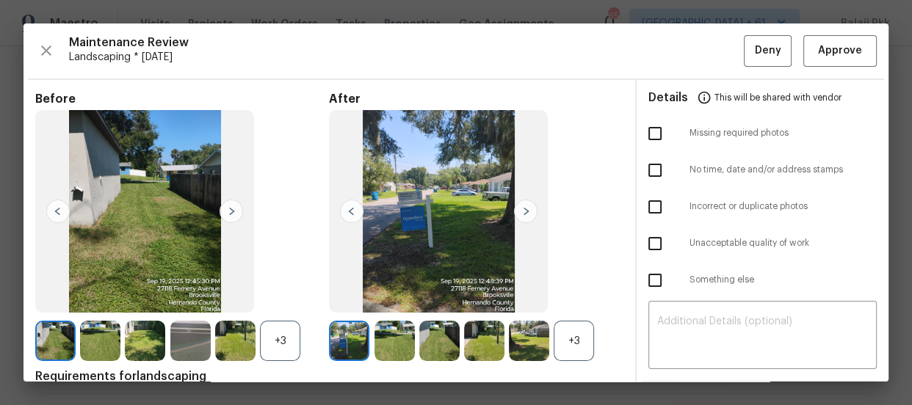
click at [840, 34] on div "Maintenance Review Landscaping * Mon, Sep 15 Deny Approve Before +3 After +3 Re…" at bounding box center [455, 202] width 865 height 358
click at [824, 47] on span "Approve" at bounding box center [840, 51] width 44 height 18
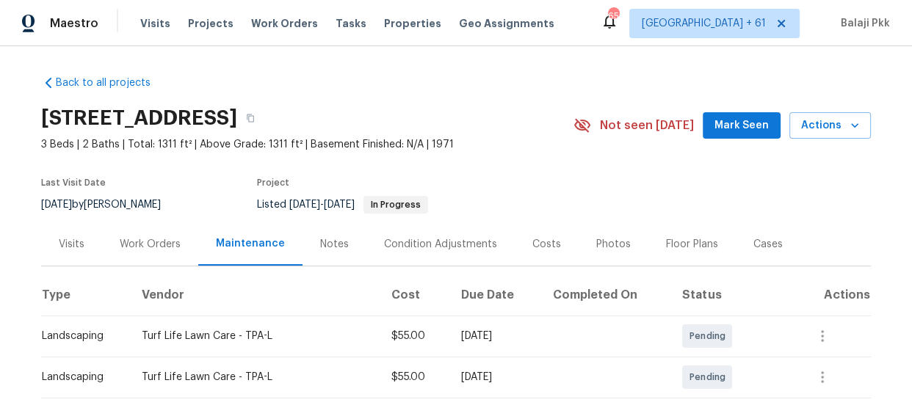
scroll to position [266, 0]
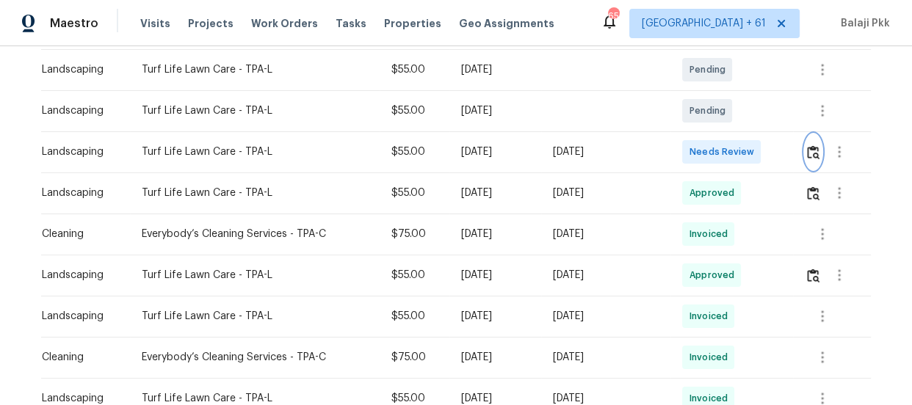
click at [812, 155] on img "button" at bounding box center [813, 152] width 12 height 14
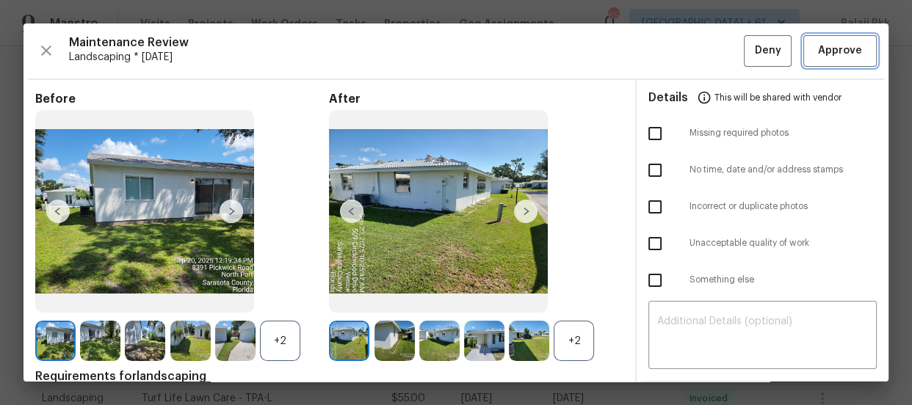
click at [823, 54] on span "Approve" at bounding box center [840, 51] width 44 height 18
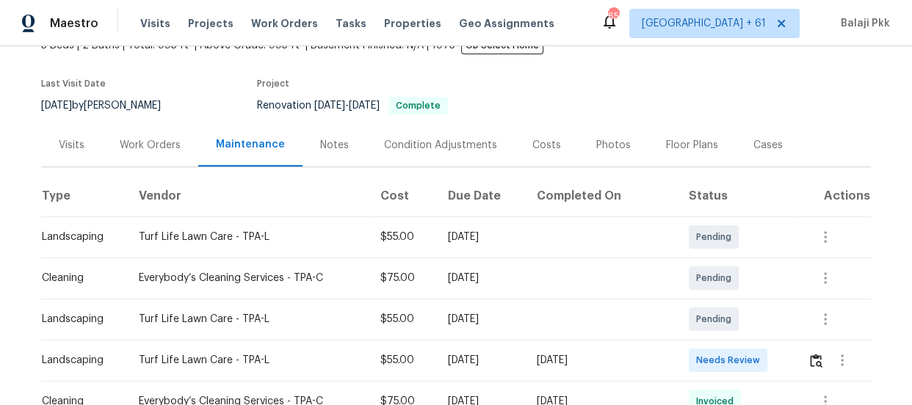
scroll to position [266, 0]
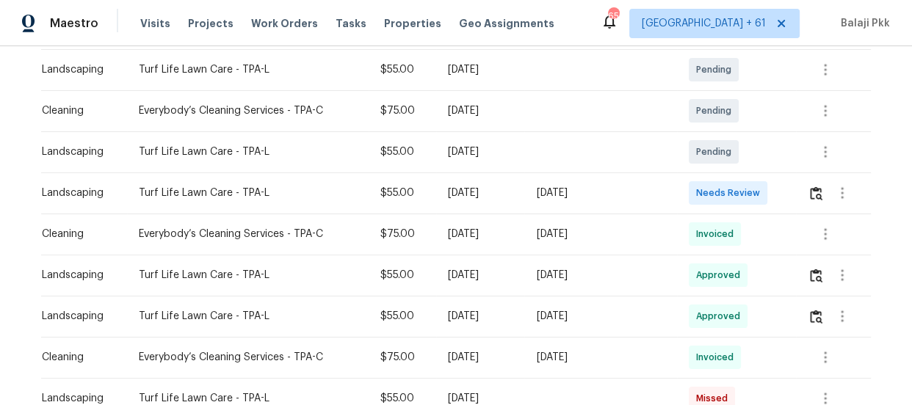
click at [800, 190] on td at bounding box center [833, 193] width 75 height 41
click at [808, 193] on button "button" at bounding box center [816, 192] width 17 height 35
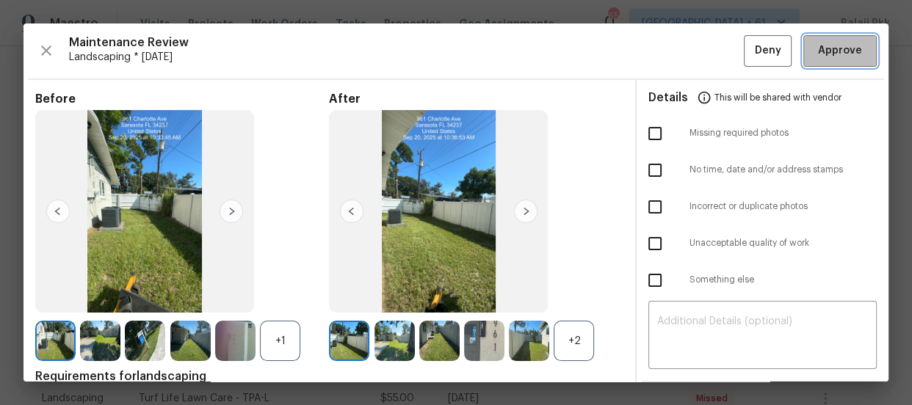
click at [818, 46] on span "Approve" at bounding box center [840, 51] width 44 height 18
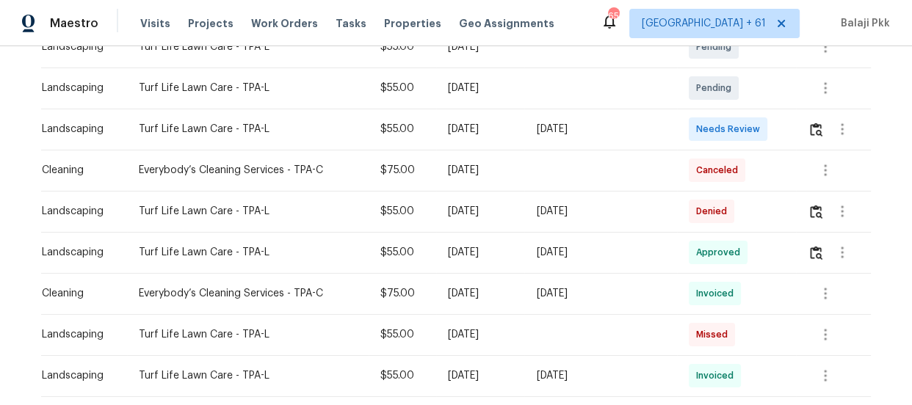
scroll to position [266, 0]
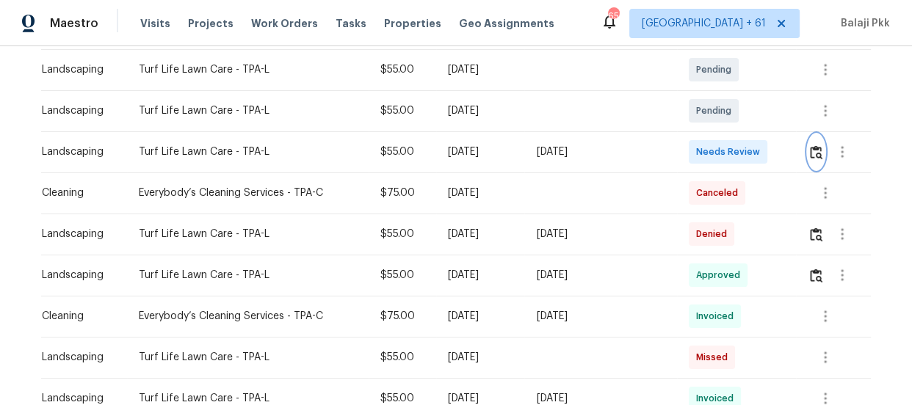
click at [814, 161] on button "button" at bounding box center [816, 151] width 17 height 35
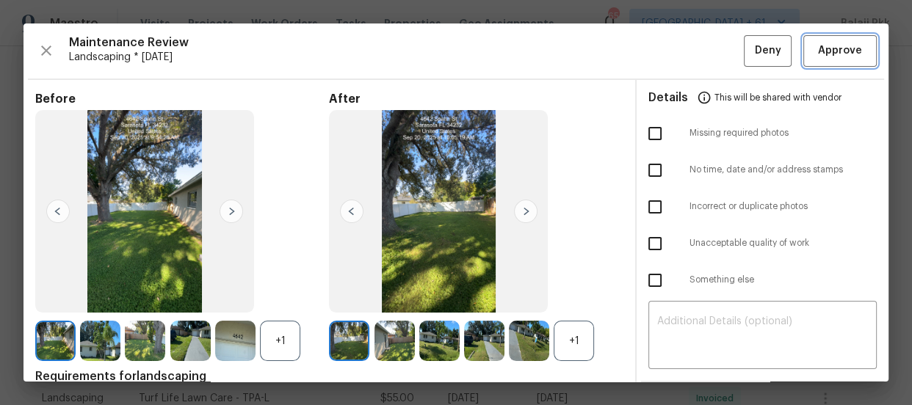
click at [816, 38] on button "Approve" at bounding box center [839, 51] width 73 height 32
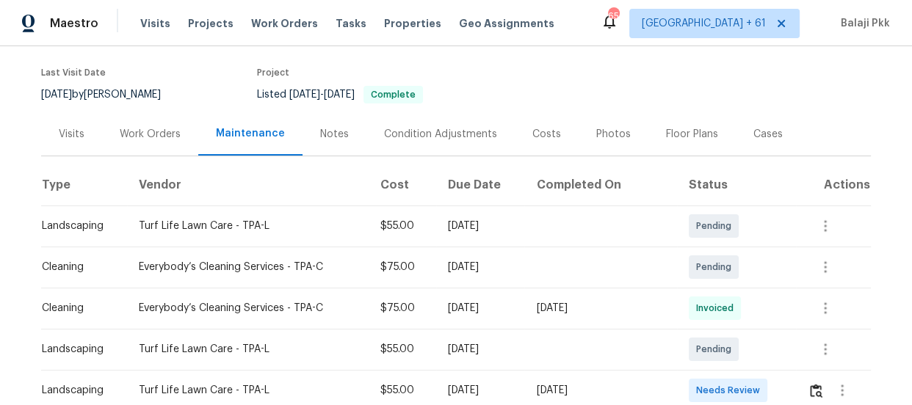
scroll to position [277, 0]
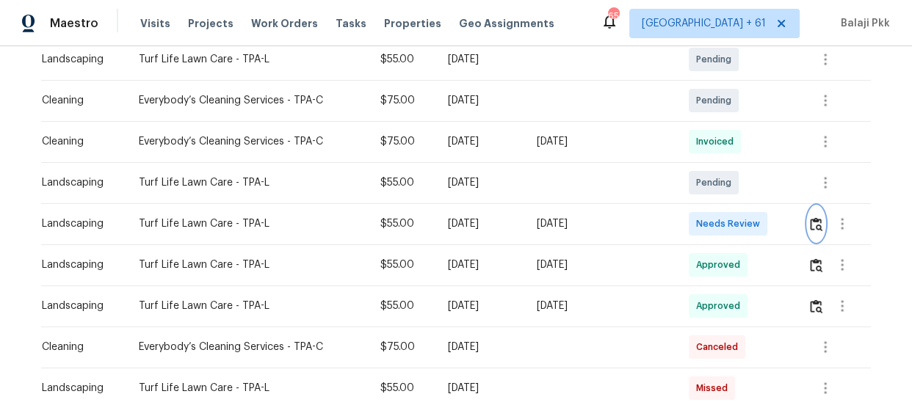
click at [818, 222] on button "button" at bounding box center [816, 223] width 17 height 35
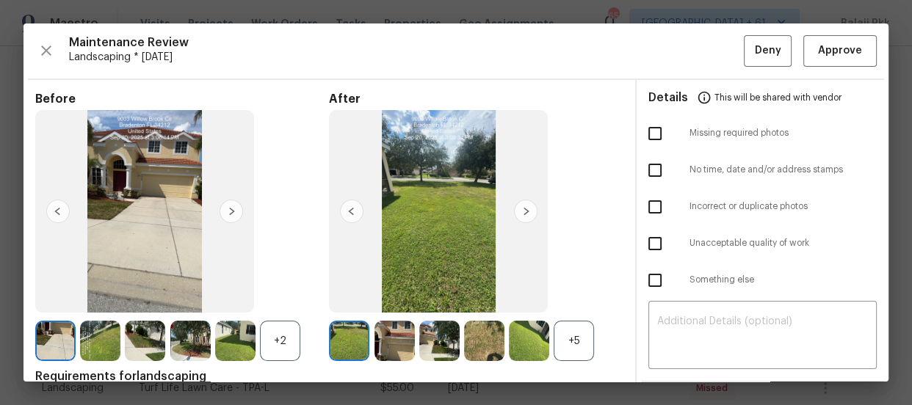
click at [565, 338] on div "+5" at bounding box center [574, 341] width 40 height 40
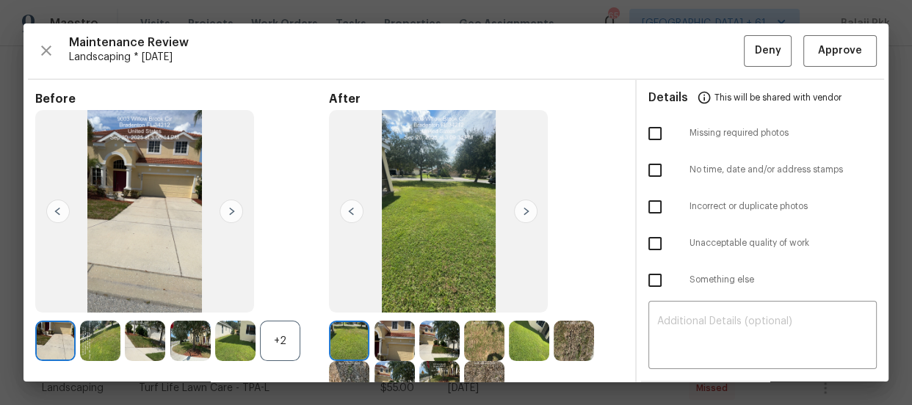
click at [275, 338] on div "+2" at bounding box center [280, 341] width 40 height 40
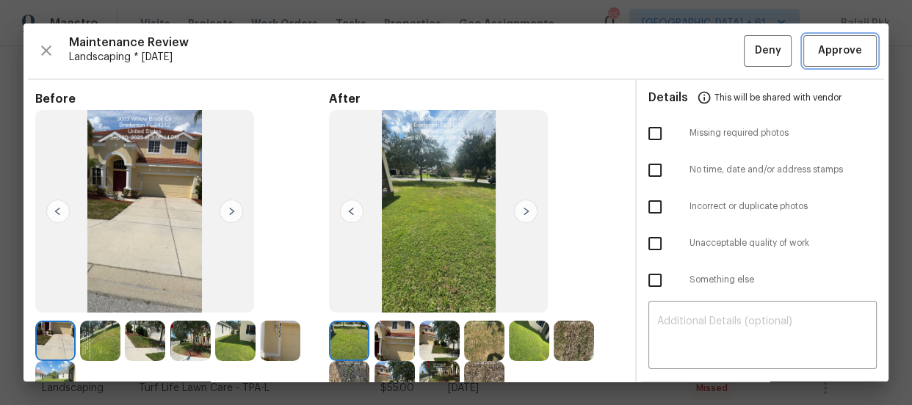
click at [818, 47] on span "Approve" at bounding box center [840, 51] width 44 height 18
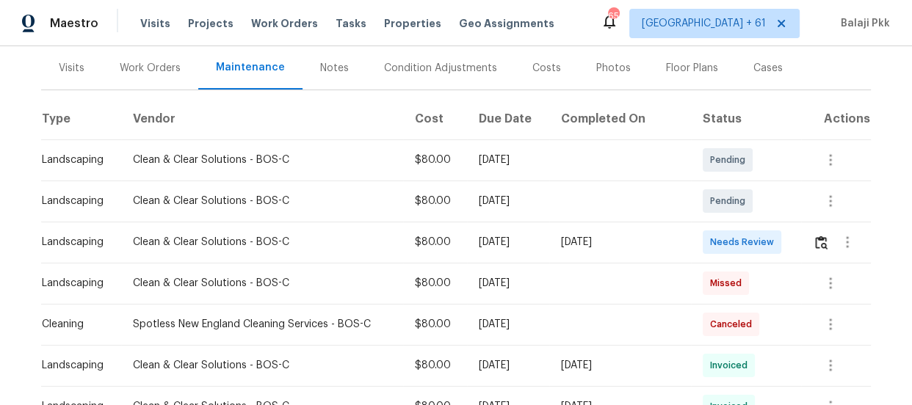
scroll to position [200, 0]
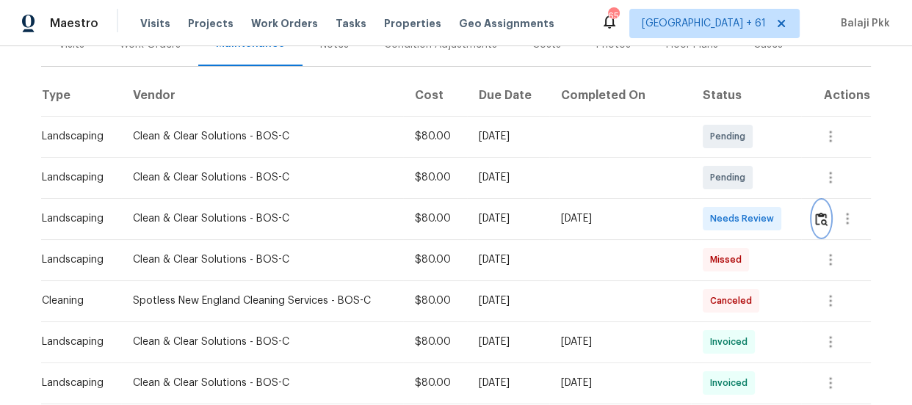
click at [815, 217] on img "button" at bounding box center [821, 219] width 12 height 14
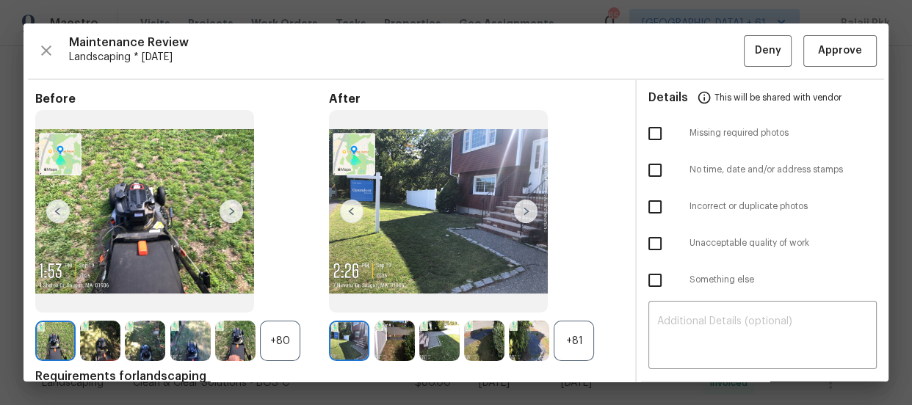
click at [578, 344] on div "+81" at bounding box center [574, 341] width 40 height 40
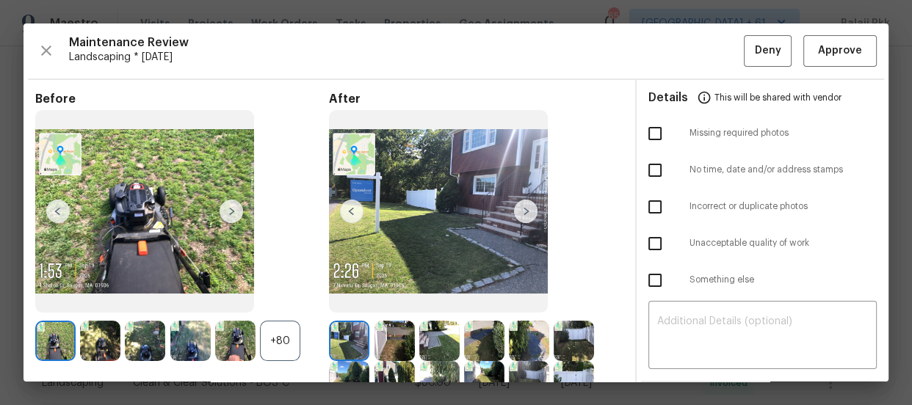
click at [300, 342] on div "+80" at bounding box center [182, 341] width 294 height 40
click at [298, 342] on div "+80" at bounding box center [280, 341] width 40 height 40
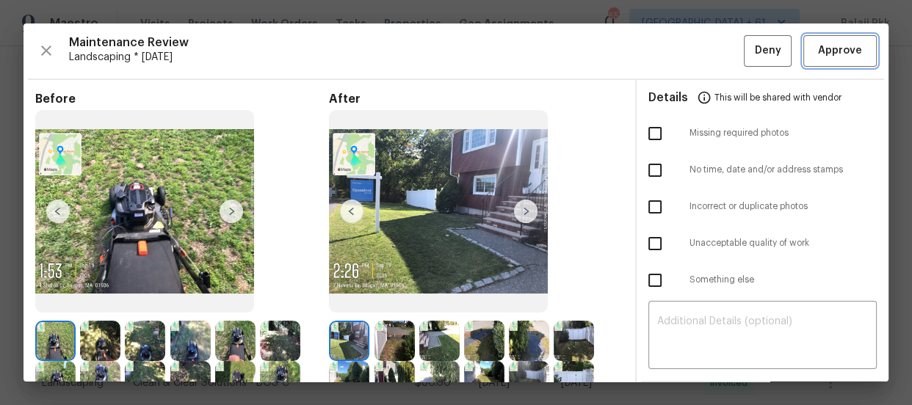
click at [862, 48] on button "Approve" at bounding box center [839, 51] width 73 height 32
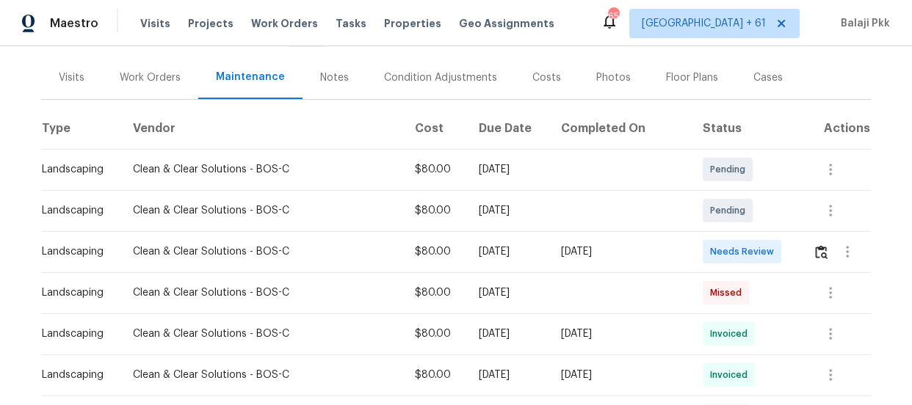
scroll to position [266, 0]
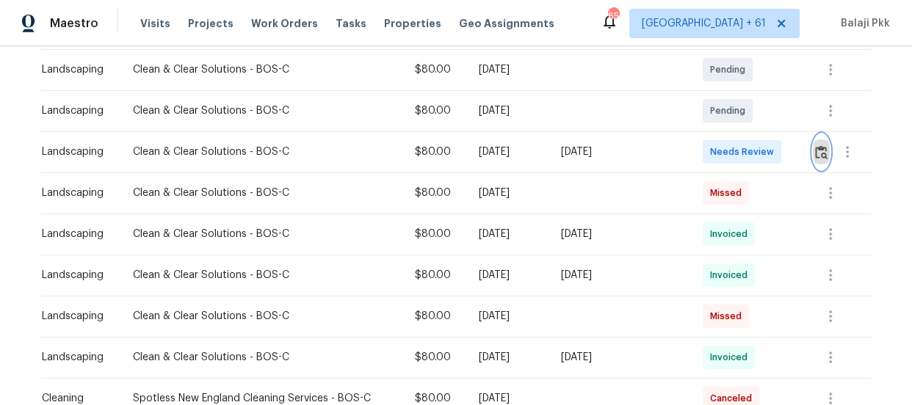
click at [813, 152] on button "button" at bounding box center [821, 151] width 17 height 35
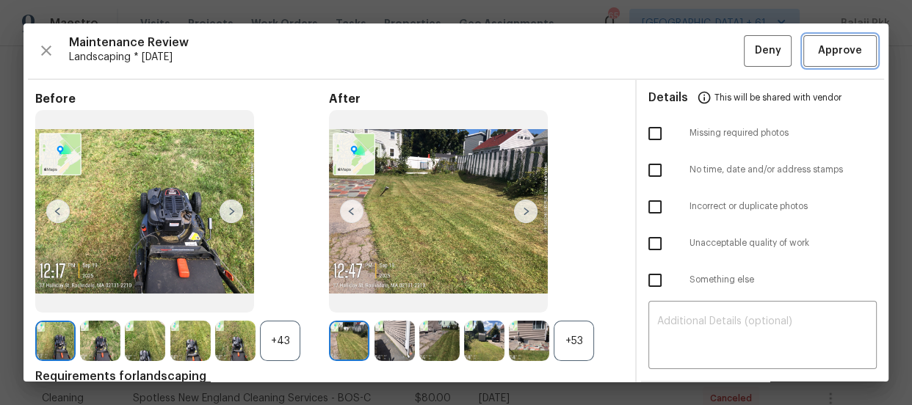
click at [819, 53] on span "Approve" at bounding box center [840, 51] width 44 height 18
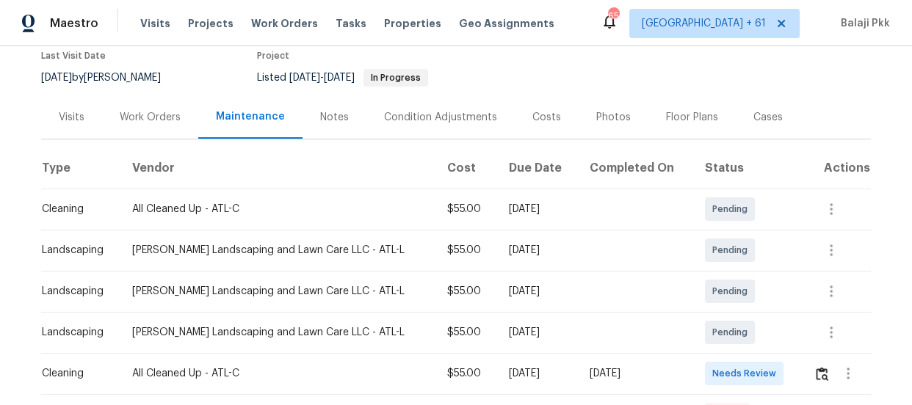
scroll to position [133, 0]
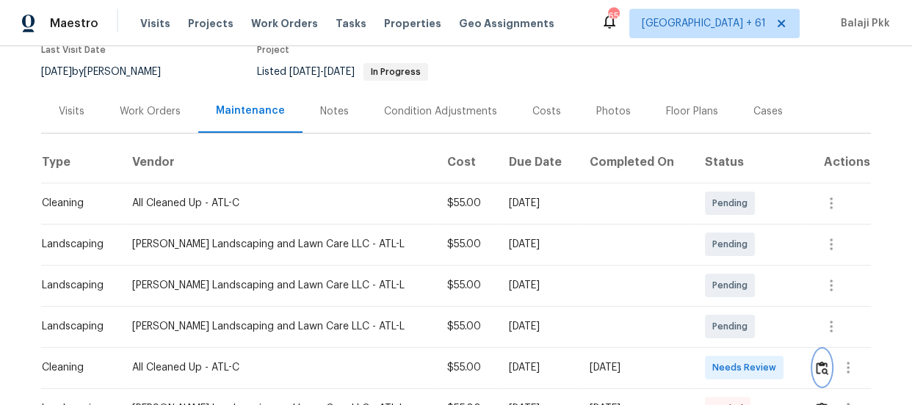
click at [816, 368] on img "button" at bounding box center [822, 368] width 12 height 14
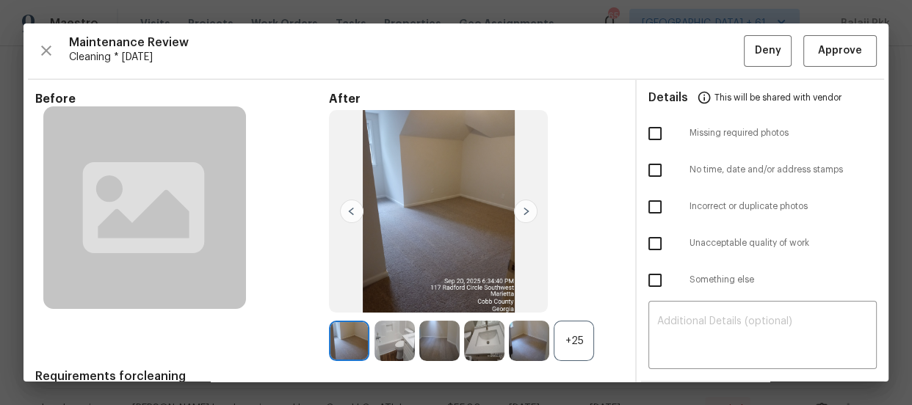
click at [591, 342] on div "+25" at bounding box center [476, 341] width 294 height 40
click at [588, 343] on div "+25" at bounding box center [574, 341] width 40 height 40
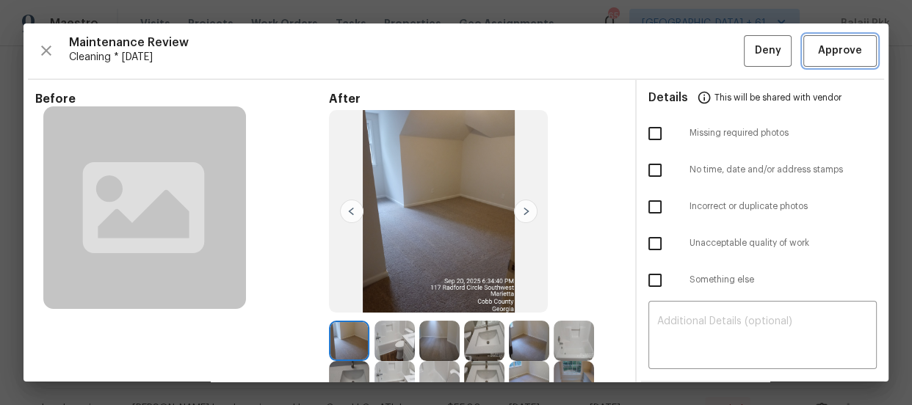
click at [828, 55] on span "Approve" at bounding box center [840, 51] width 44 height 18
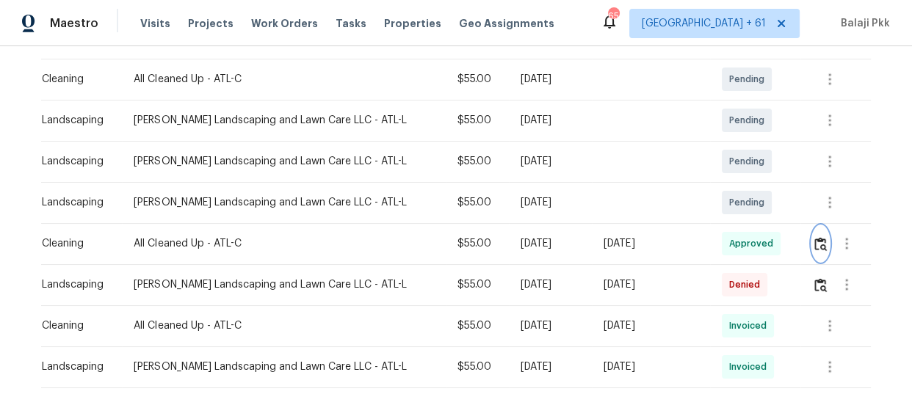
scroll to position [266, 0]
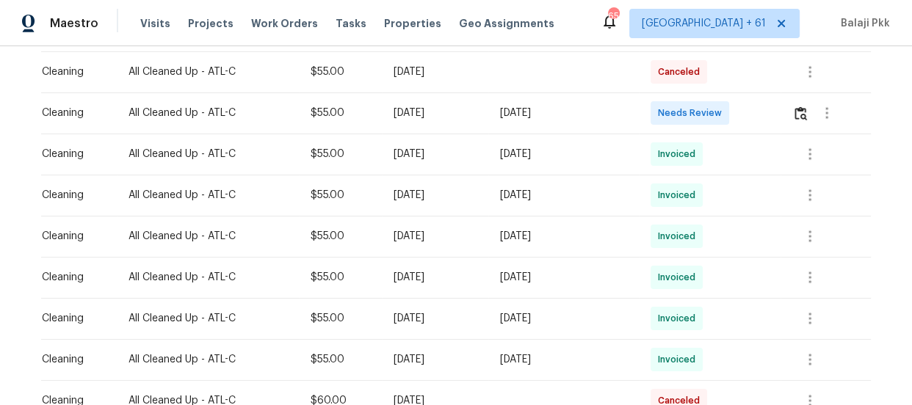
scroll to position [133, 0]
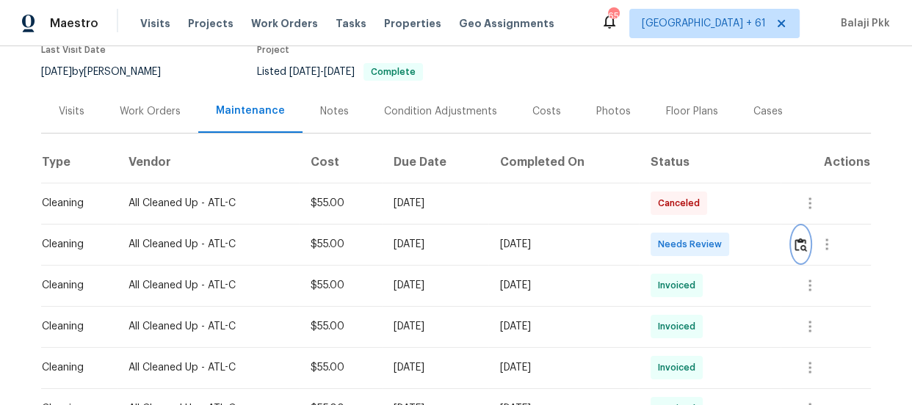
click at [800, 244] on img "button" at bounding box center [800, 245] width 12 height 14
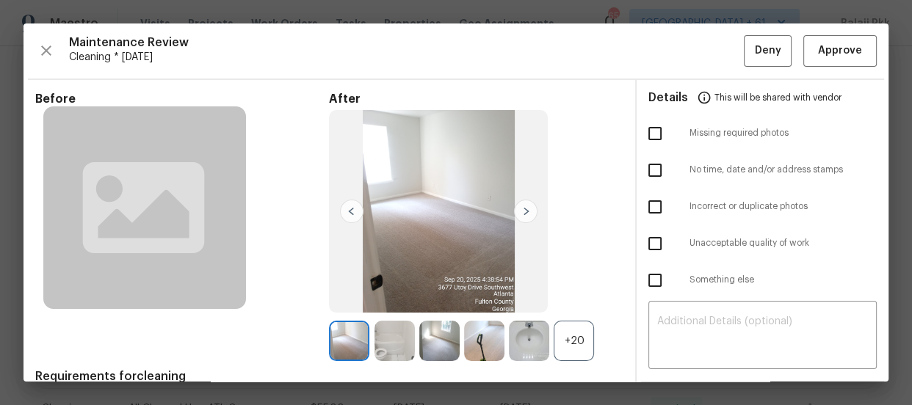
click at [579, 336] on div "+20" at bounding box center [574, 341] width 40 height 40
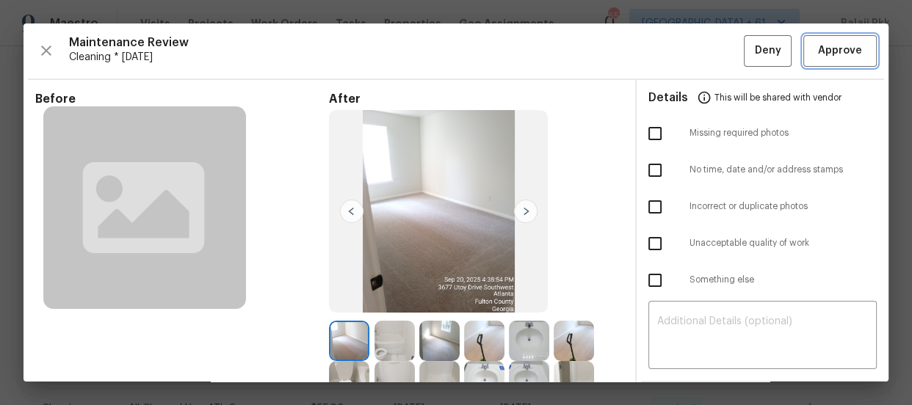
click at [843, 43] on span "Approve" at bounding box center [840, 51] width 44 height 18
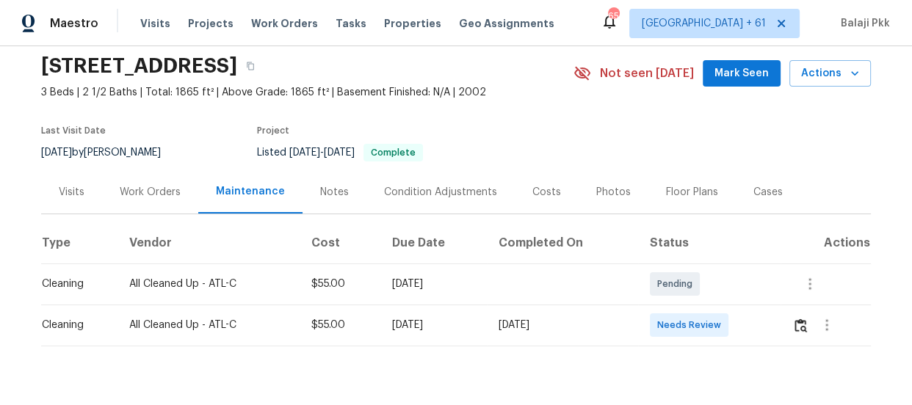
scroll to position [92, 0]
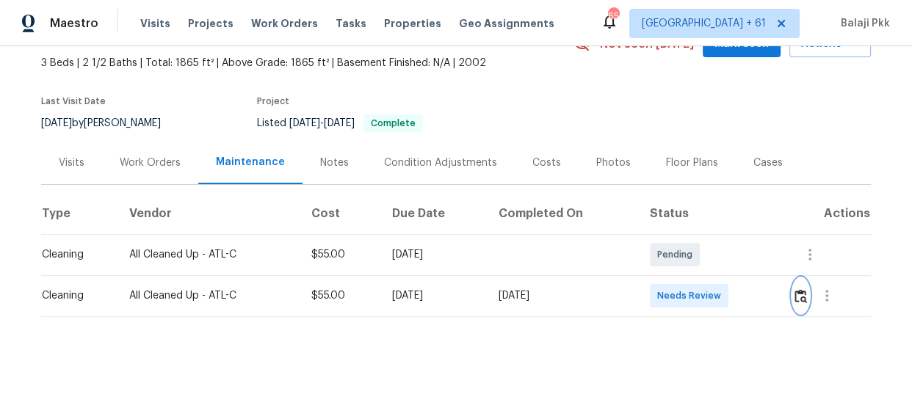
click at [799, 278] on button "button" at bounding box center [800, 295] width 17 height 35
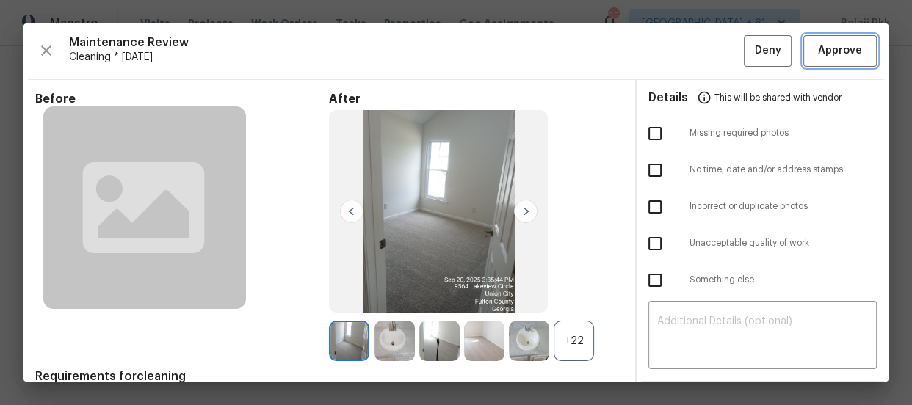
click at [804, 40] on button "Approve" at bounding box center [839, 51] width 73 height 32
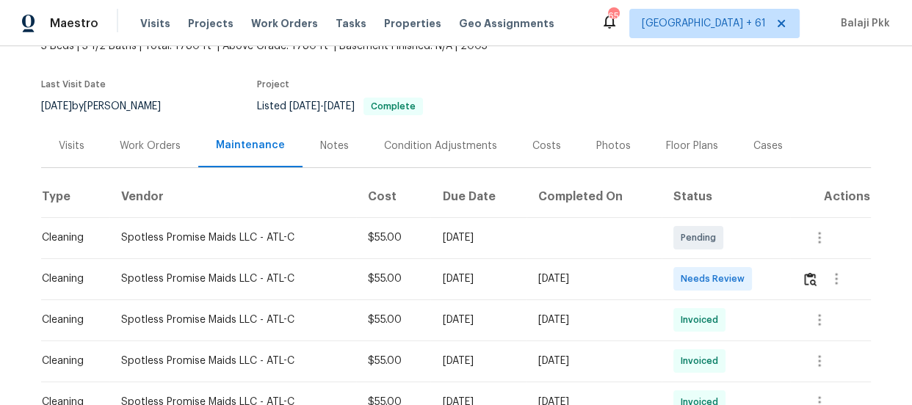
scroll to position [266, 0]
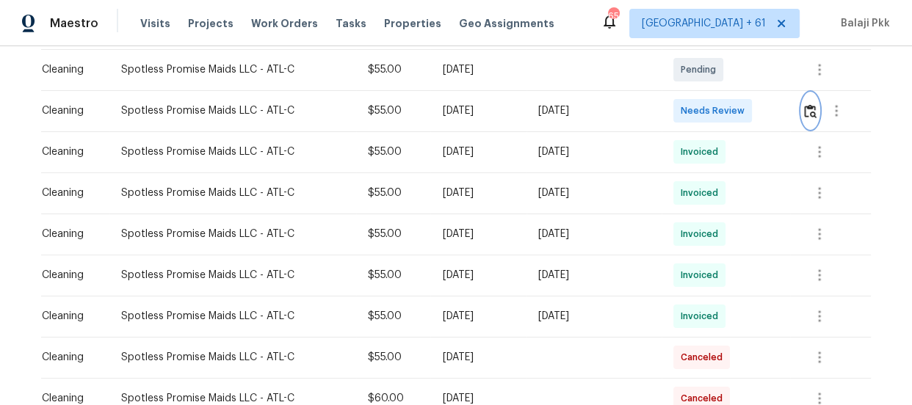
click at [802, 107] on button "button" at bounding box center [810, 110] width 17 height 35
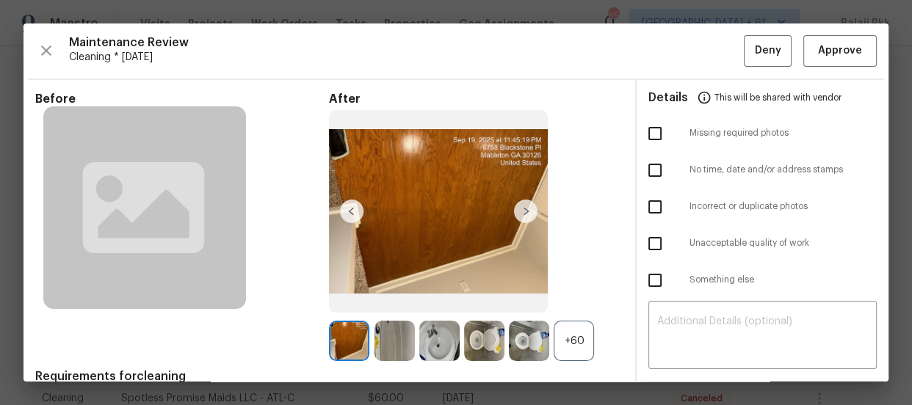
click at [578, 325] on div "+60" at bounding box center [574, 341] width 40 height 40
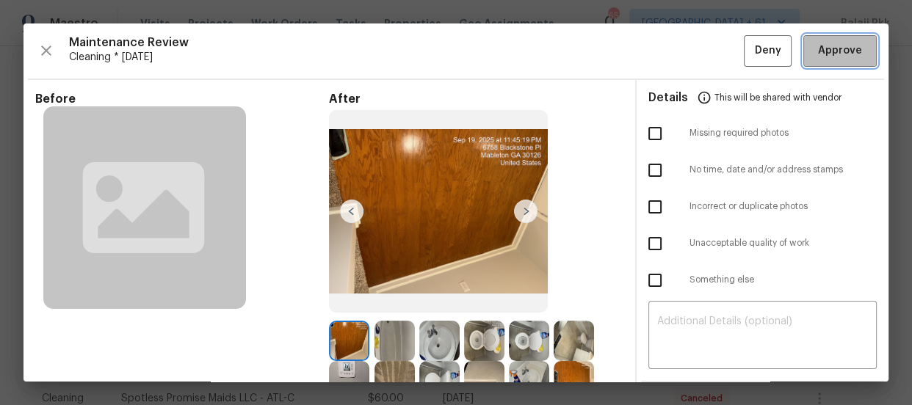
click at [826, 48] on span "Approve" at bounding box center [840, 51] width 44 height 18
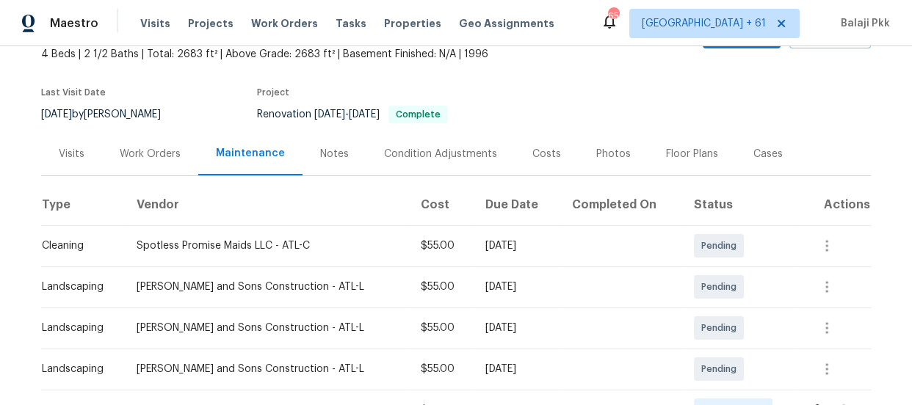
scroll to position [215, 0]
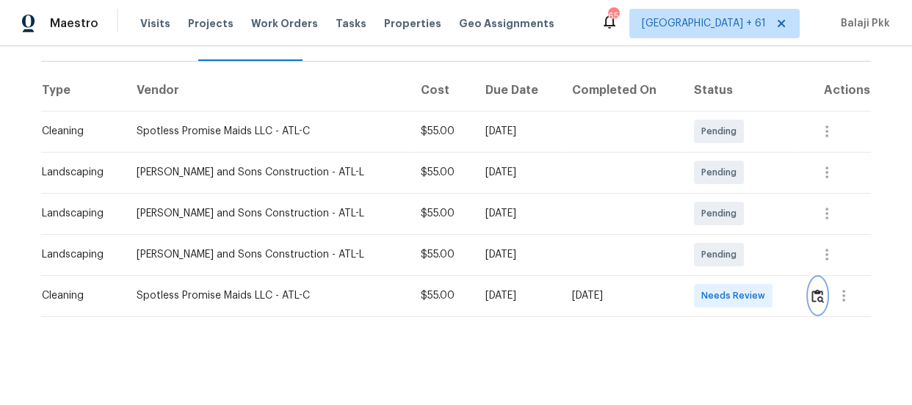
click at [813, 289] on img "button" at bounding box center [817, 296] width 12 height 14
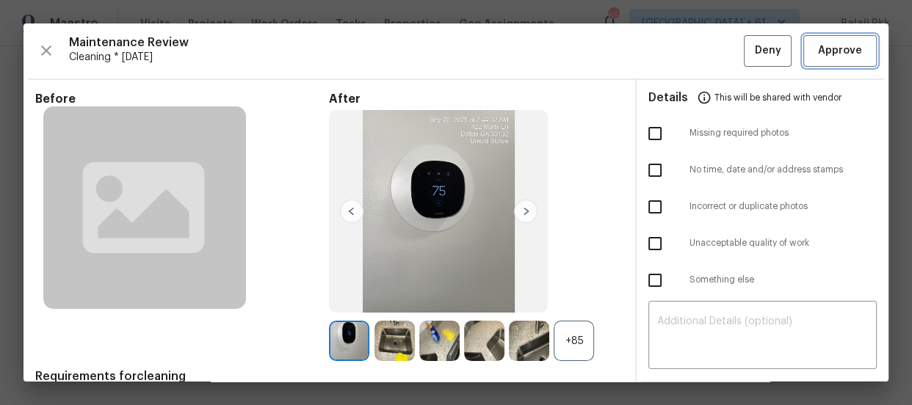
click at [820, 51] on span "Approve" at bounding box center [840, 51] width 44 height 18
